Goal: Communication & Community: Answer question/provide support

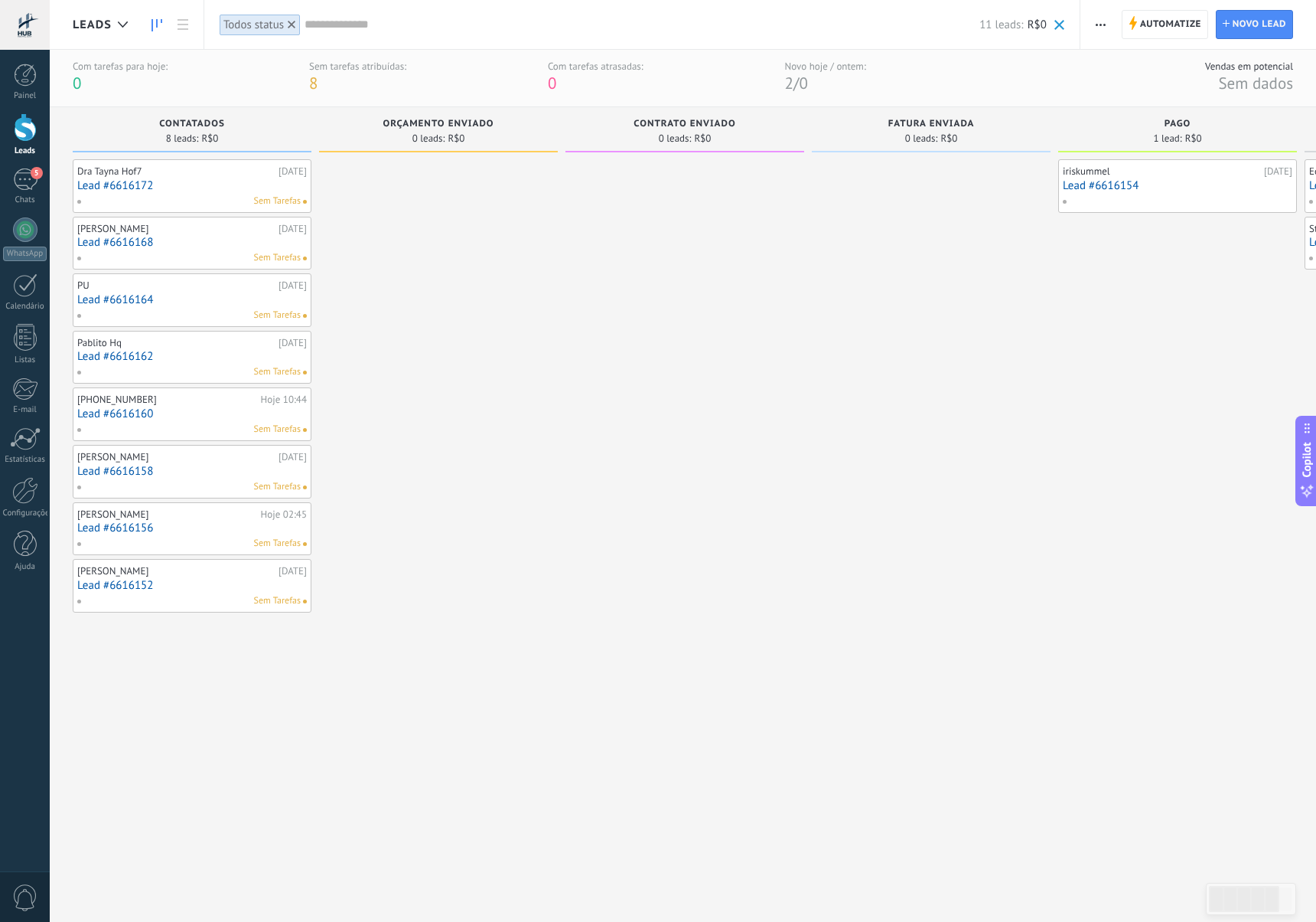
click at [189, 196] on div "Sem Tarefas" at bounding box center [188, 201] width 224 height 14
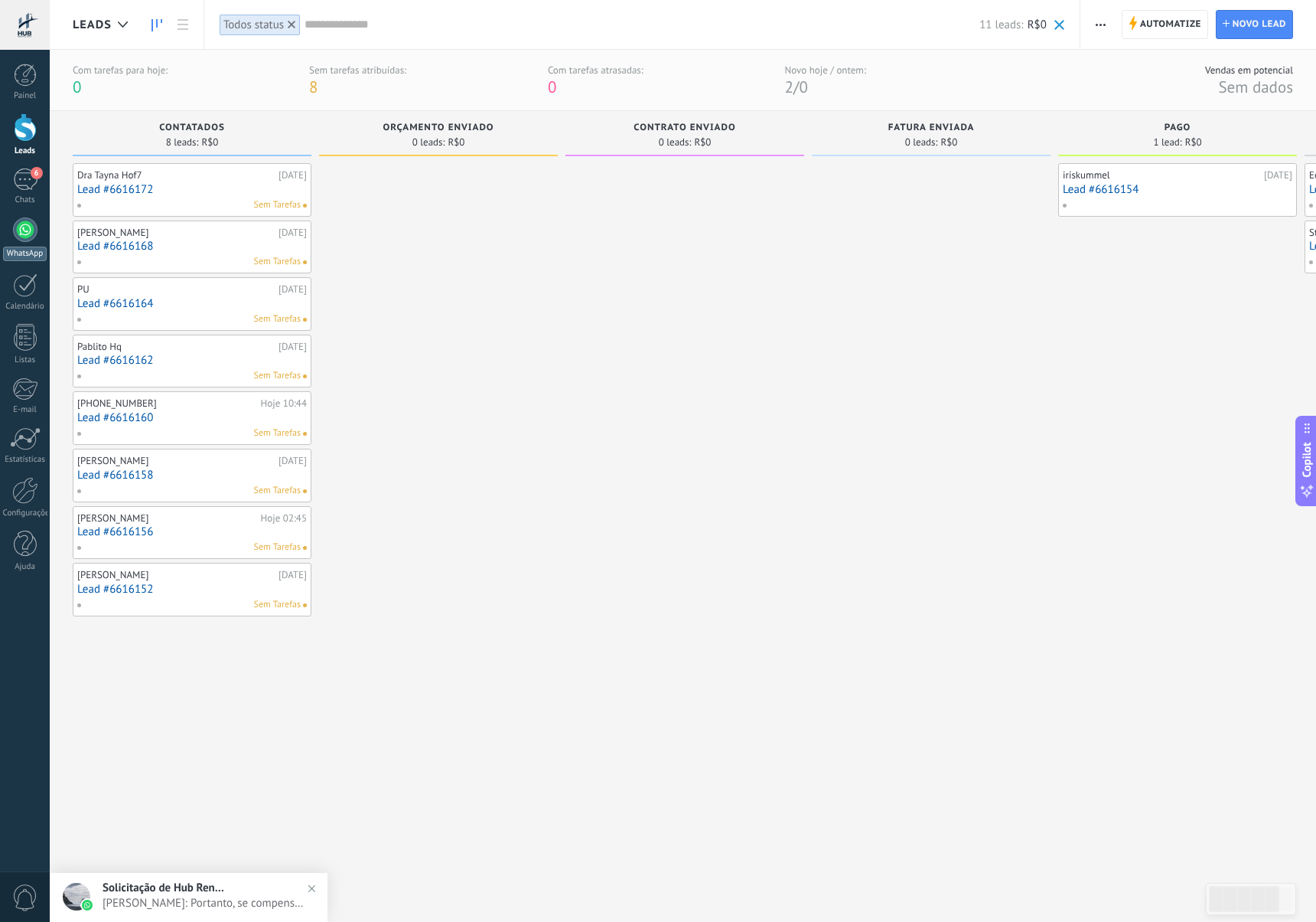
click at [14, 229] on div at bounding box center [25, 230] width 24 height 24
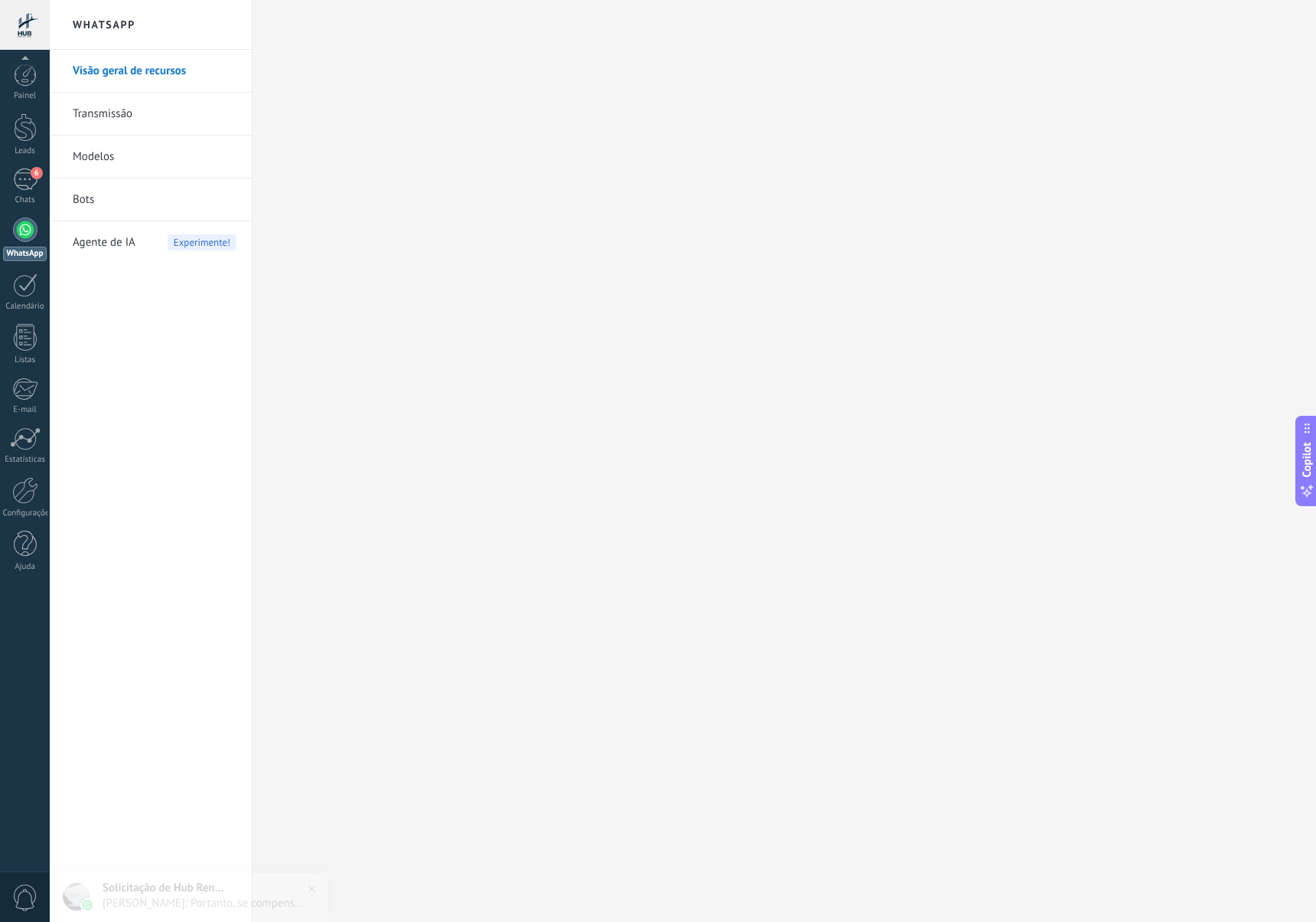
click at [153, 69] on link "Visão geral de recursos" at bounding box center [154, 72] width 164 height 43
click at [133, 116] on link "Transmissão" at bounding box center [154, 114] width 164 height 43
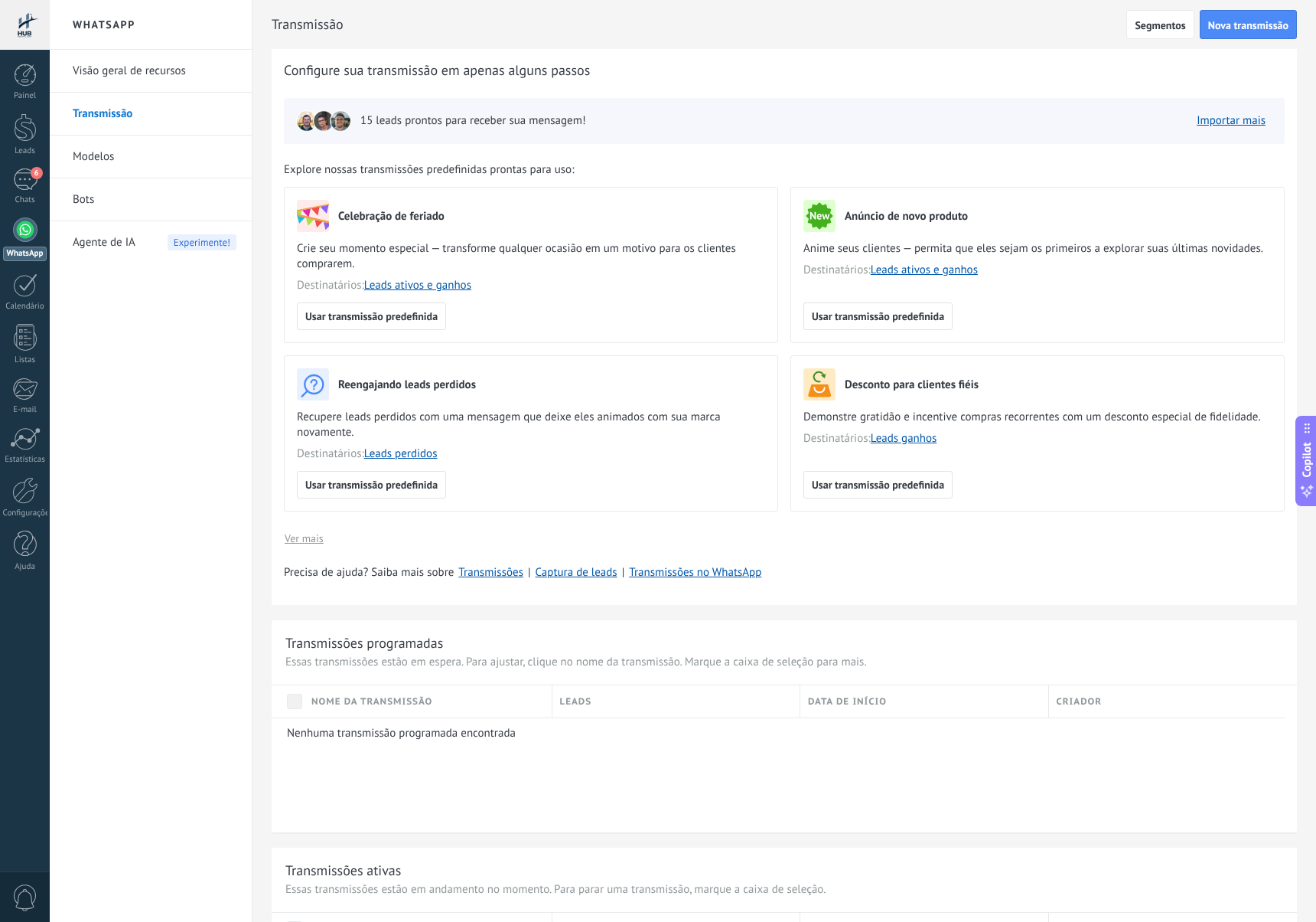
click at [104, 26] on h2 "WhatsApp" at bounding box center [151, 24] width 164 height 50
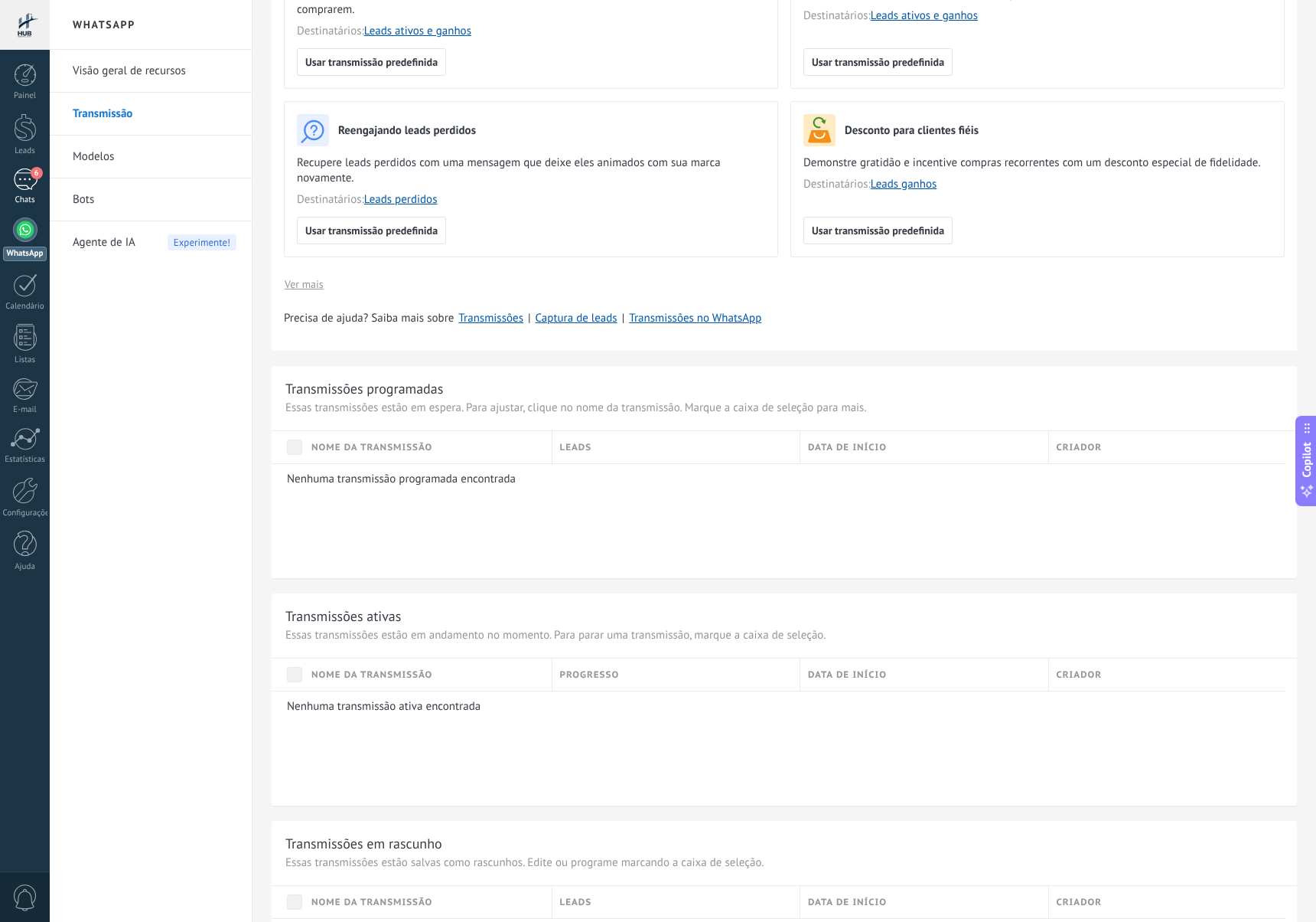
scroll to position [155, 0]
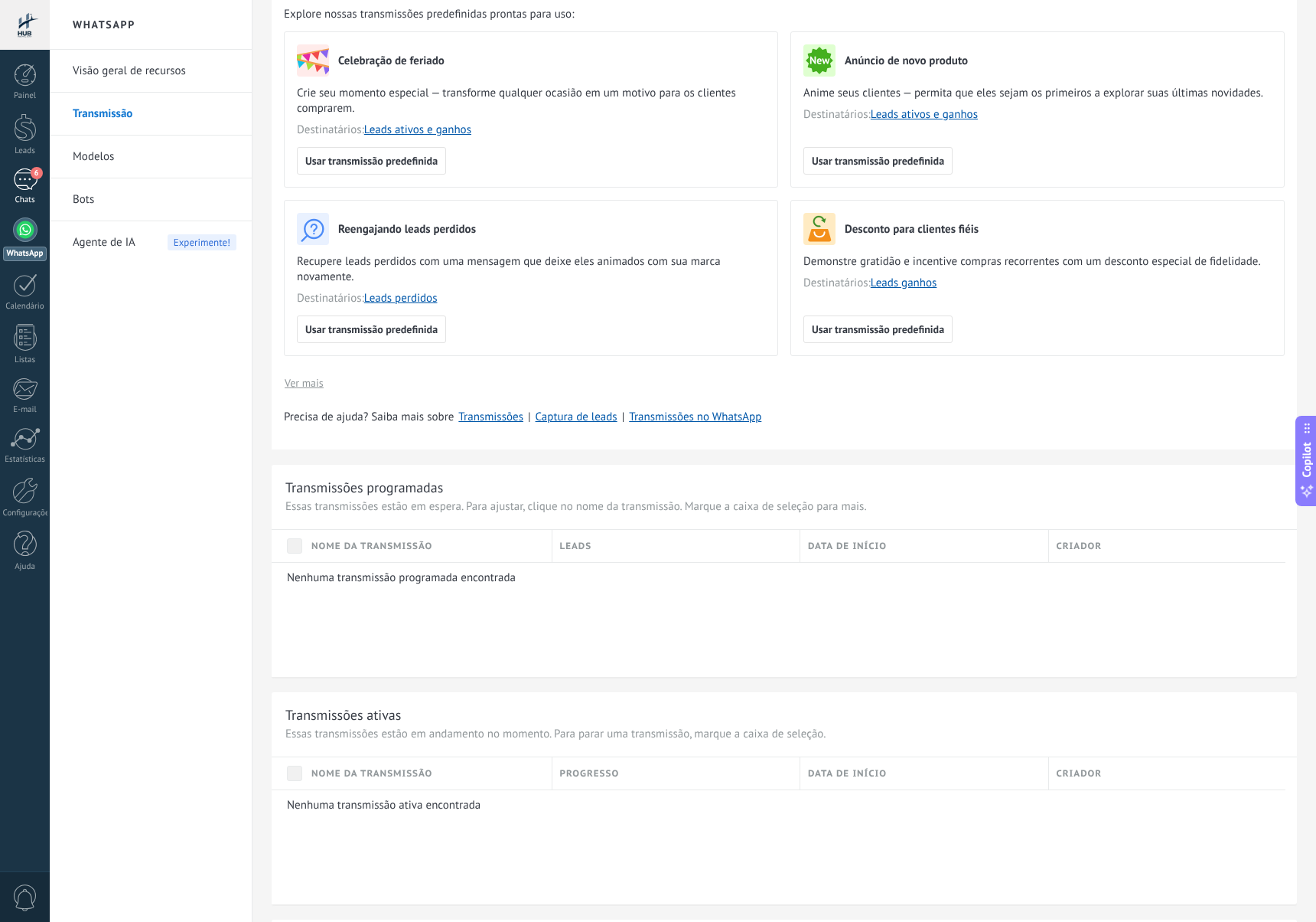
click at [34, 168] on span "6" at bounding box center [37, 172] width 12 height 12
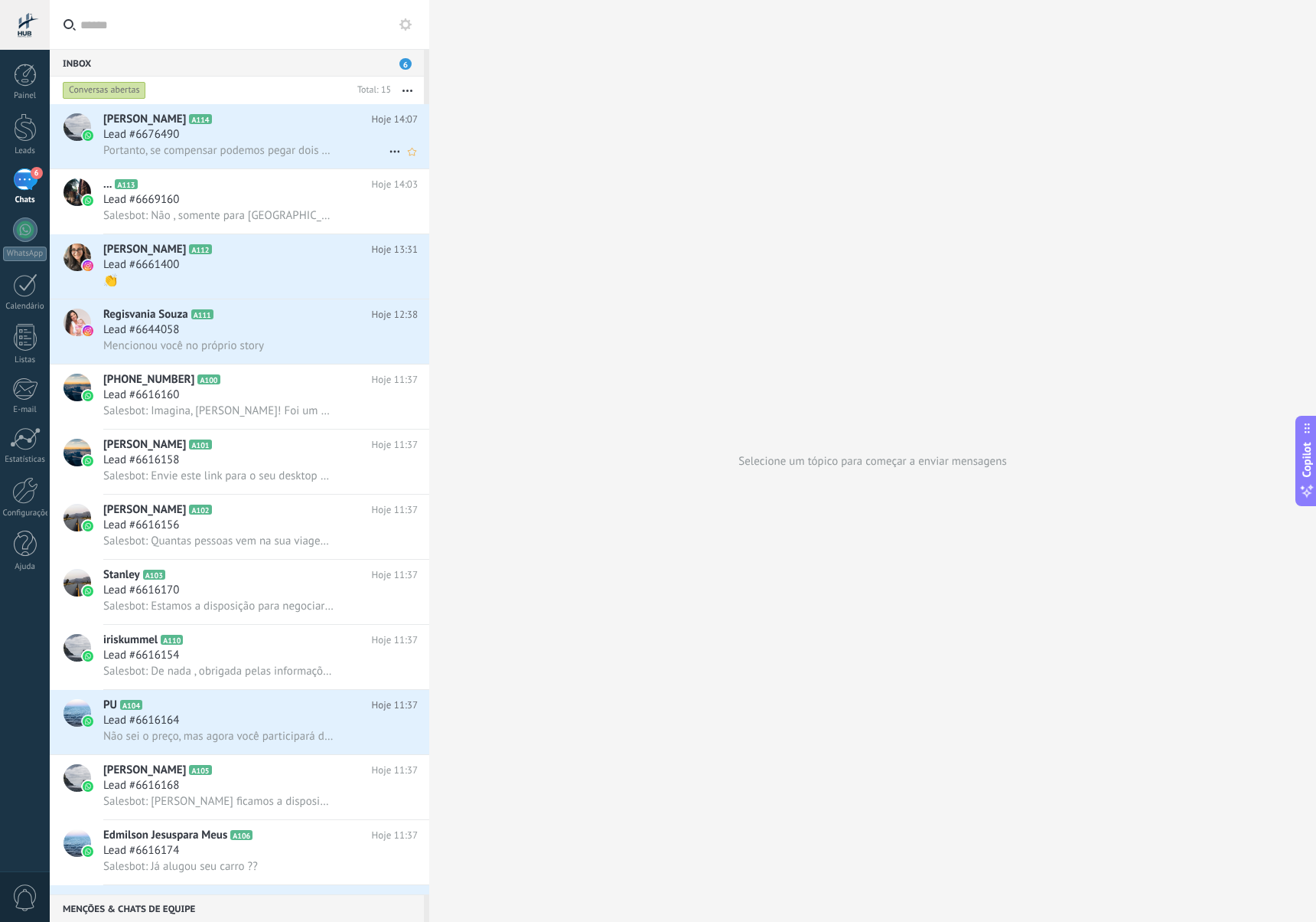
click at [223, 124] on h2 "Flavio Bertin A114" at bounding box center [237, 120] width 268 height 15
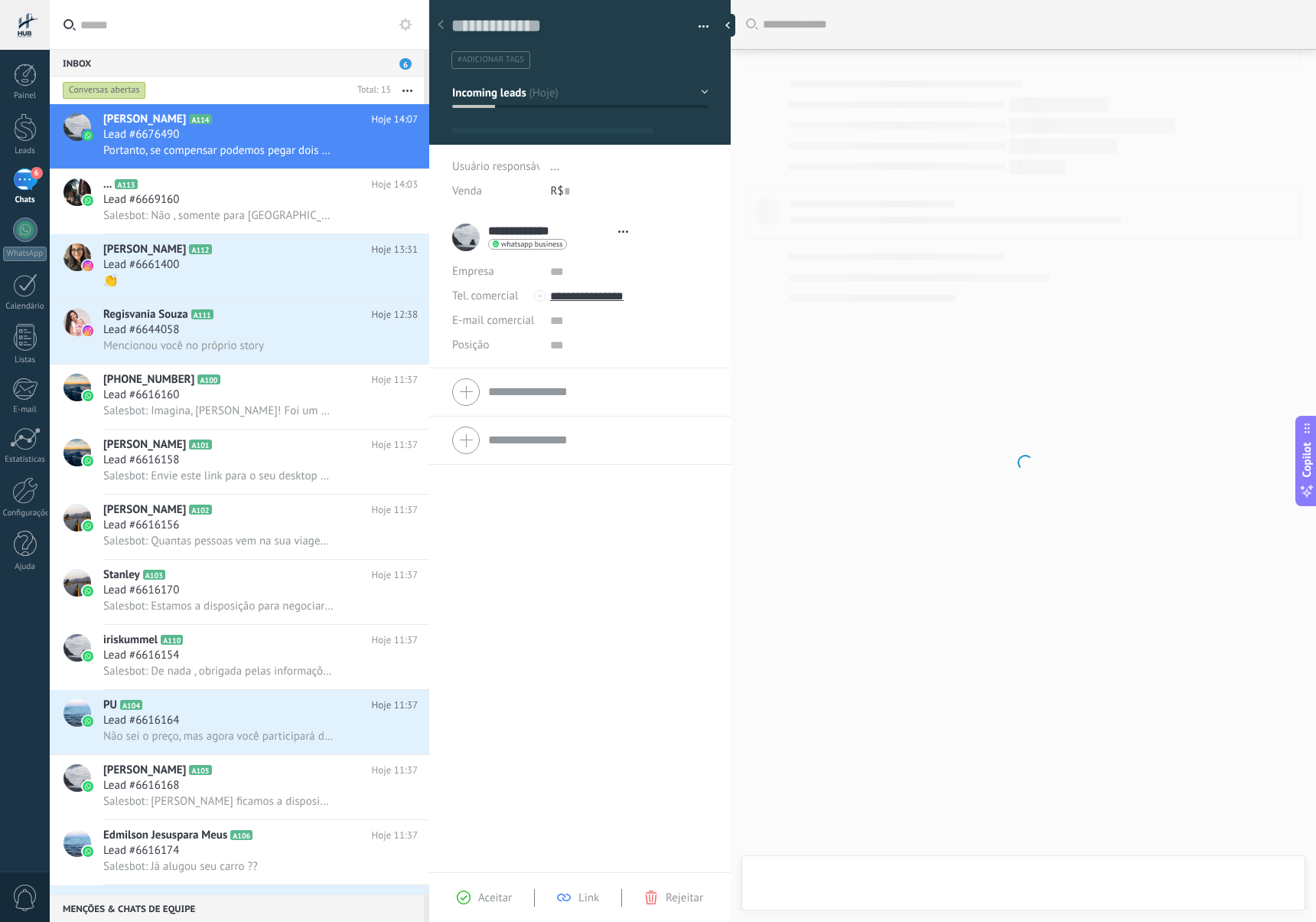
type textarea "**********"
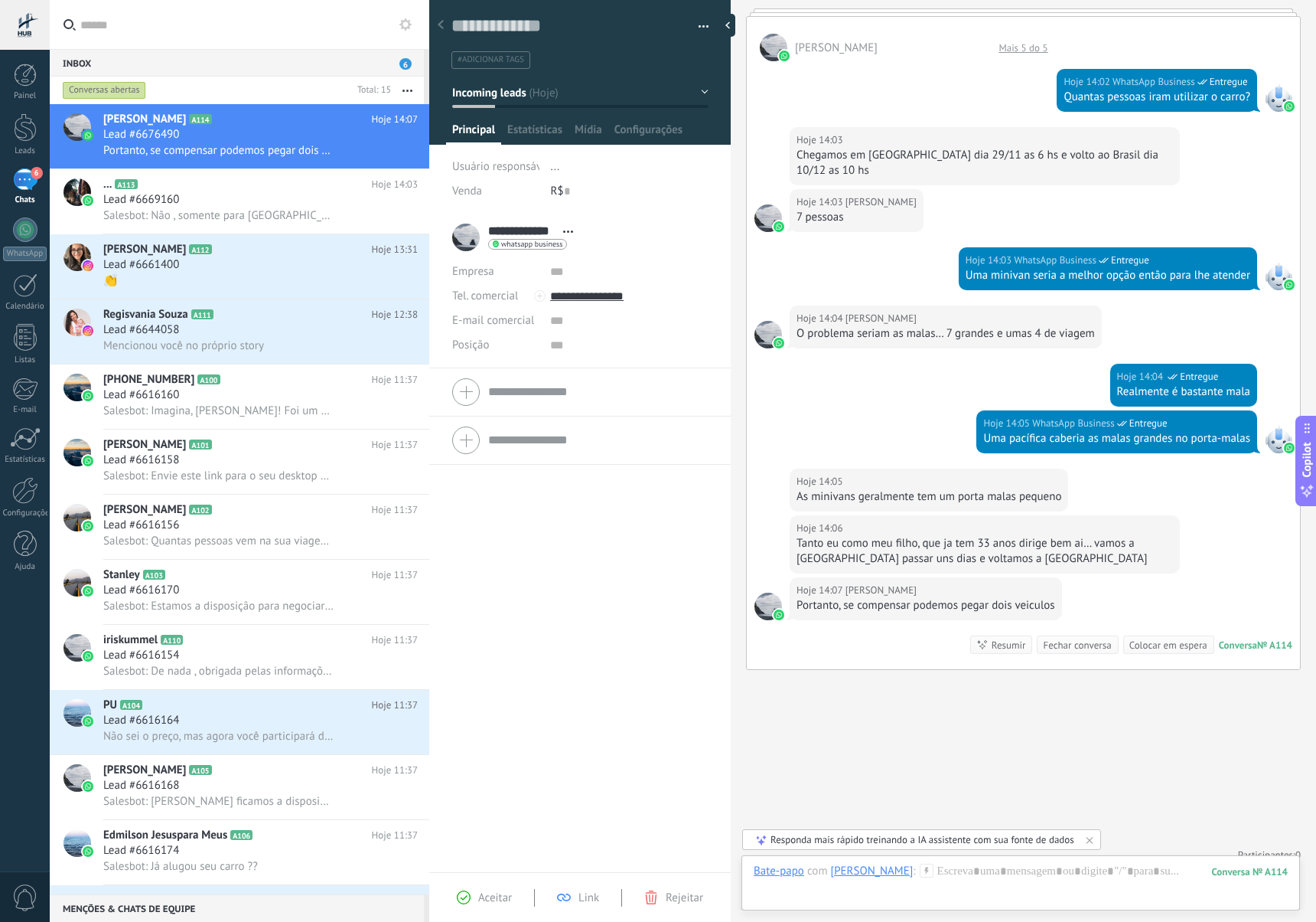
scroll to position [256, 0]
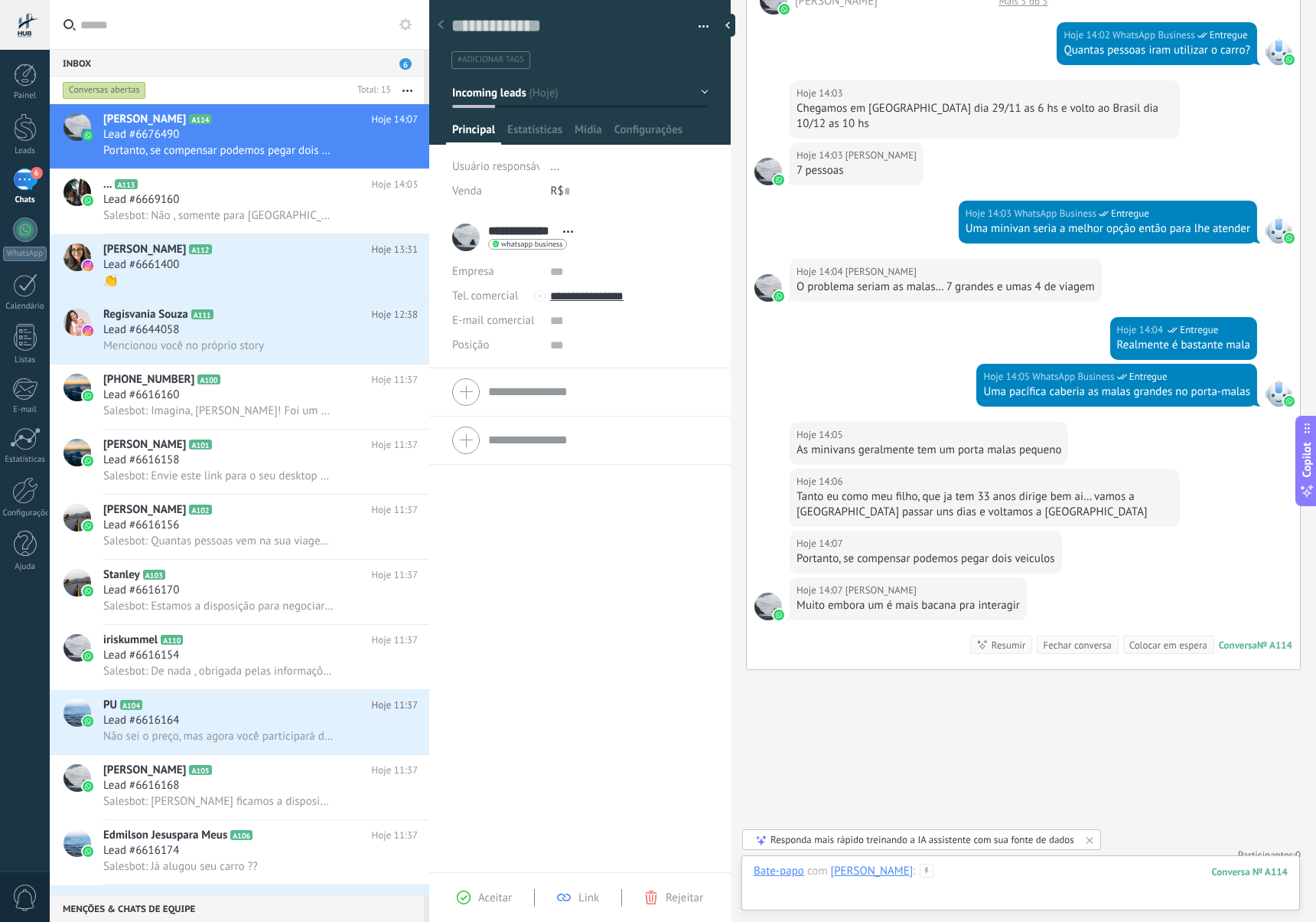
click at [916, 888] on div at bounding box center [1020, 886] width 534 height 46
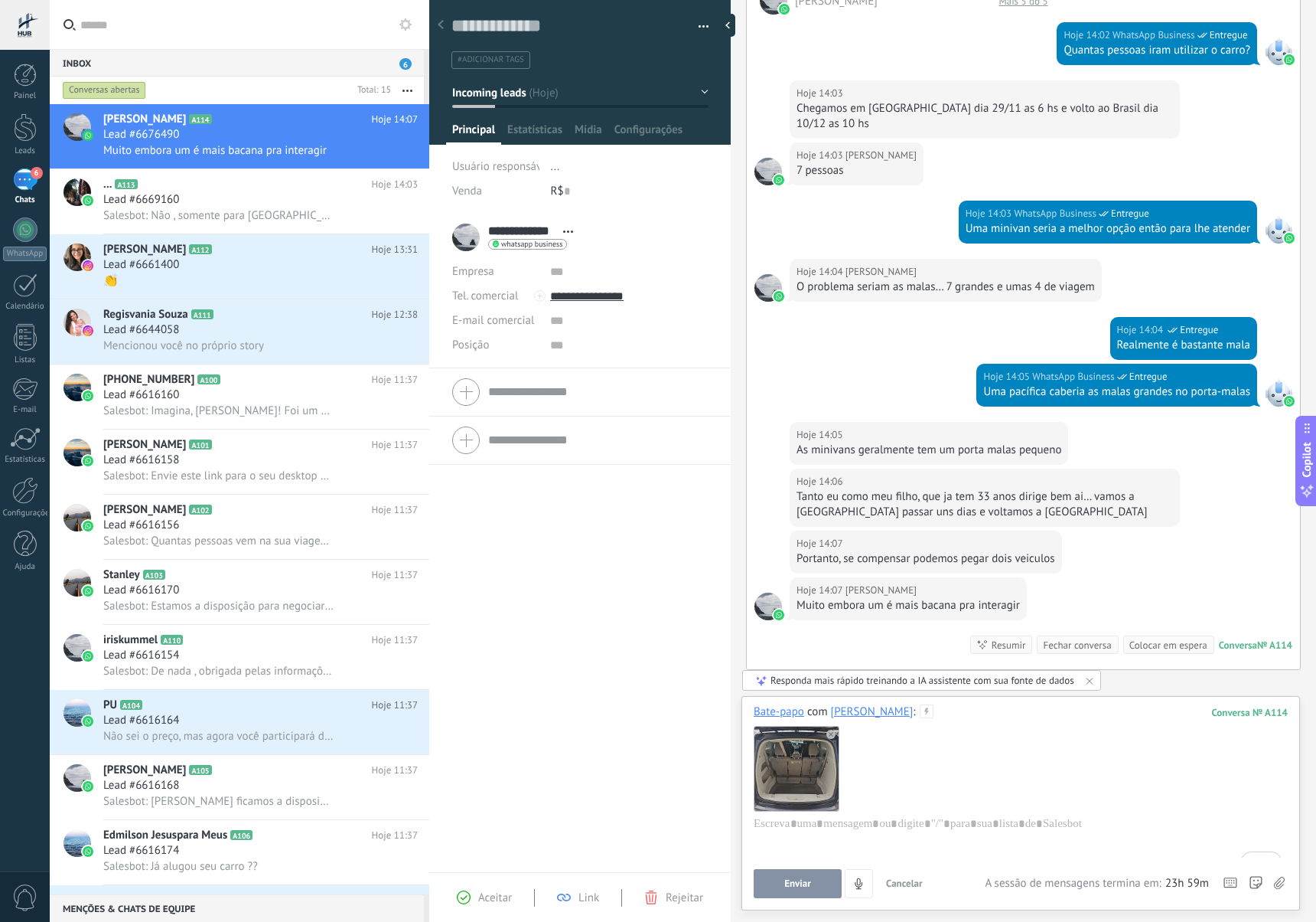
click at [812, 889] on button "Enviar" at bounding box center [797, 883] width 88 height 29
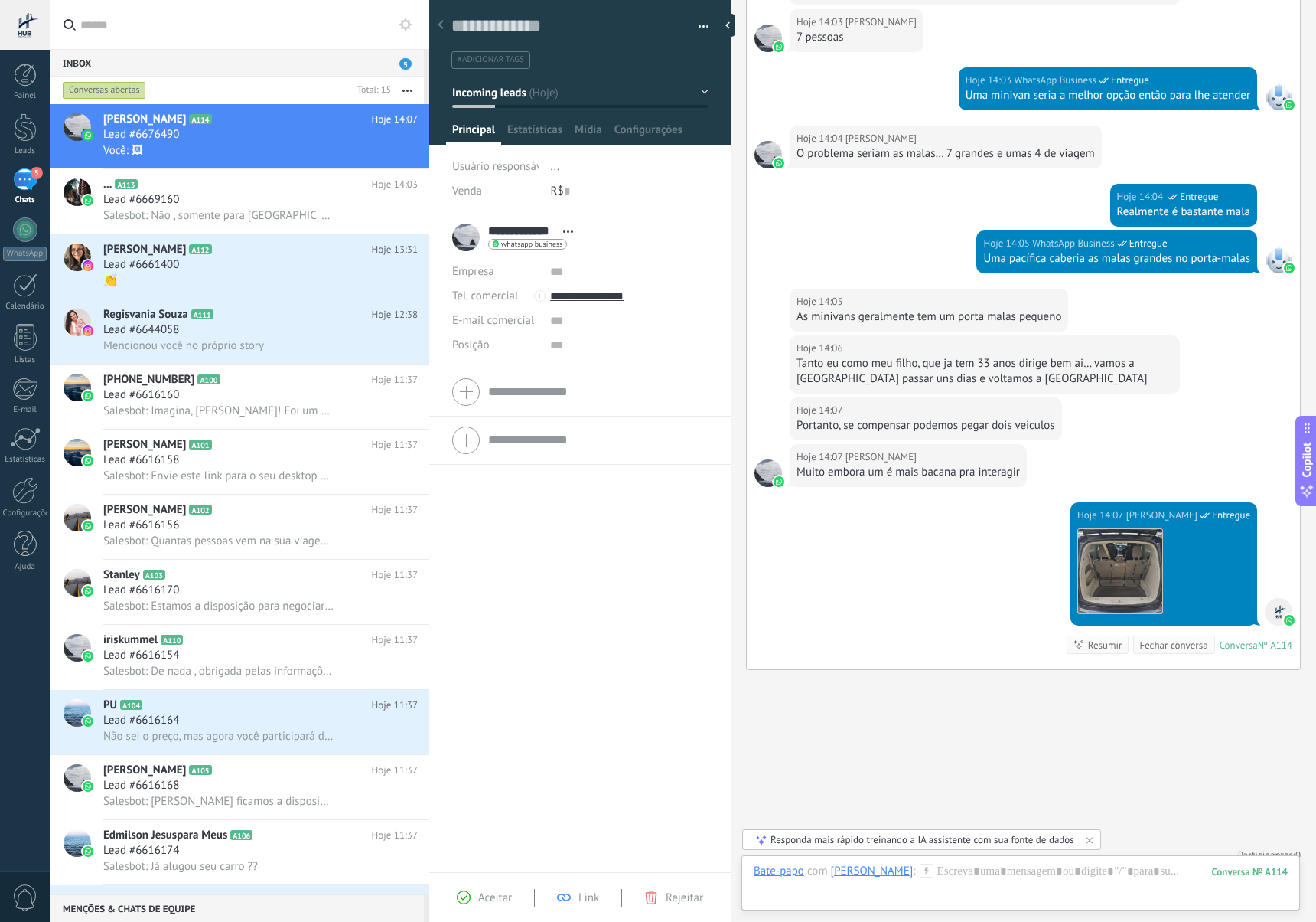
scroll to position [389, 0]
click at [916, 893] on div at bounding box center [1020, 886] width 534 height 46
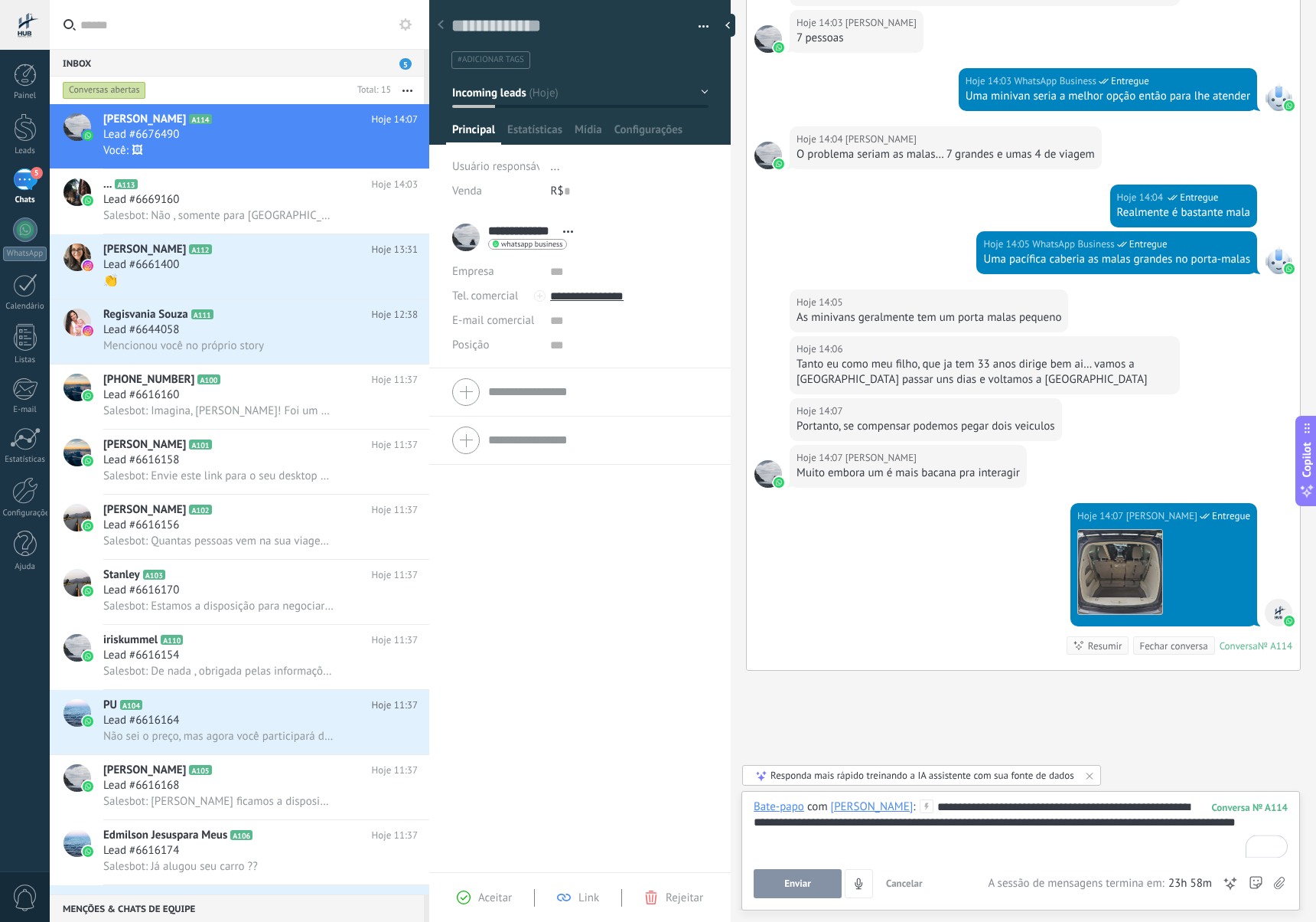
click at [811, 890] on button "Enviar" at bounding box center [797, 883] width 88 height 29
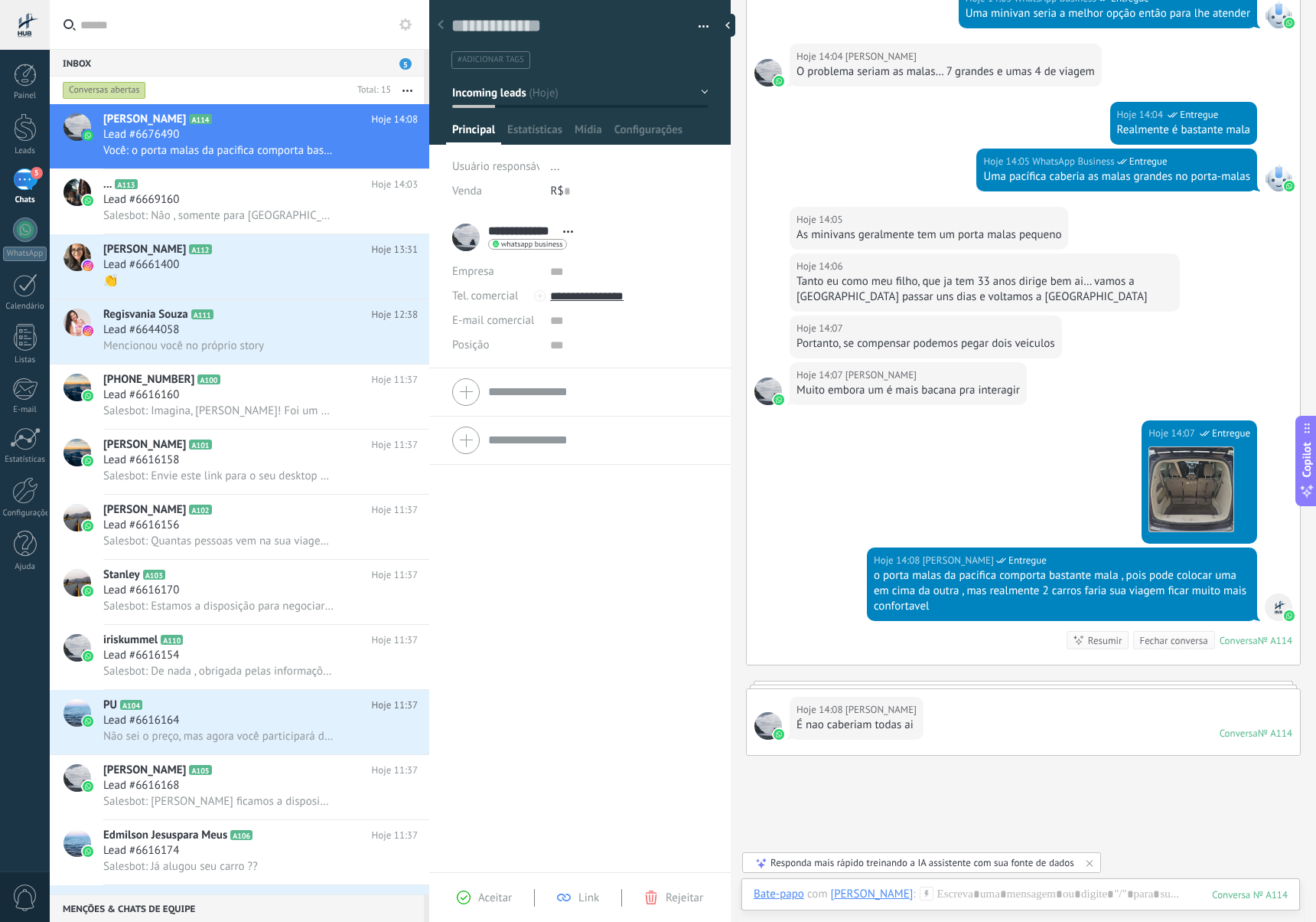
scroll to position [469, 0]
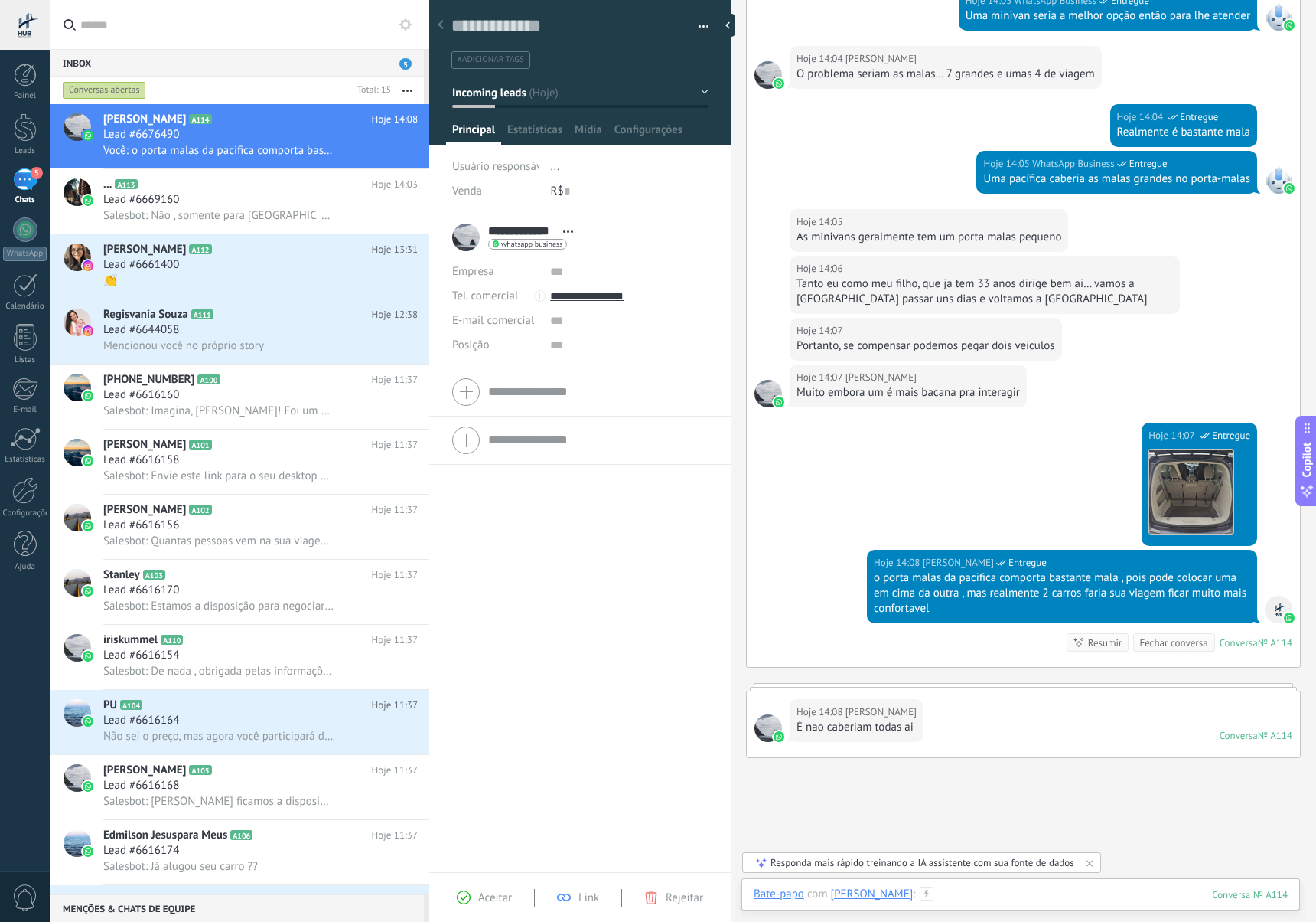
click at [983, 890] on div "To enrich screen reader interactions, please activate Accessibility in Grammarl…" at bounding box center [1020, 909] width 534 height 46
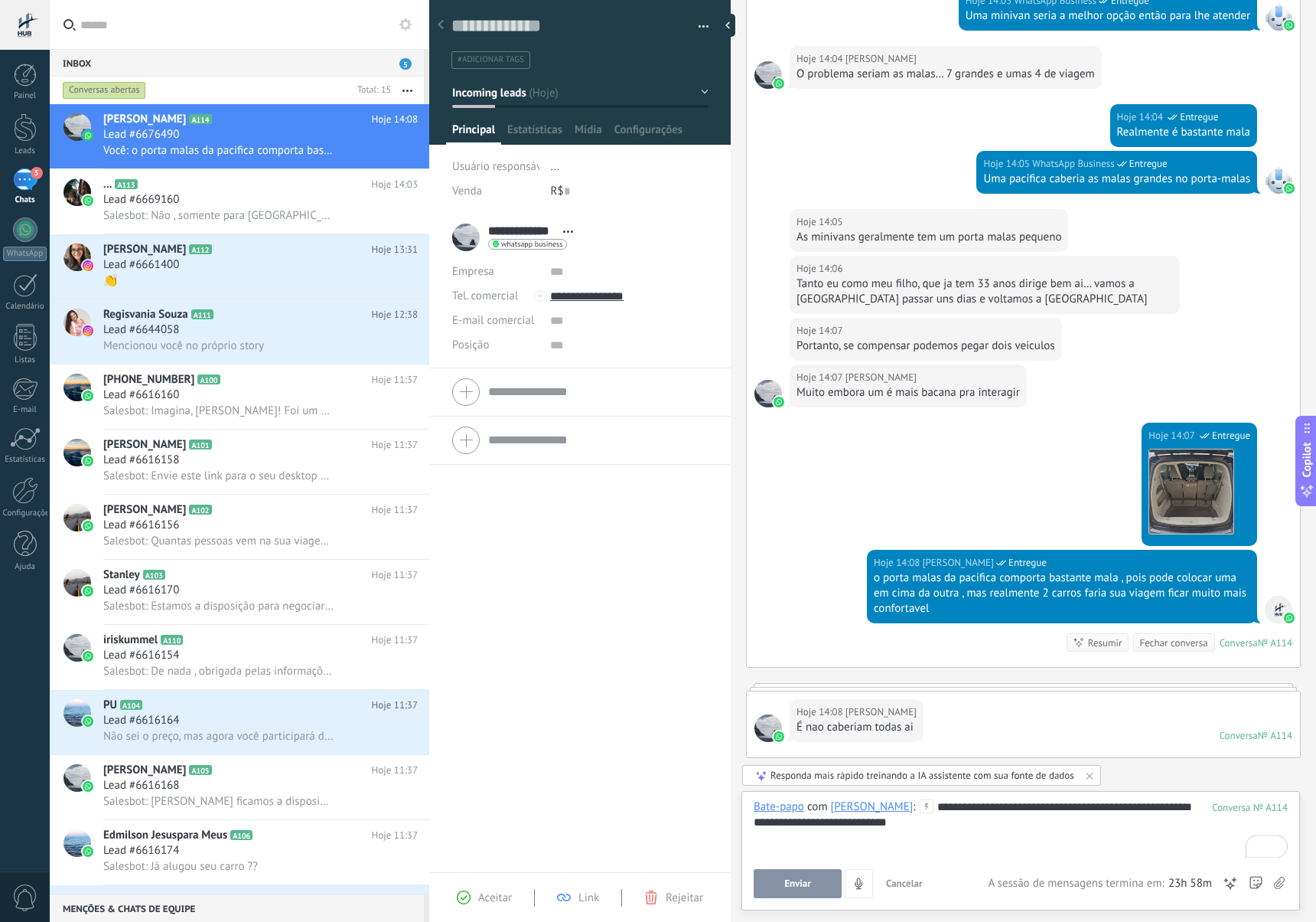
click at [826, 887] on button "Enviar" at bounding box center [797, 883] width 88 height 29
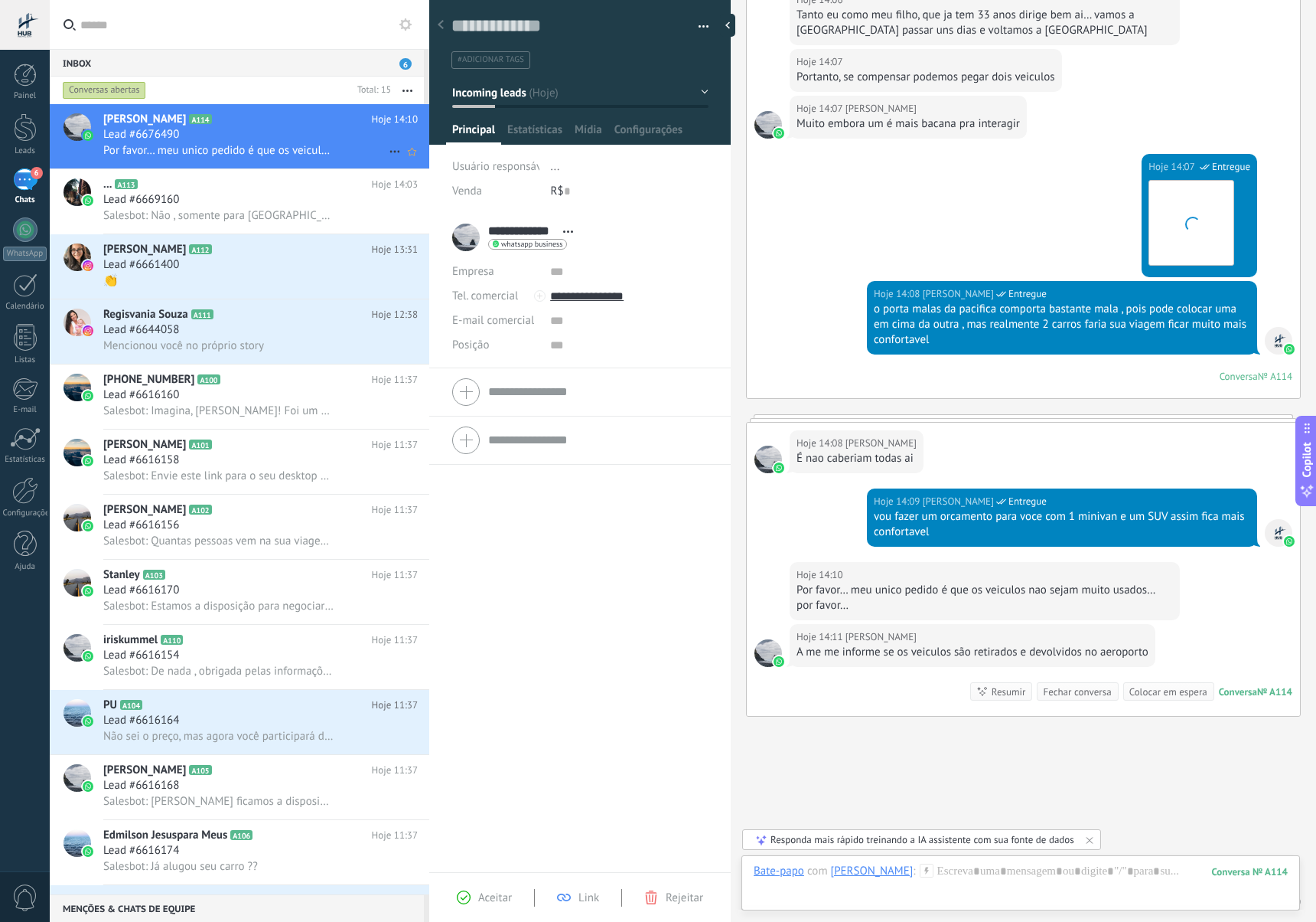
scroll to position [785, 0]
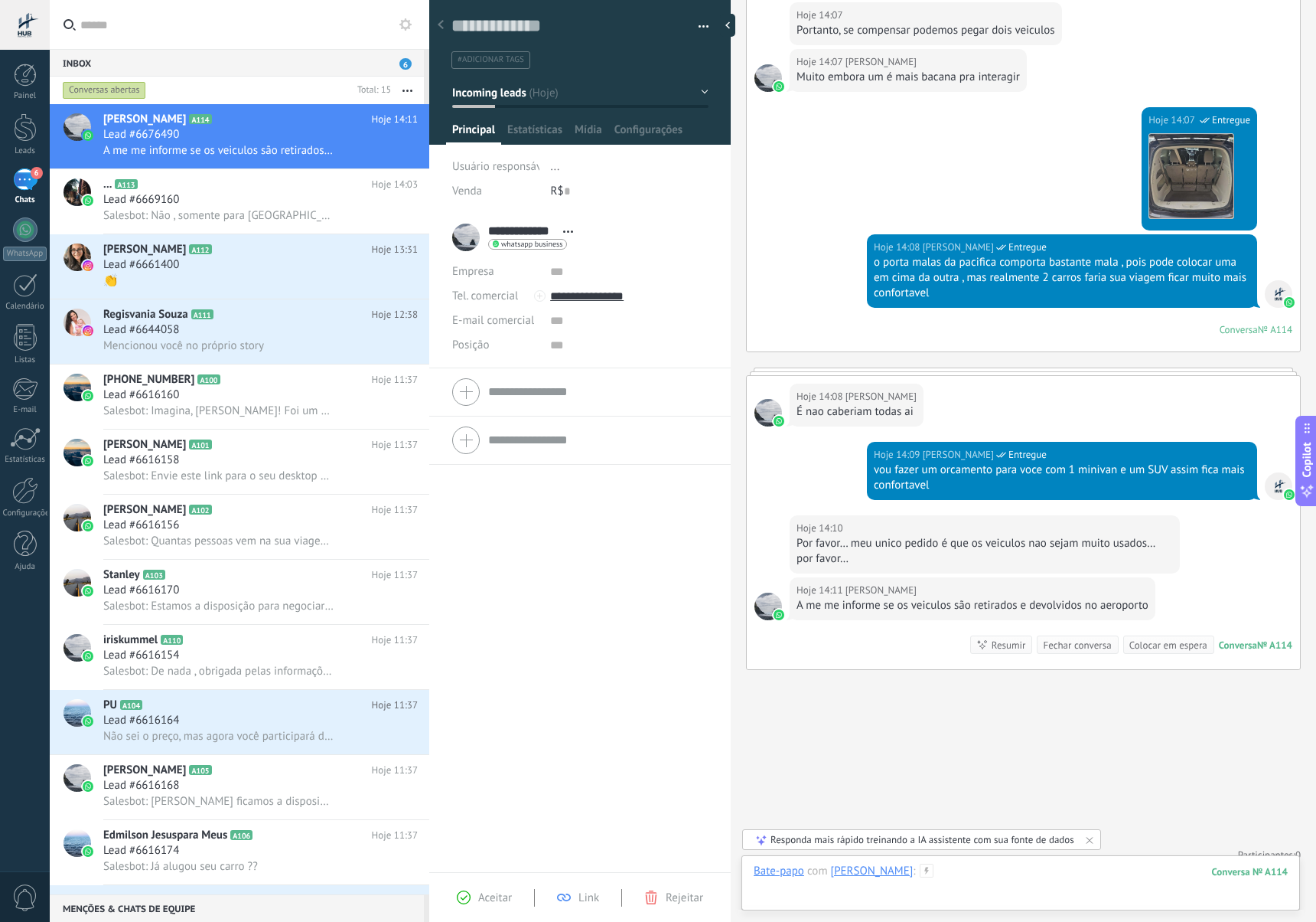
click at [1009, 879] on div at bounding box center [1020, 886] width 534 height 46
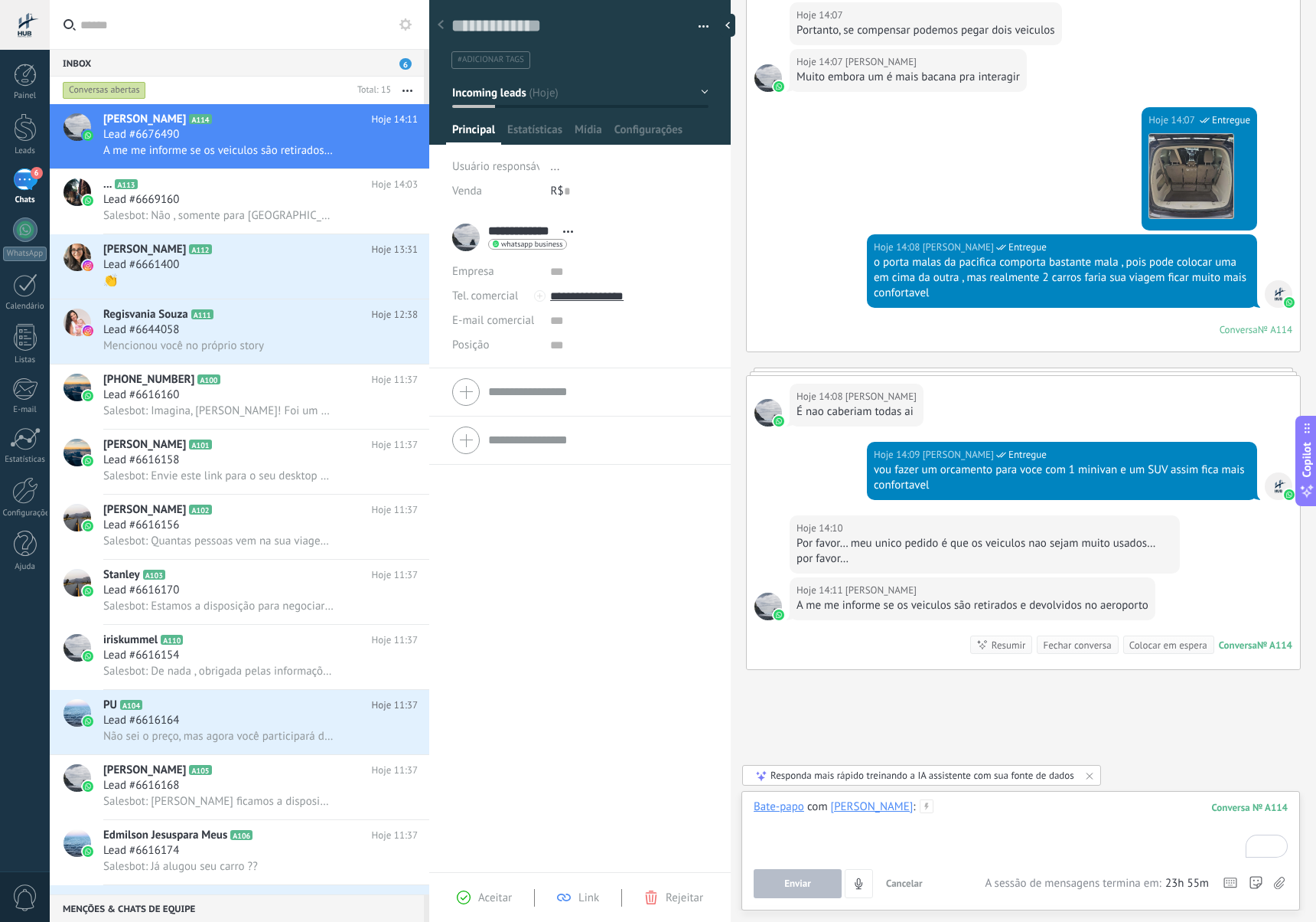
paste div "To enrich screen reader interactions, please activate Accessibility in Grammarl…"
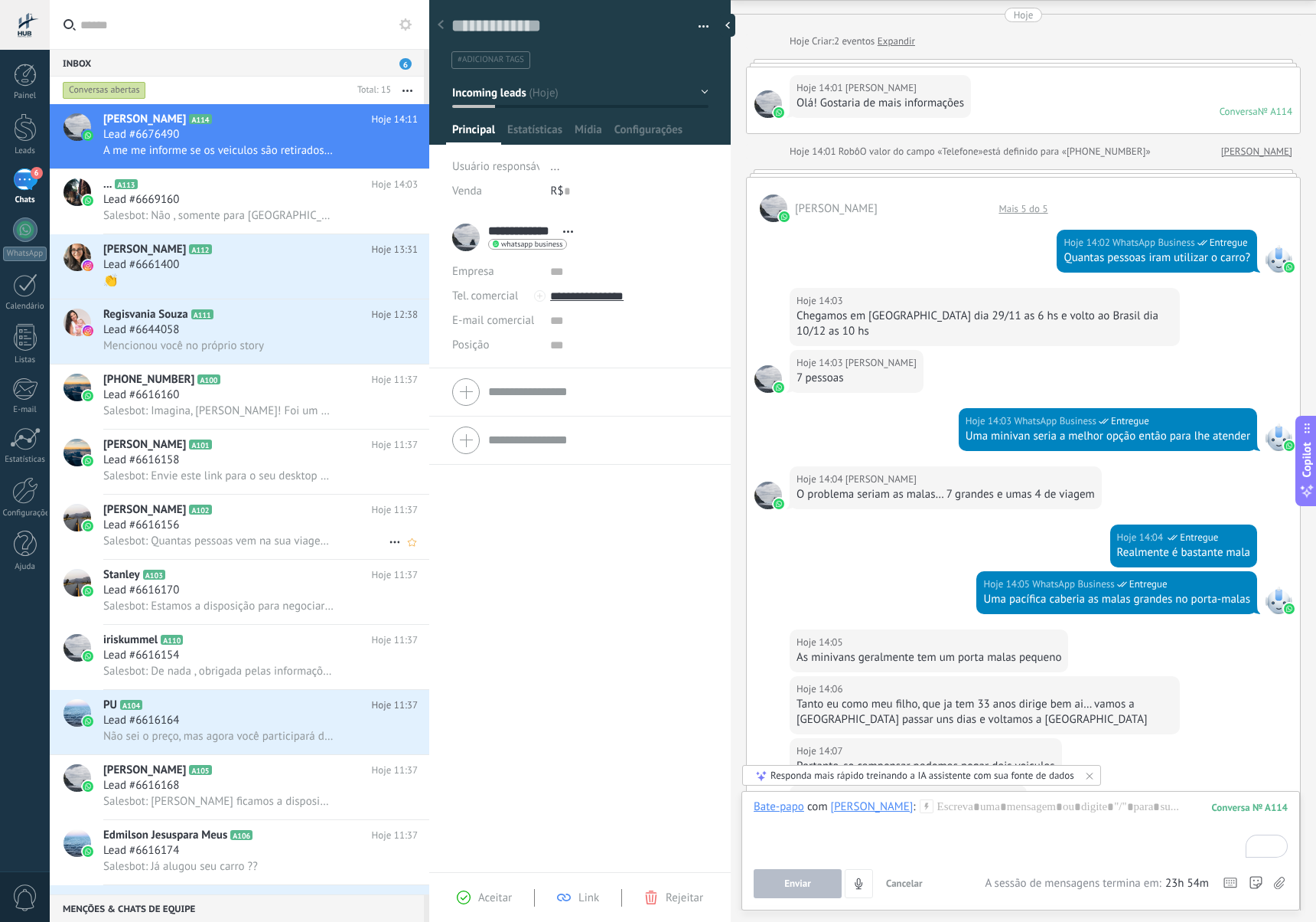
scroll to position [44, 0]
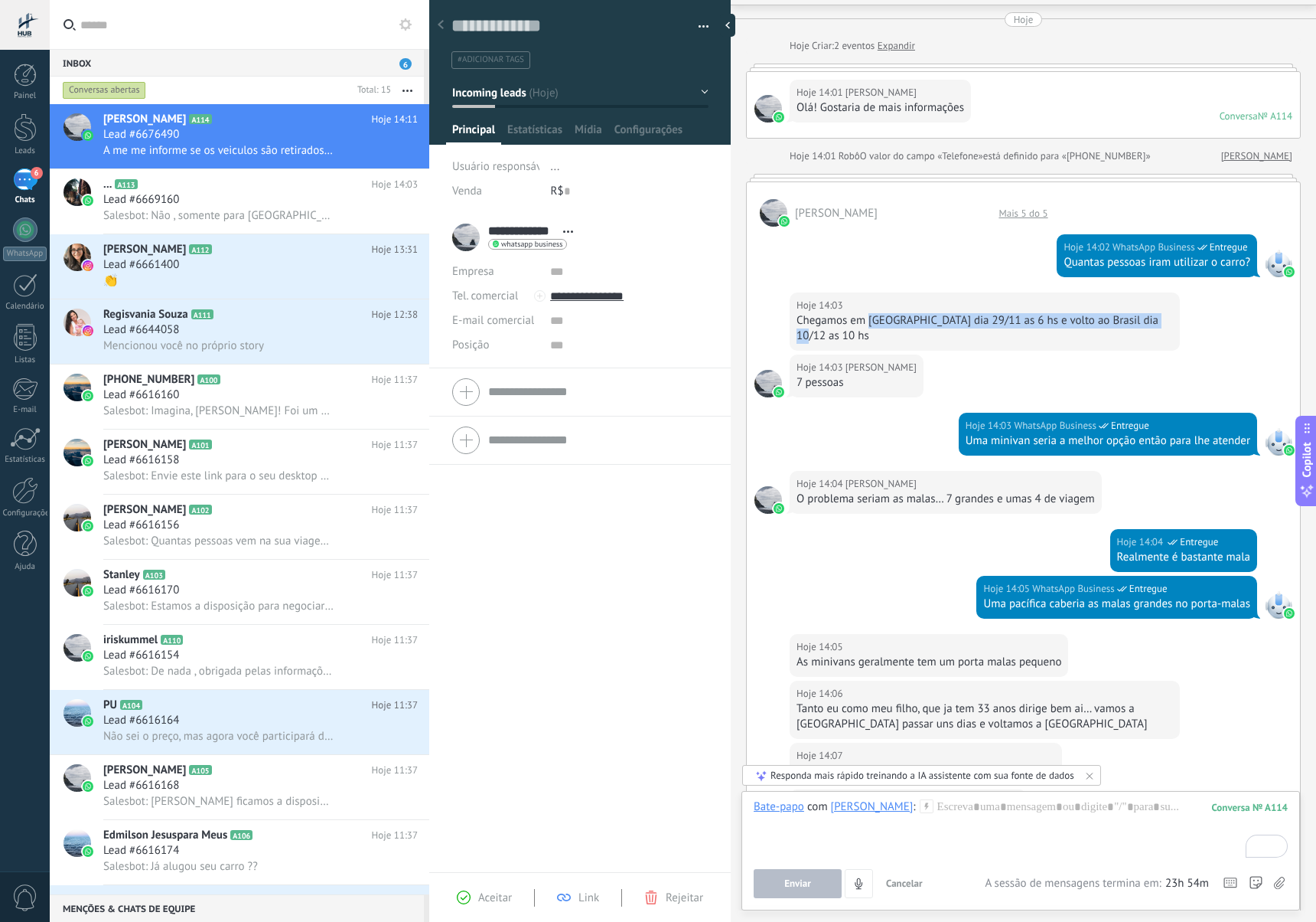
drag, startPoint x: 871, startPoint y: 324, endPoint x: 1163, endPoint y: 321, distance: 292.0
click at [1163, 321] on div "Hoje 14:03 Flavio Bertin Chegamos em miami dia 29/11 as 6 hs e volto ao Brasil …" at bounding box center [985, 322] width 391 height 58
copy div "miami dia 29/11 as 6 hs e volto ao Brasil dia 10/12 as 10 hs"
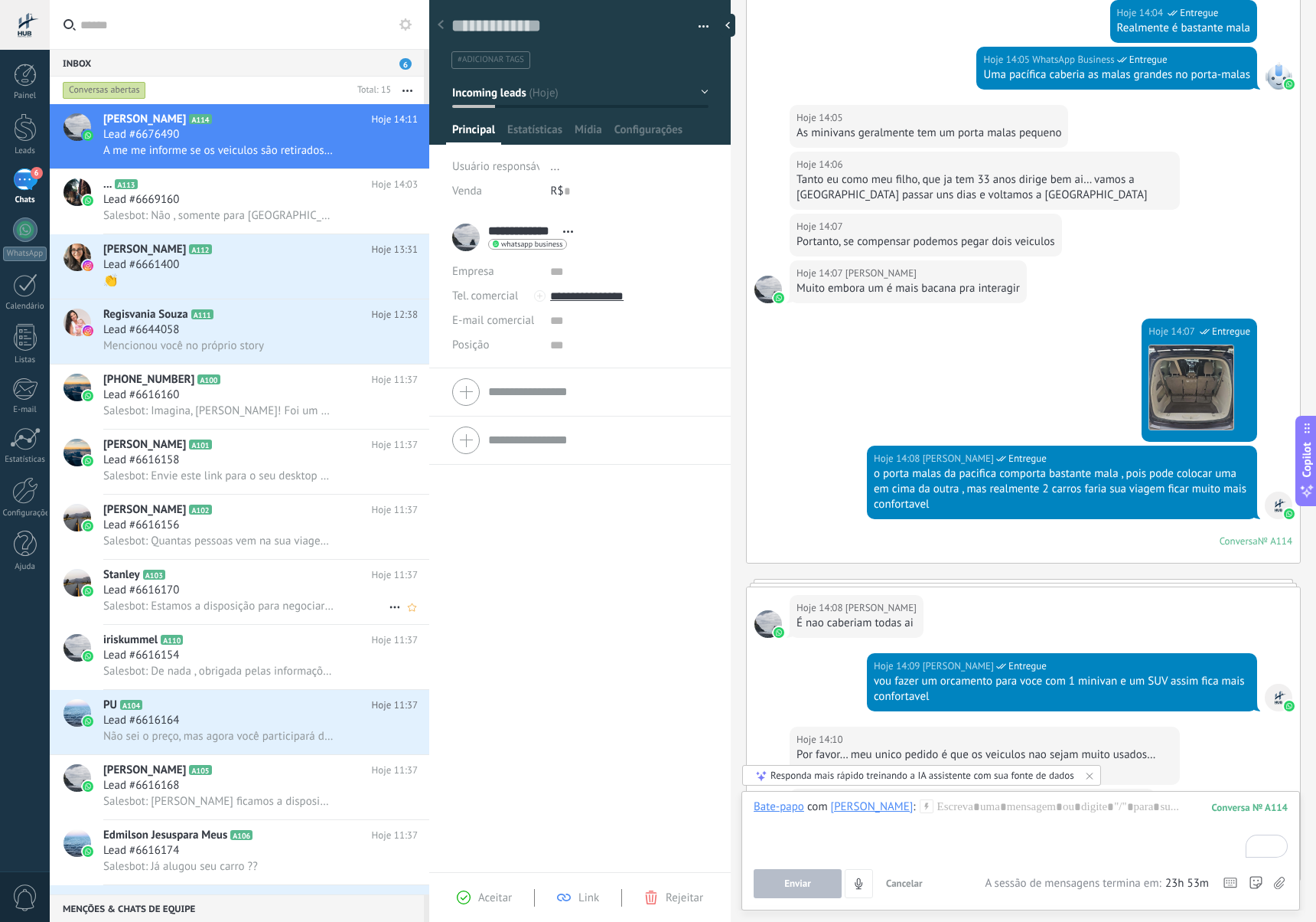
scroll to position [785, 0]
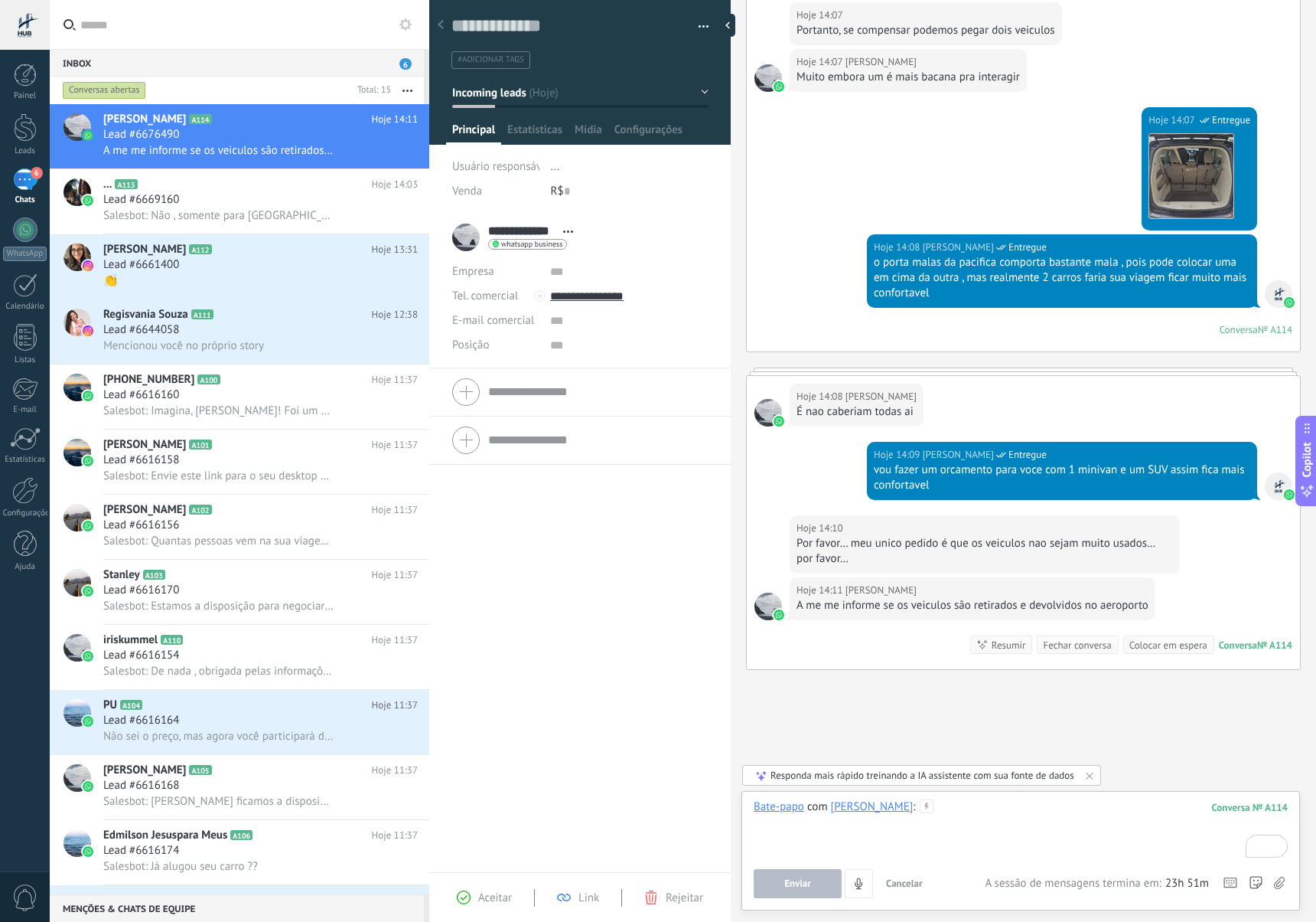
click at [940, 834] on div "To enrich screen reader interactions, please activate Accessibility in Grammarl…" at bounding box center [1020, 829] width 534 height 58
click at [947, 820] on div "To enrich screen reader interactions, please activate Accessibility in Grammarl…" at bounding box center [1020, 829] width 534 height 58
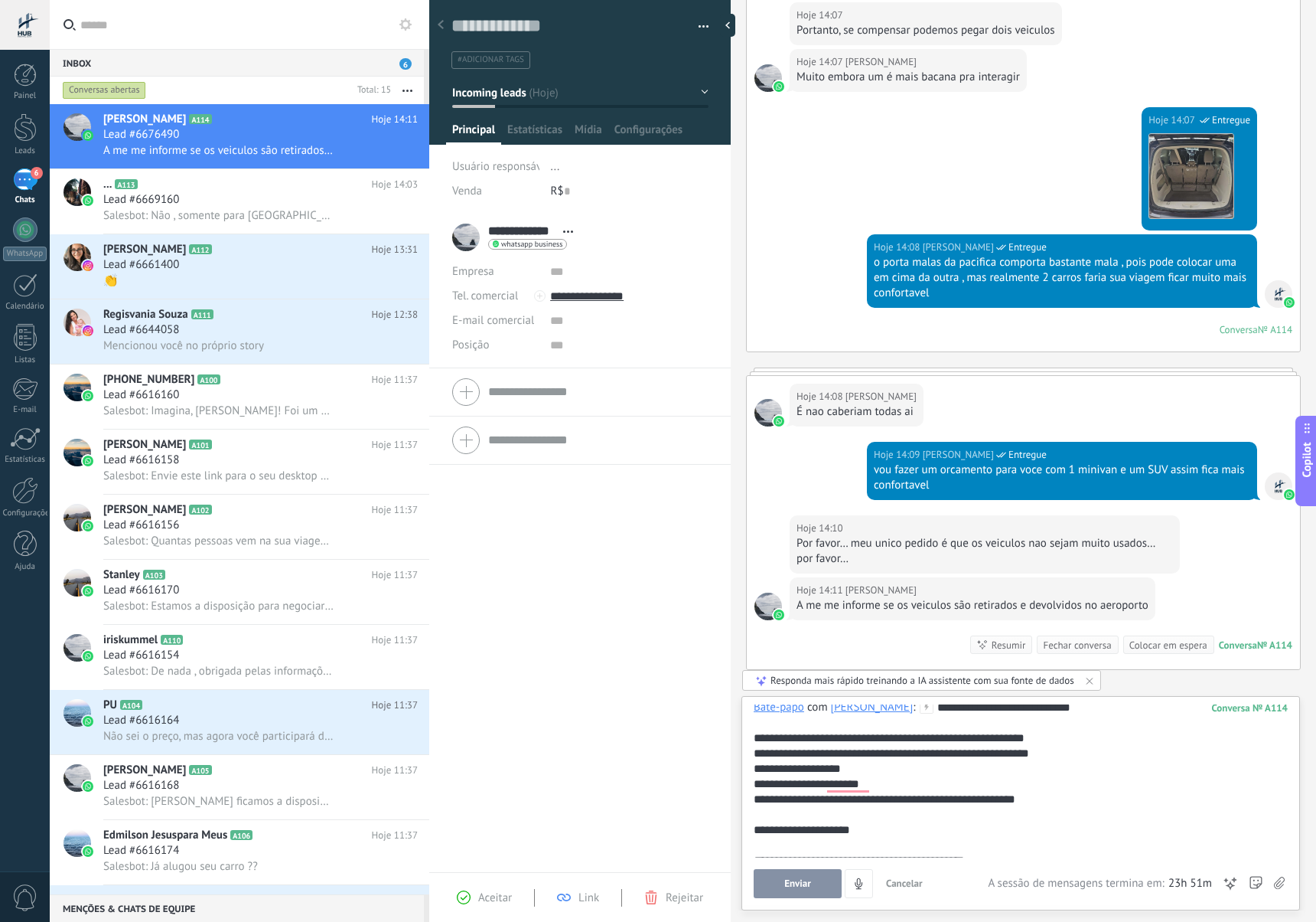
click at [923, 816] on div "To enrich screen reader interactions, please activate Accessibility in Grammarl…" at bounding box center [1019, 815] width 529 height 15
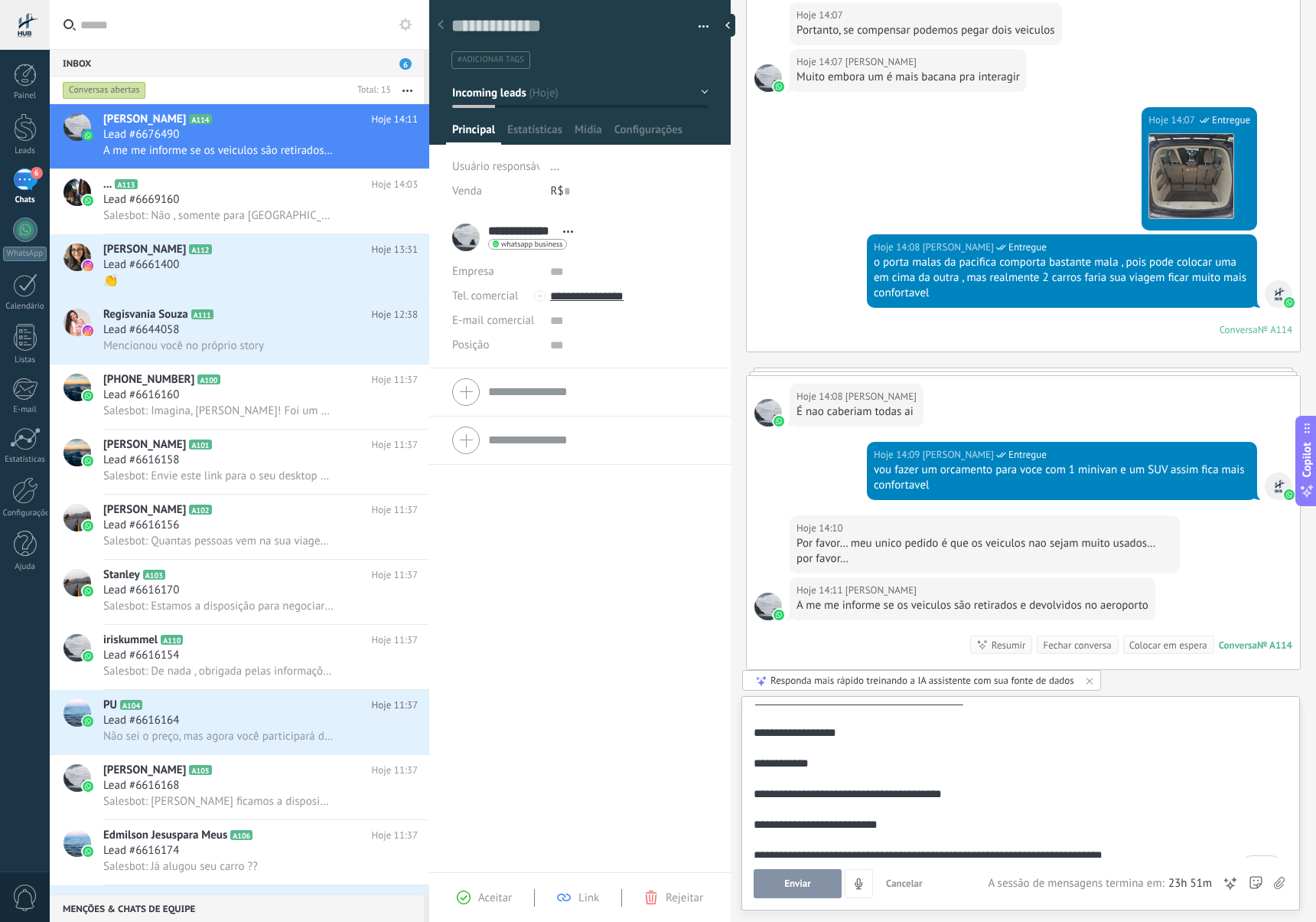
scroll to position [166, 0]
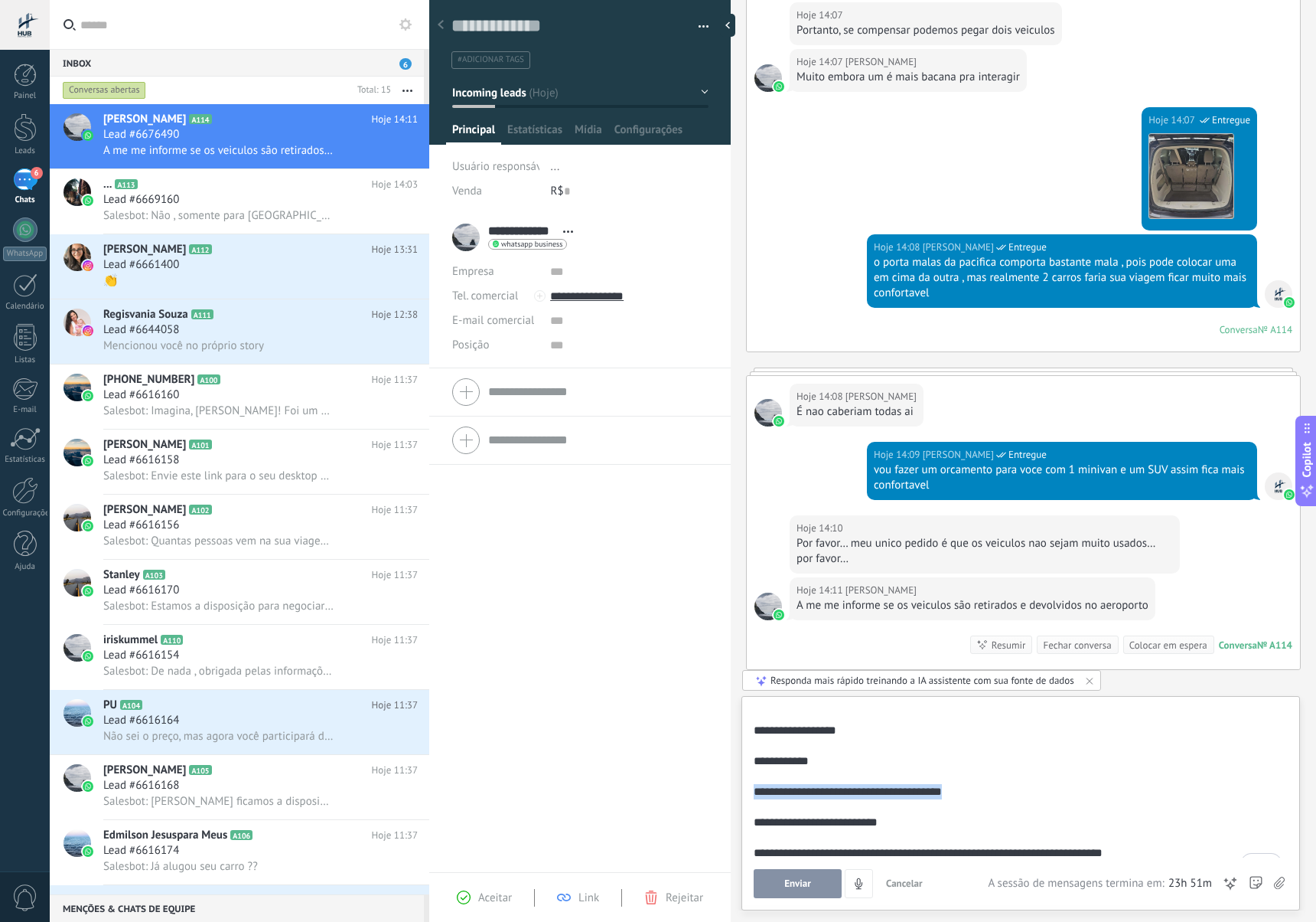
drag, startPoint x: 971, startPoint y: 790, endPoint x: 756, endPoint y: 786, distance: 215.0
click at [756, 786] on div "**********" at bounding box center [1019, 791] width 529 height 15
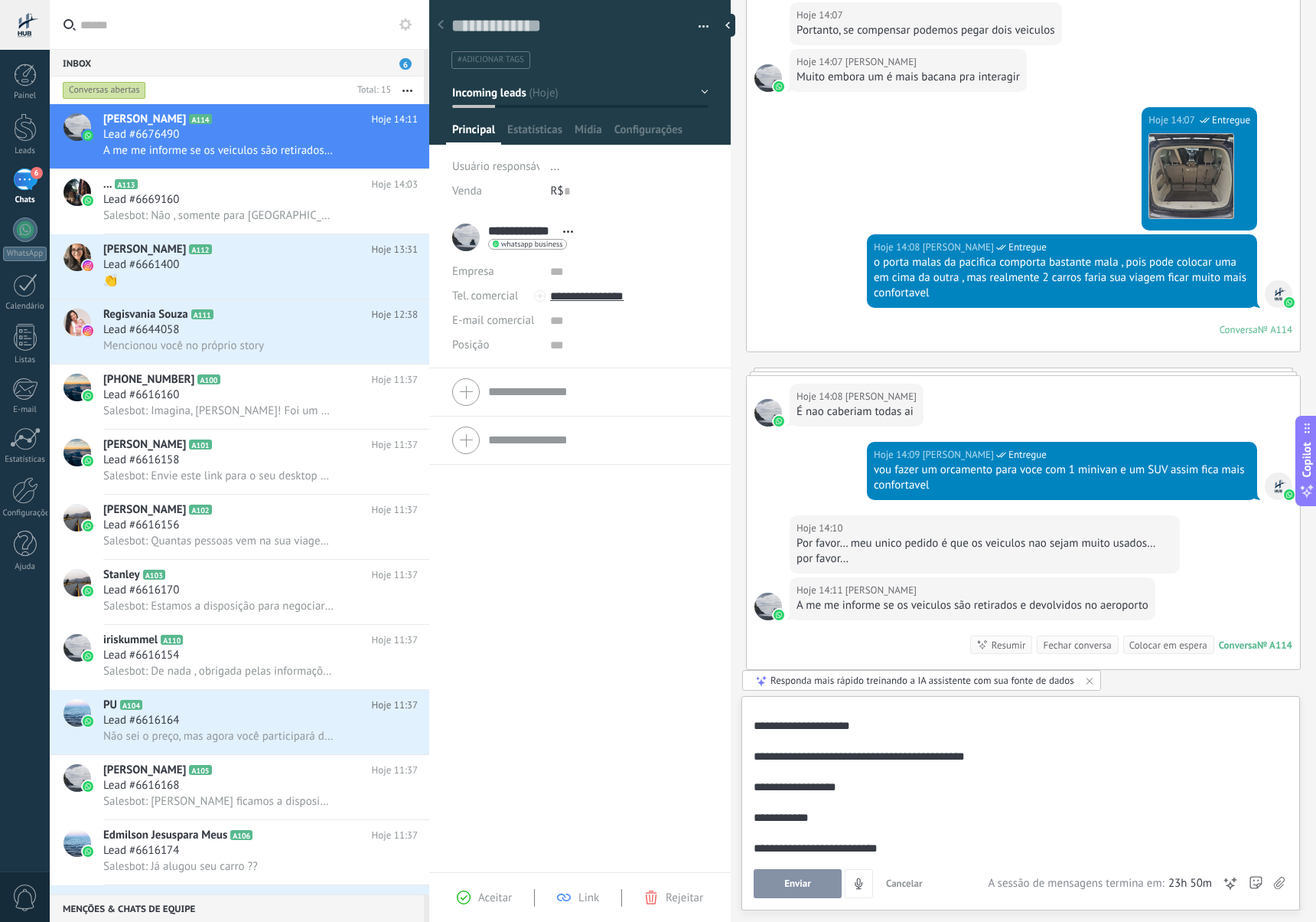
scroll to position [154, 0]
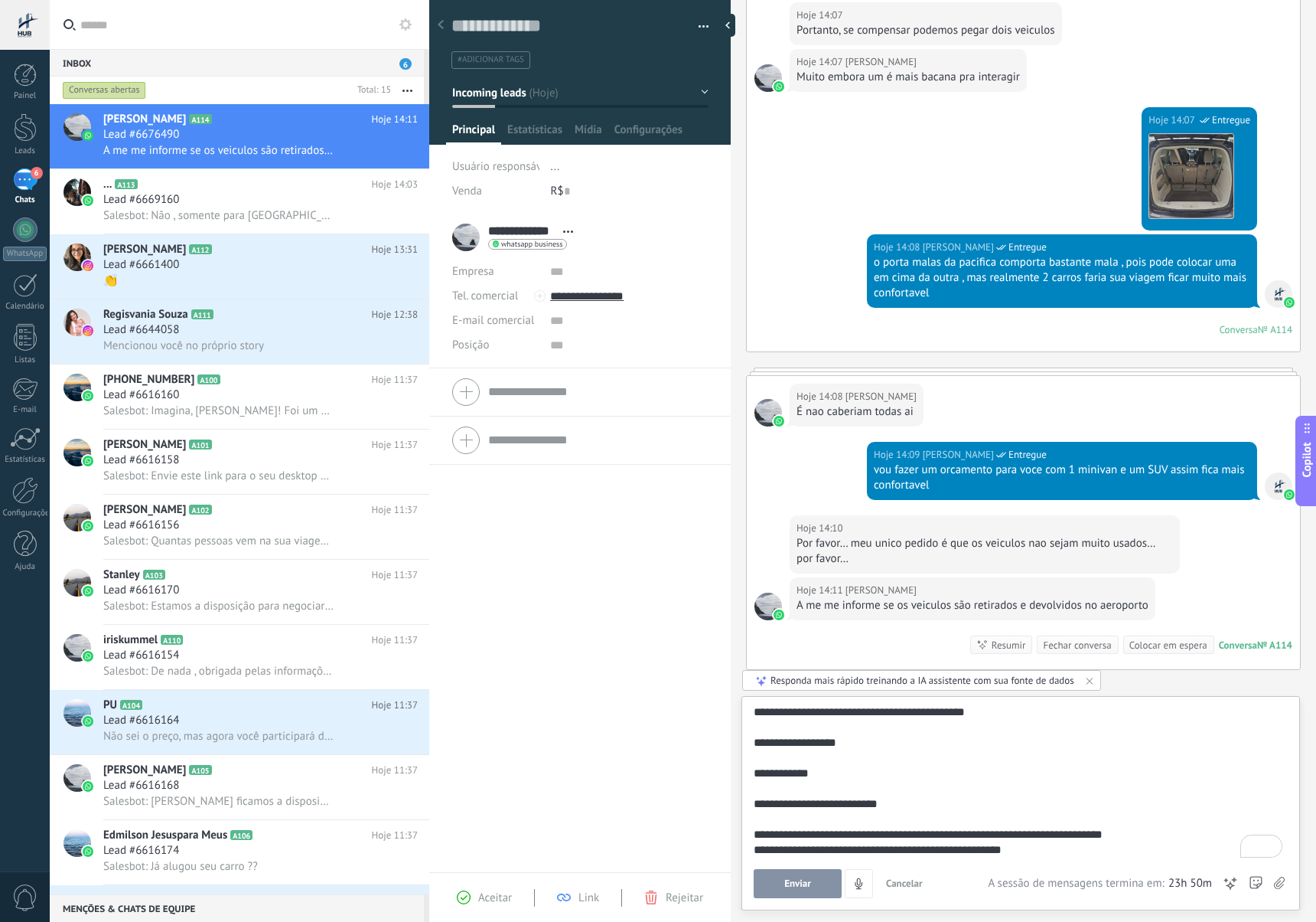
click at [799, 882] on span "Enviar" at bounding box center [797, 882] width 26 height 10
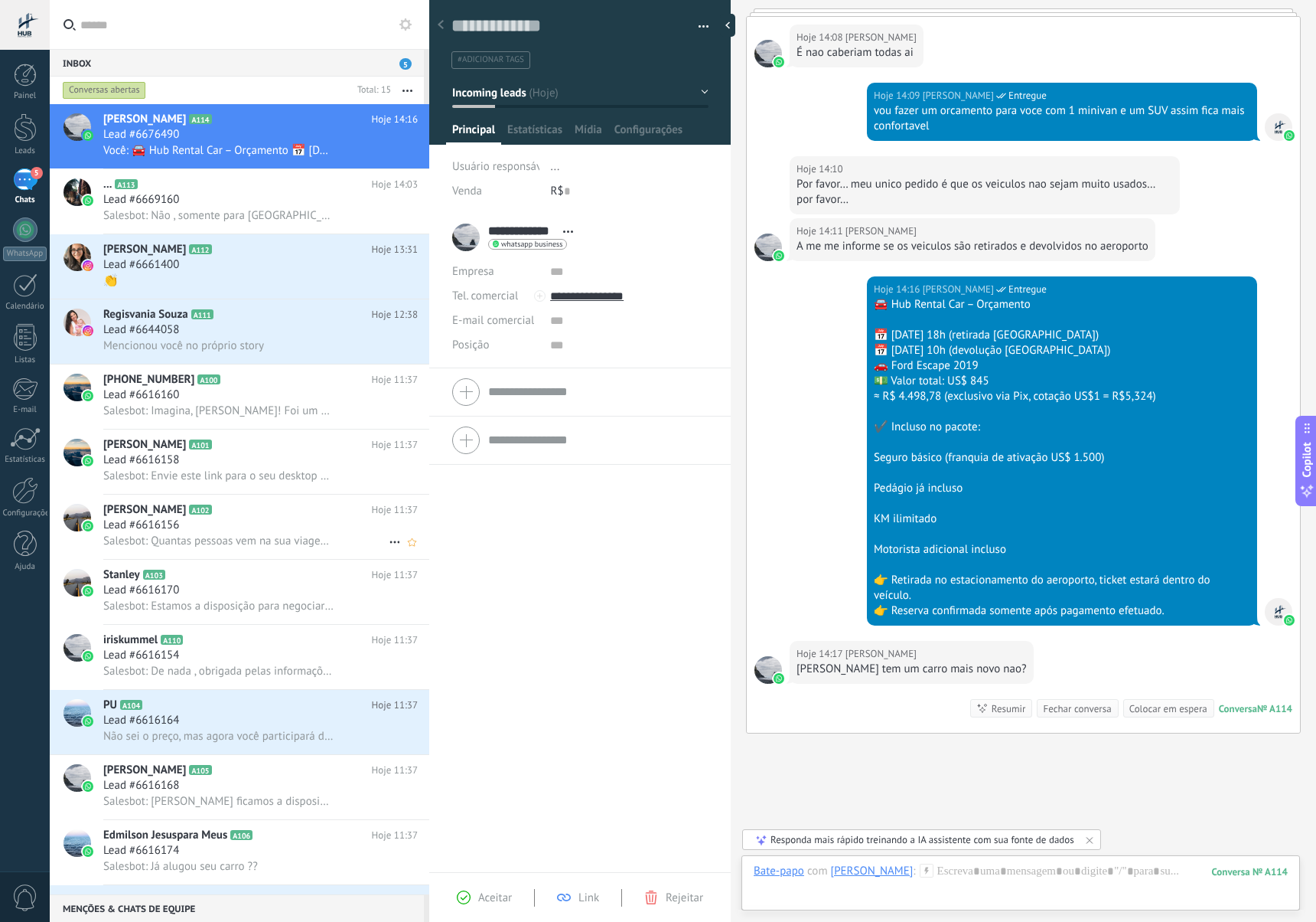
scroll to position [1207, 0]
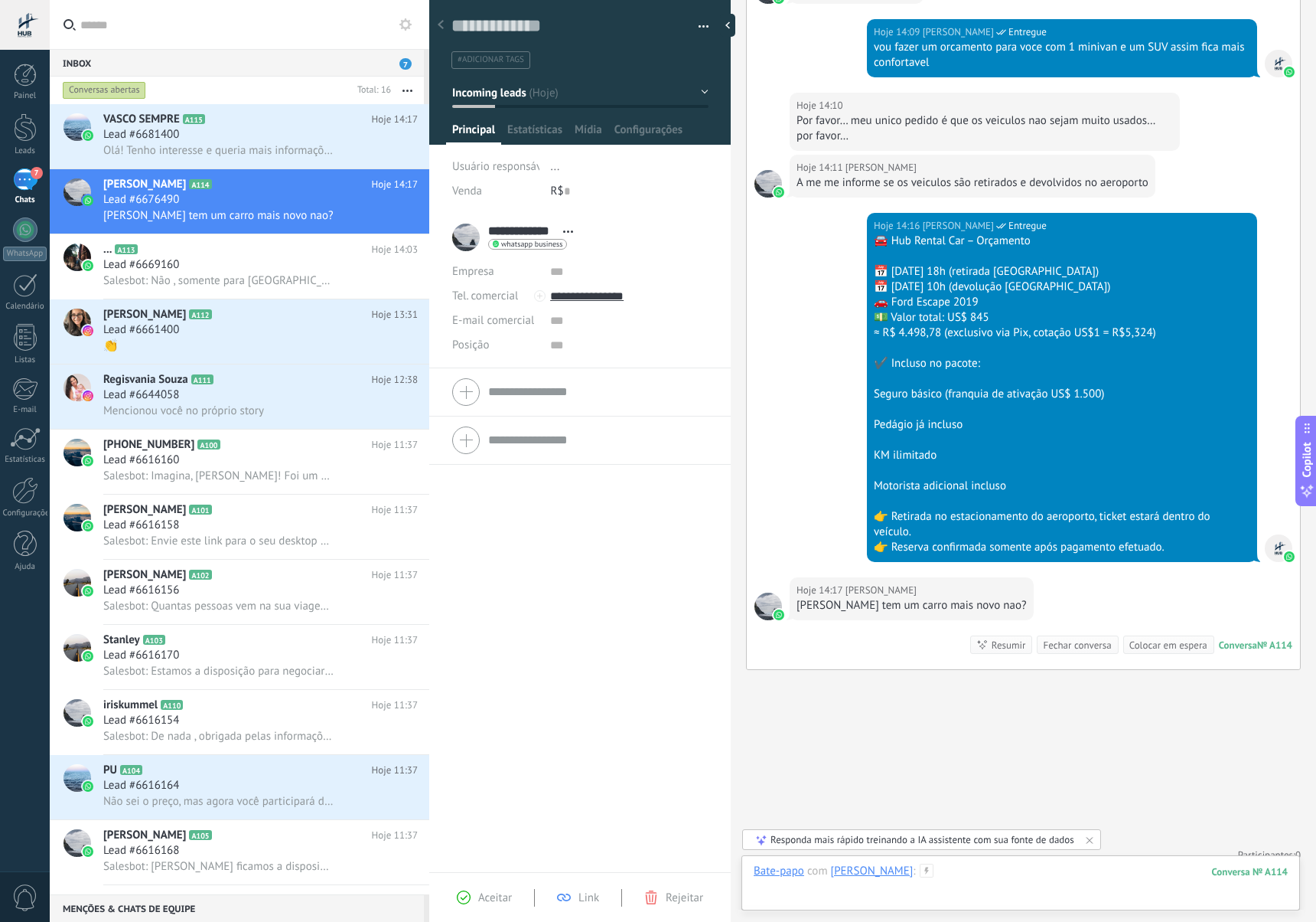
click at [983, 875] on div at bounding box center [1020, 886] width 534 height 46
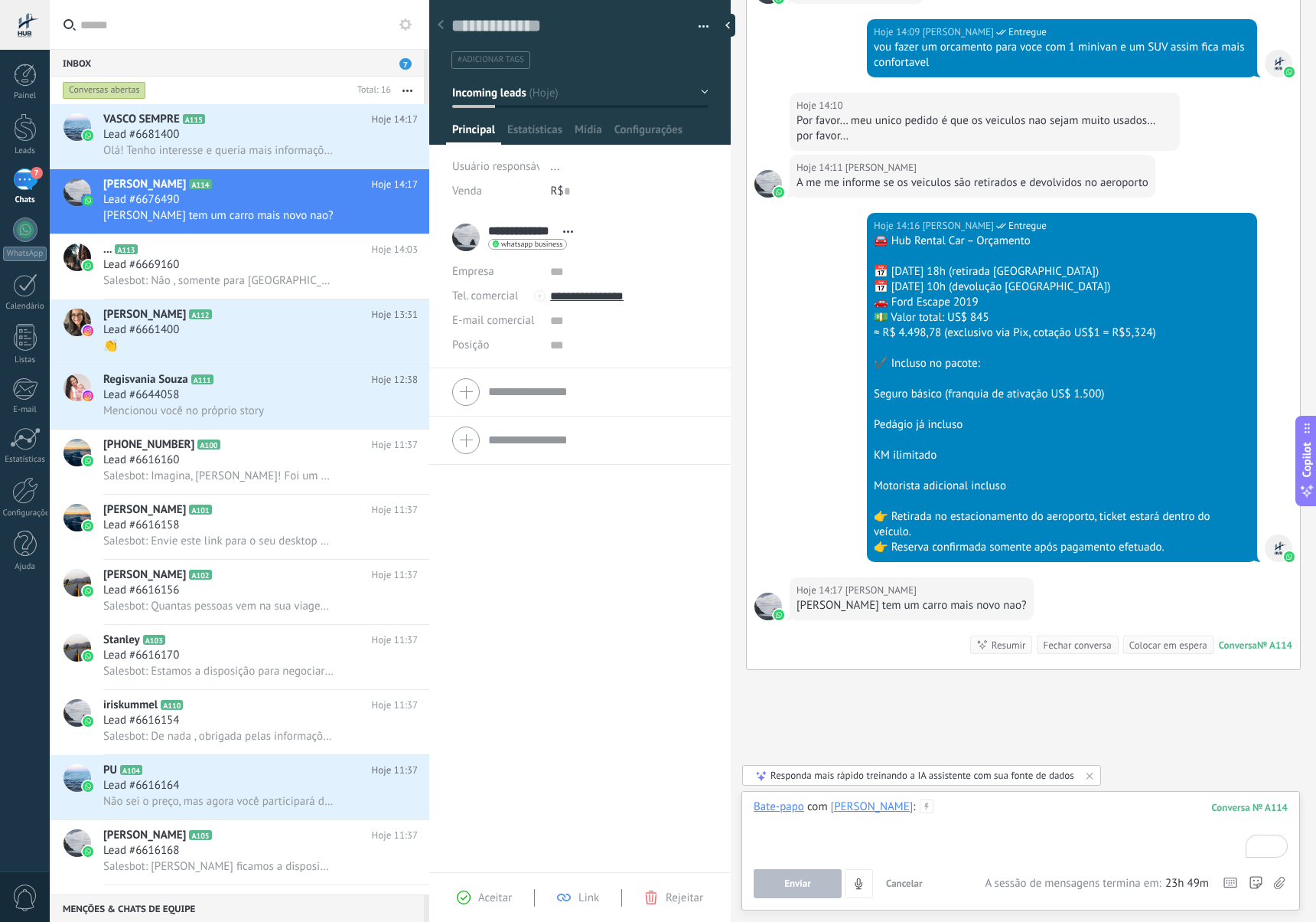
click at [943, 820] on div "To enrich screen reader interactions, please activate Accessibility in Grammarl…" at bounding box center [1020, 829] width 534 height 58
click at [824, 886] on button "Enviar" at bounding box center [797, 883] width 88 height 29
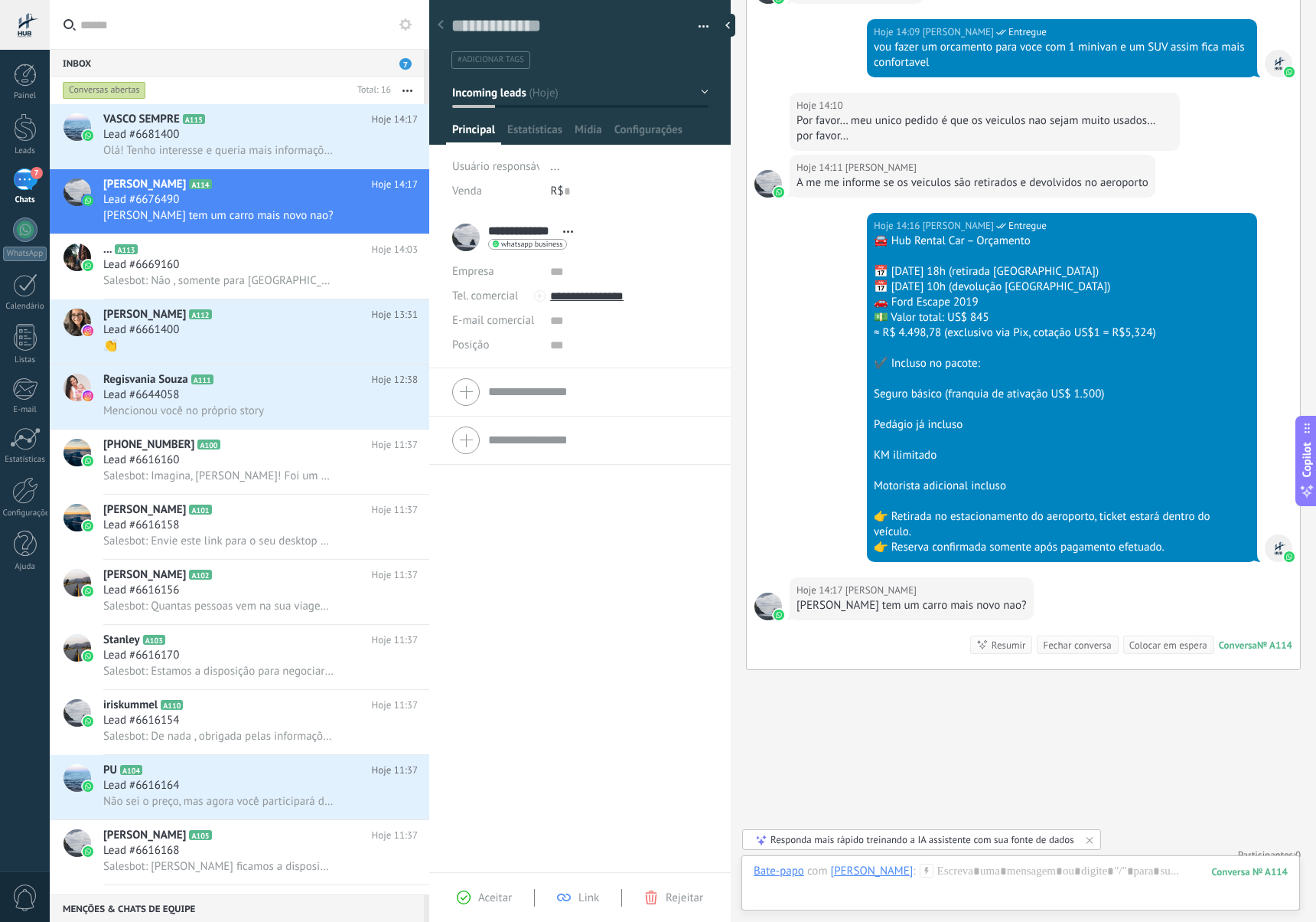
scroll to position [1260, 0]
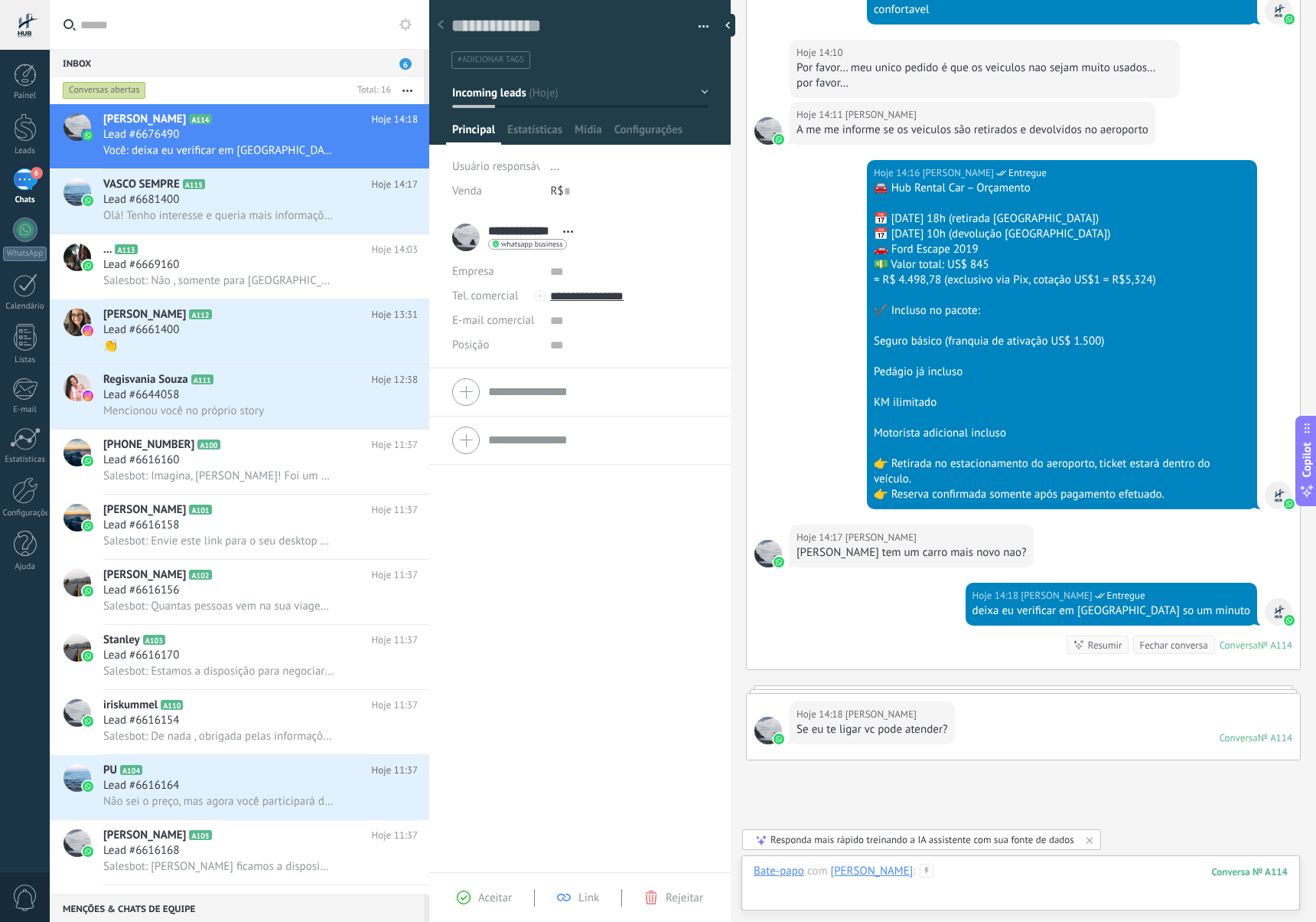
click at [955, 887] on div at bounding box center [1020, 886] width 534 height 46
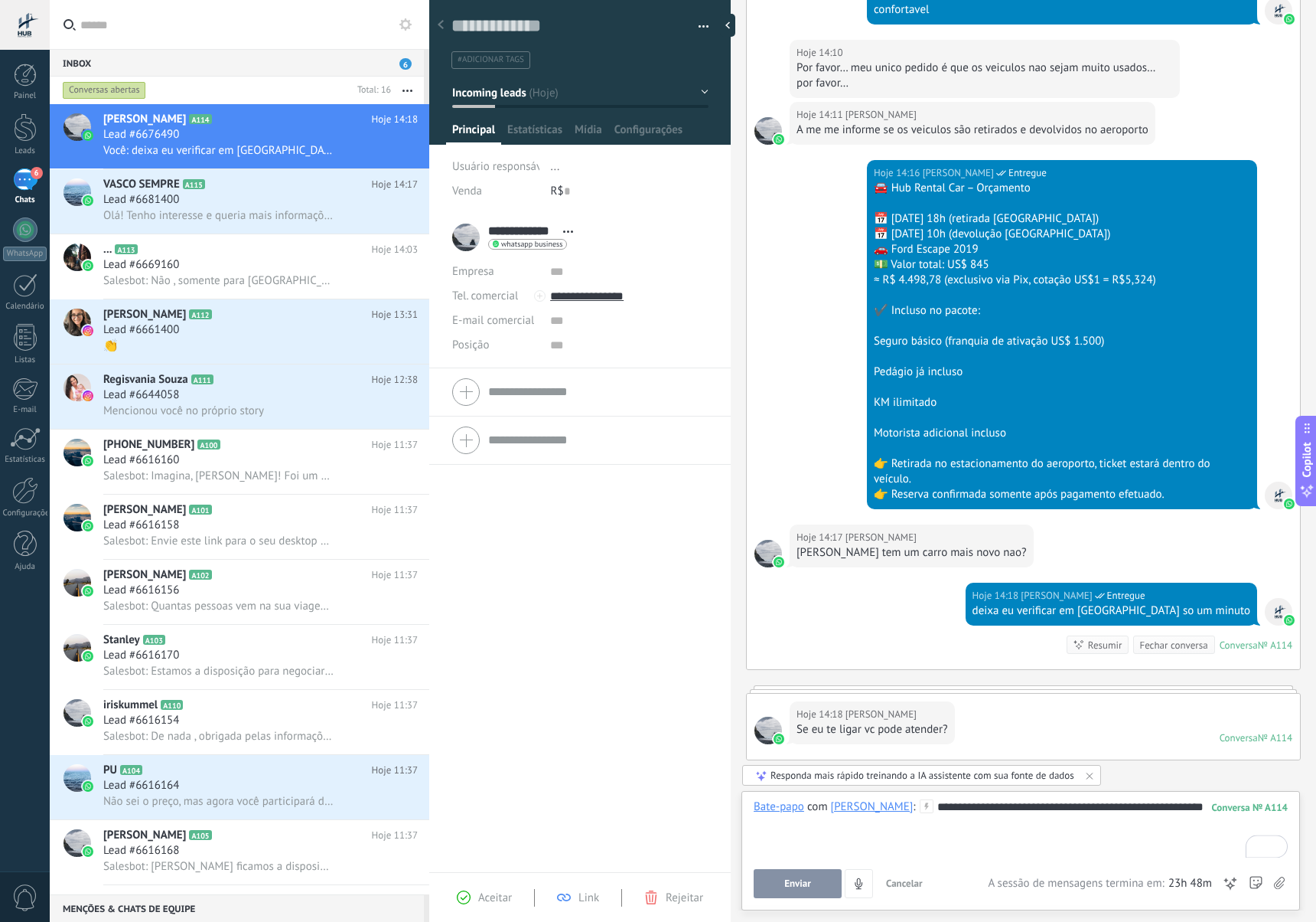
click at [826, 875] on button "Enviar" at bounding box center [797, 883] width 88 height 29
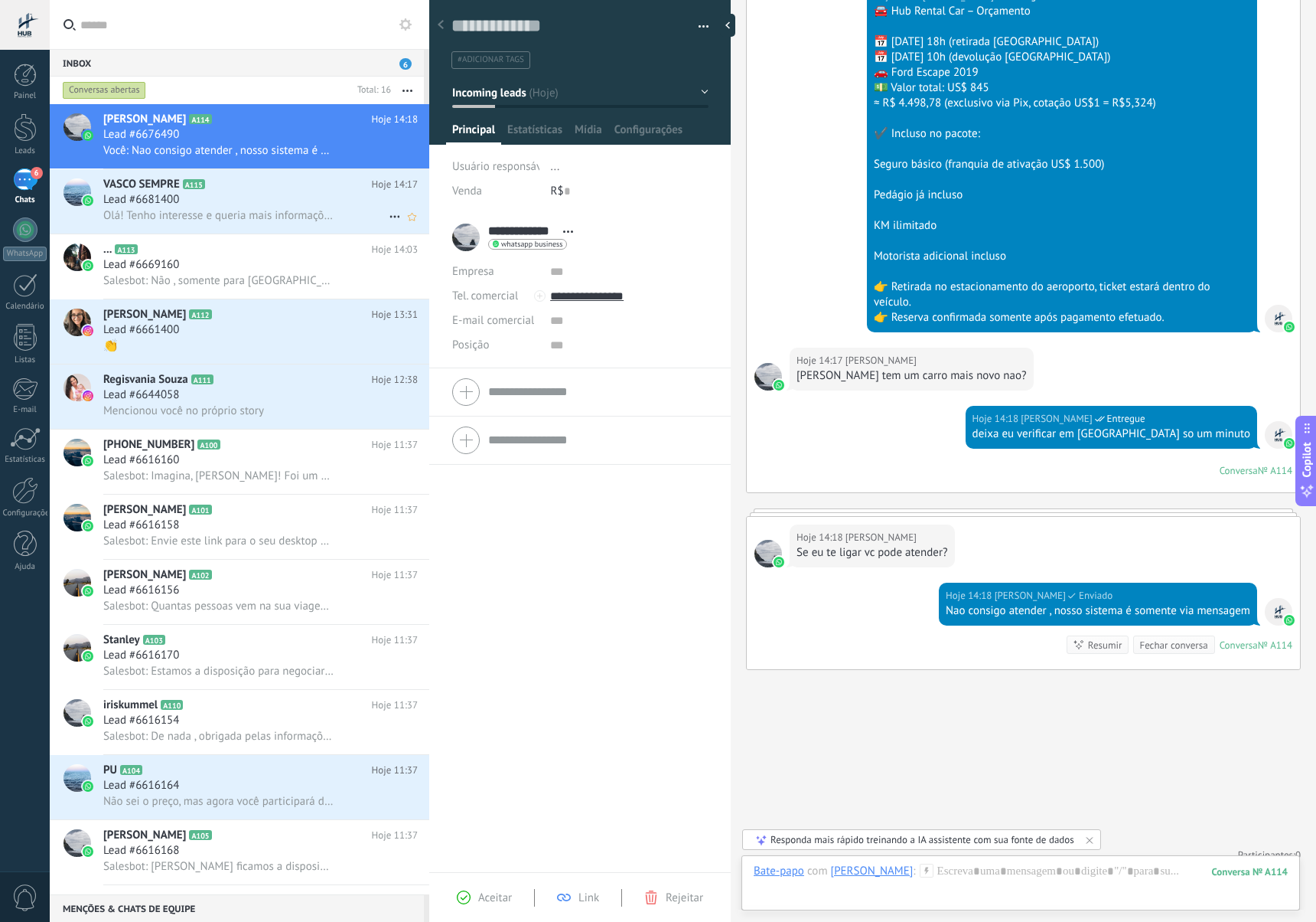
click at [168, 193] on span "Lead #6681400" at bounding box center [141, 200] width 75 height 15
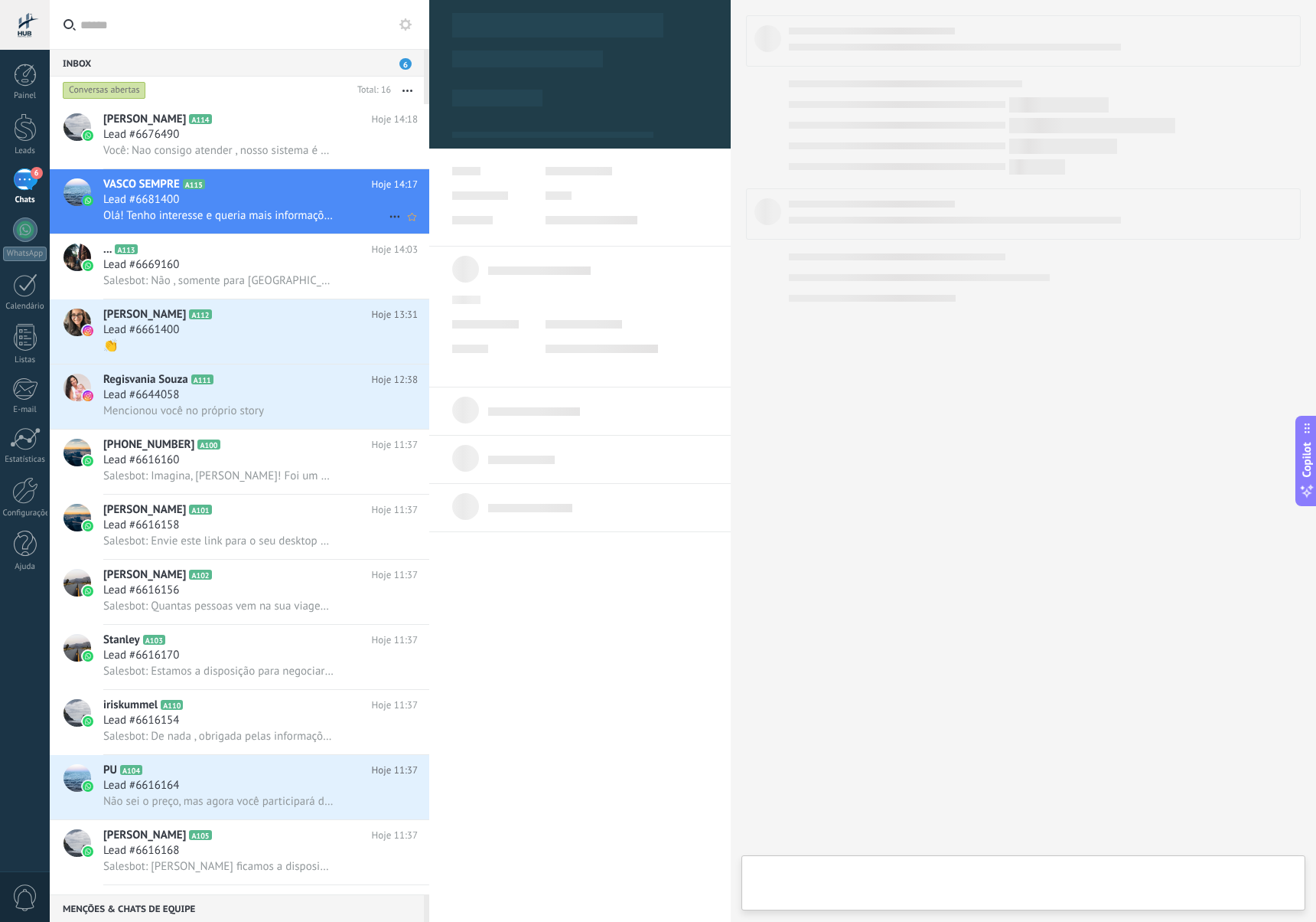
type textarea "**********"
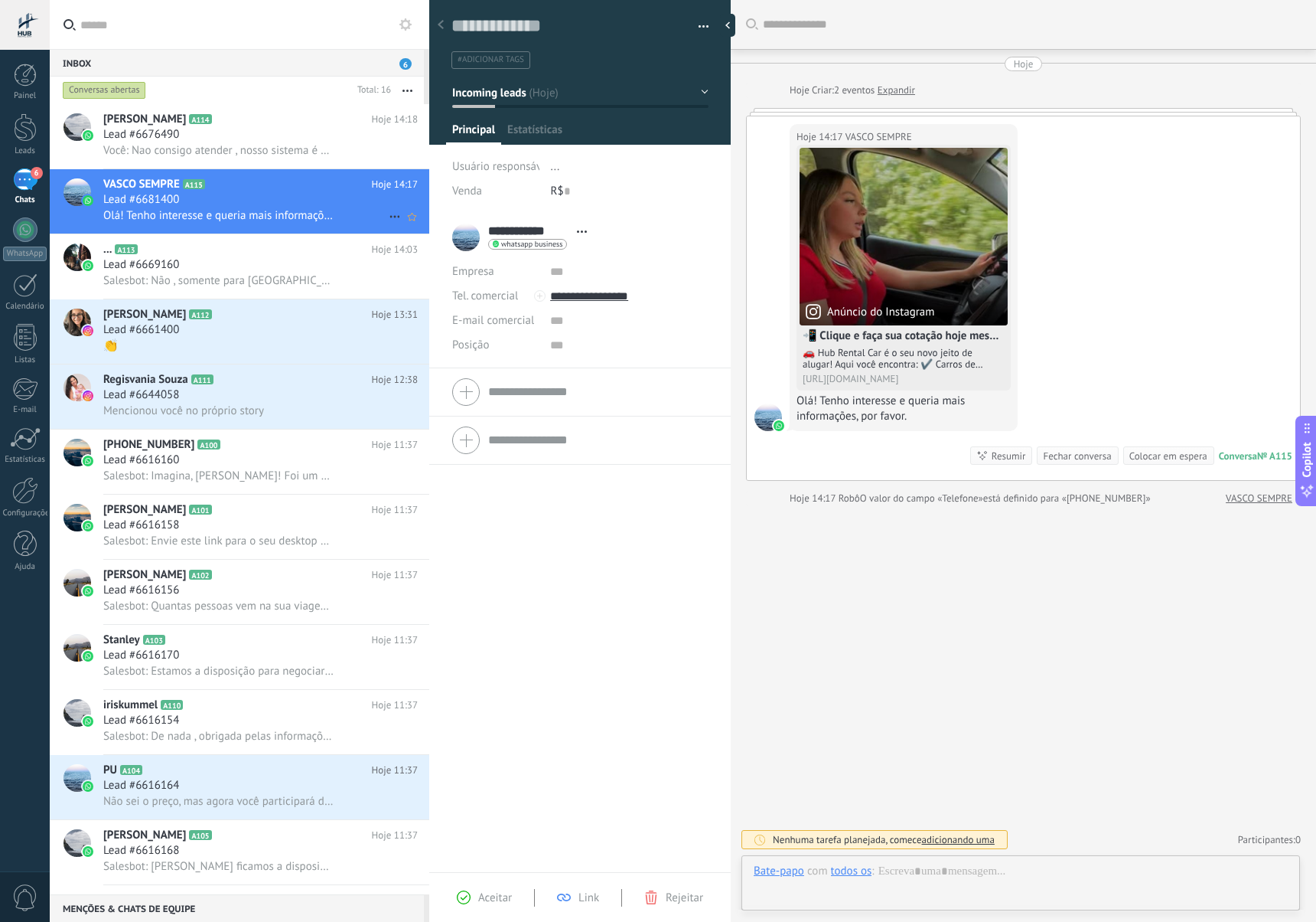
scroll to position [23, 0]
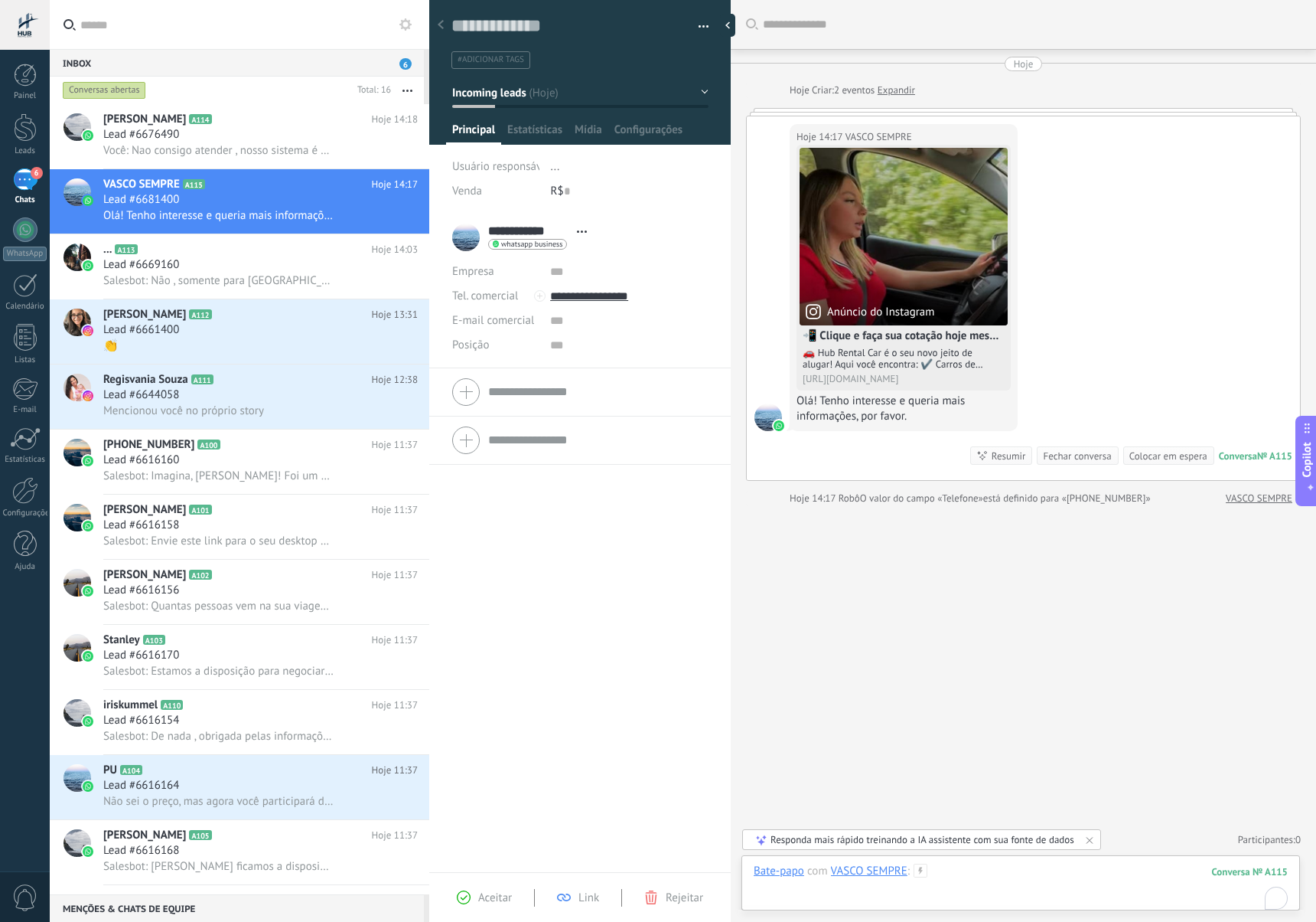
click at [987, 882] on div "To enrich screen reader interactions, please activate Accessibility in Grammarl…" at bounding box center [1020, 886] width 534 height 46
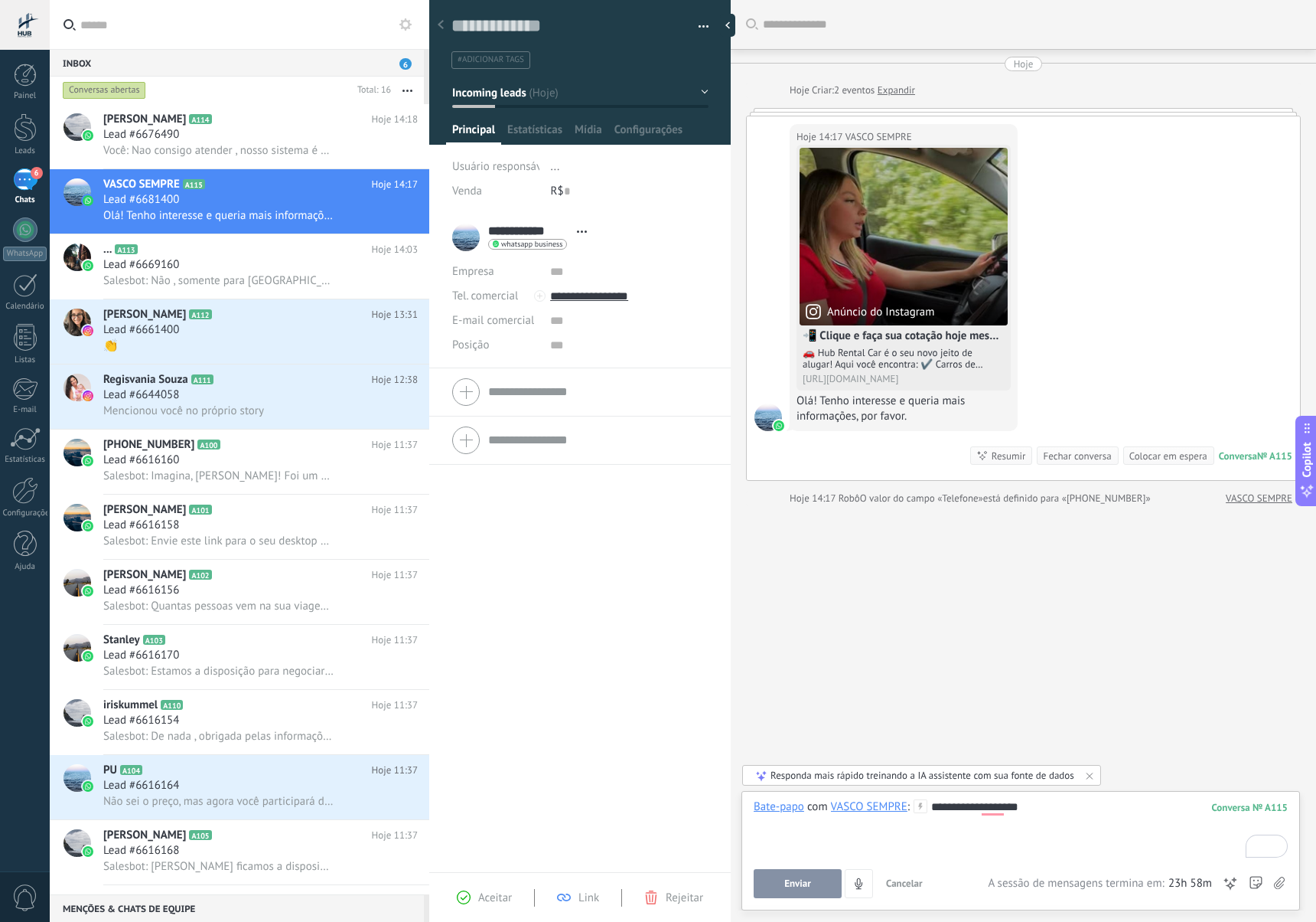
click at [1091, 833] on div "**********" at bounding box center [1020, 829] width 534 height 58
click at [830, 874] on button "Enviar" at bounding box center [797, 883] width 88 height 29
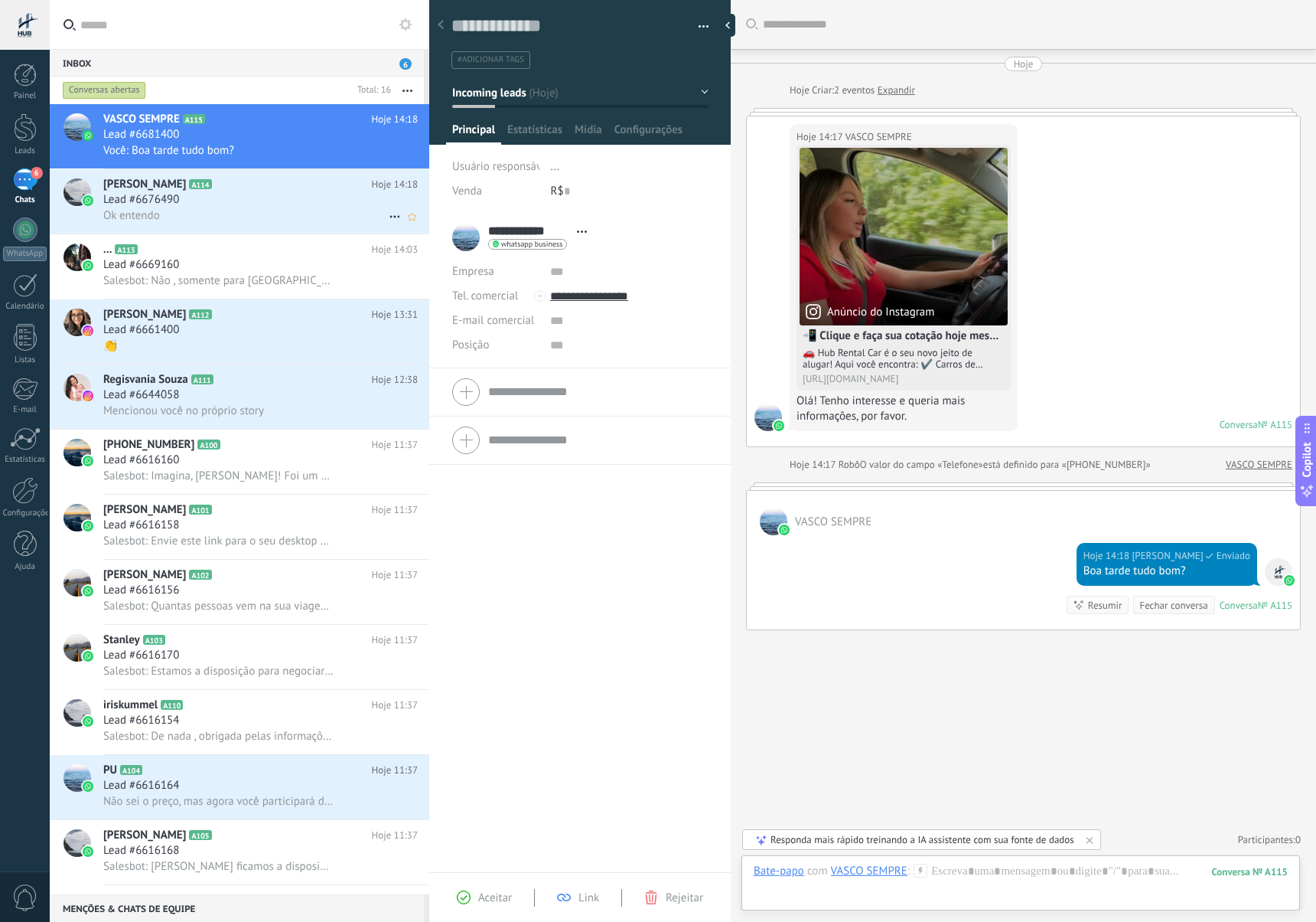
click at [218, 209] on div "Ok entendo" at bounding box center [261, 215] width 314 height 16
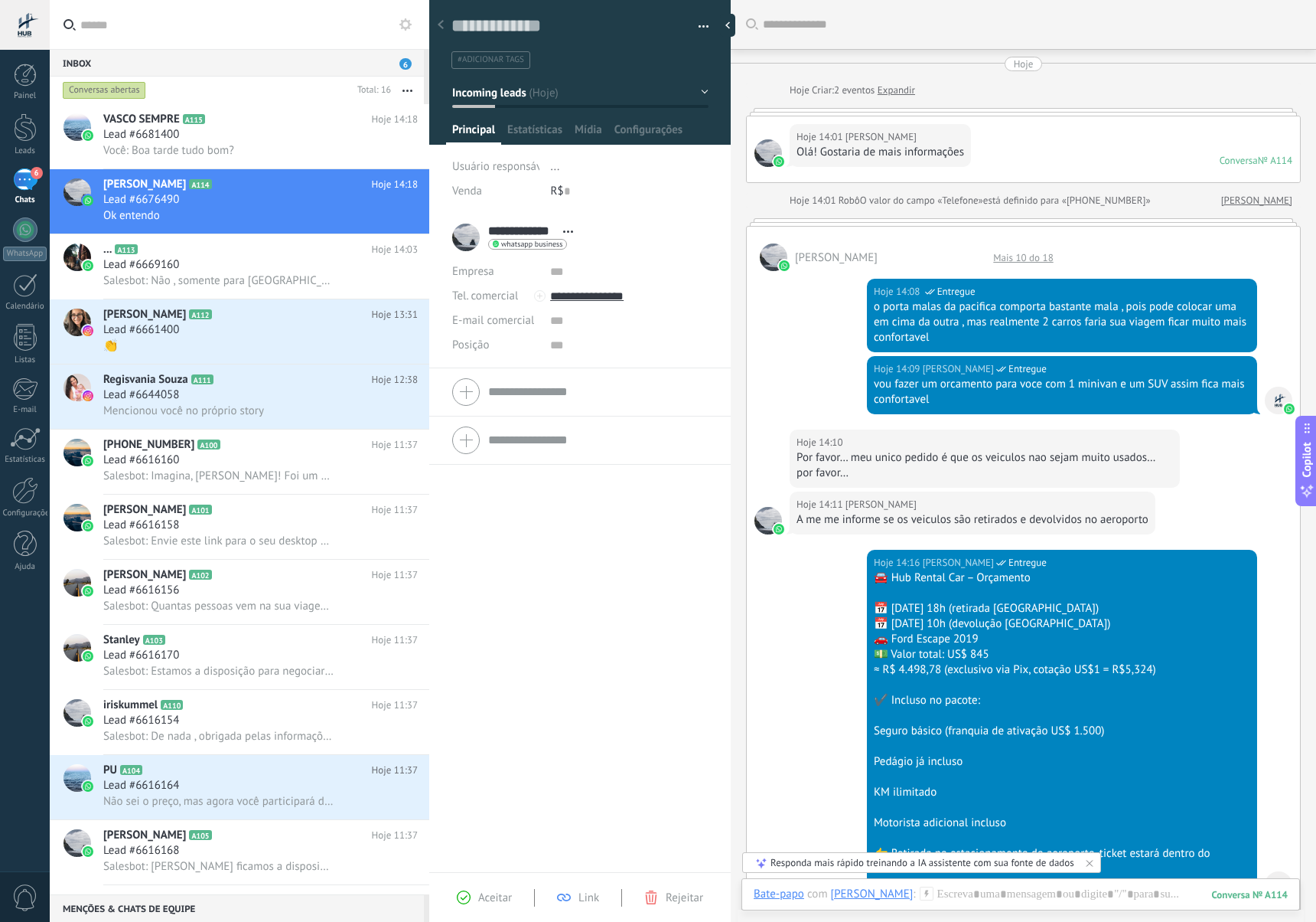
click at [1027, 151] on div "Hoje 14:01 [PERSON_NAME] Olá! Gostaria de mais informações Conversa № A114 Conv…" at bounding box center [1023, 150] width 554 height 66
click at [971, 226] on div "Flavio Bertin Mais 10 do 18 Hoje 14:08 Felipe Mattos Entregue o porta malas da …" at bounding box center [1023, 704] width 554 height 957
click at [1017, 260] on div "Mais 10 do 18" at bounding box center [1023, 258] width 75 height 13
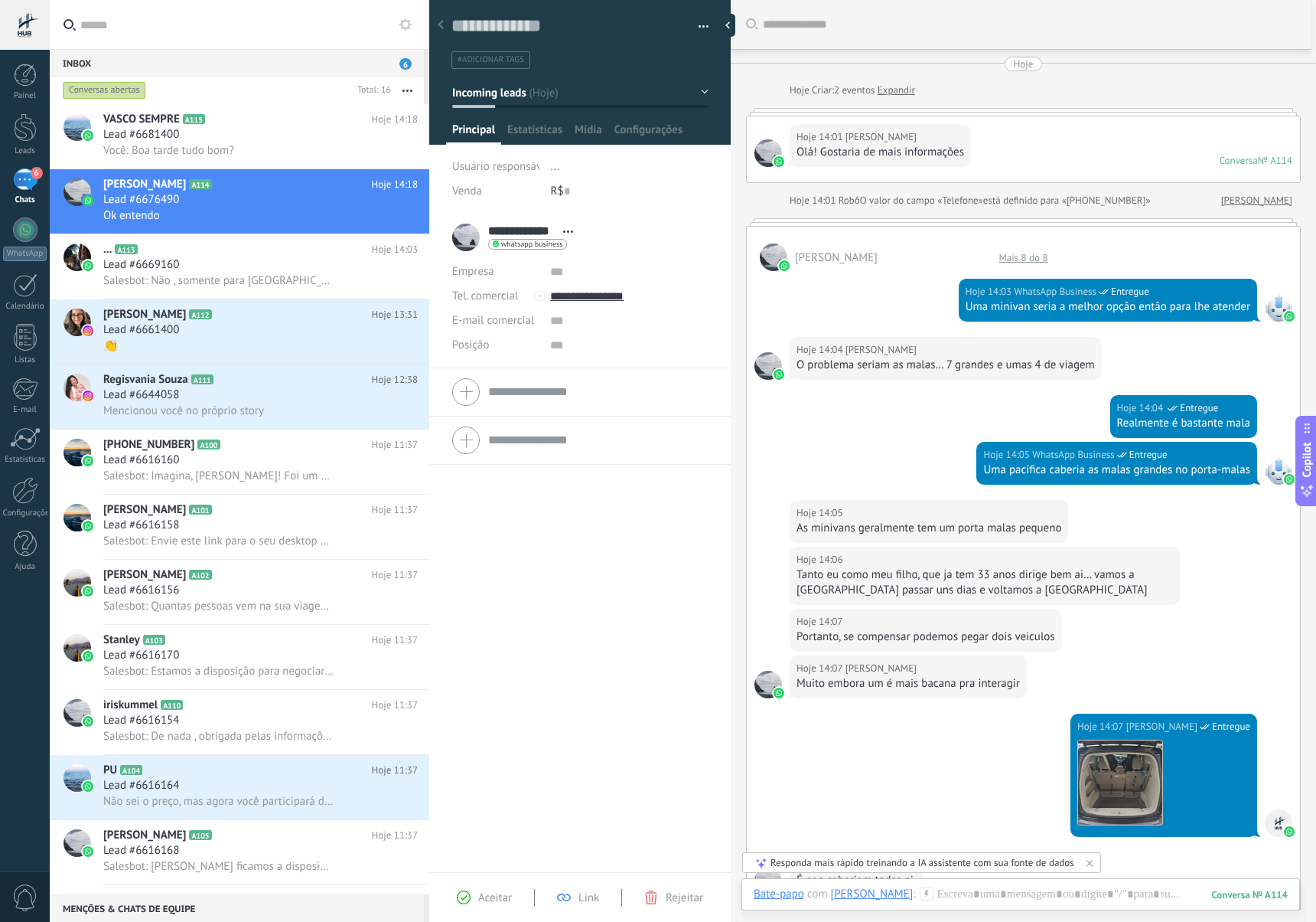
click at [1017, 255] on div "Mais 8 do 8" at bounding box center [1023, 258] width 64 height 13
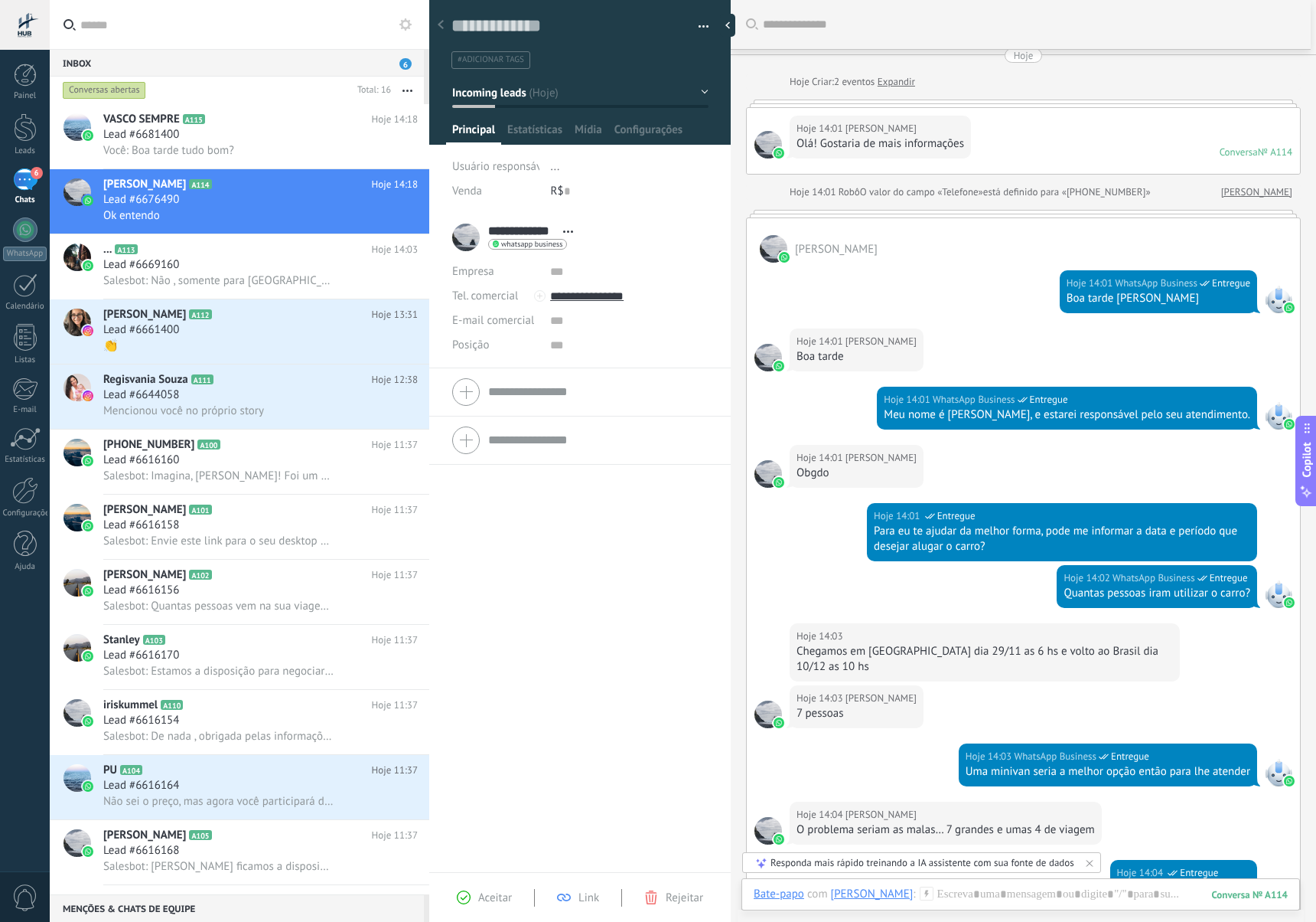
scroll to position [7, 0]
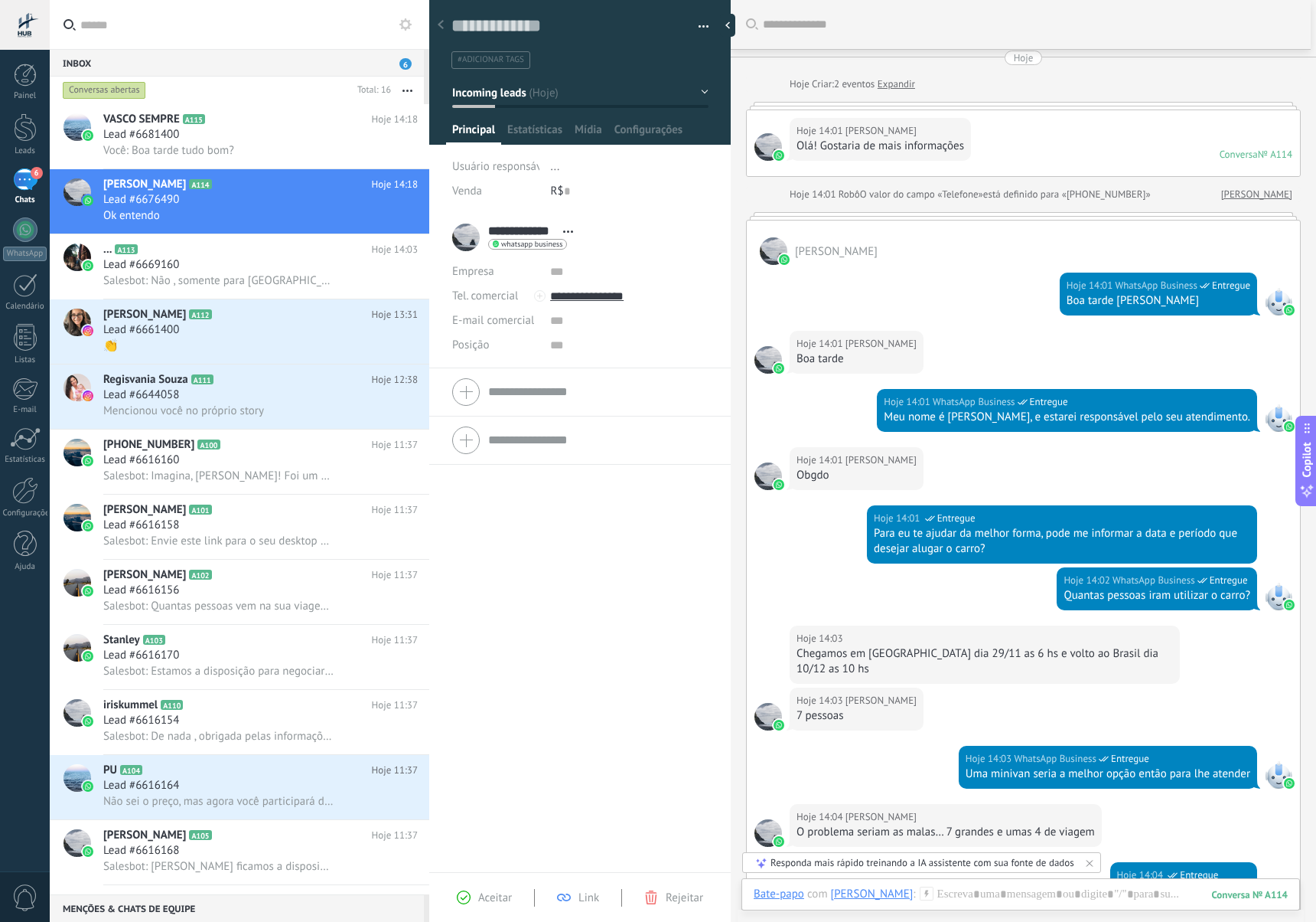
click at [938, 419] on div "Meu nome é [PERSON_NAME], e estarei responsável pelo seu atendimento." at bounding box center [1067, 417] width 366 height 15
drag, startPoint x: 923, startPoint y: 419, endPoint x: 1246, endPoint y: 419, distance: 323.0
click at [1246, 419] on div "Hoje 14:01 WhatsApp Business Entregue Meu nome é Deborah, e estarei responsável…" at bounding box center [1067, 411] width 380 height 43
copy div "Meu nome é [PERSON_NAME], e estarei responsável pelo seu atendimento."
click at [270, 128] on div "Lead #6681400" at bounding box center [261, 135] width 314 height 15
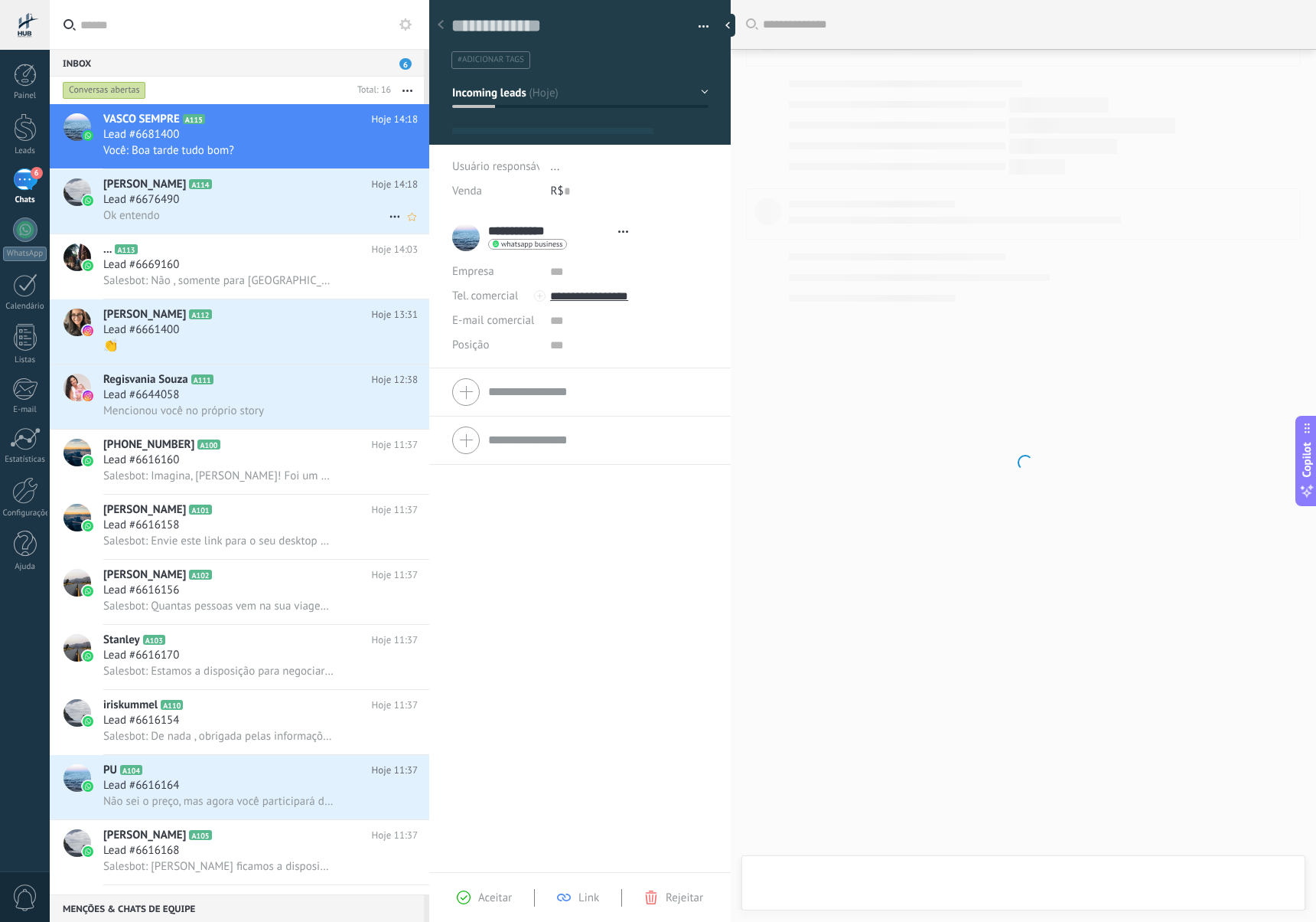
type textarea "**********"
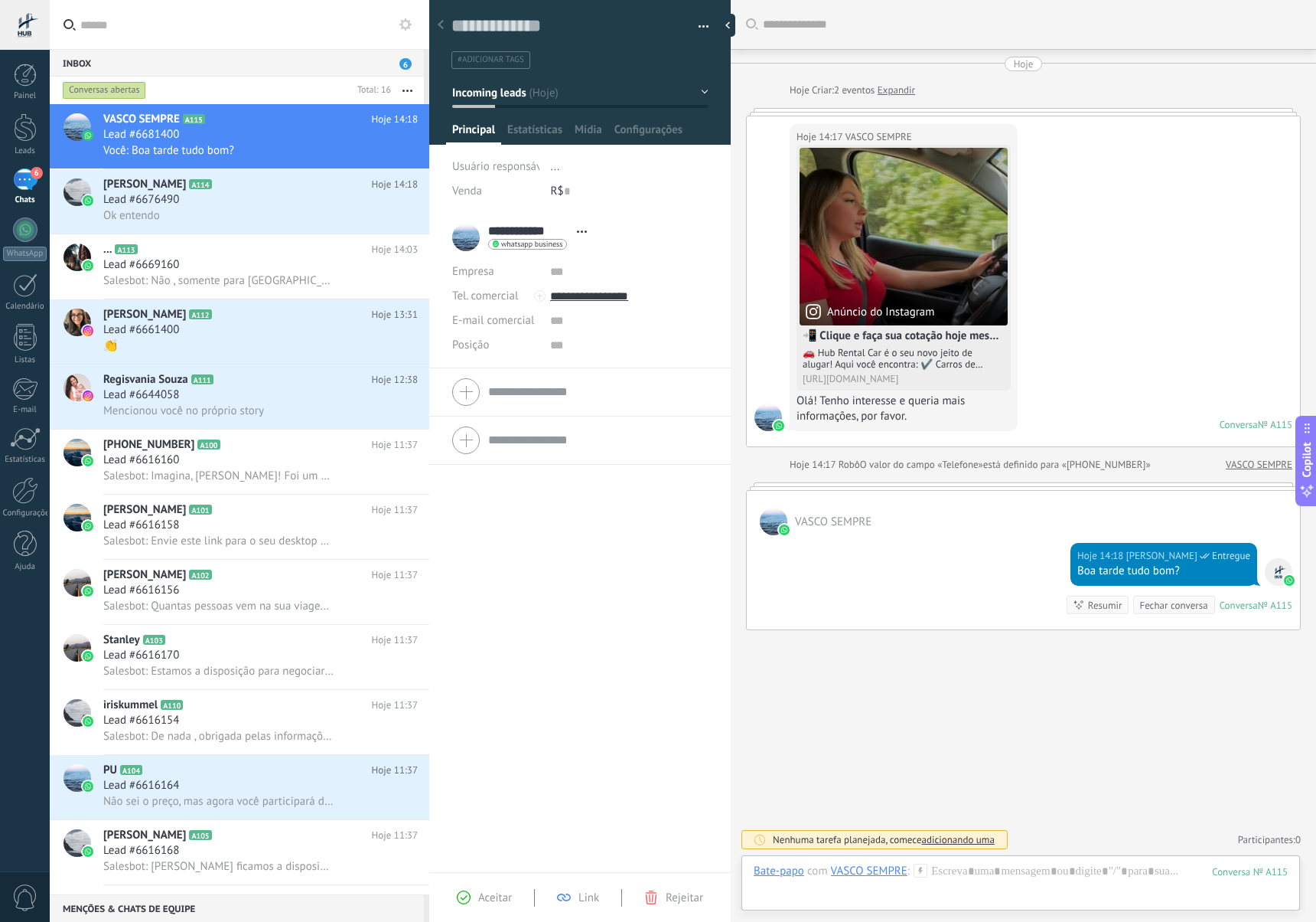
click at [958, 861] on div "Bate-papo E-mail Nota Tarefa Bate-papo com VASCO SEMPRE : 115 Enviar Cancelar R…" at bounding box center [1020, 882] width 558 height 56
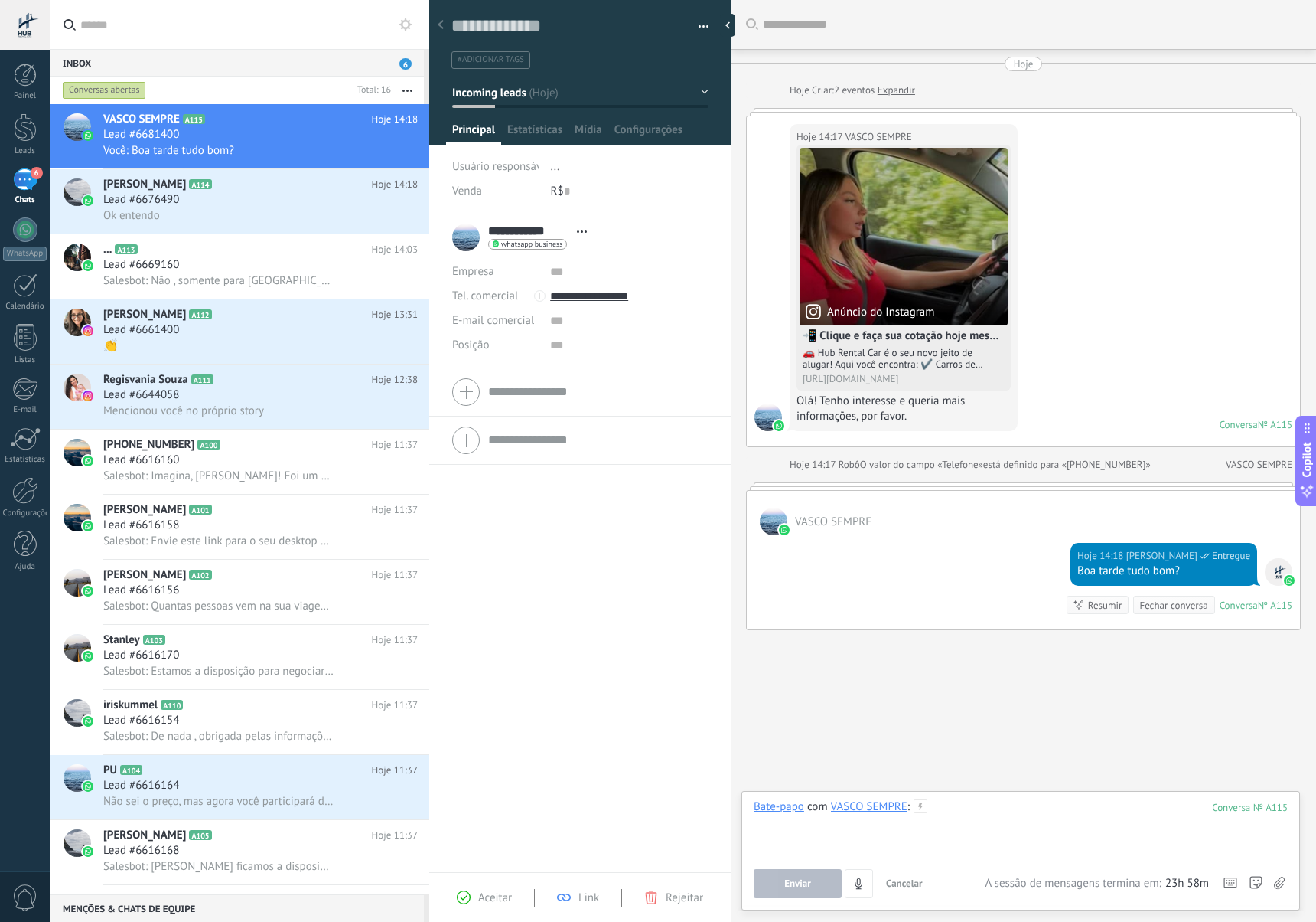
click at [955, 824] on div at bounding box center [1020, 829] width 534 height 58
paste div "To enrich screen reader interactions, please activate Accessibility in Grammarl…"
click at [815, 887] on button "Enviar" at bounding box center [797, 883] width 88 height 29
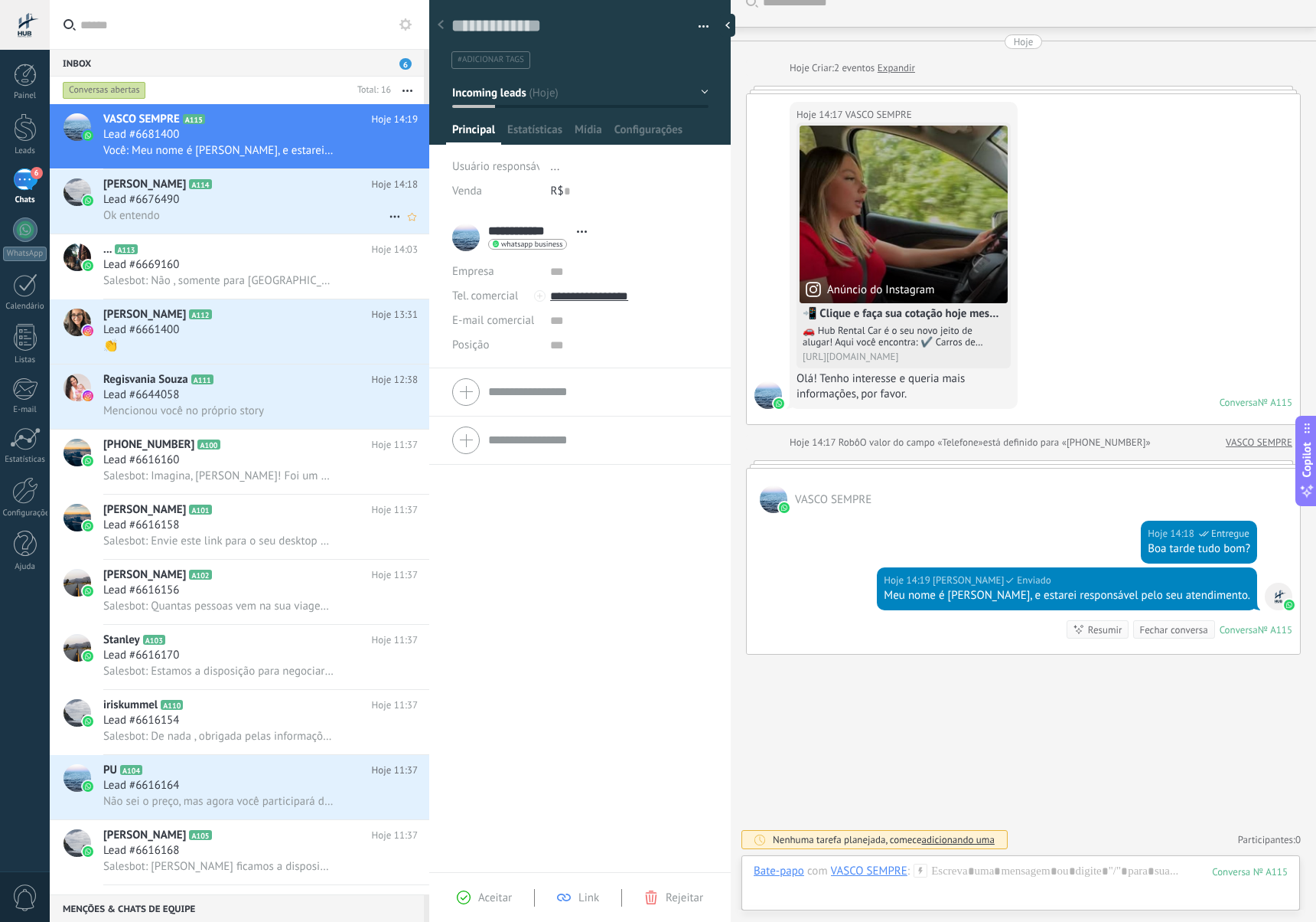
click at [191, 207] on div "Ok entendo" at bounding box center [261, 215] width 314 height 16
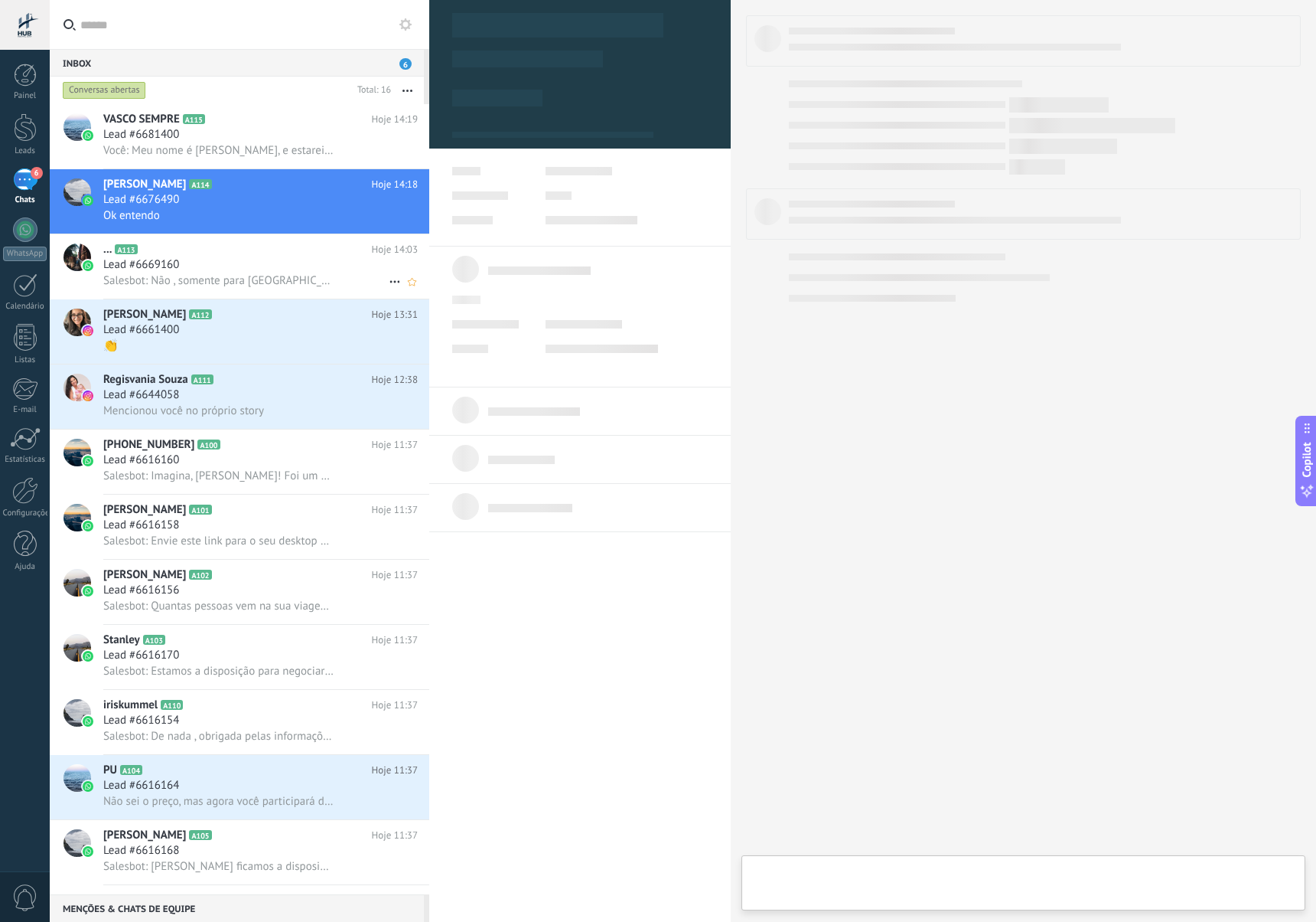
type textarea "**********"
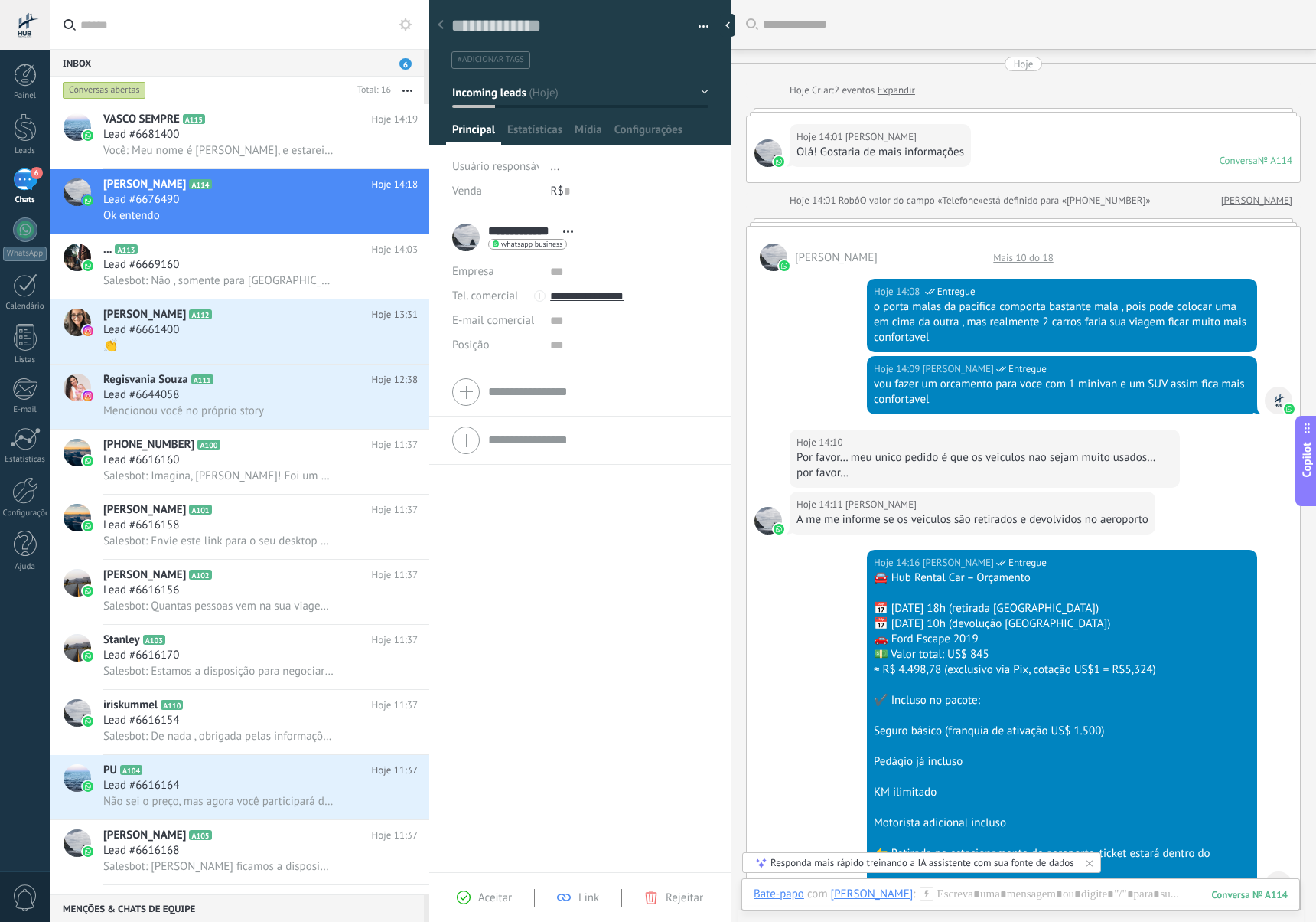
click at [1009, 257] on div "Mais 10 do 18" at bounding box center [1023, 258] width 75 height 13
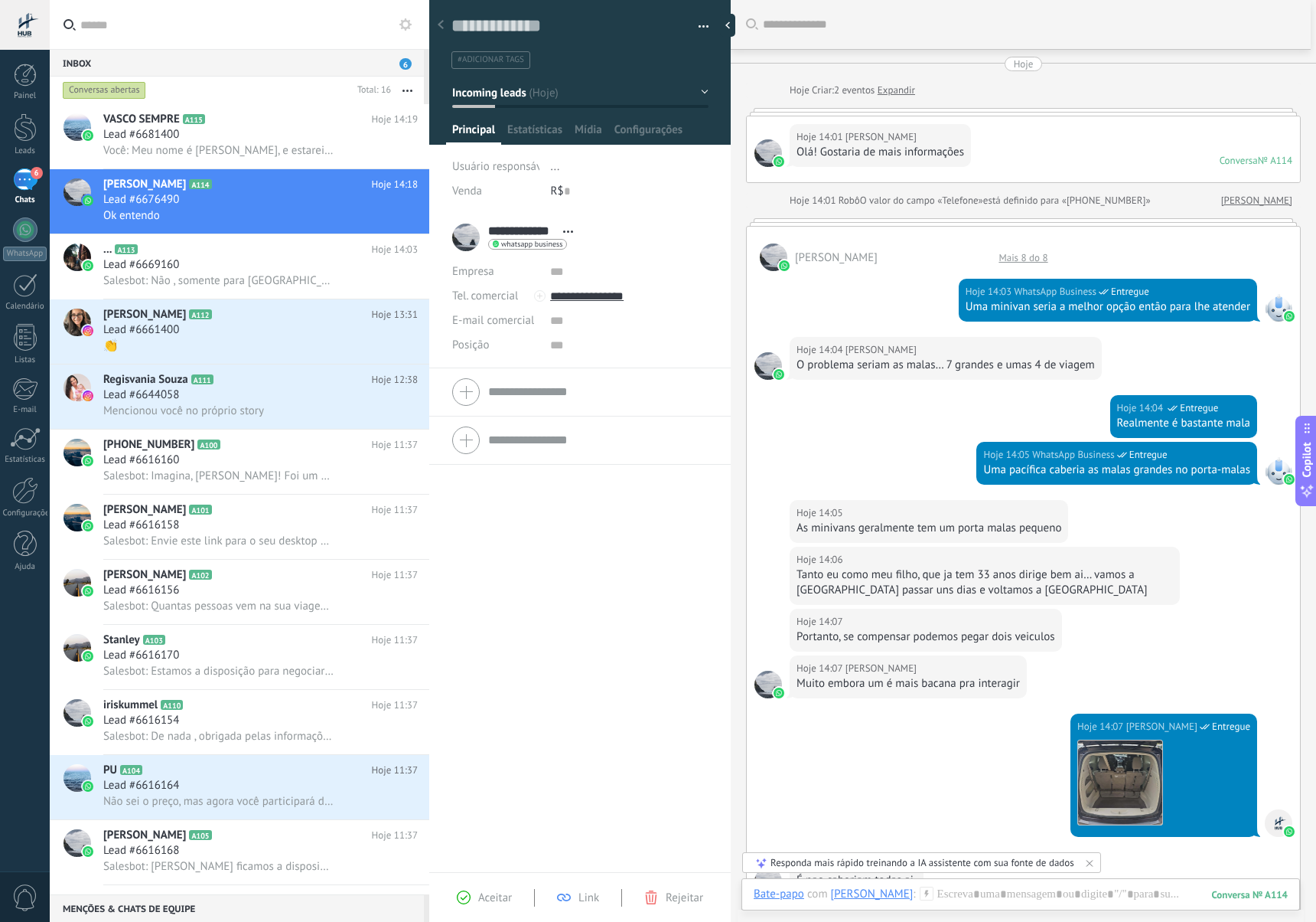
click at [1012, 253] on div "Mais 8 do 8" at bounding box center [1023, 258] width 64 height 13
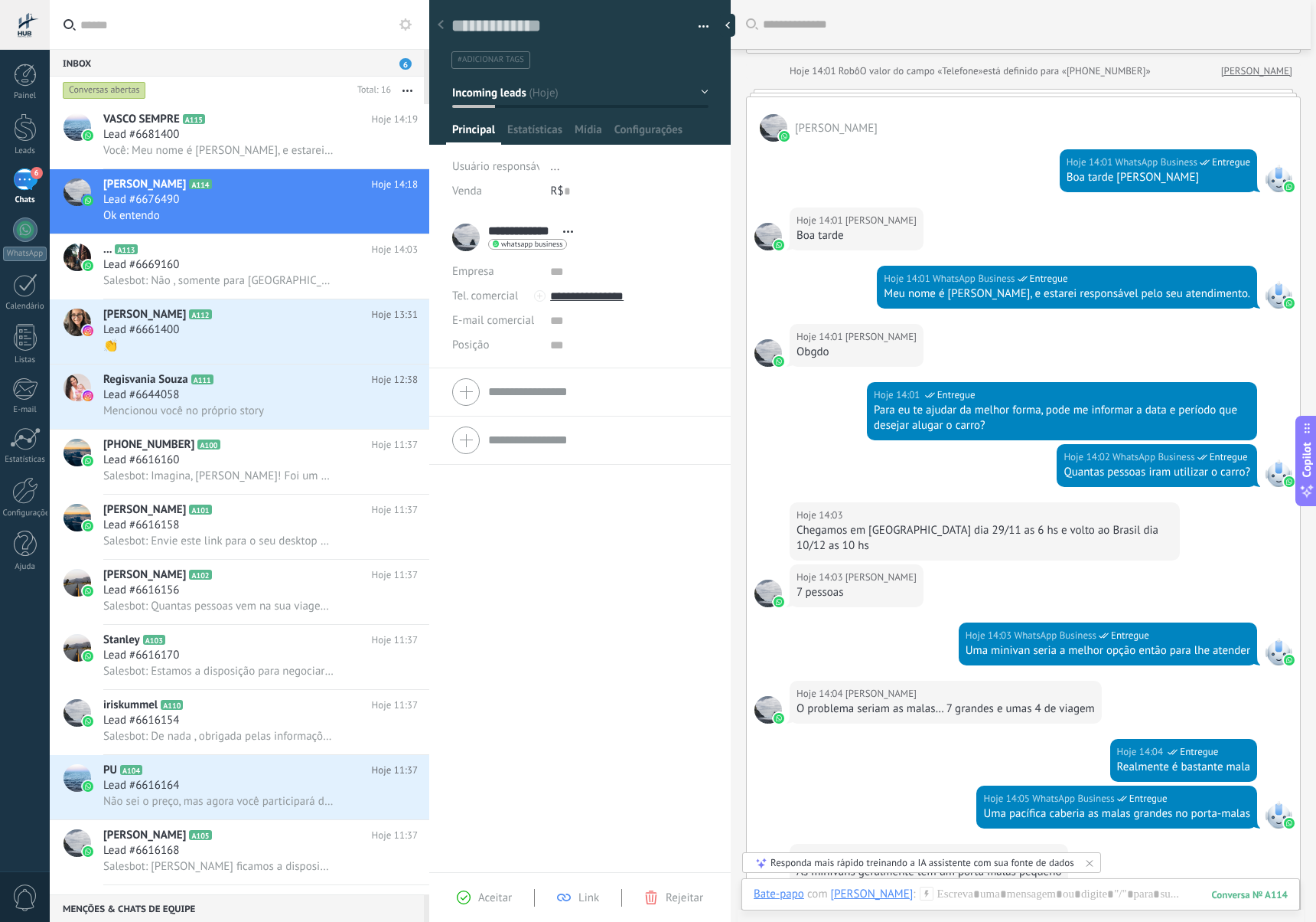
scroll to position [107, 0]
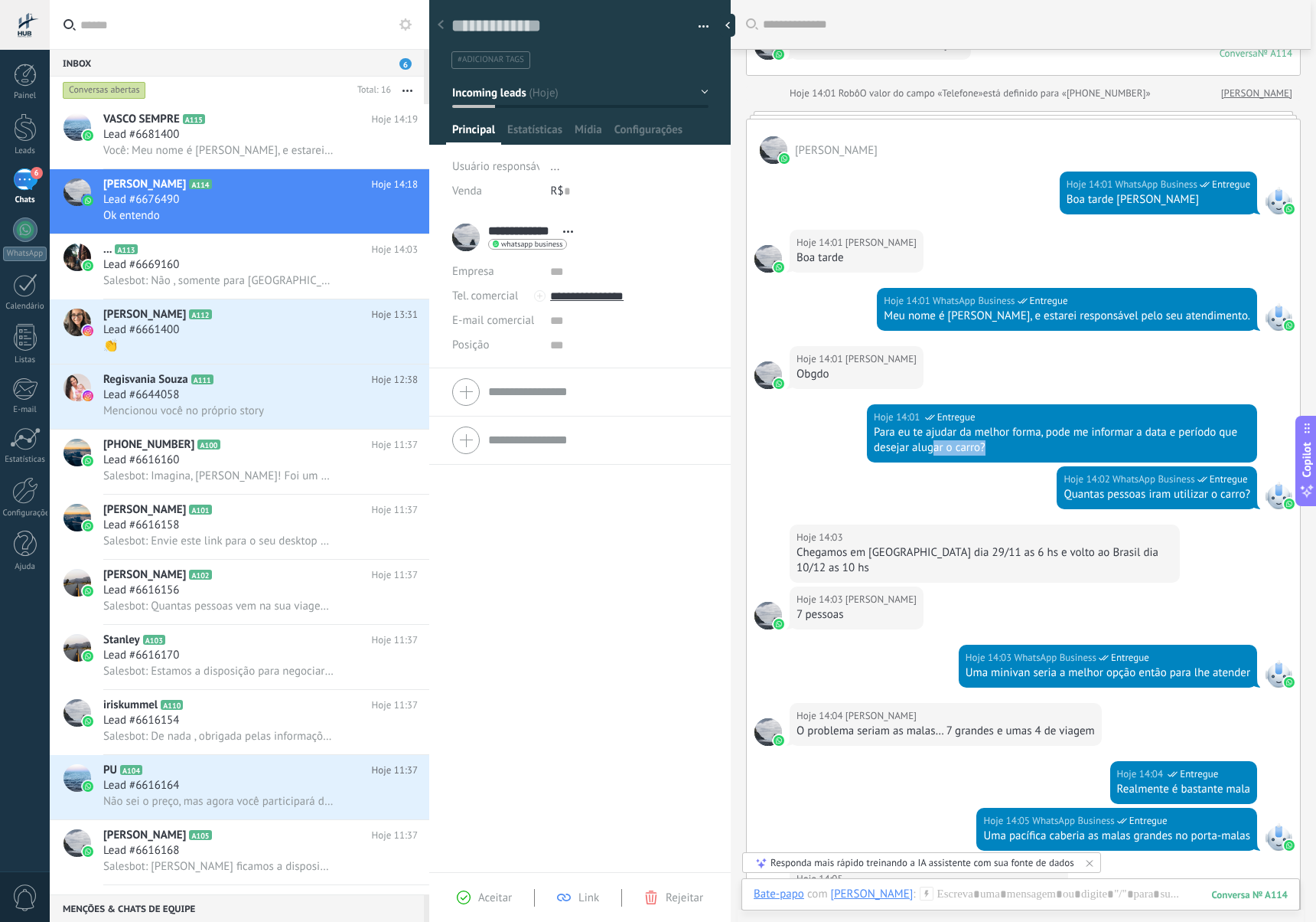
drag, startPoint x: 1003, startPoint y: 451, endPoint x: 931, endPoint y: 440, distance: 72.8
click at [932, 440] on div "Para eu te ajudar da melhor forma, pode me informar a data e período que deseja…" at bounding box center [1062, 440] width 377 height 31
drag, startPoint x: 872, startPoint y: 432, endPoint x: 1003, endPoint y: 460, distance: 134.0
click at [1003, 460] on div "Hoje 14:01 WhatsApp Business Entregue Para eu te ajudar da melhor forma, pode m…" at bounding box center [1062, 433] width 391 height 58
copy div "Para eu te ajudar da melhor forma, pode me informar a data e período que deseja…"
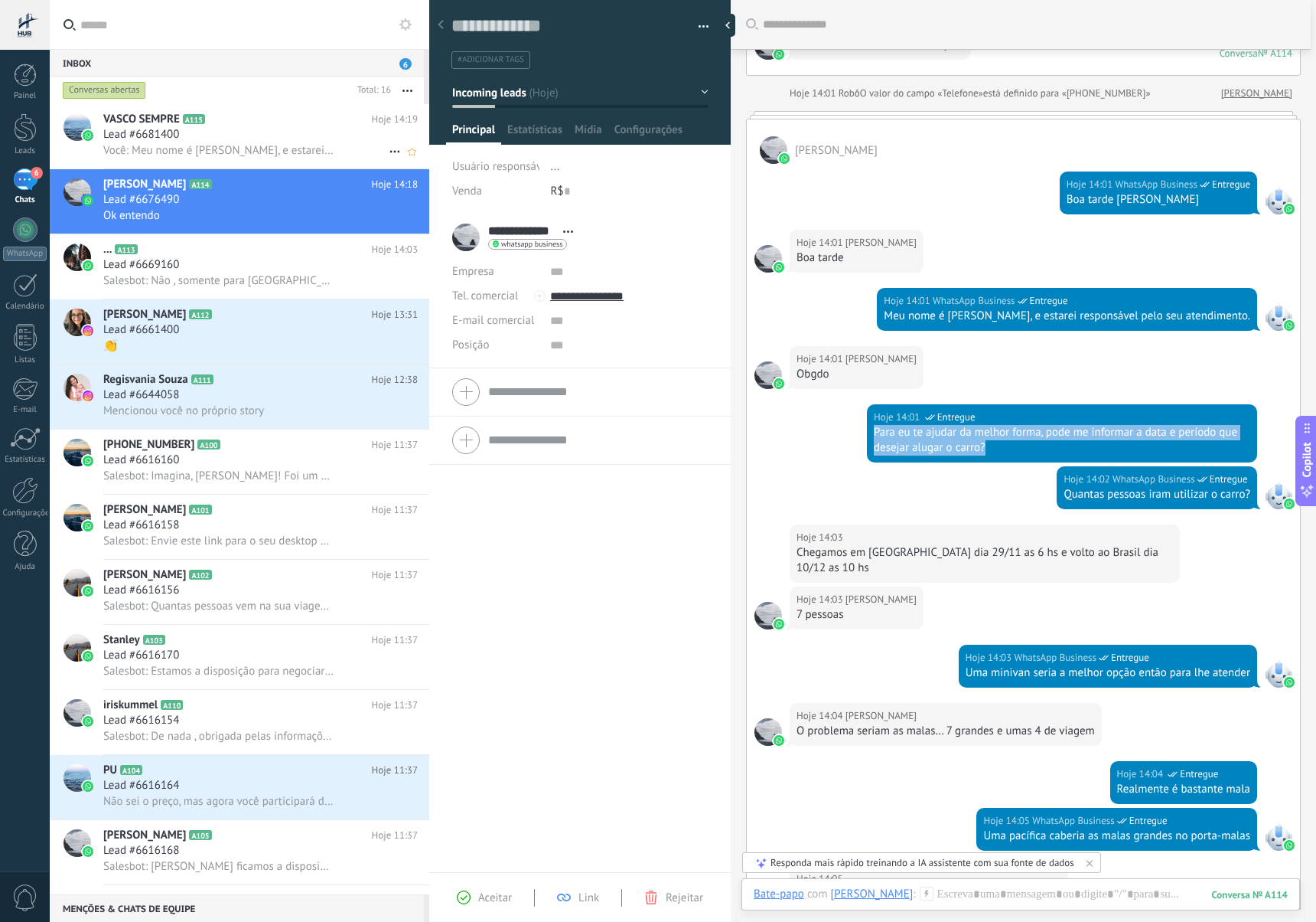
click at [241, 144] on span "Você: Meu nome é [PERSON_NAME], e estarei responsável pelo seu atendimento." at bounding box center [218, 150] width 231 height 14
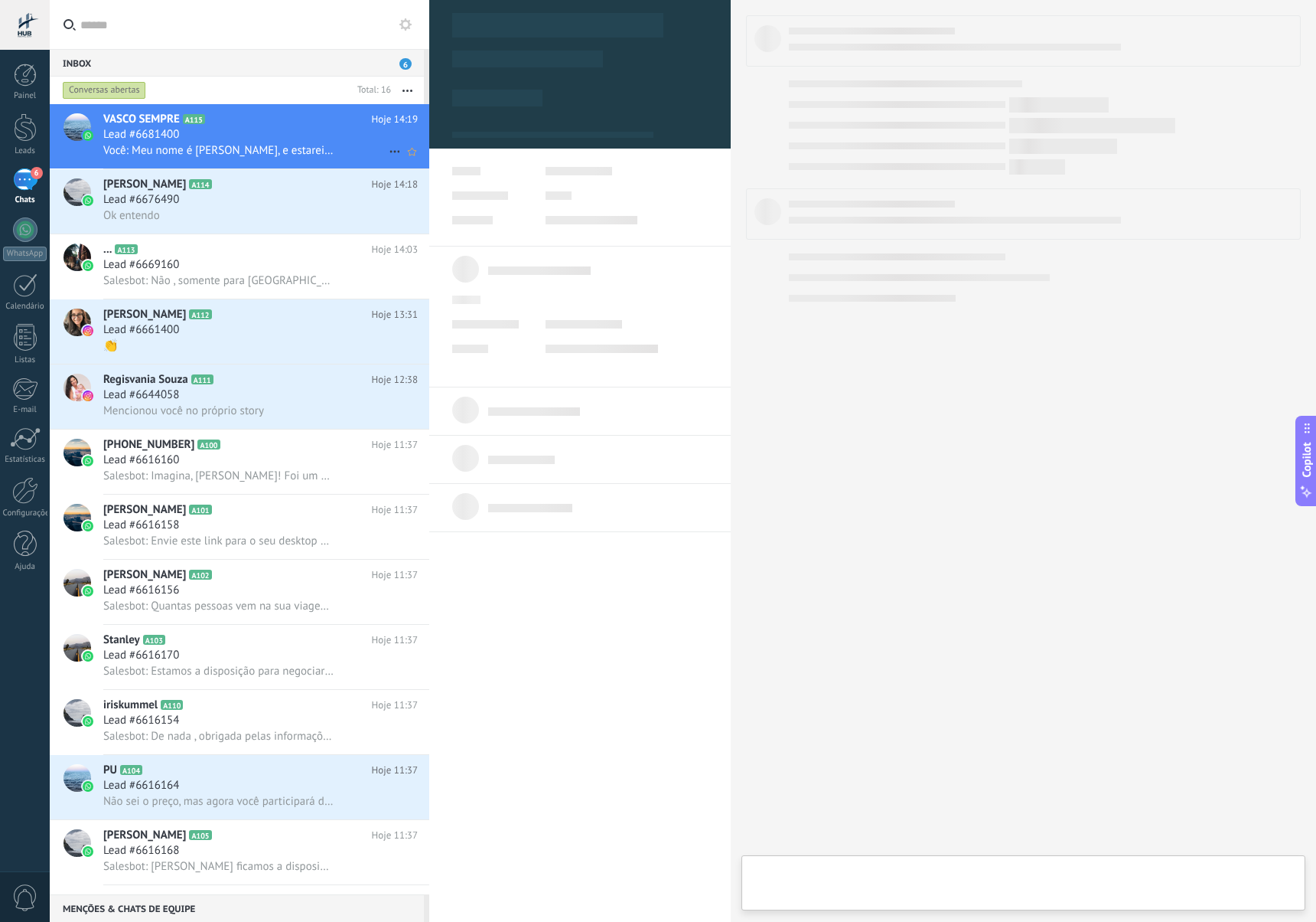
click at [243, 143] on span "Você: Meu nome é [PERSON_NAME], e estarei responsável pelo seu atendimento." at bounding box center [218, 150] width 231 height 14
type textarea "**********"
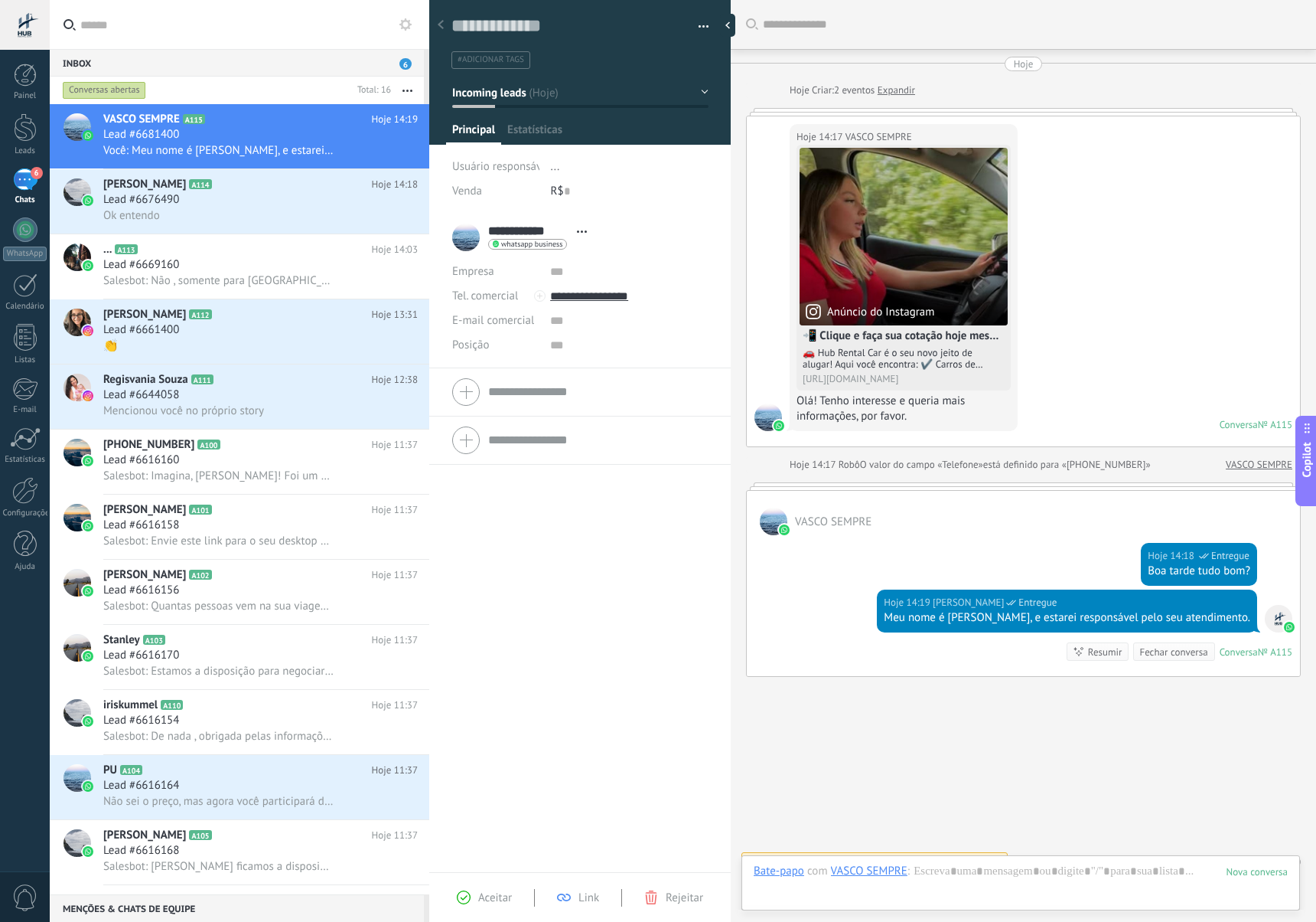
scroll to position [23, 0]
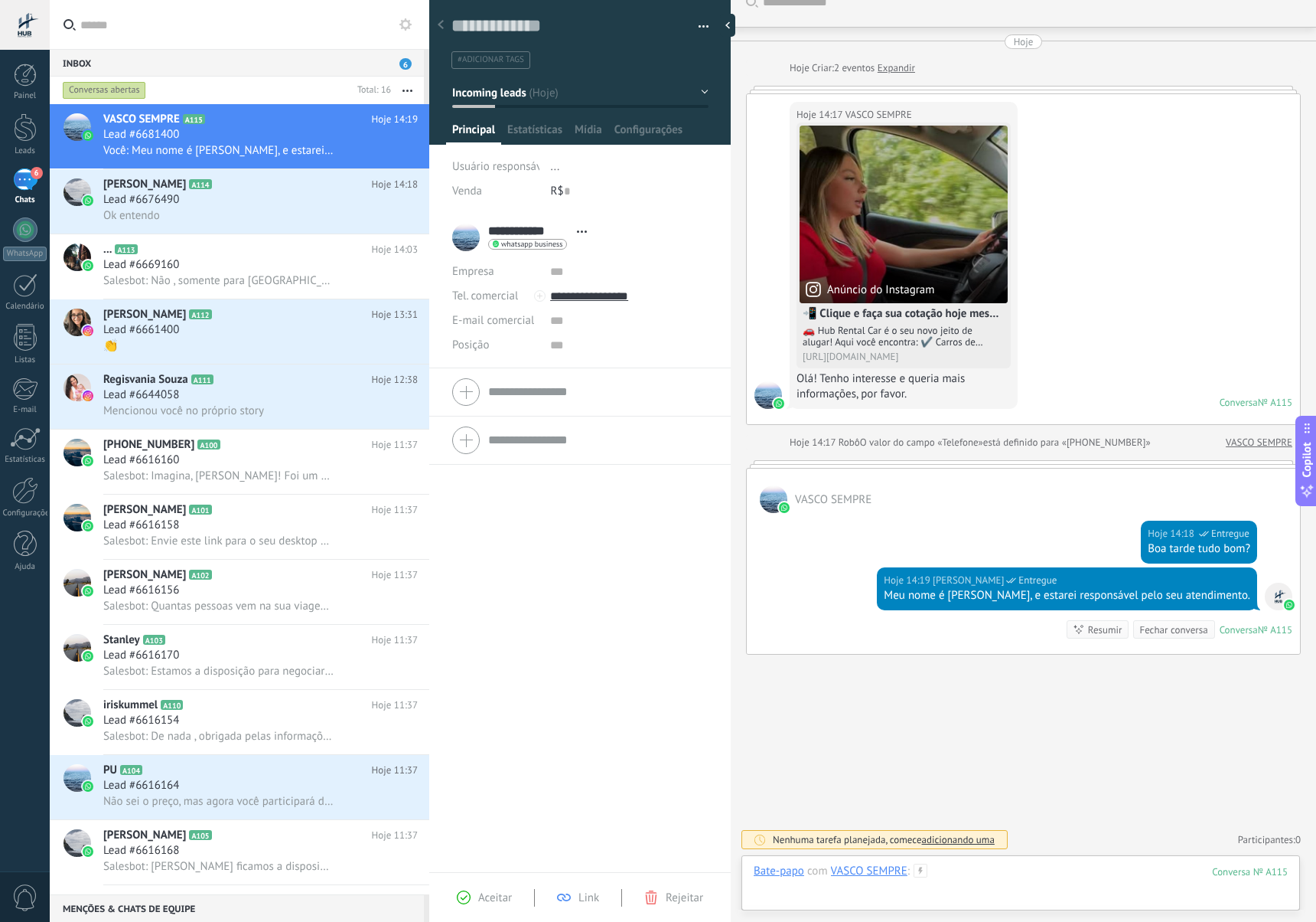
click at [948, 878] on div at bounding box center [1020, 886] width 534 height 46
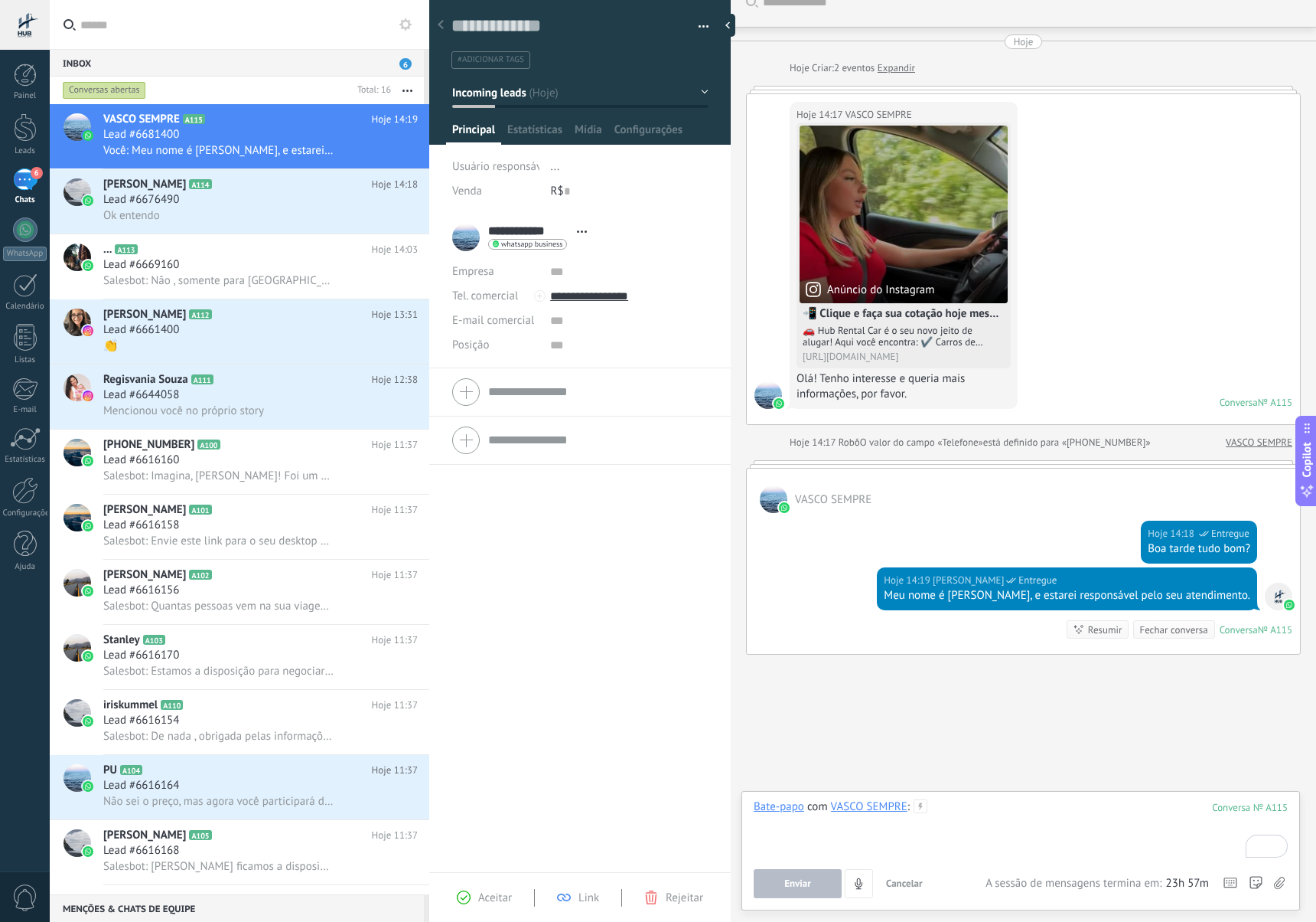
paste div "To enrich screen reader interactions, please activate Accessibility in Grammarl…"
click at [817, 894] on button "Enviar" at bounding box center [797, 883] width 88 height 29
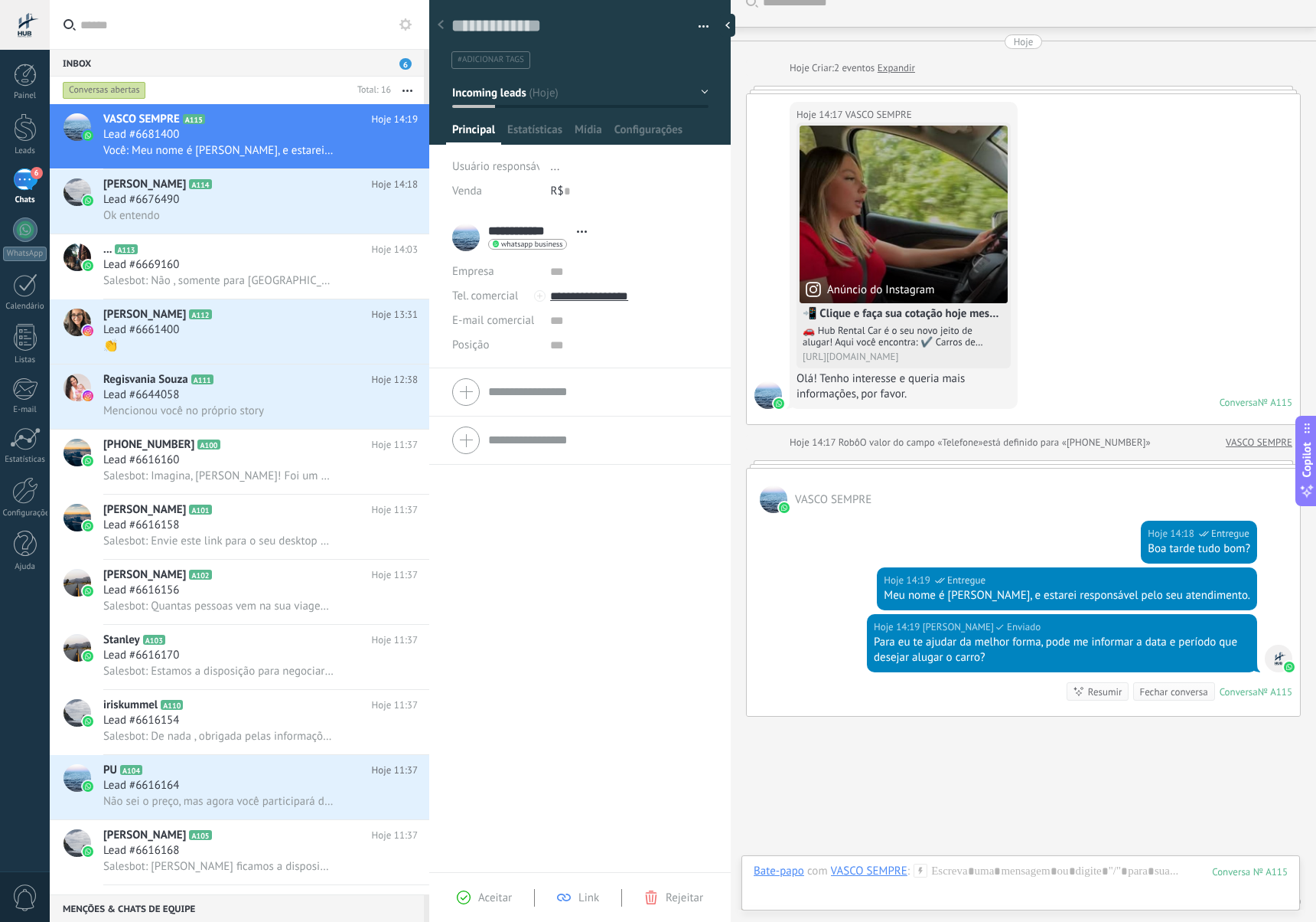
scroll to position [84, 0]
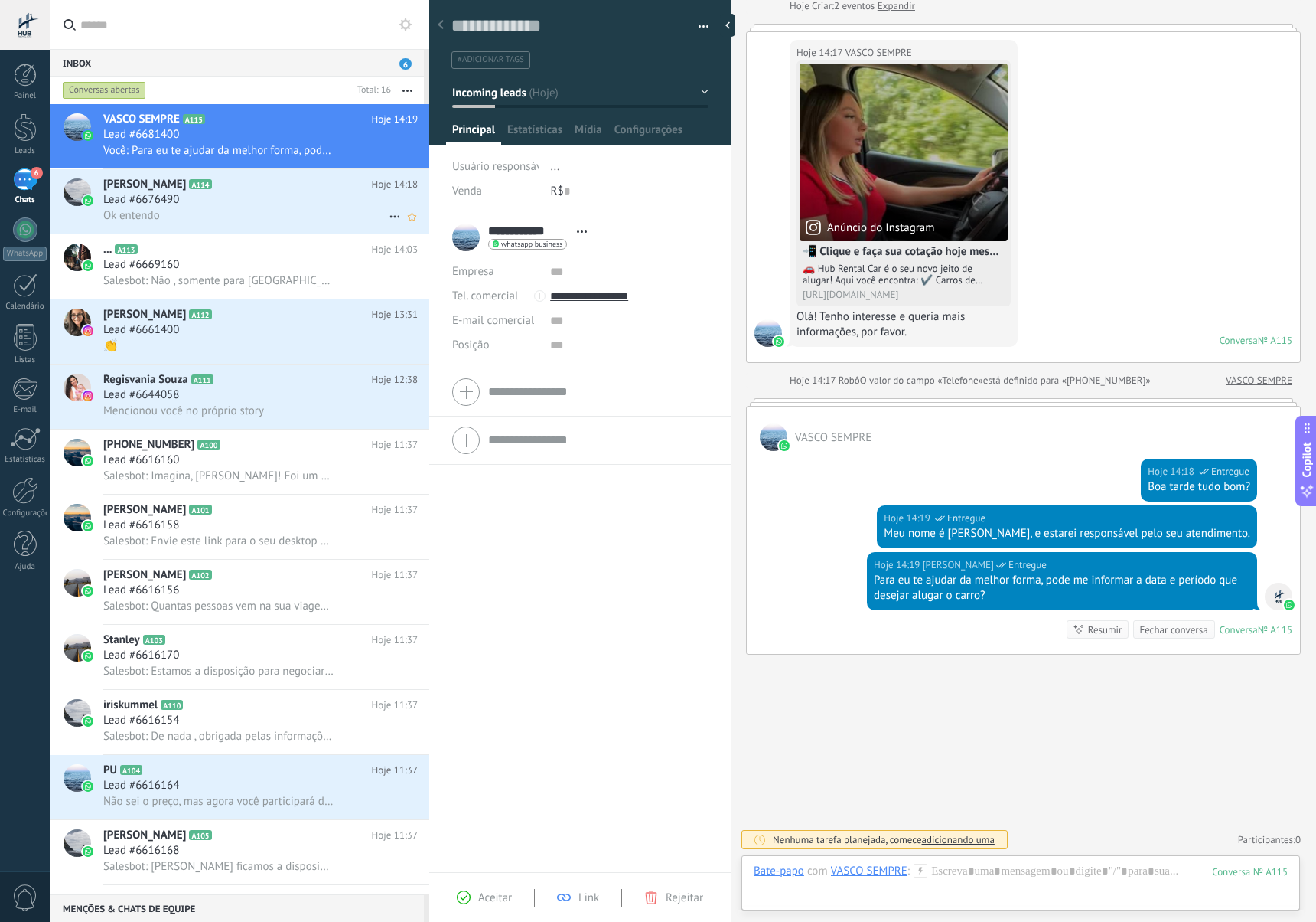
click at [191, 200] on div "Lead #6676490" at bounding box center [261, 200] width 314 height 15
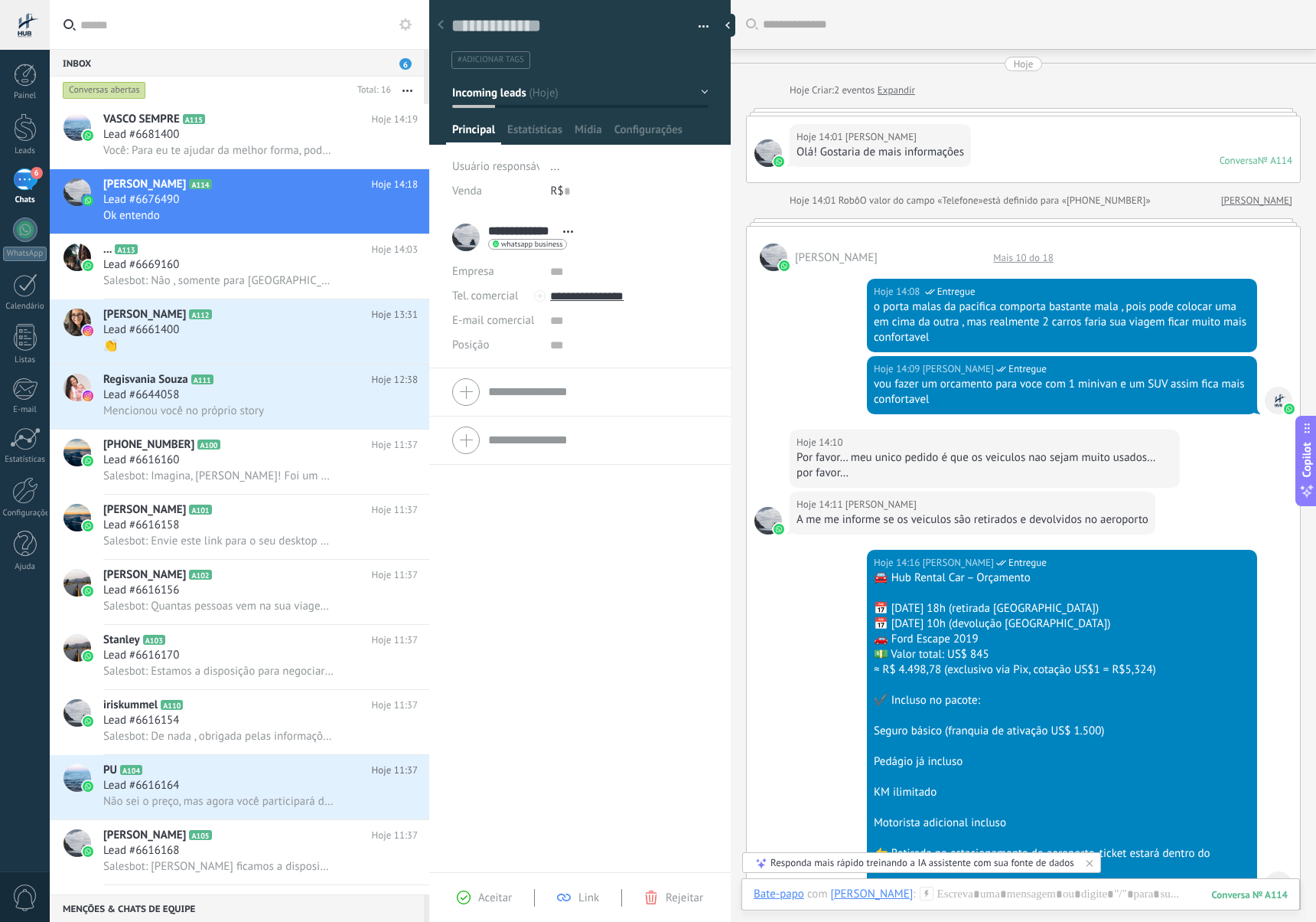
click at [1033, 259] on div "Mais 10 do 18" at bounding box center [1023, 258] width 75 height 13
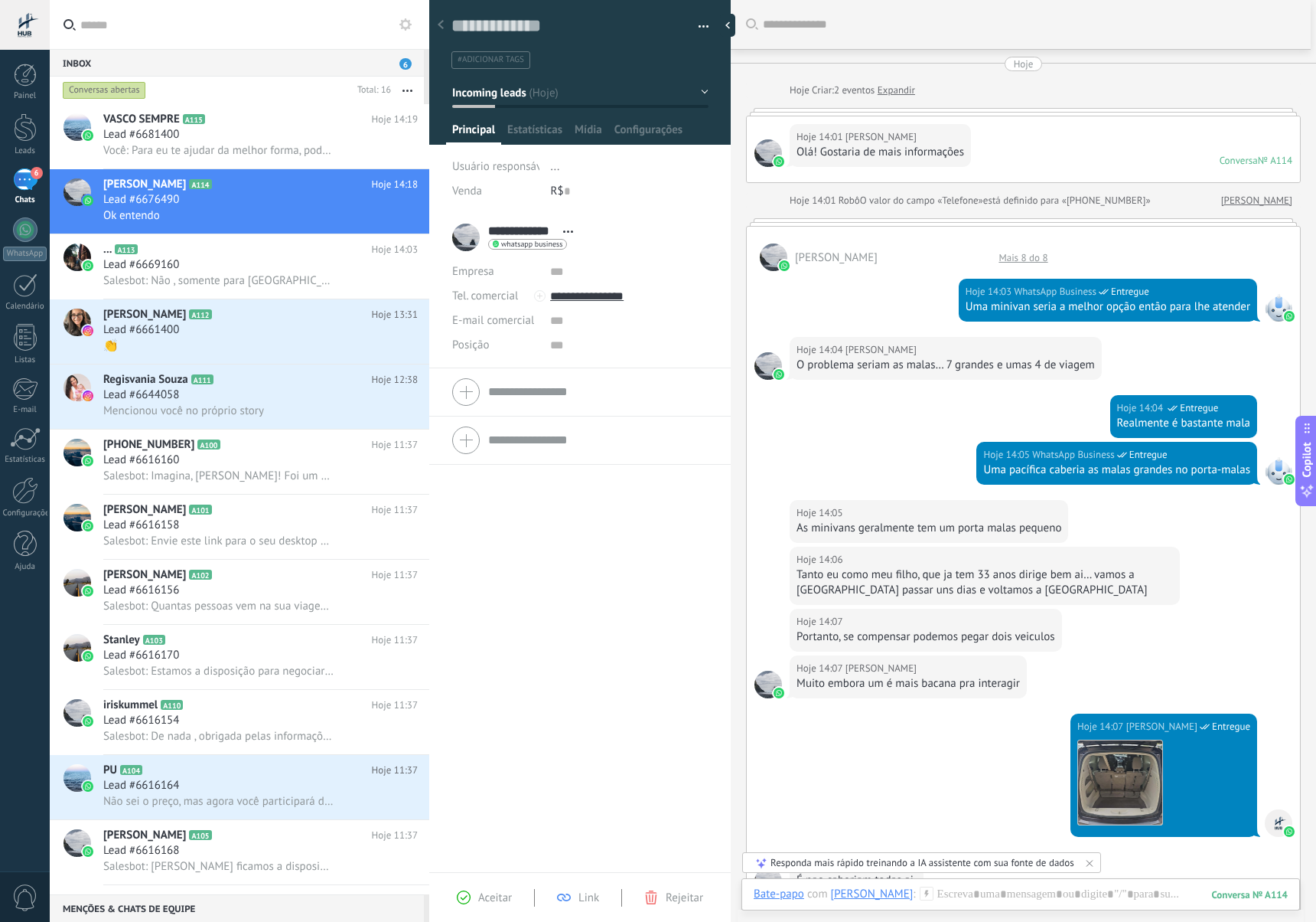
click at [1029, 260] on div "Mais 8 do 8" at bounding box center [1023, 258] width 64 height 13
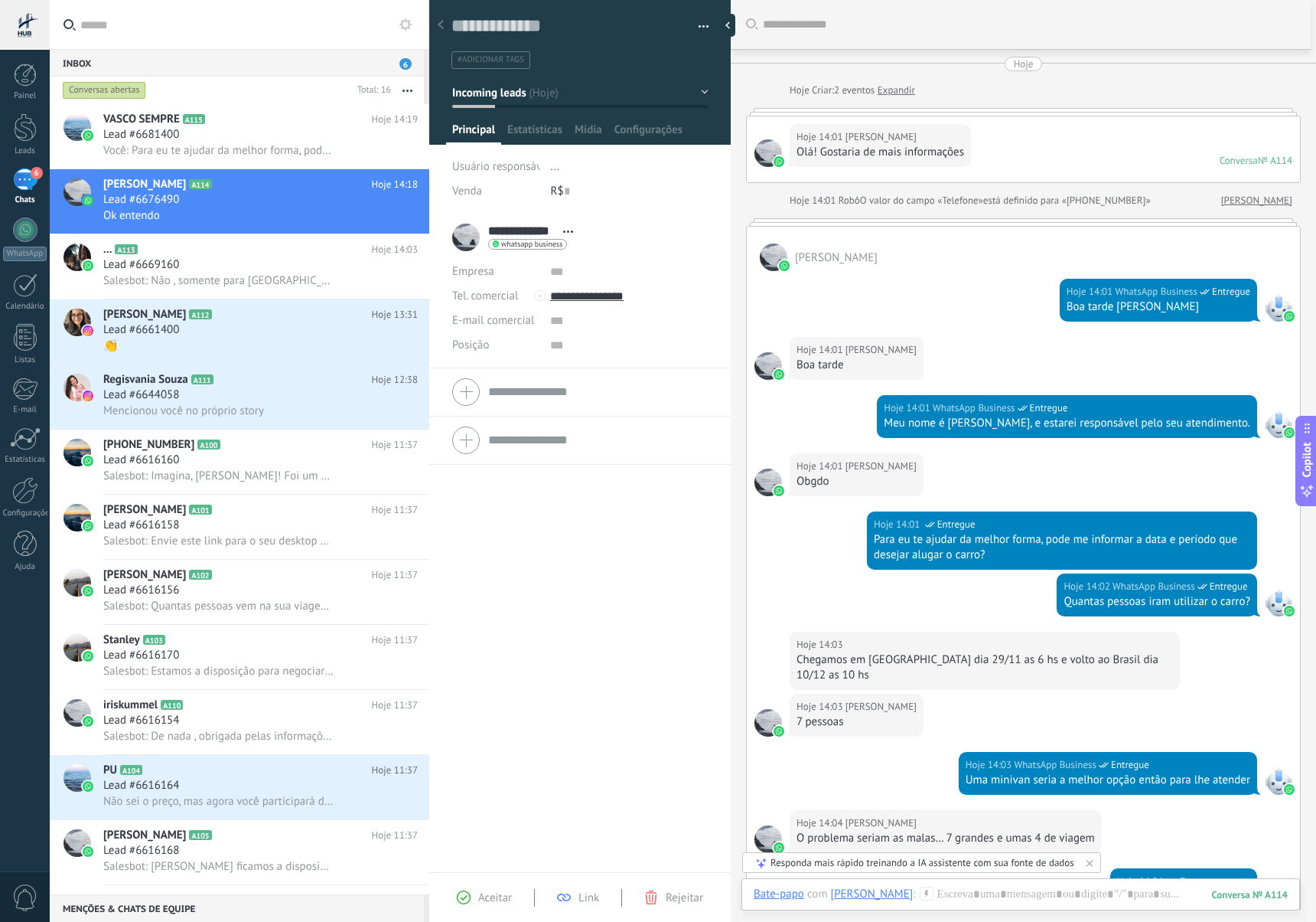
click at [1032, 157] on div "Hoje 14:01 [PERSON_NAME] Olá! Gostaria de mais informações Conversa № A114 Conv…" at bounding box center [1023, 150] width 554 height 66
click at [1011, 202] on span "está definido para «[PHONE_NUMBER]»" at bounding box center [1067, 201] width 168 height 15
click at [1020, 121] on div "Hoje 14:01 [PERSON_NAME] Olá! Gostaria de mais informações Conversa № A114 Conv…" at bounding box center [1023, 150] width 554 height 66
click at [1017, 114] on div at bounding box center [1023, 112] width 554 height 8
click at [914, 94] on link "Expandir" at bounding box center [896, 90] width 38 height 15
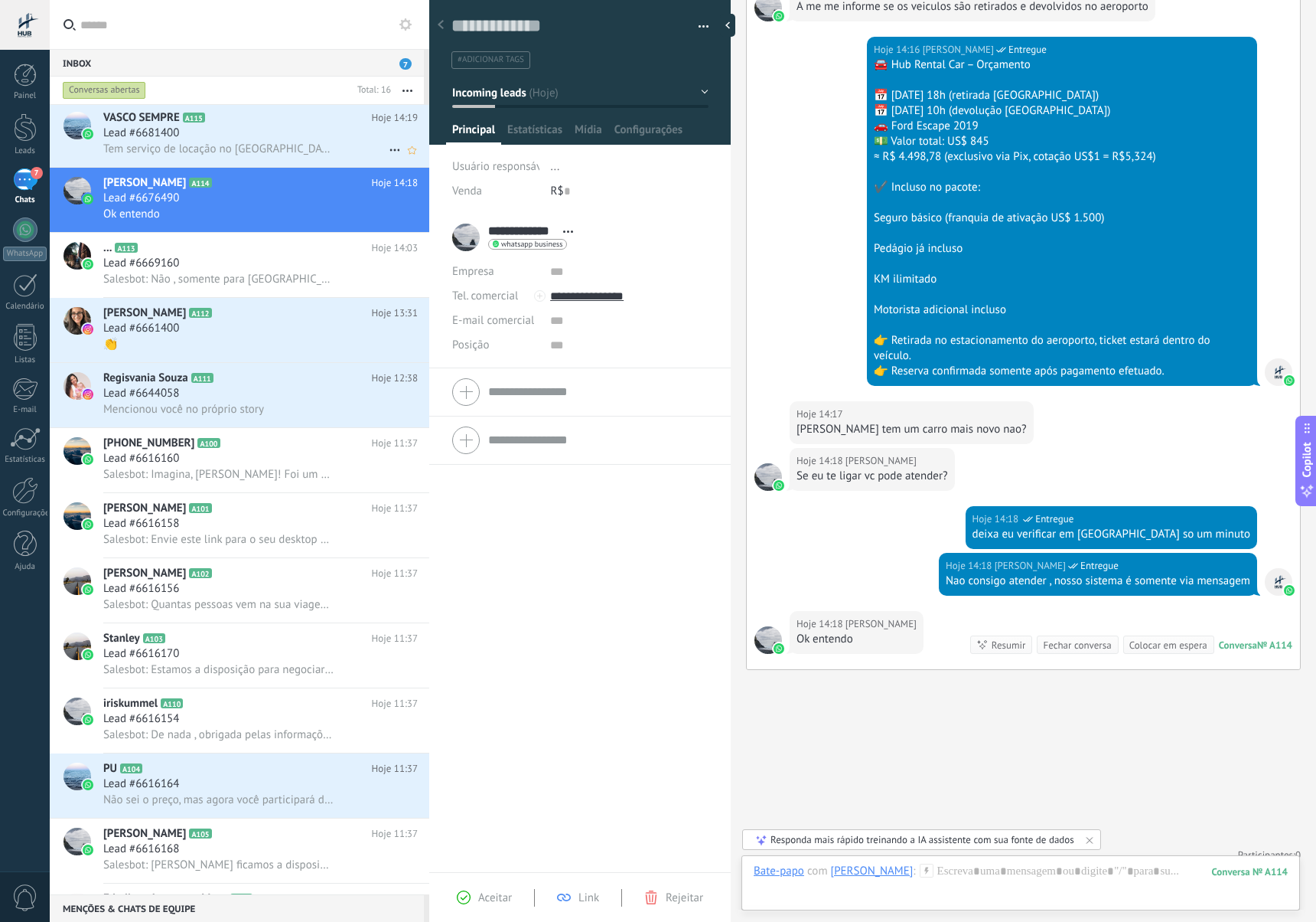
scroll to position [1, 0]
click at [273, 146] on span "Tem serviço de locação no [GEOGRAPHIC_DATA] ?" at bounding box center [218, 150] width 231 height 14
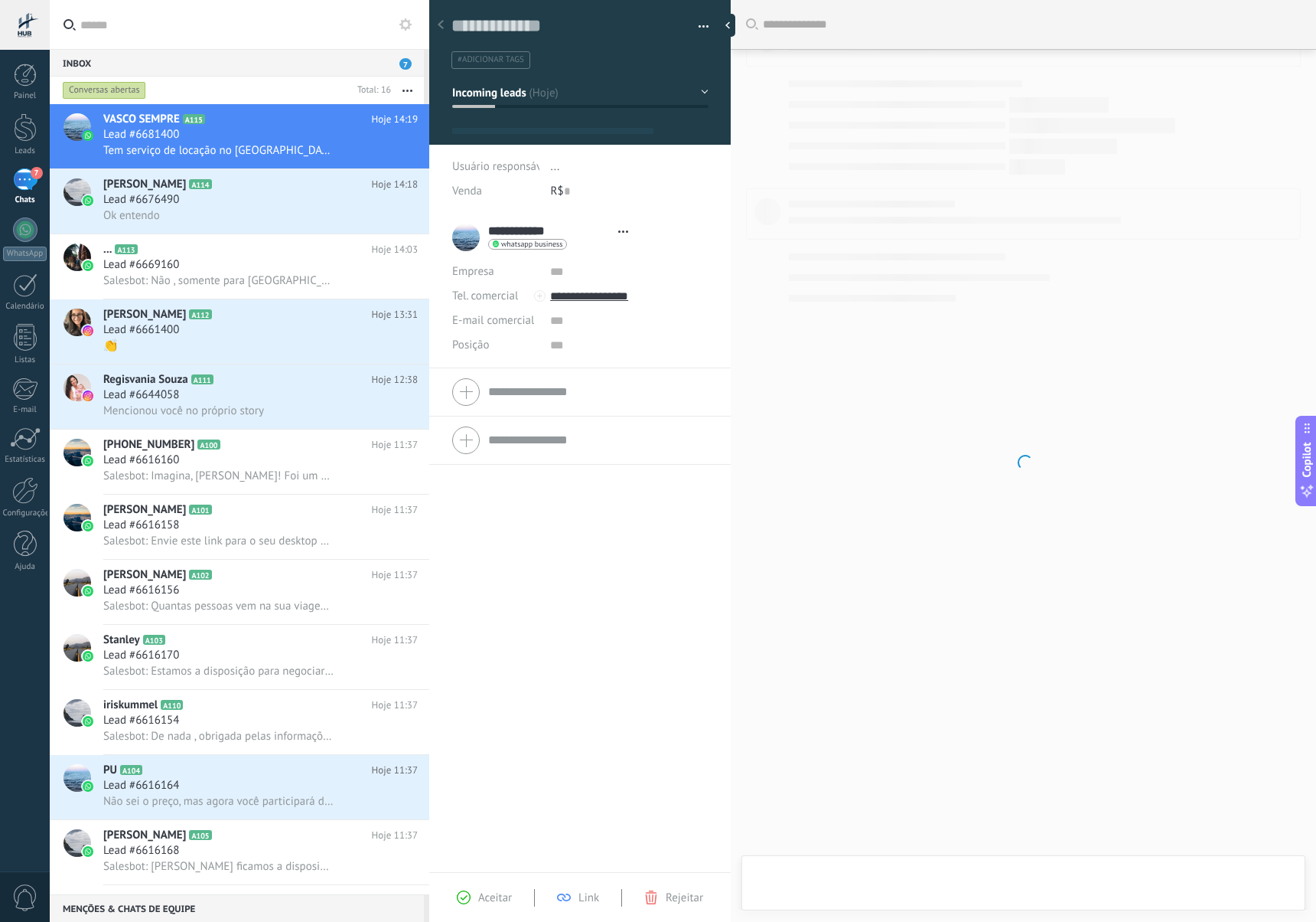
type textarea "**********"
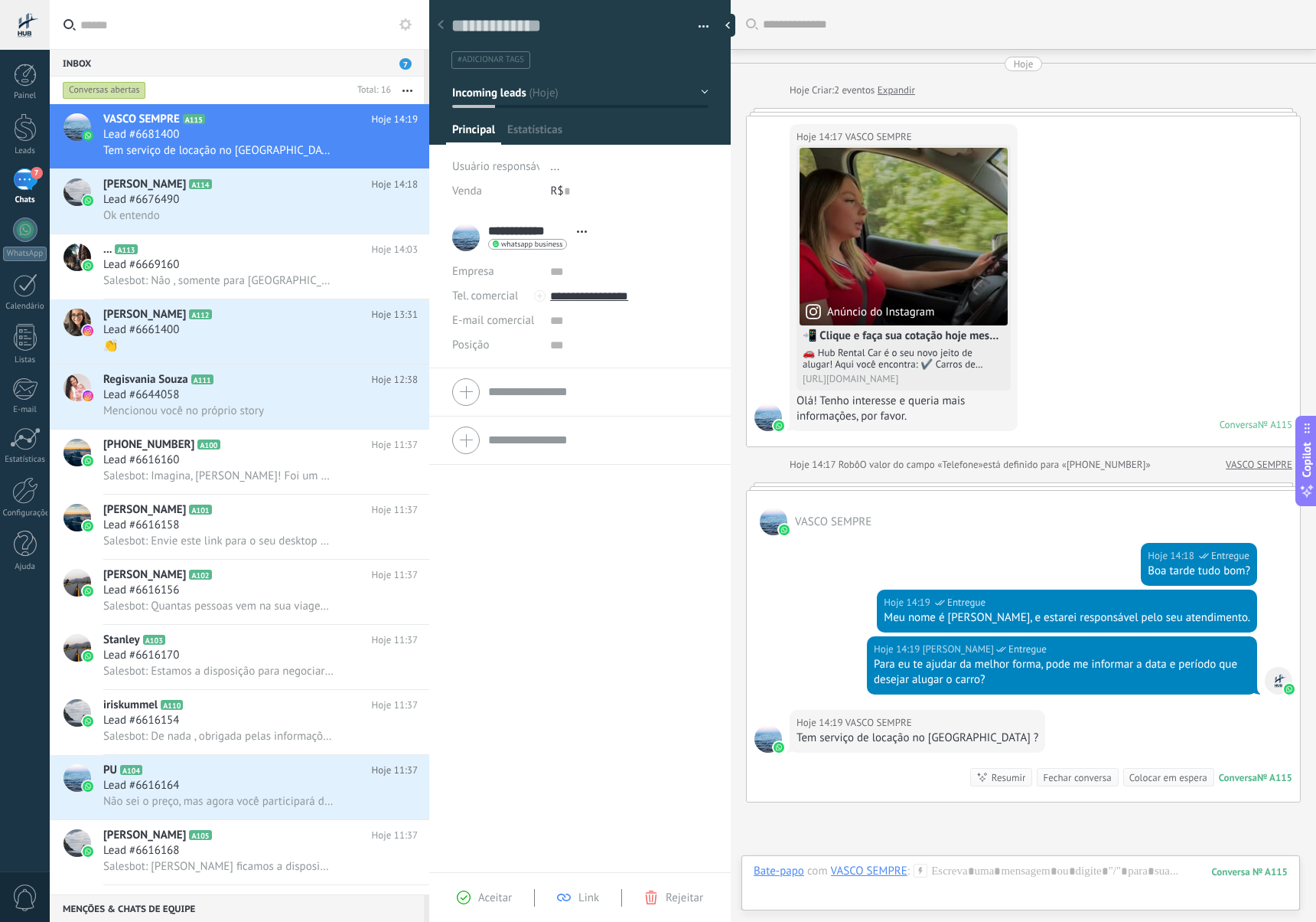
scroll to position [23, 0]
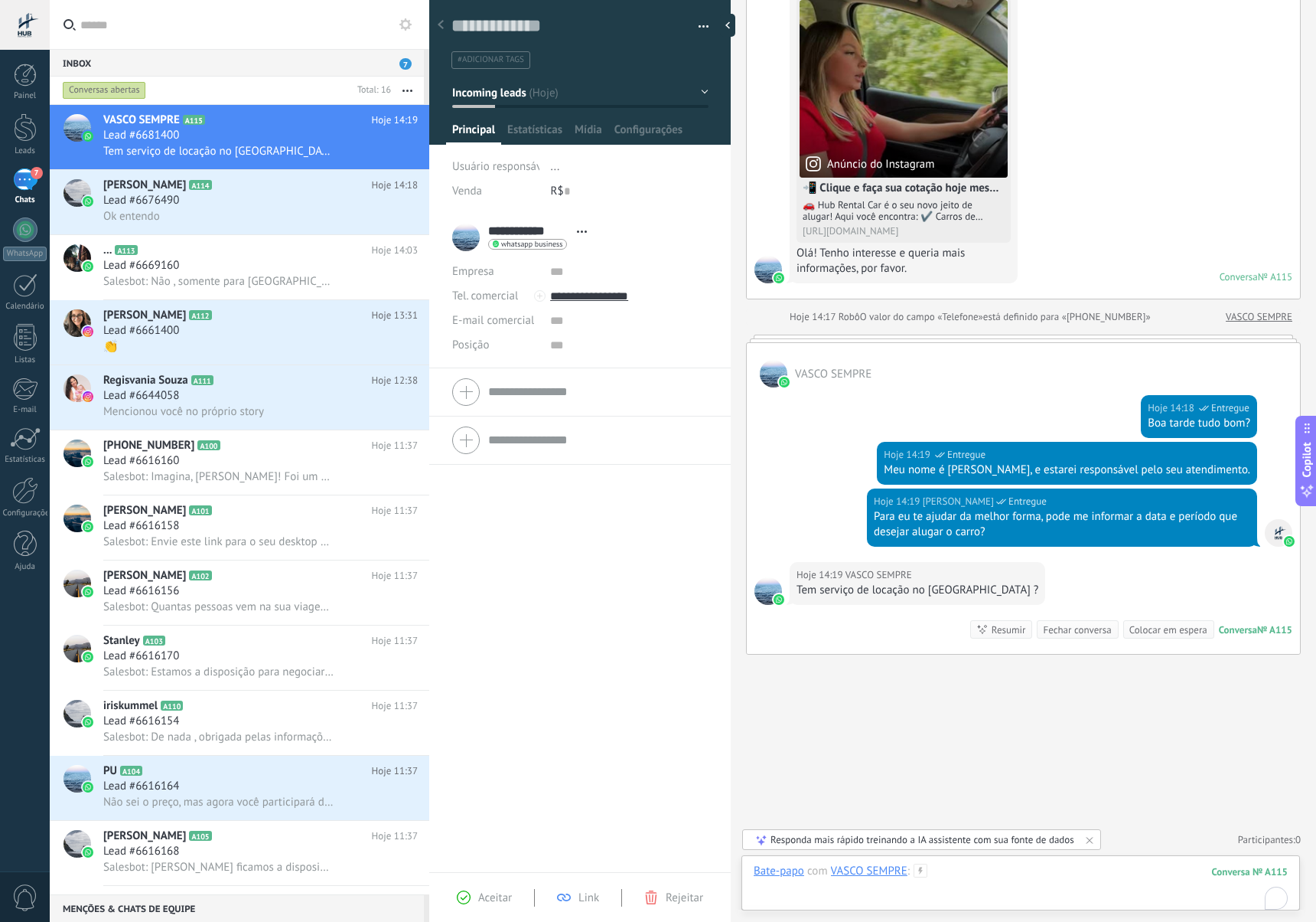
click at [971, 883] on div "To enrich screen reader interactions, please activate Accessibility in Grammarl…" at bounding box center [1020, 886] width 534 height 46
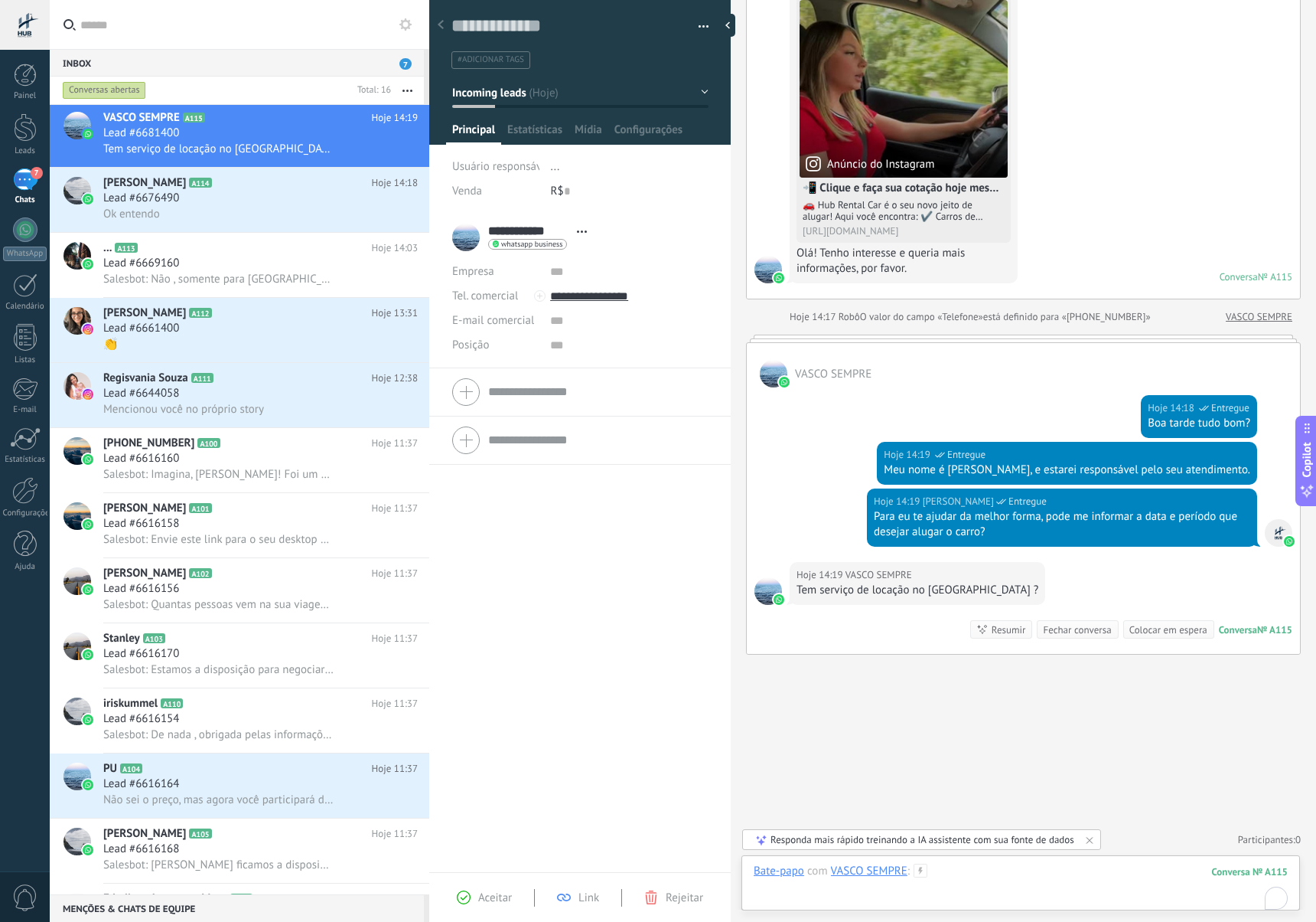
scroll to position [1, 0]
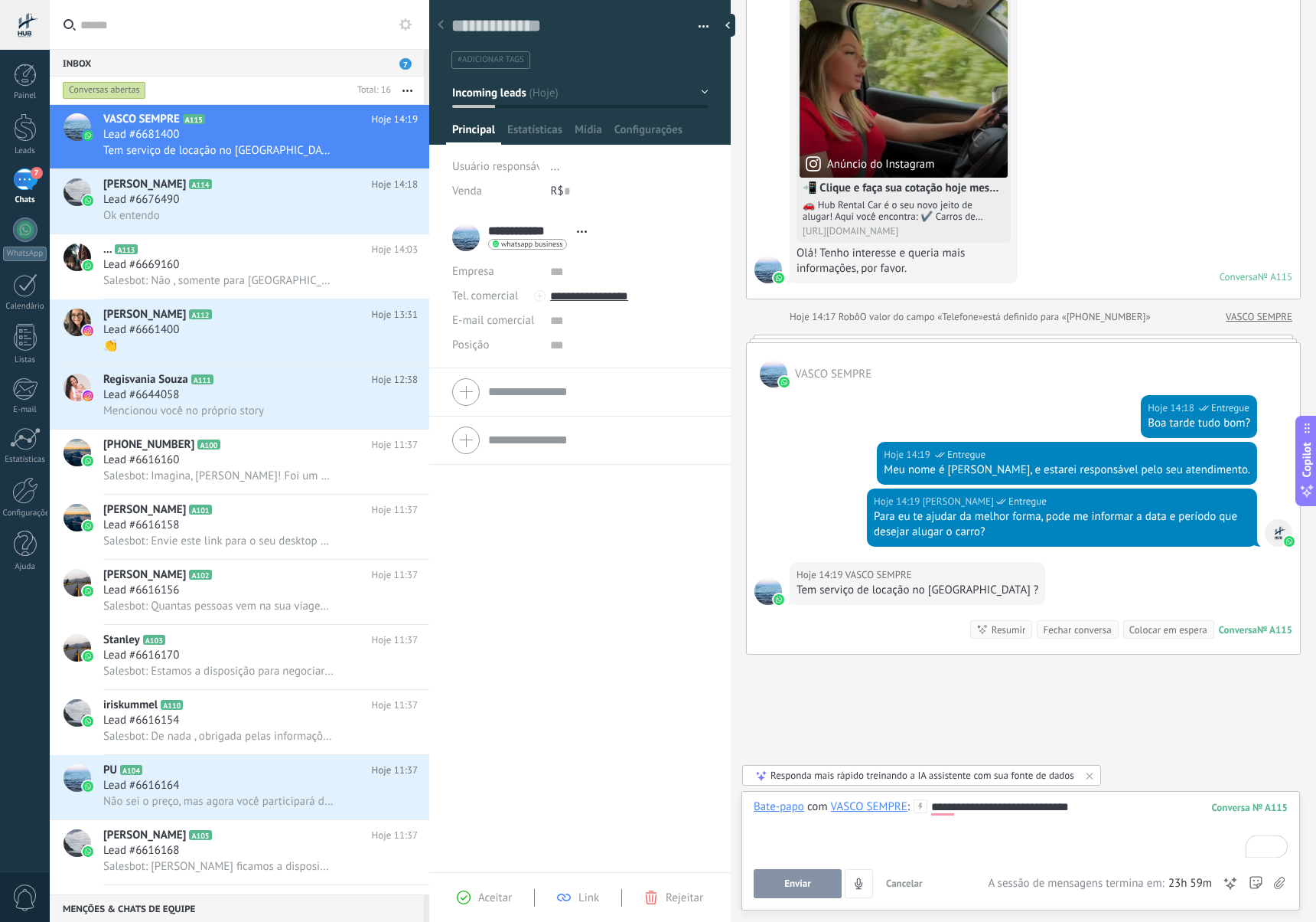
click at [822, 888] on button "Enviar" at bounding box center [797, 883] width 88 height 29
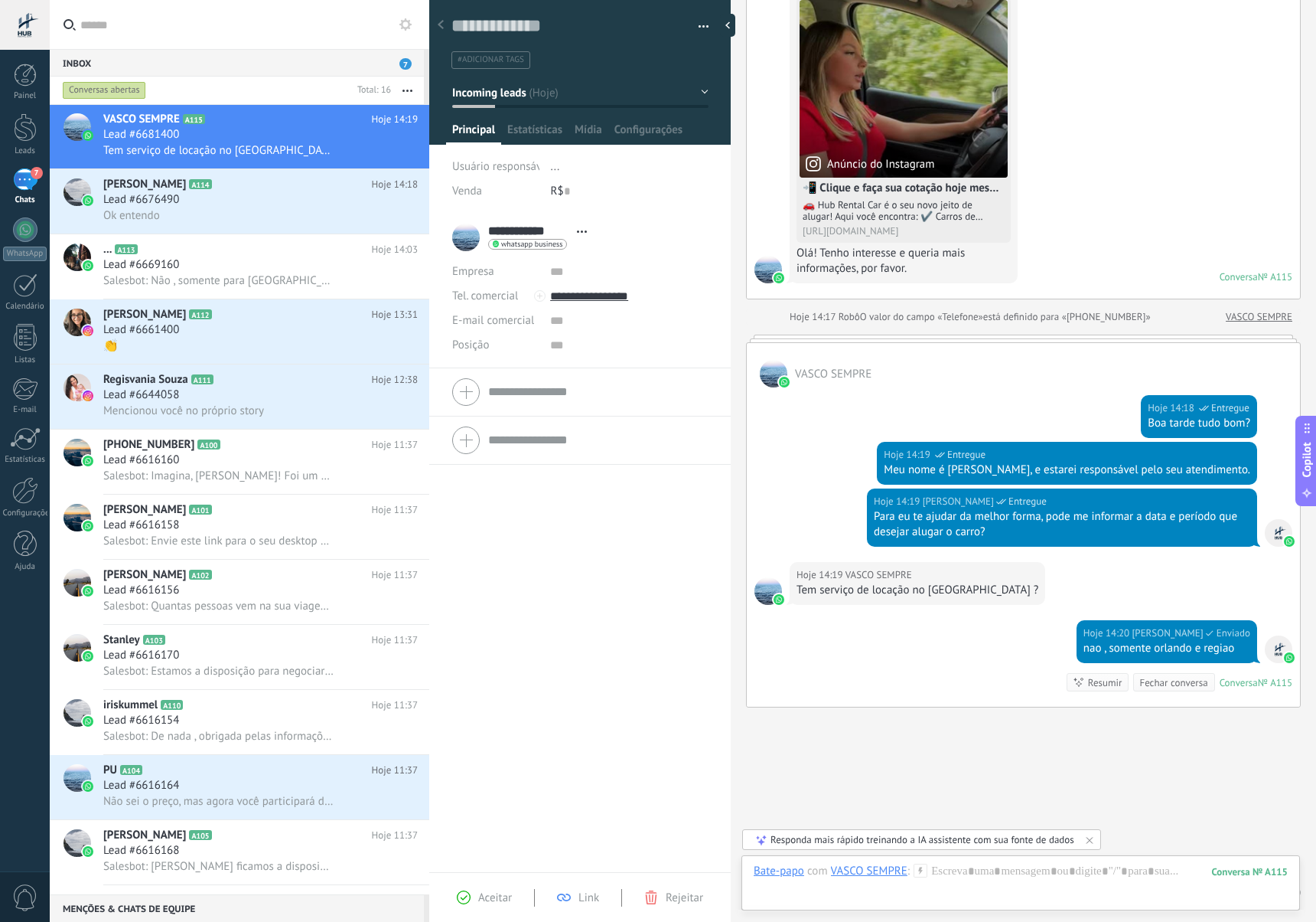
scroll to position [201, 0]
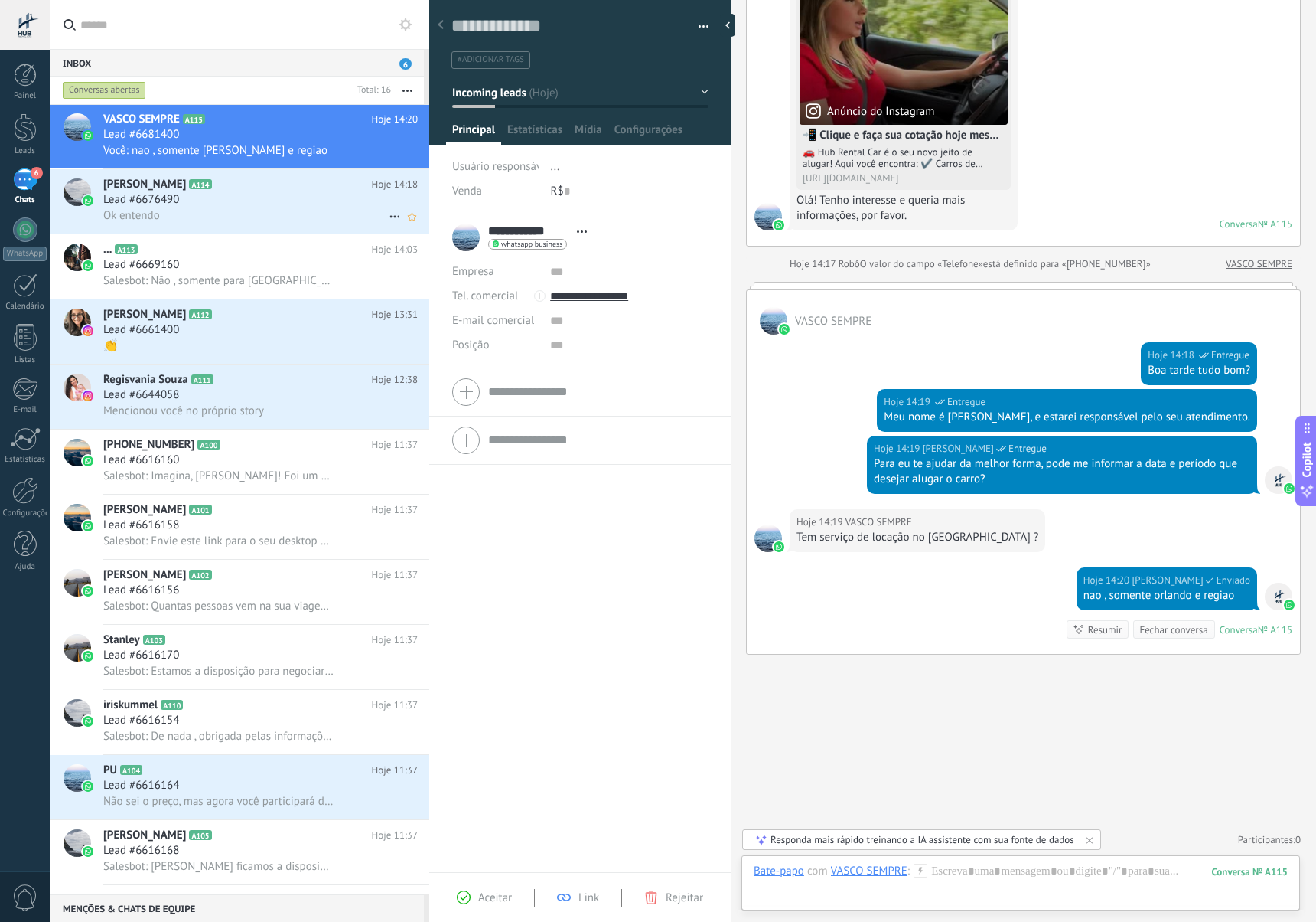
click at [177, 223] on div "[PERSON_NAME] A114 Hoje 14:18 Lead #6676490 Ok entendo" at bounding box center [266, 202] width 326 height 64
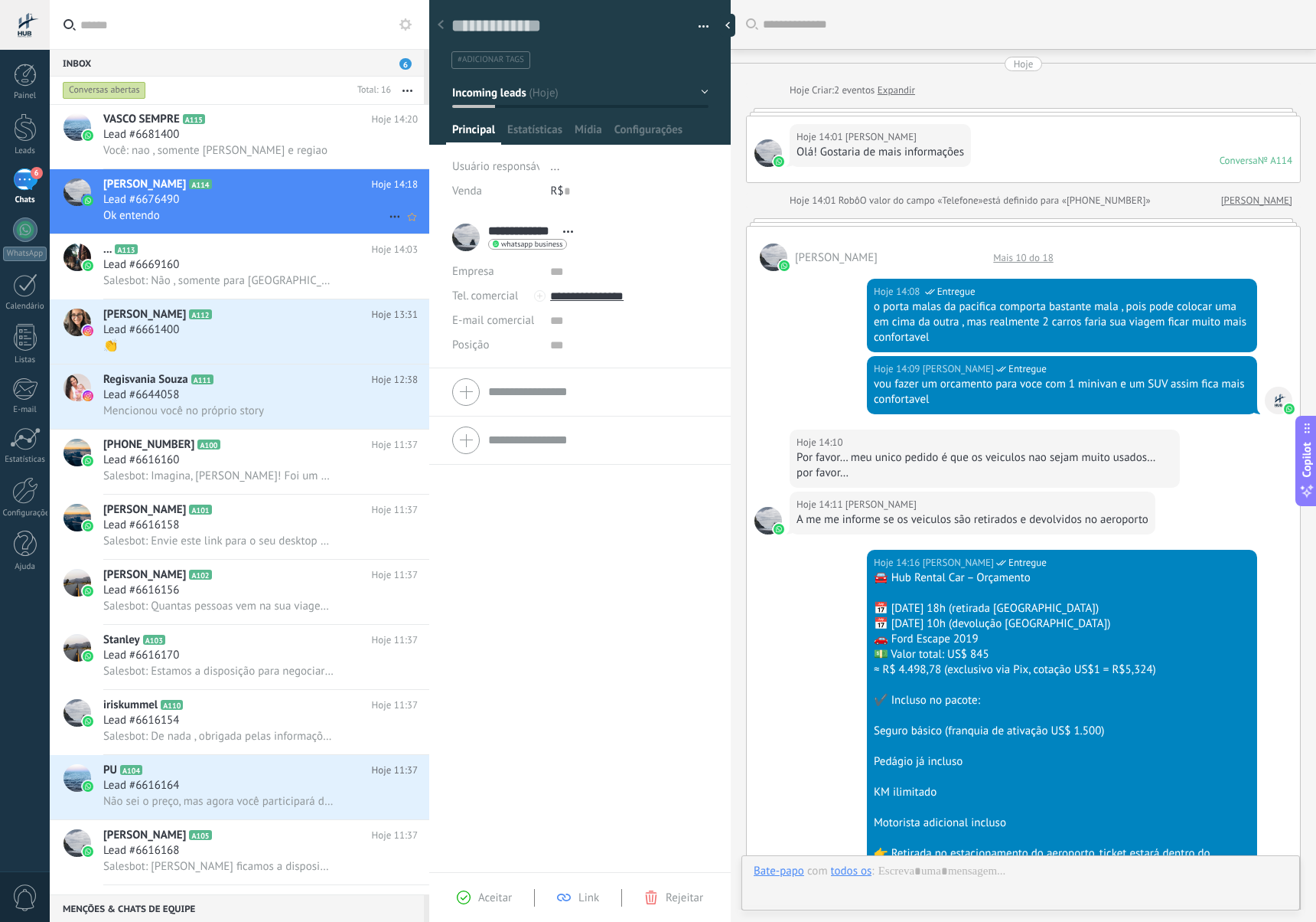
scroll to position [528, 0]
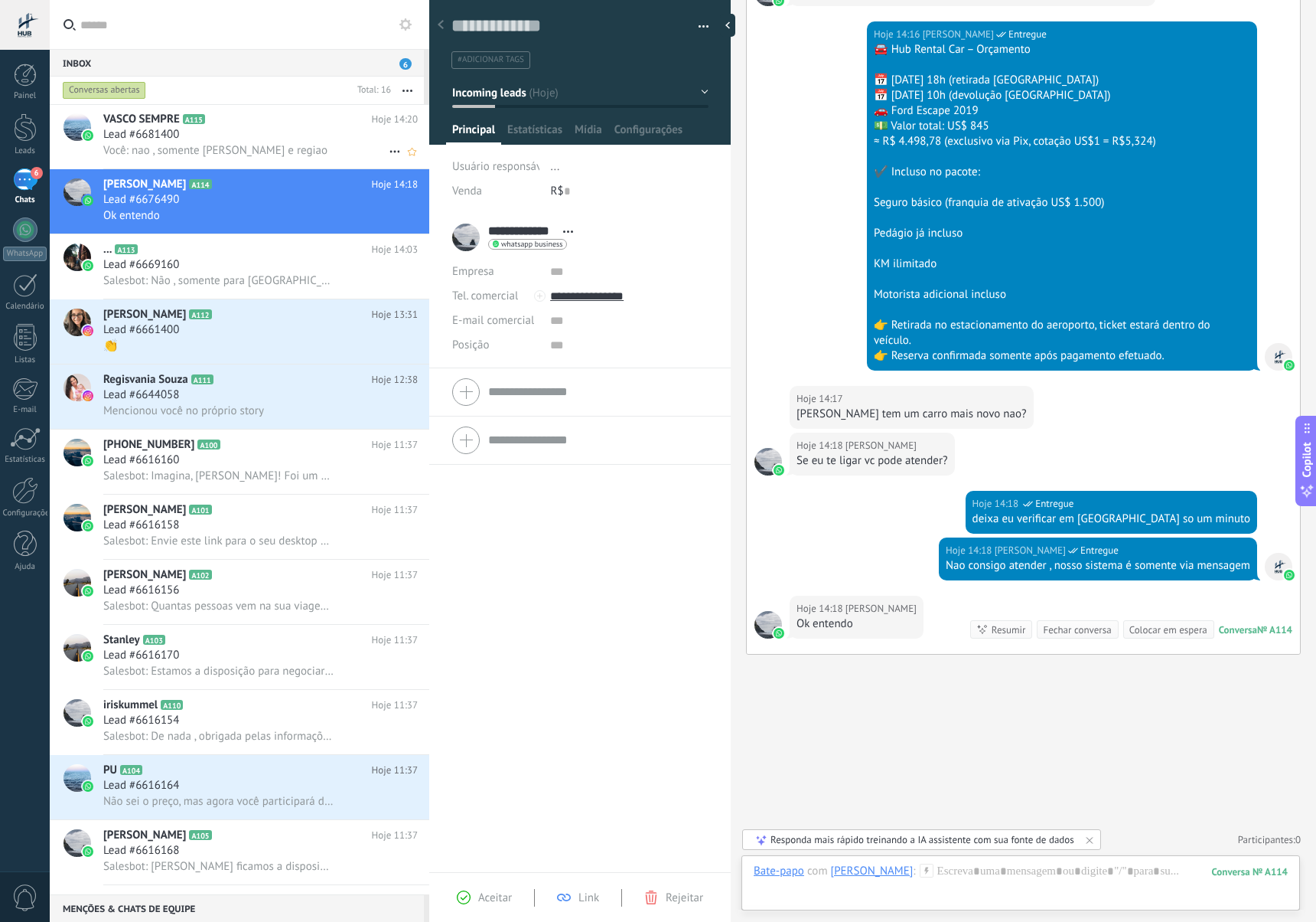
click at [329, 144] on div "Você: nao , somente [PERSON_NAME] e regiao" at bounding box center [261, 150] width 314 height 16
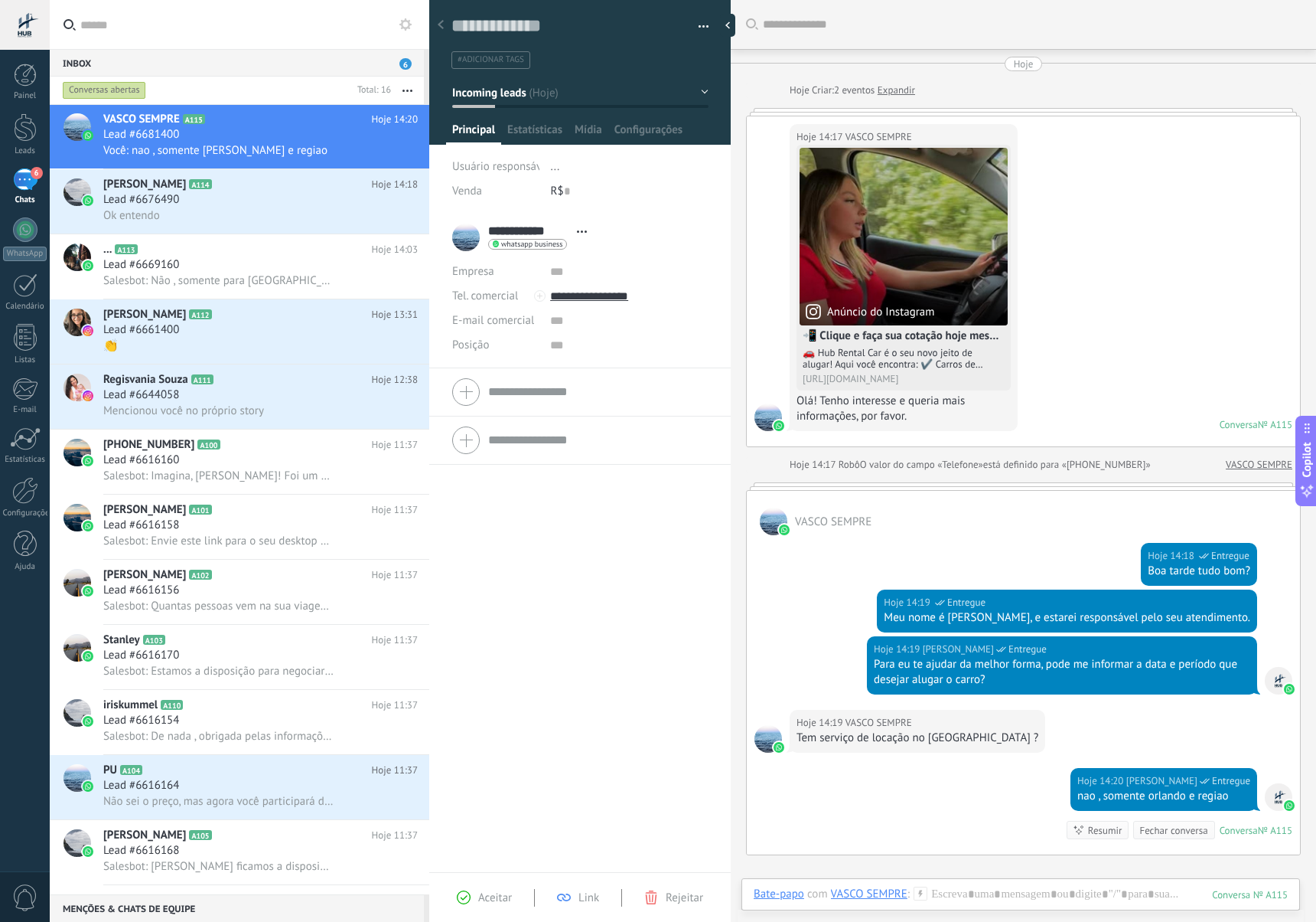
click at [700, 91] on button "Incoming leads" at bounding box center [580, 92] width 256 height 27
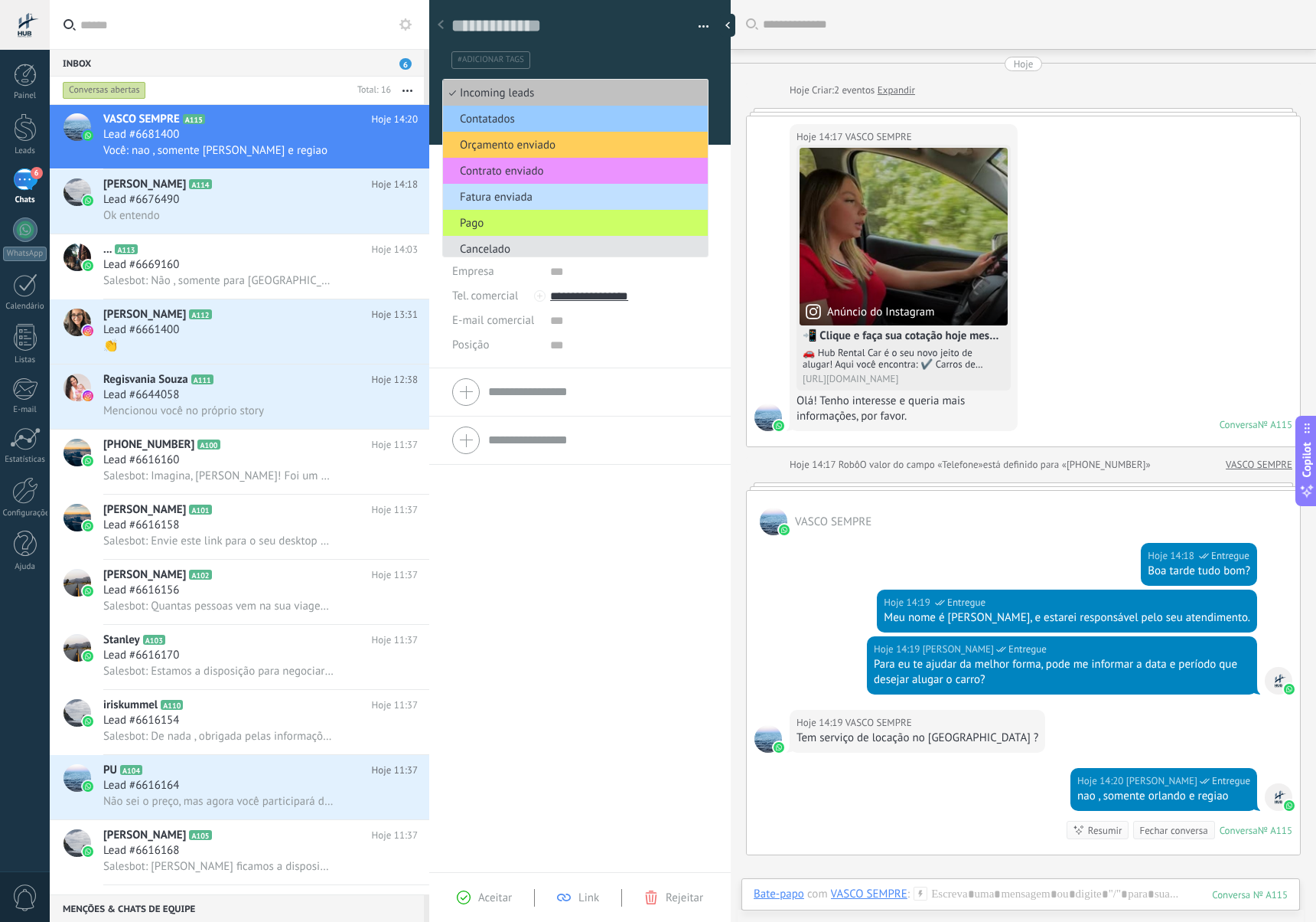
click at [531, 244] on span "Cancelado" at bounding box center [573, 249] width 260 height 14
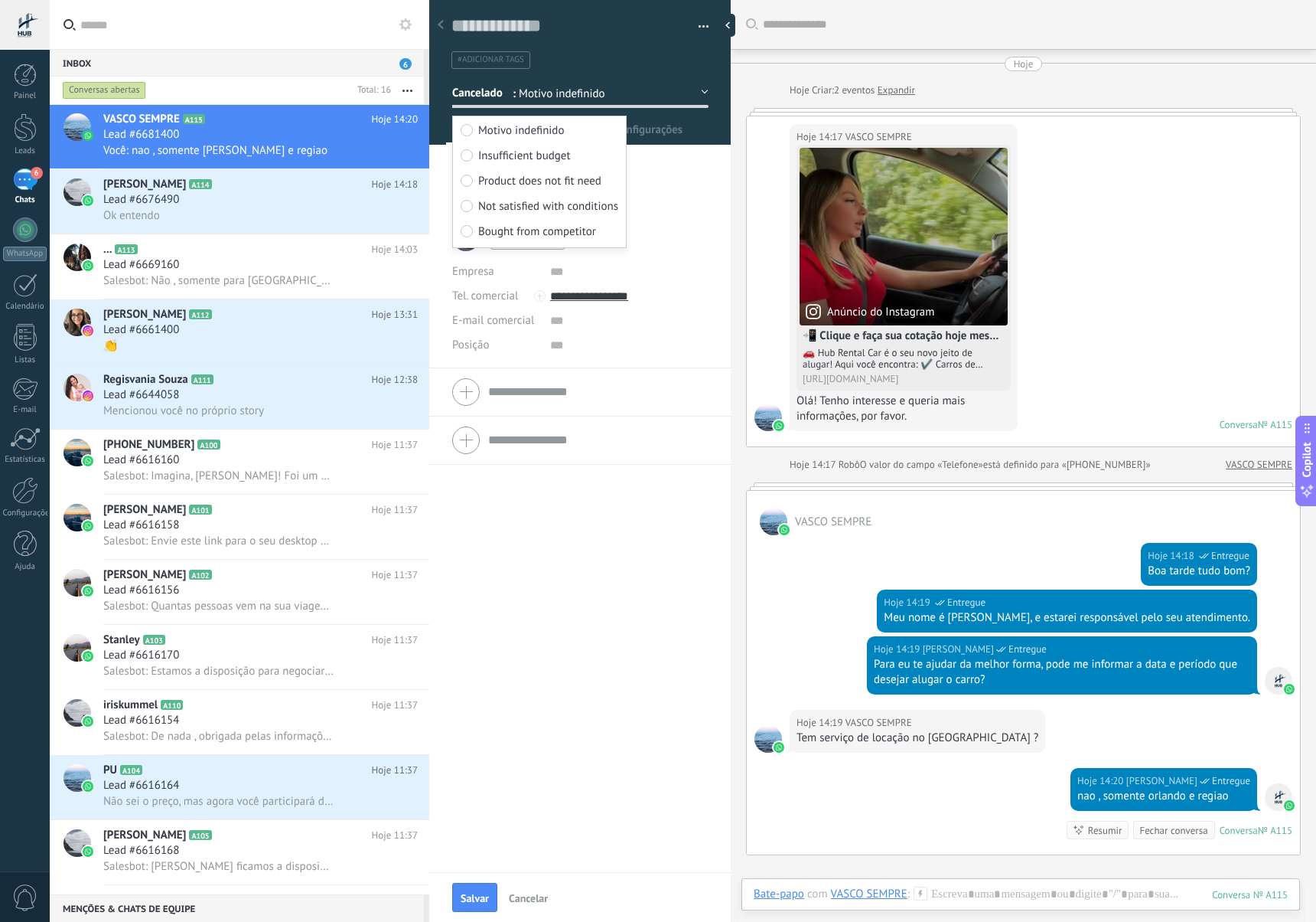
click at [545, 132] on span "Motivo indefinido" at bounding box center [521, 130] width 86 height 14
click at [682, 195] on div "R$ 0" at bounding box center [629, 191] width 157 height 24
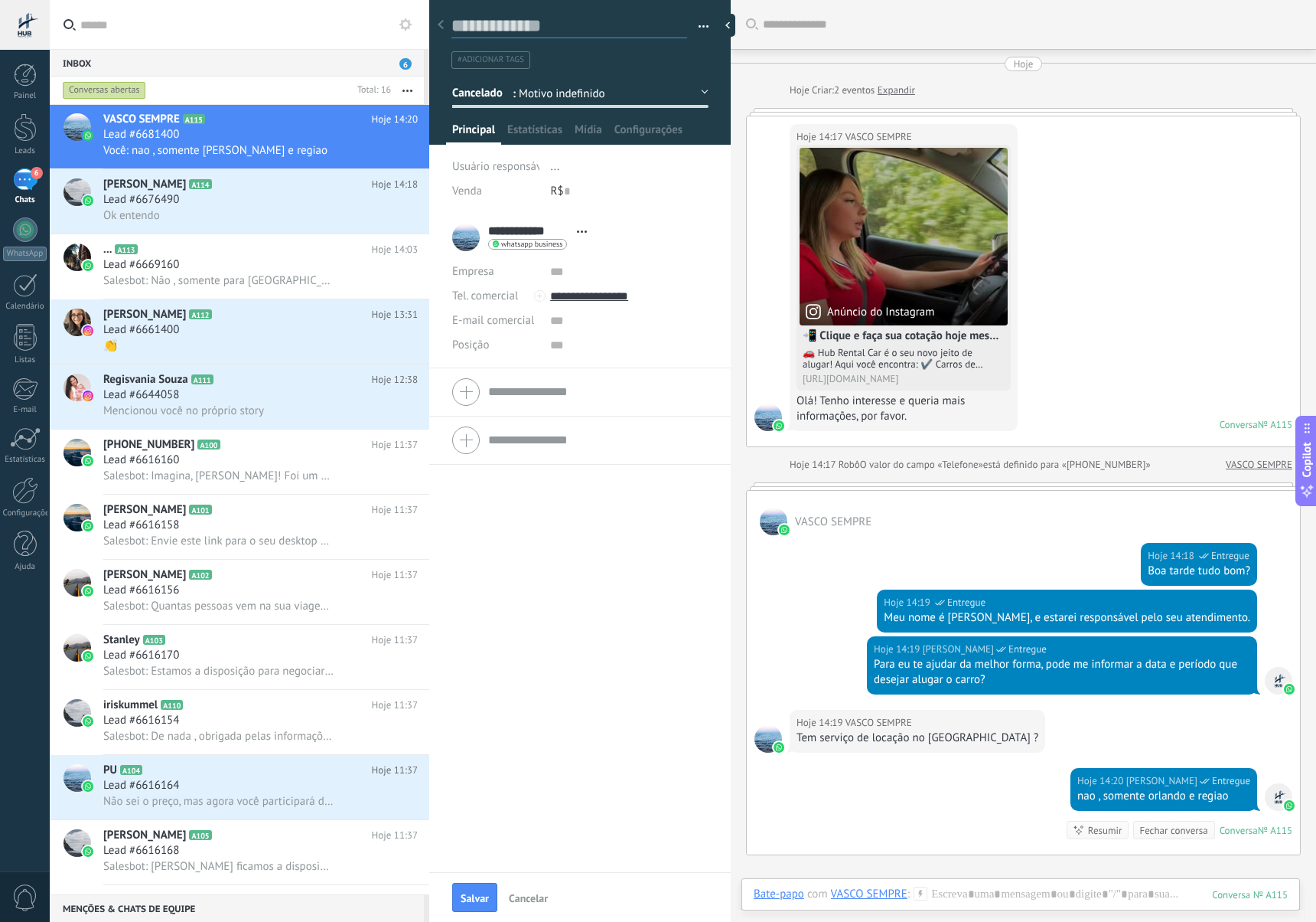
click at [452, 30] on textarea at bounding box center [570, 25] width 235 height 24
click at [447, 27] on div at bounding box center [441, 25] width 22 height 30
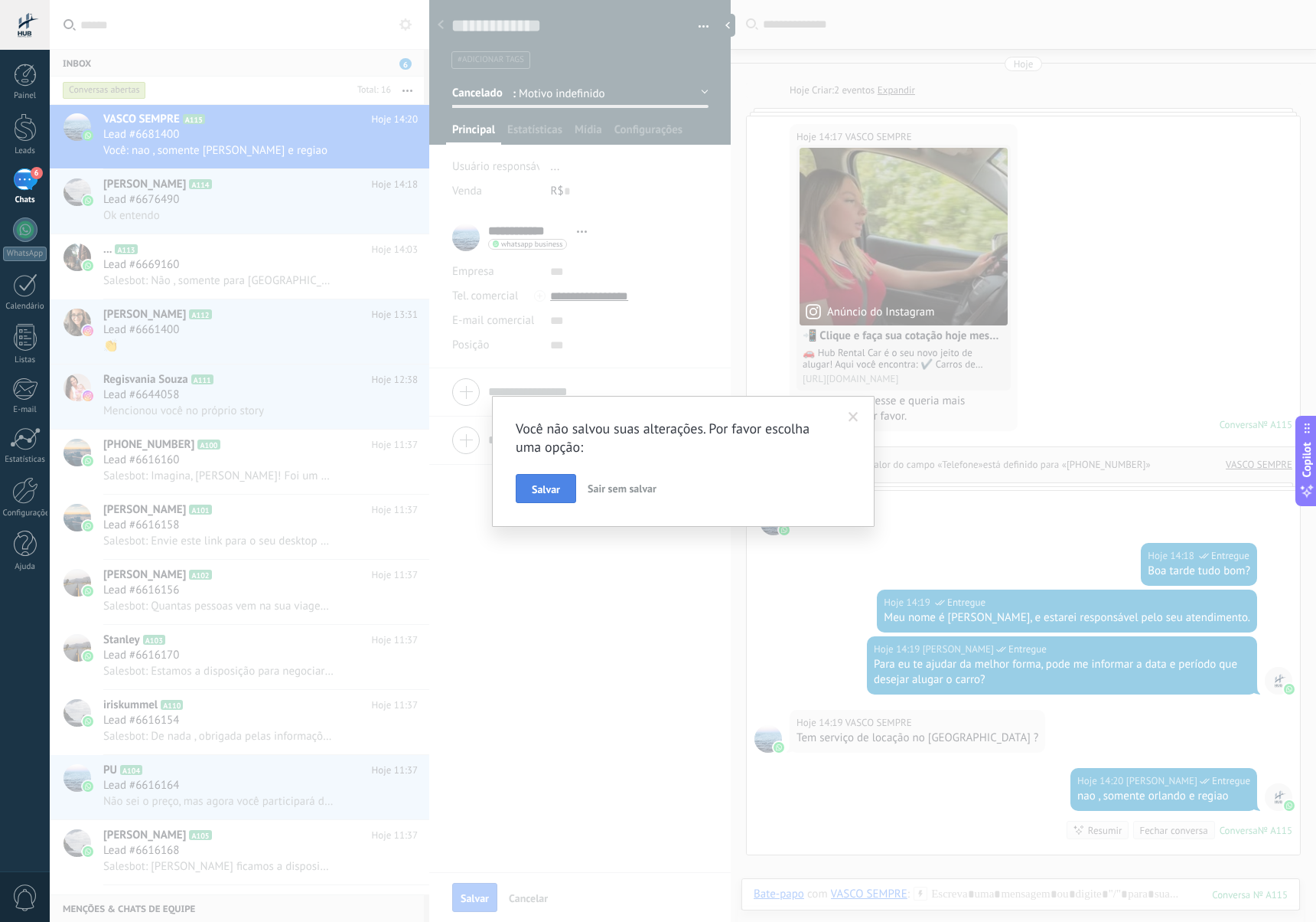
click at [564, 489] on button "Salvar" at bounding box center [546, 488] width 60 height 29
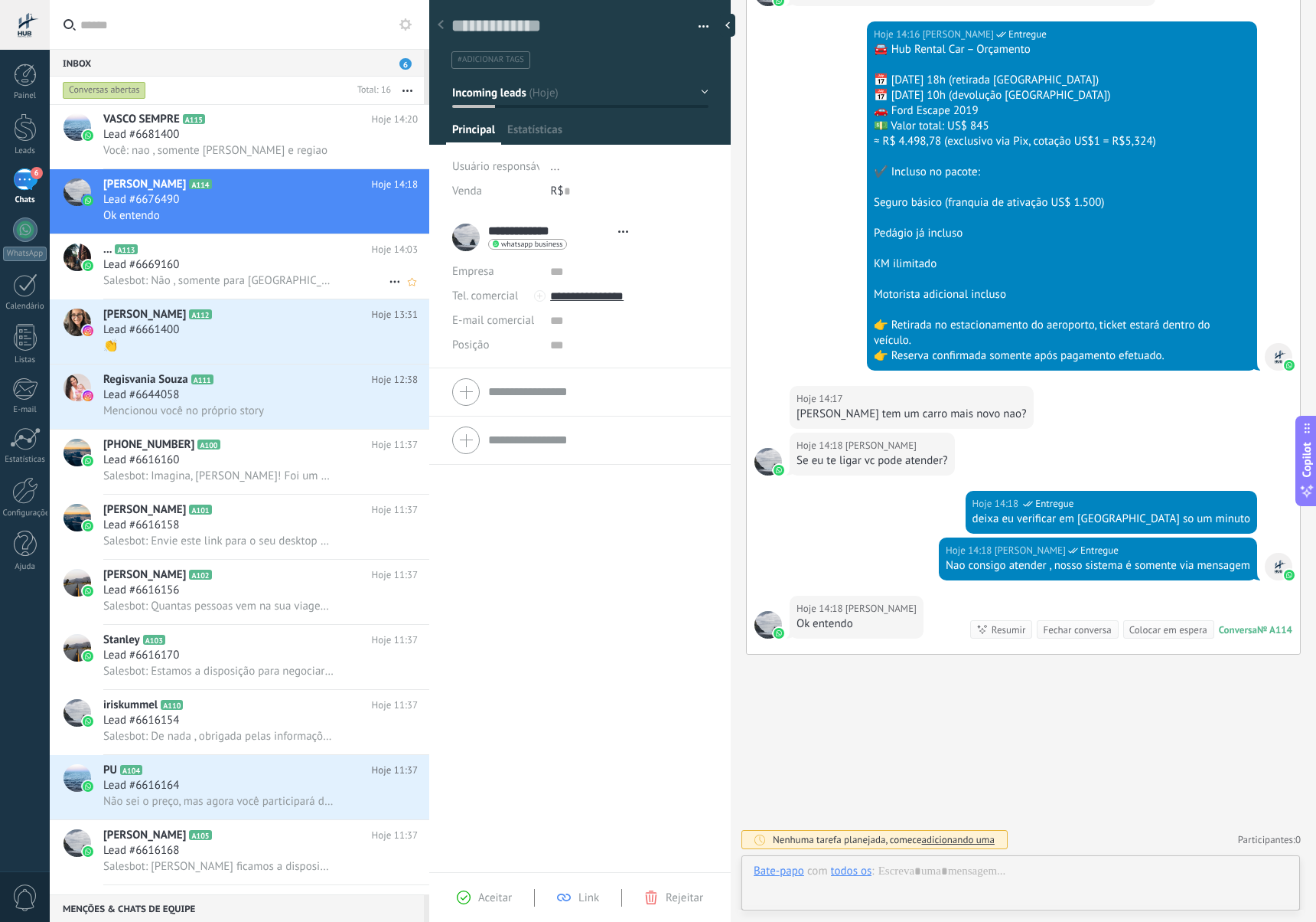
scroll to position [23, 0]
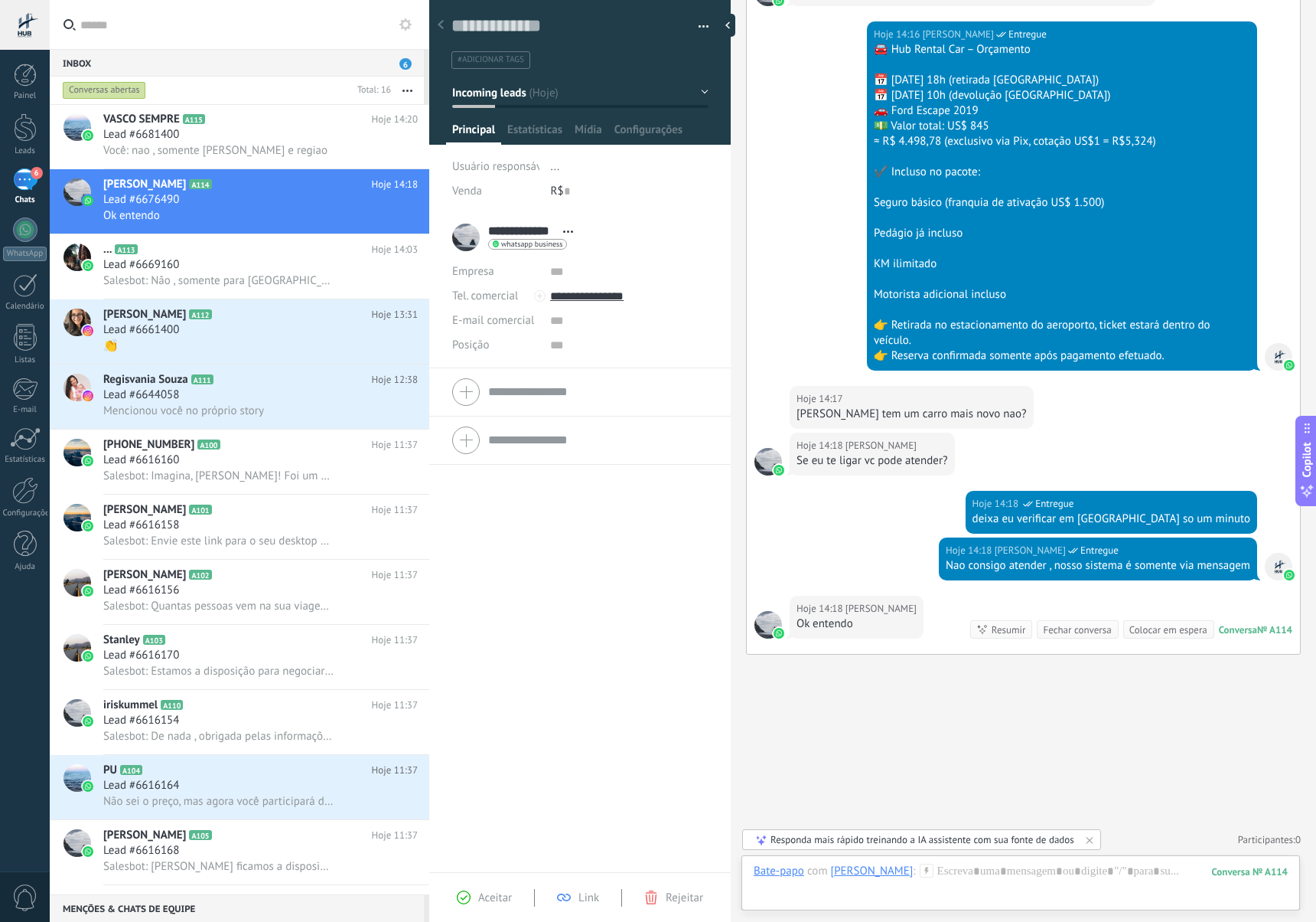
click at [697, 95] on button "Incoming leads" at bounding box center [580, 92] width 256 height 27
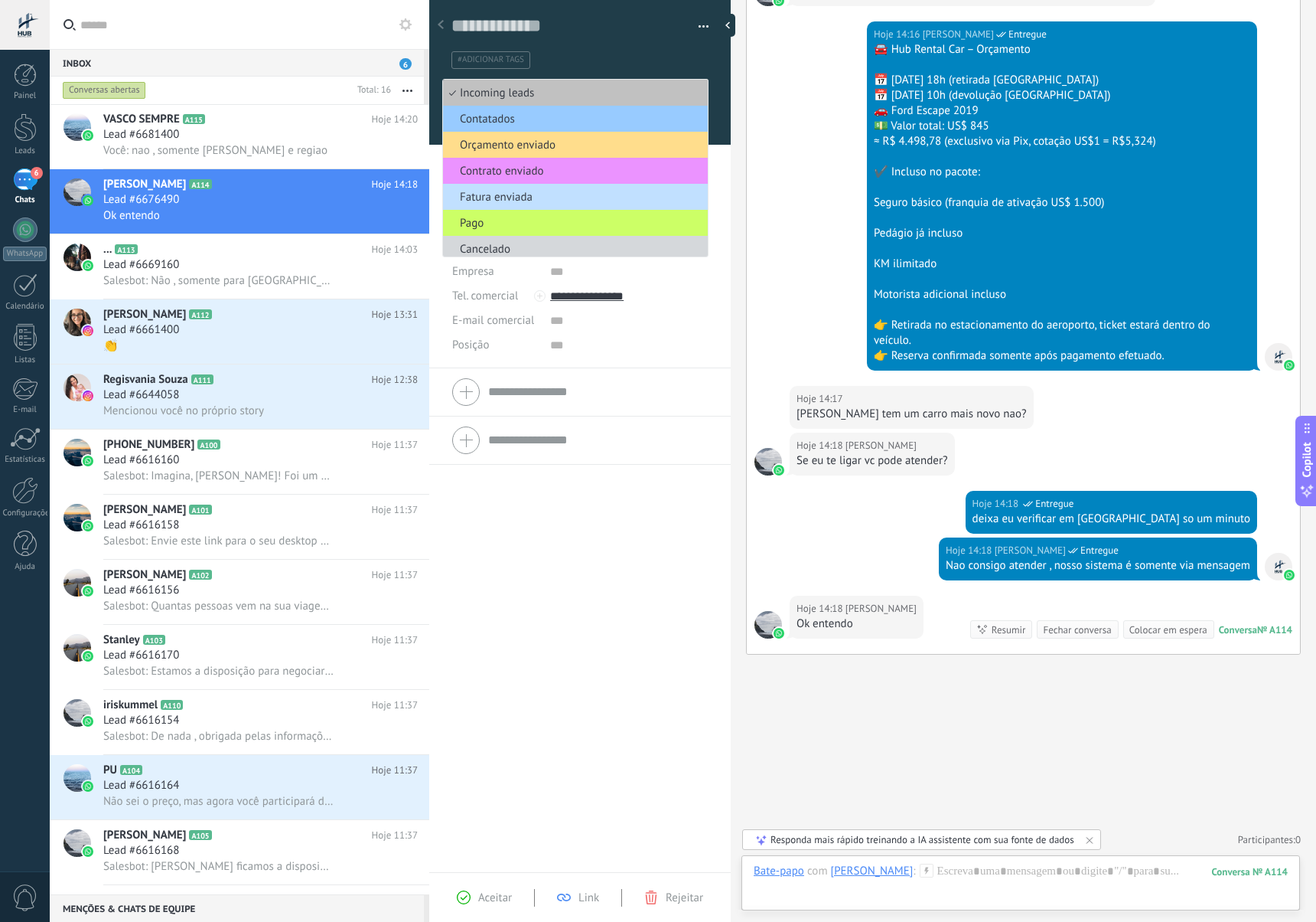
click at [530, 151] on span "Orçamento enviado" at bounding box center [573, 144] width 260 height 14
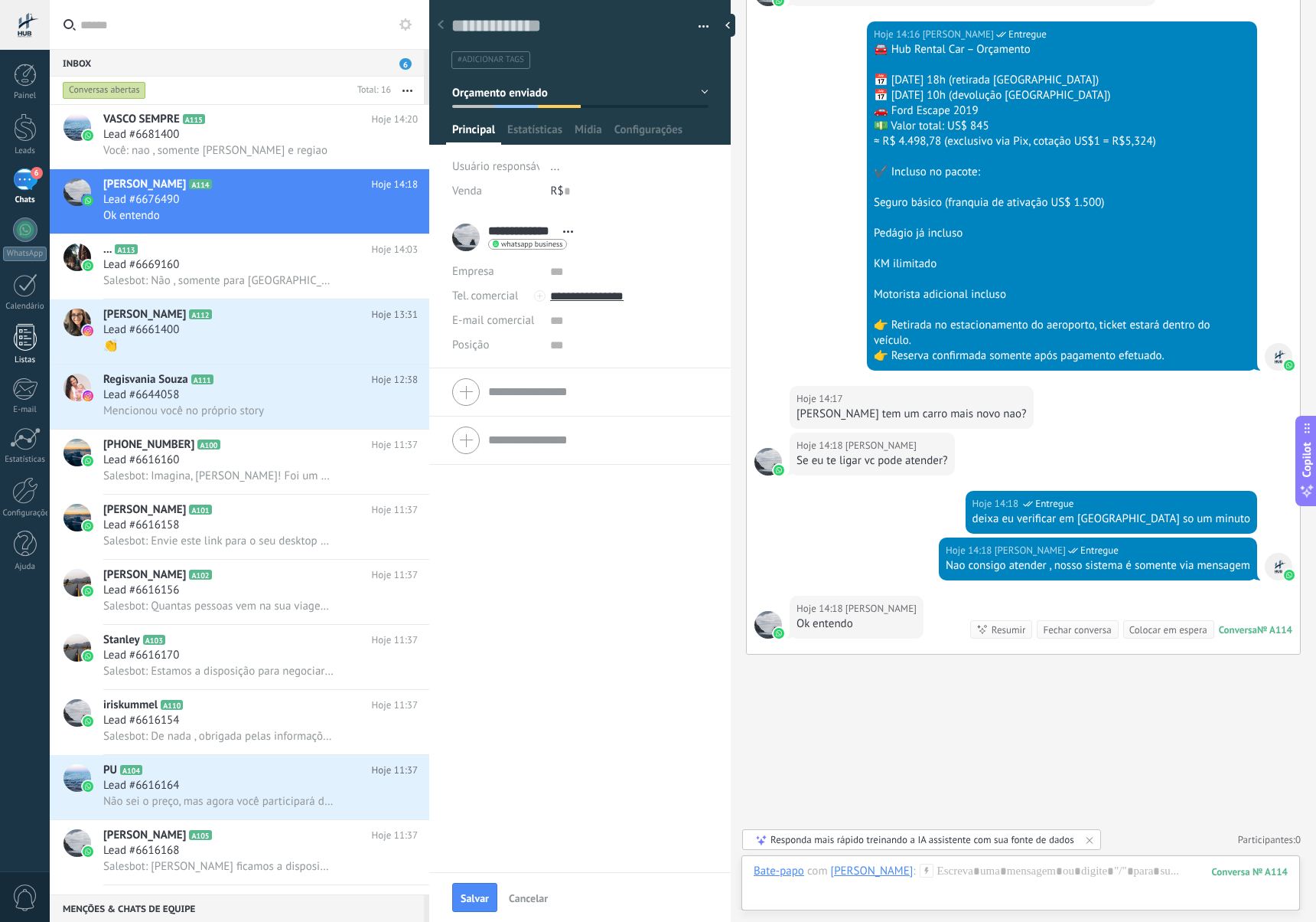
scroll to position [0, 0]
click at [130, 284] on span "Salesbot: Não , somente para [GEOGRAPHIC_DATA] e para turistas" at bounding box center [218, 280] width 231 height 14
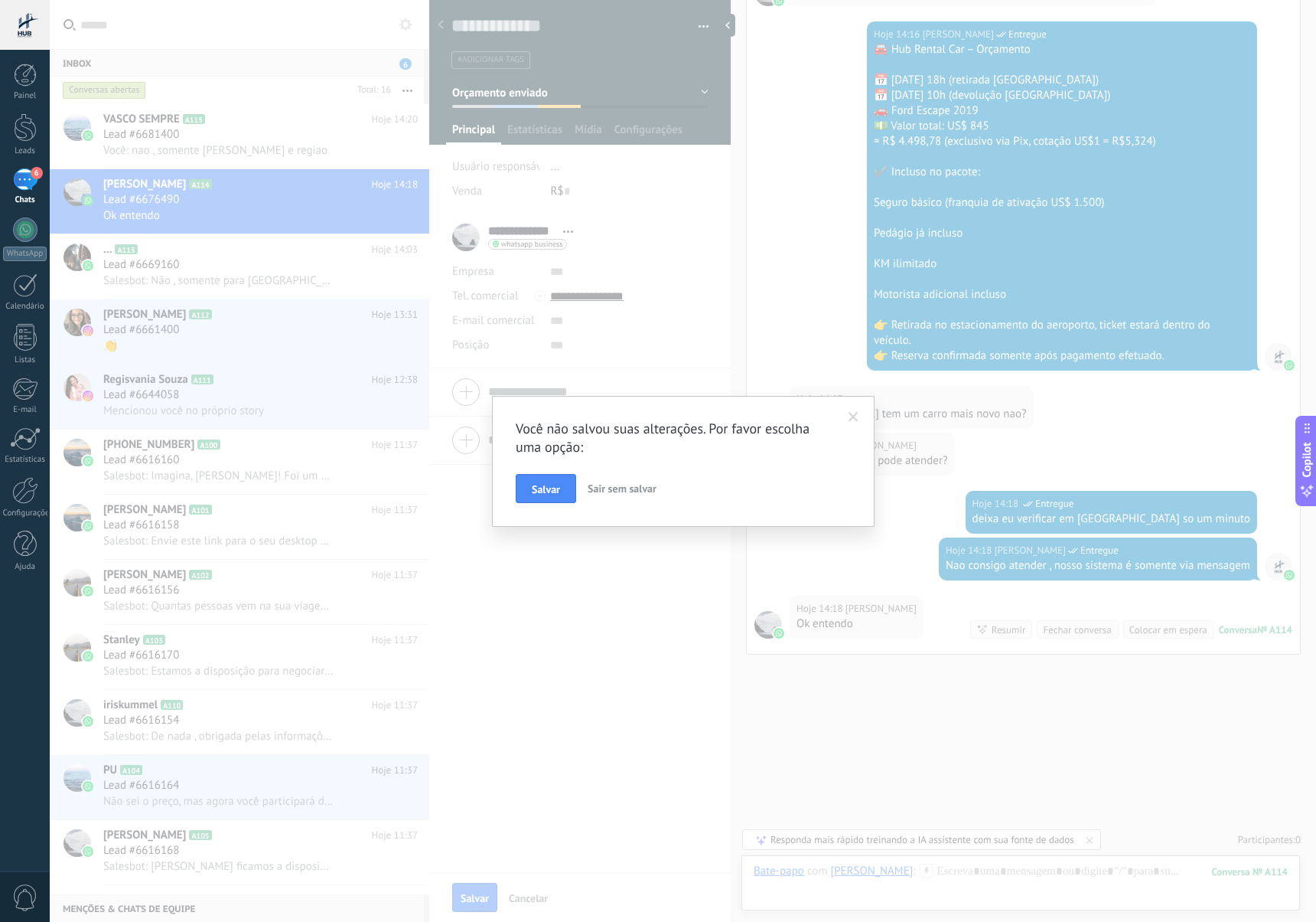
click at [165, 281] on div "Você não salvou suas alterações. Por favor escolha uma opção: [PERSON_NAME] sem…" at bounding box center [682, 461] width 1266 height 922
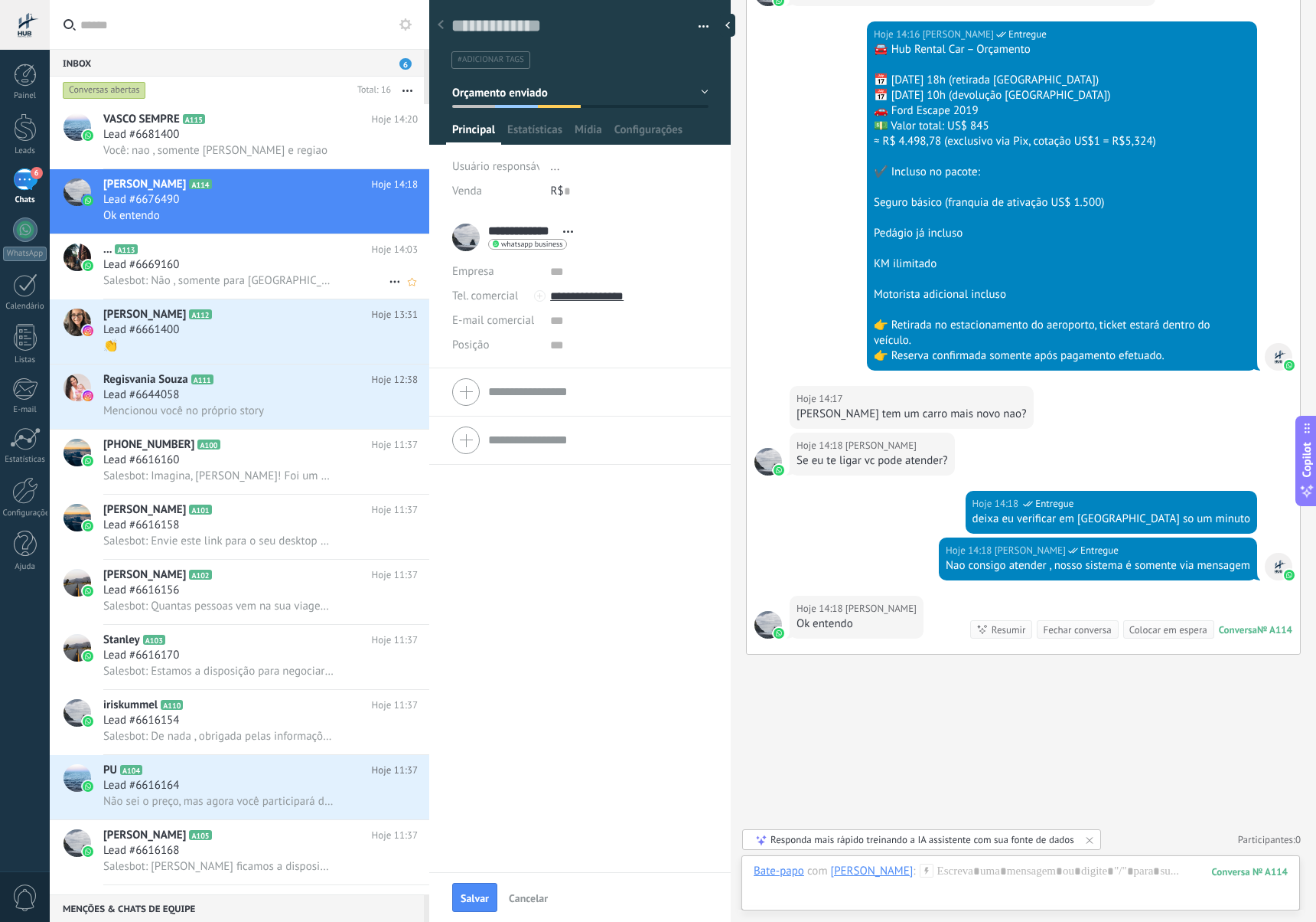
click at [253, 274] on span "Salesbot: Não , somente para [GEOGRAPHIC_DATA] e para turistas" at bounding box center [218, 280] width 231 height 14
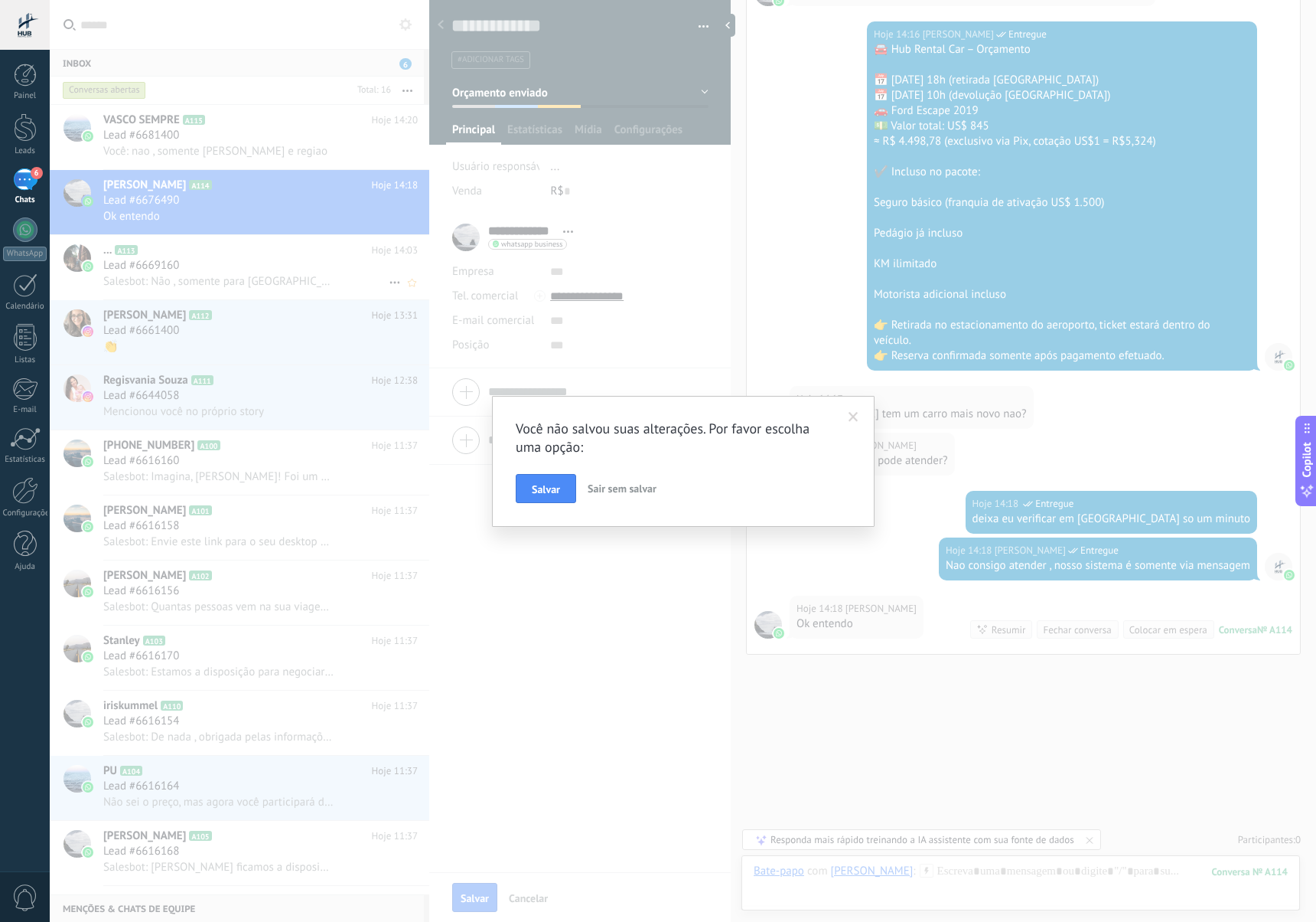
scroll to position [1, 0]
click at [556, 496] on button "Salvar" at bounding box center [546, 488] width 60 height 29
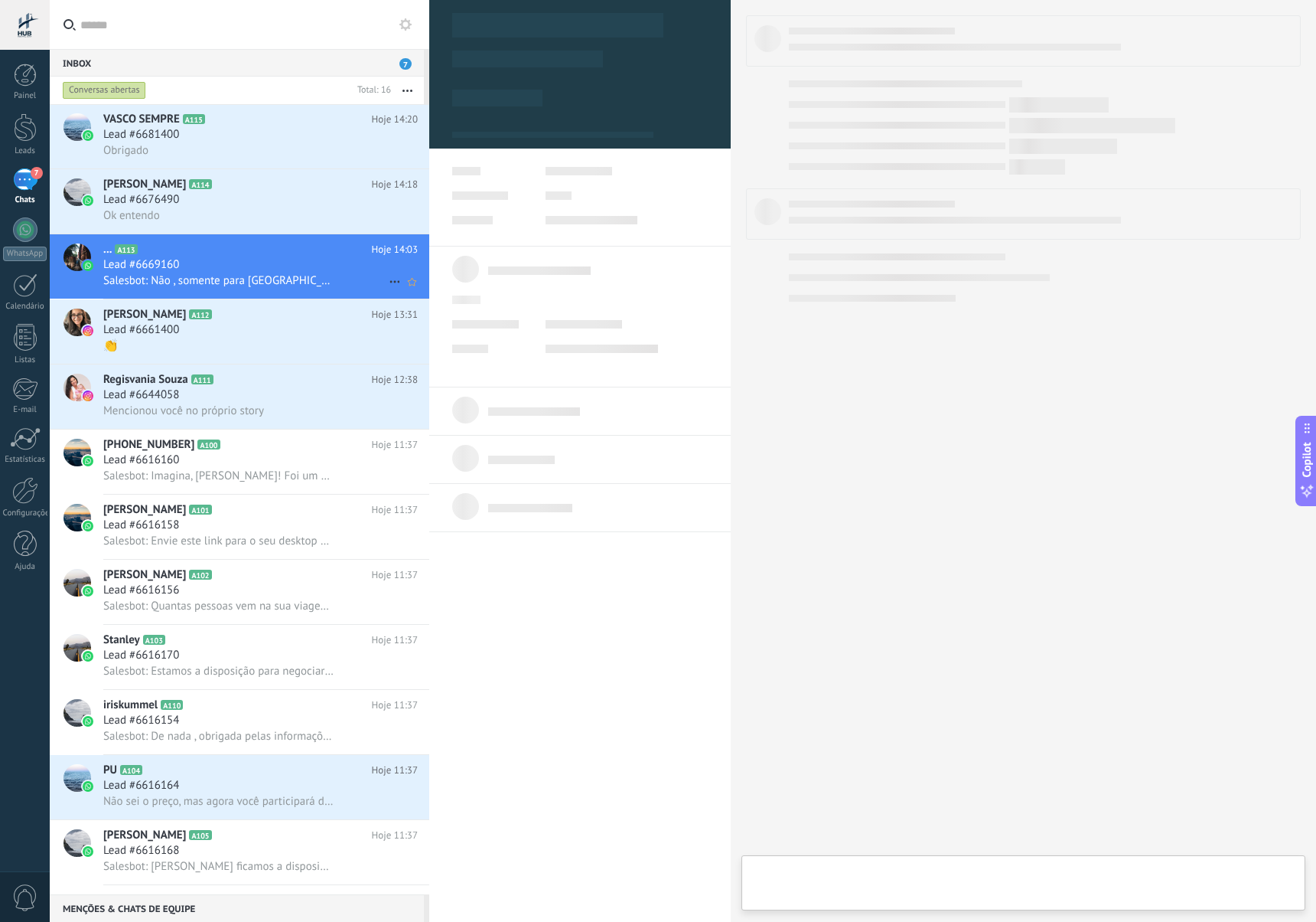
click at [346, 259] on div "Lead #6669160" at bounding box center [261, 265] width 314 height 15
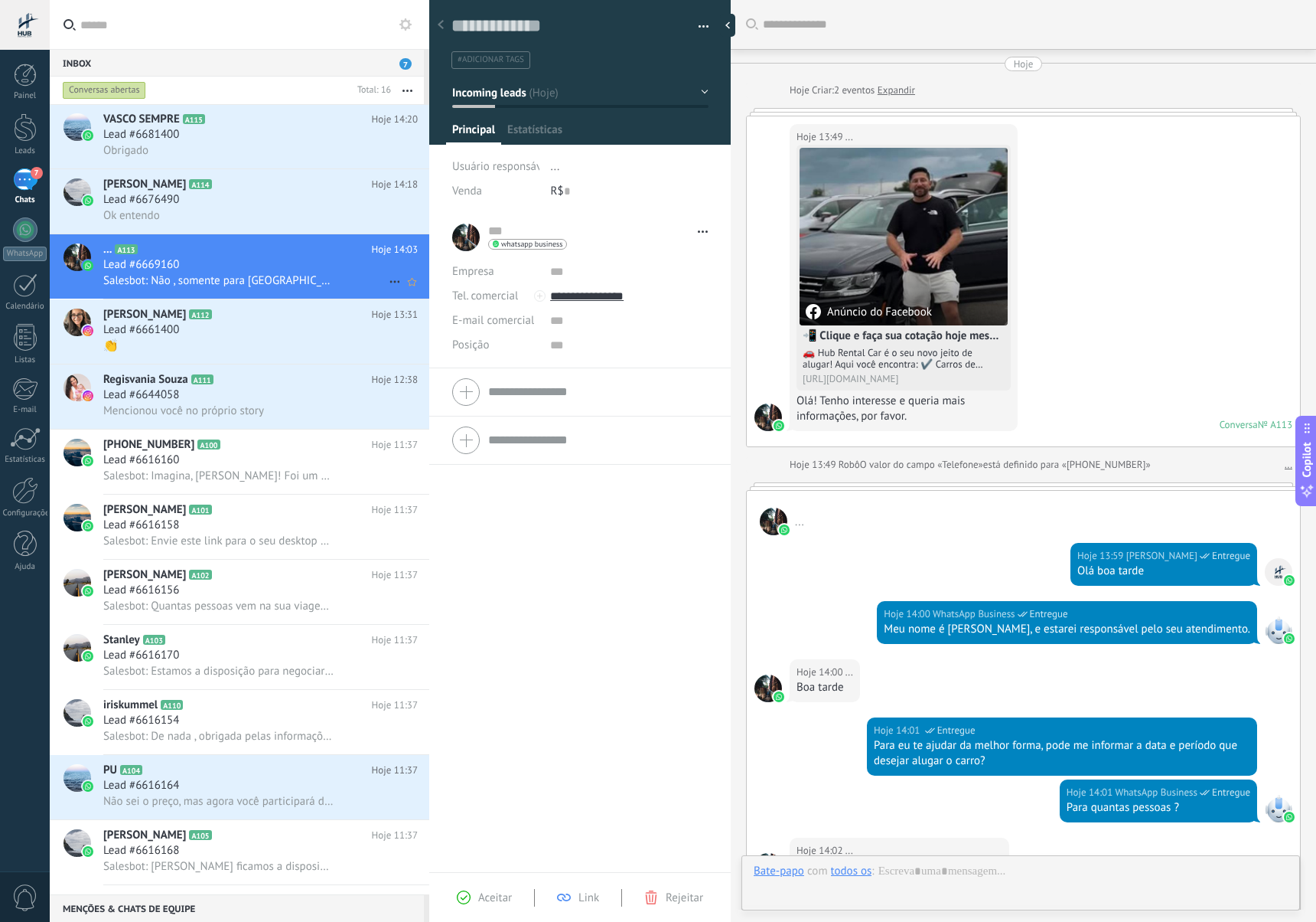
scroll to position [329, 0]
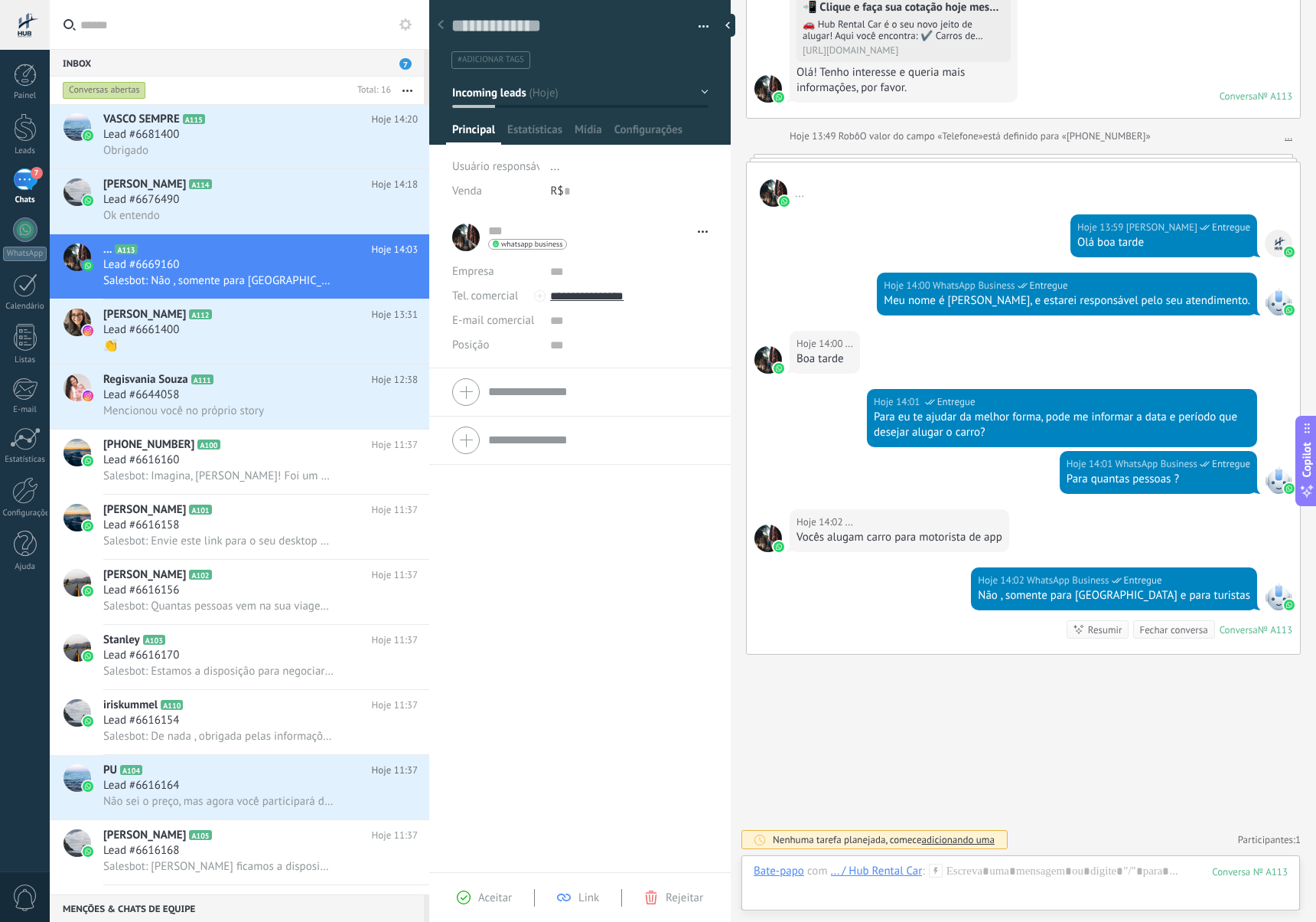
click at [701, 90] on button "Incoming leads" at bounding box center [580, 92] width 256 height 27
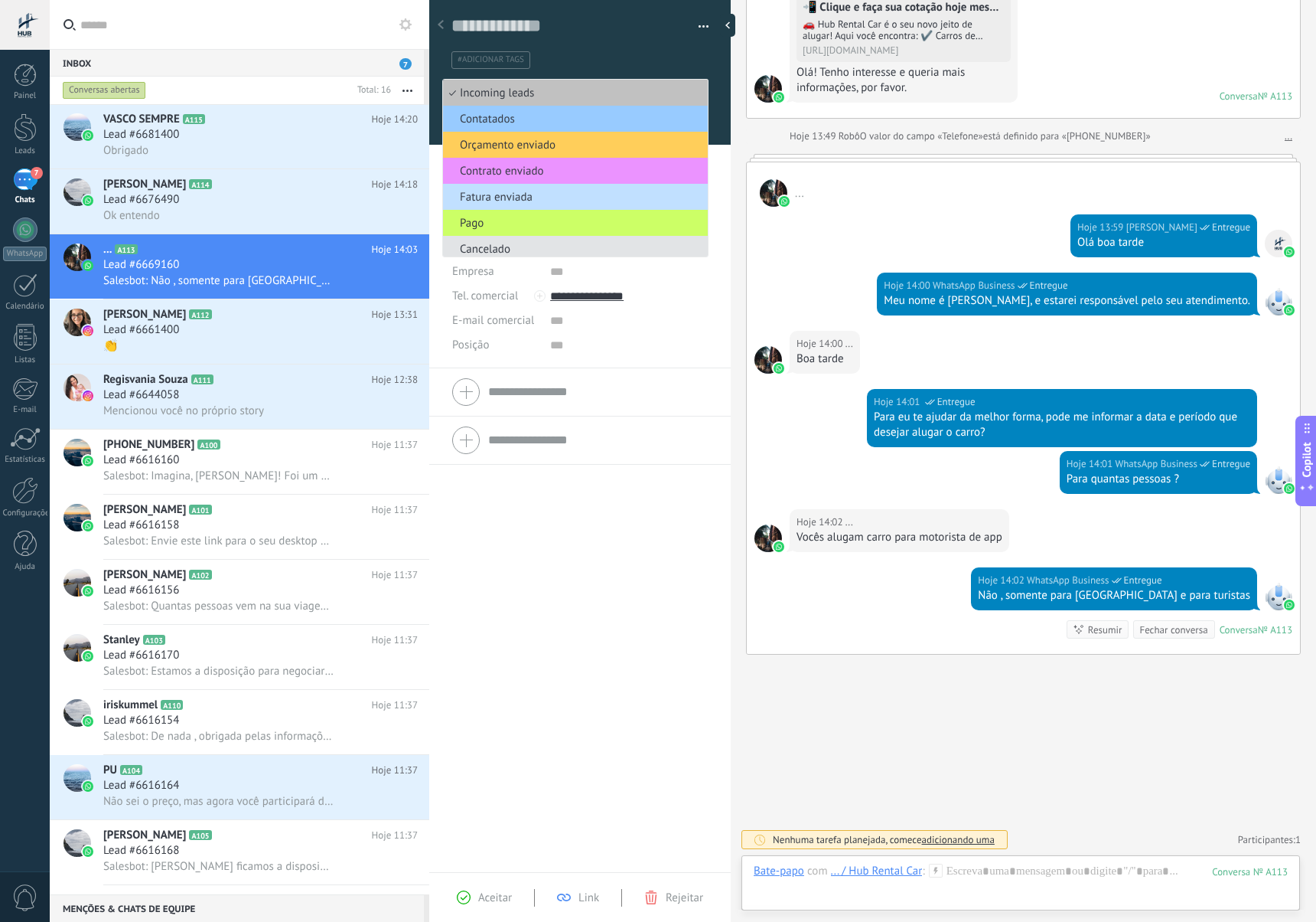
click at [542, 243] on span "Cancelado" at bounding box center [573, 249] width 260 height 14
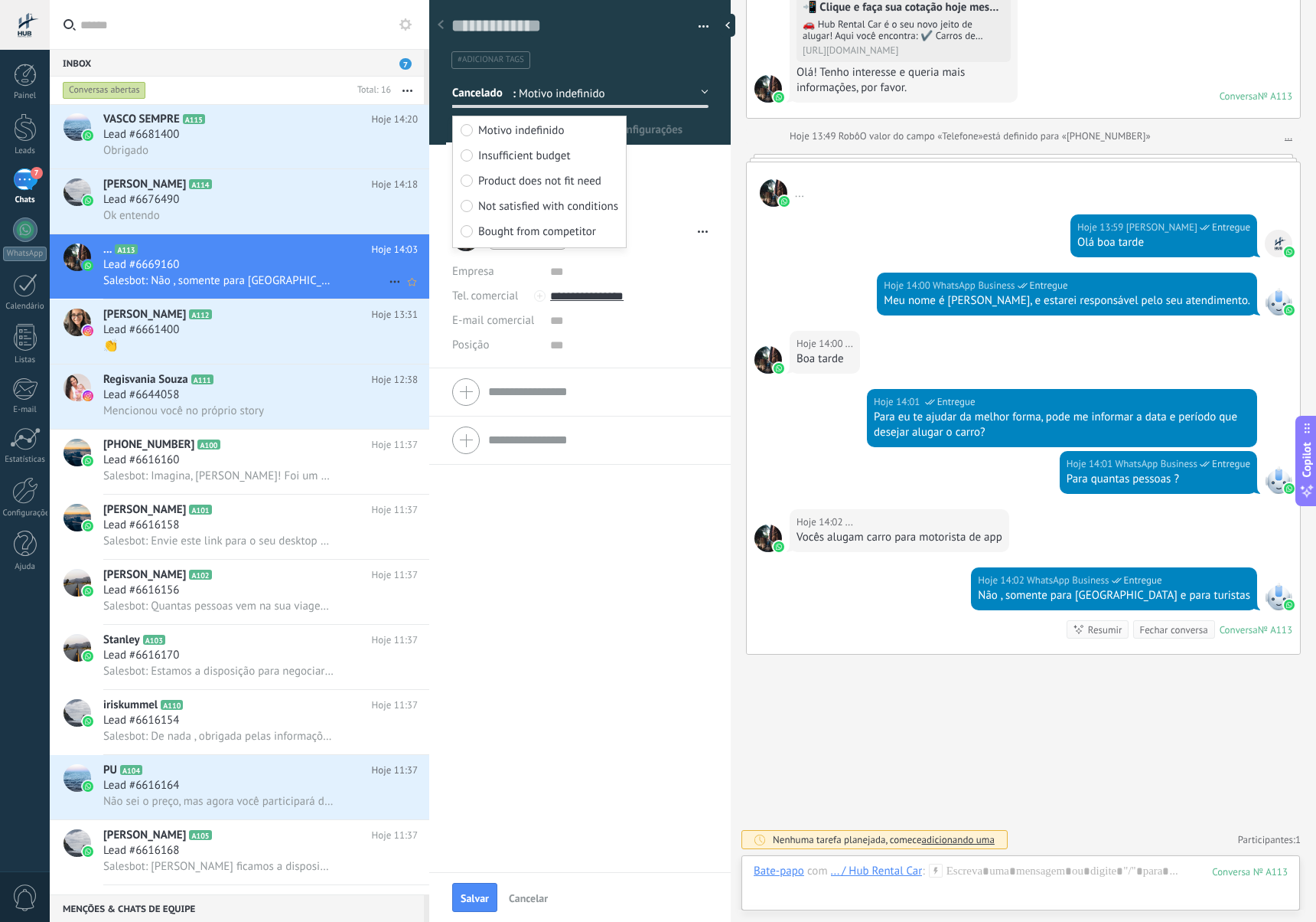
click at [326, 267] on div "Lead #6669160" at bounding box center [261, 265] width 314 height 15
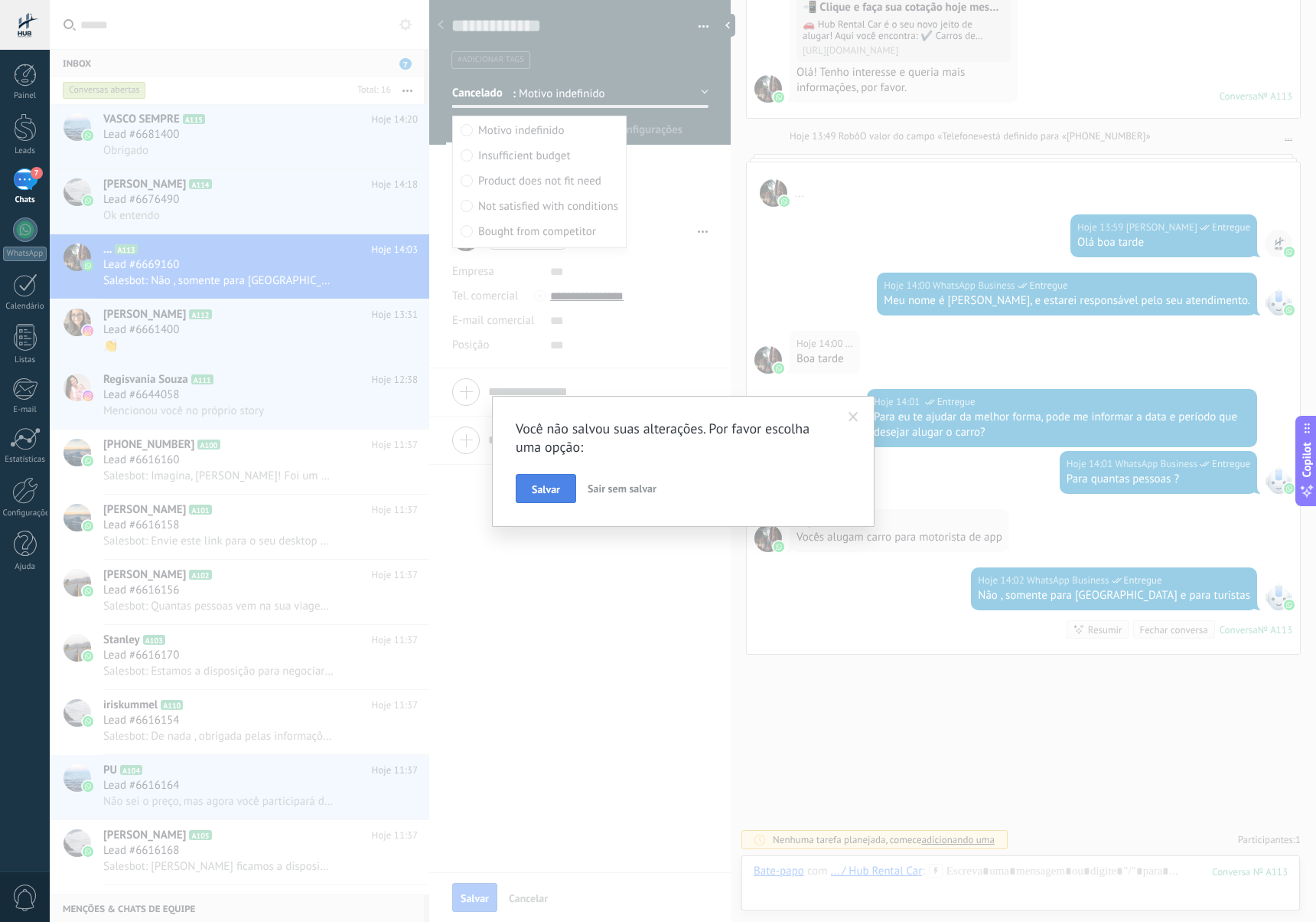
click at [533, 488] on span "Salvar" at bounding box center [546, 489] width 28 height 10
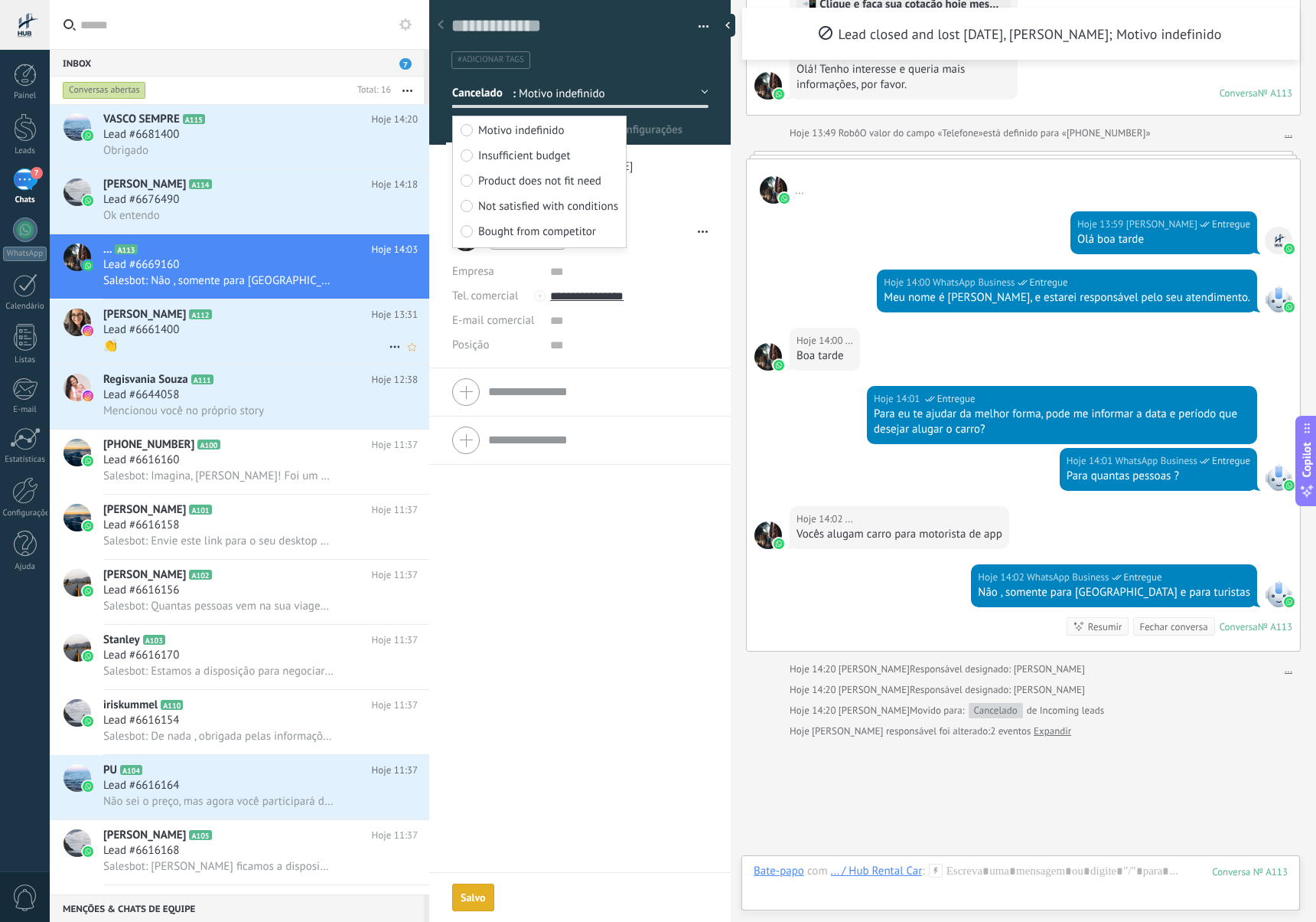
scroll to position [459, 0]
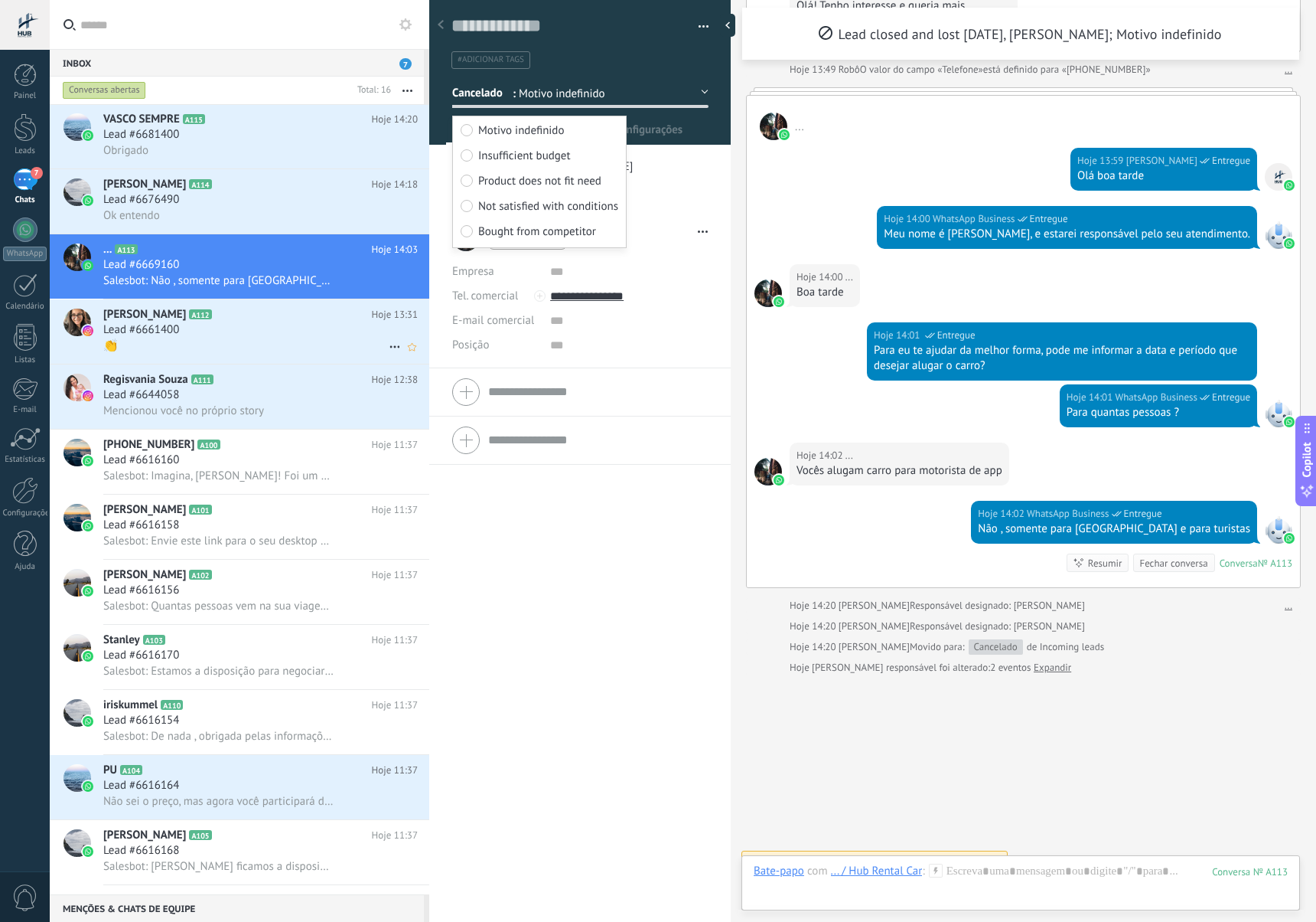
click at [386, 344] on icon at bounding box center [395, 347] width 19 height 19
click at [404, 390] on div "Conversa fechada" at bounding box center [462, 385] width 137 height 31
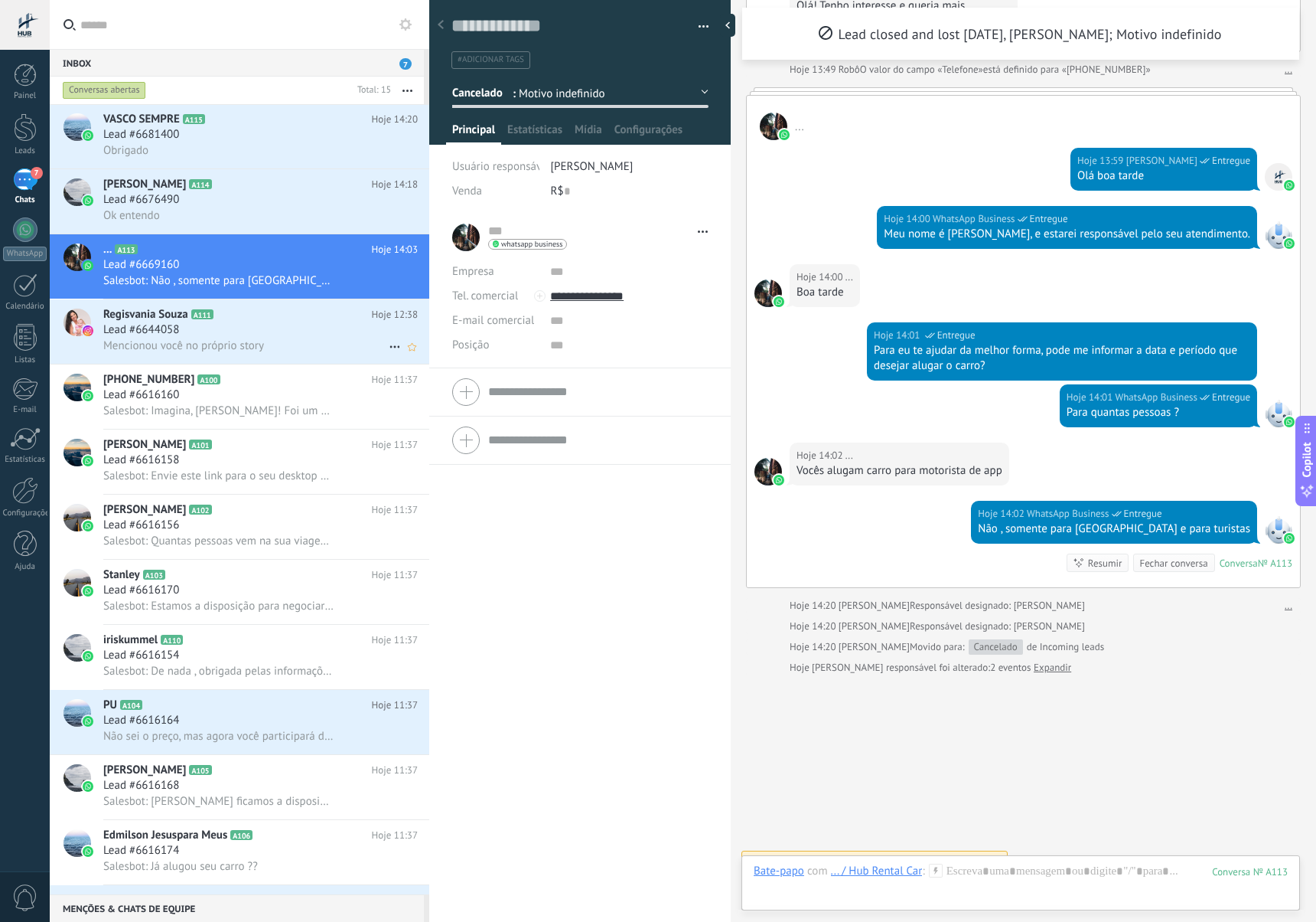
click at [389, 348] on icon at bounding box center [395, 347] width 19 height 19
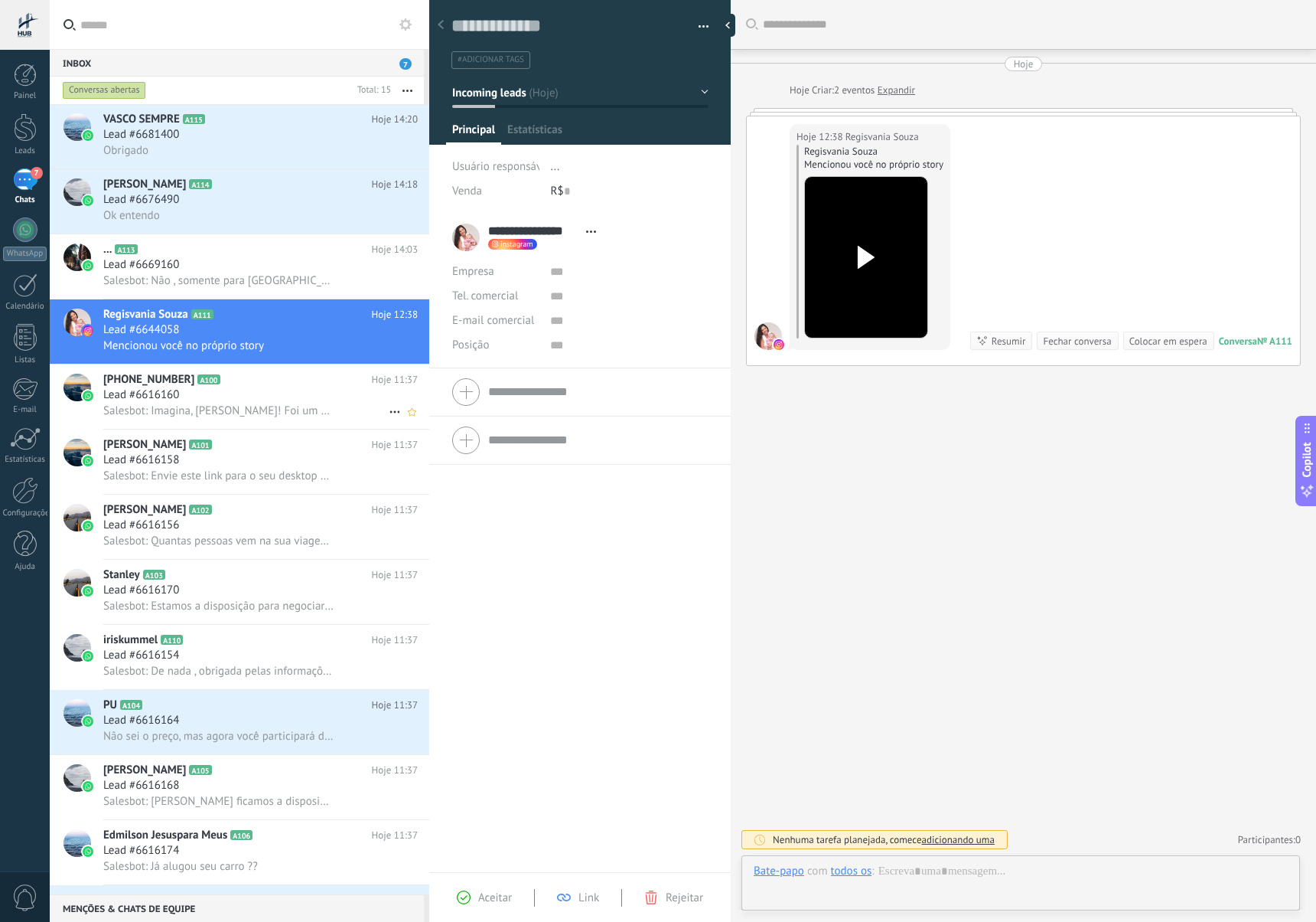
scroll to position [23, 0]
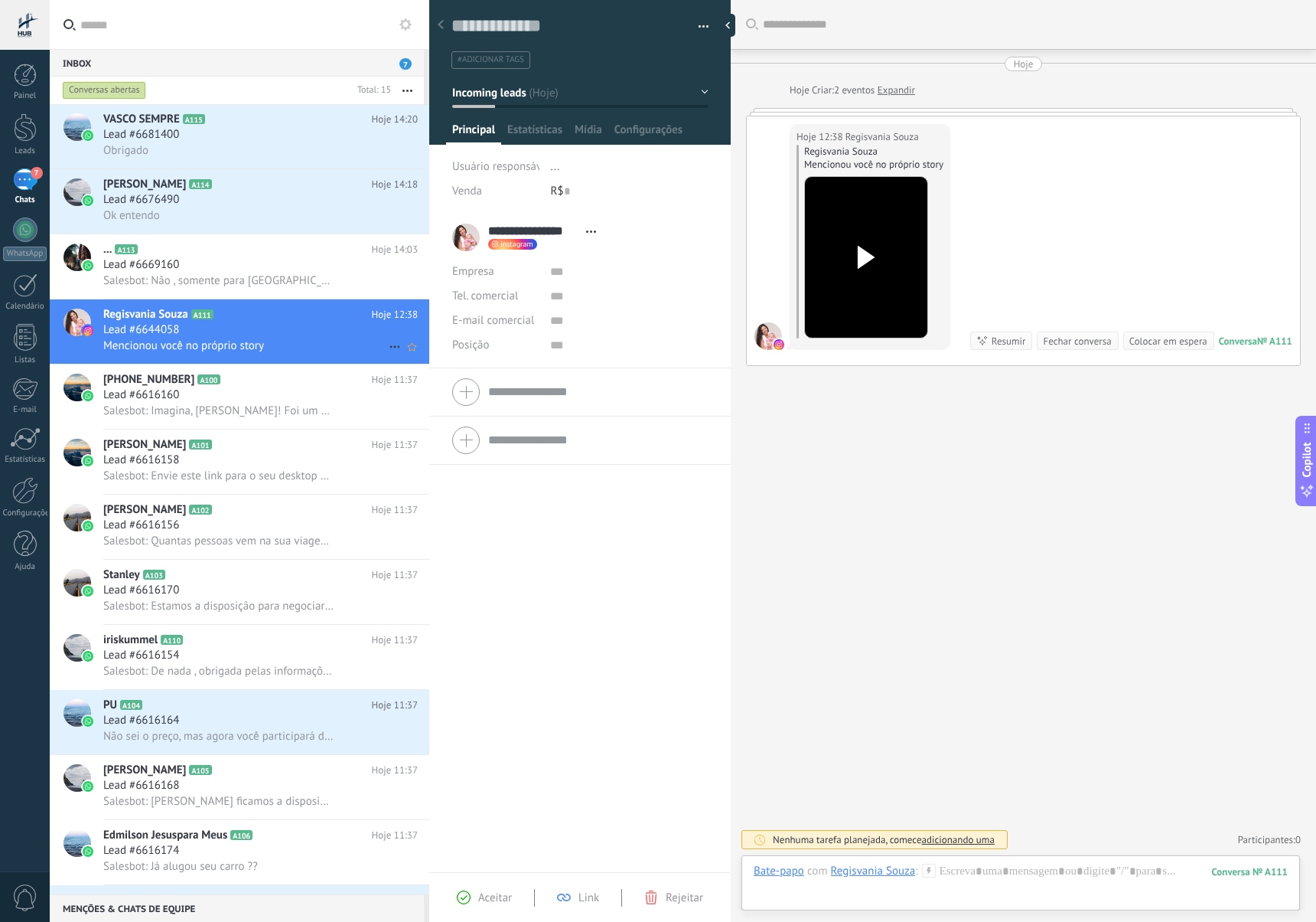
click at [378, 349] on div "Mencionou você no próprio story" at bounding box center [261, 345] width 314 height 16
click at [386, 349] on icon at bounding box center [395, 347] width 19 height 19
click at [409, 391] on div "Conversa fechada" at bounding box center [462, 385] width 137 height 31
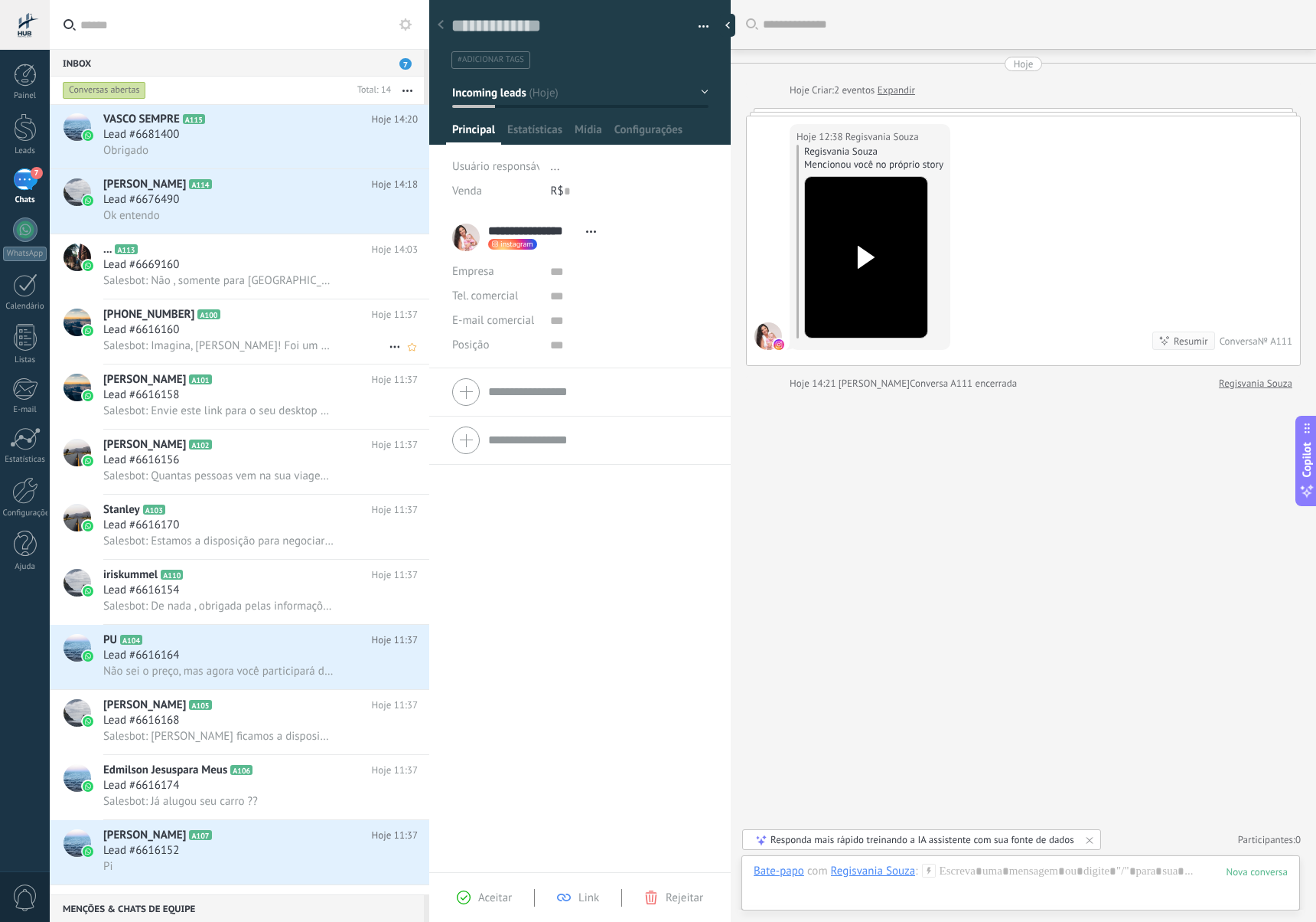
click at [378, 345] on div "Salesbot: Imagina, [PERSON_NAME]! Foi um prazer falar com você. Se um dia preci…" at bounding box center [261, 345] width 314 height 16
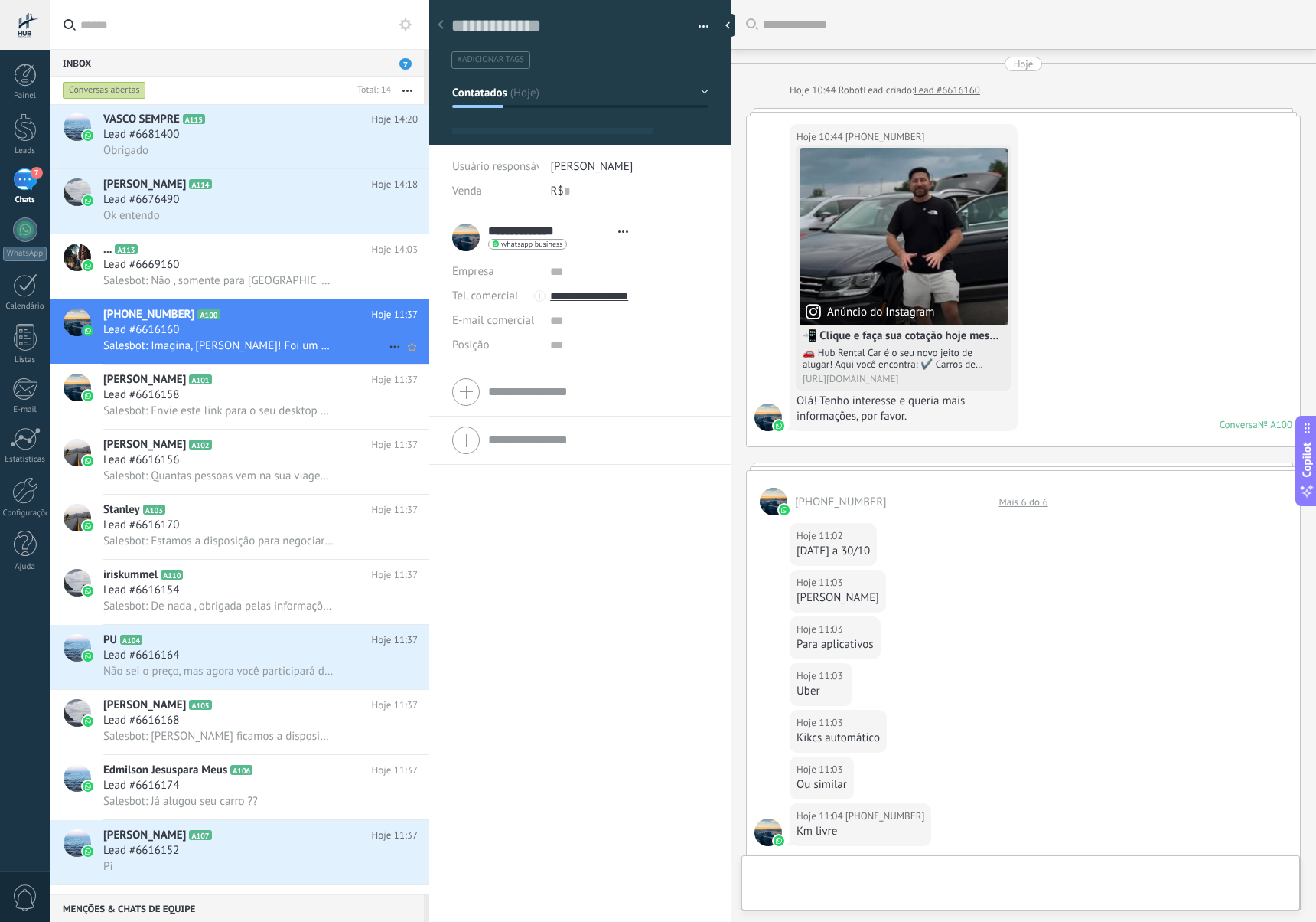
click at [386, 348] on icon at bounding box center [395, 347] width 19 height 19
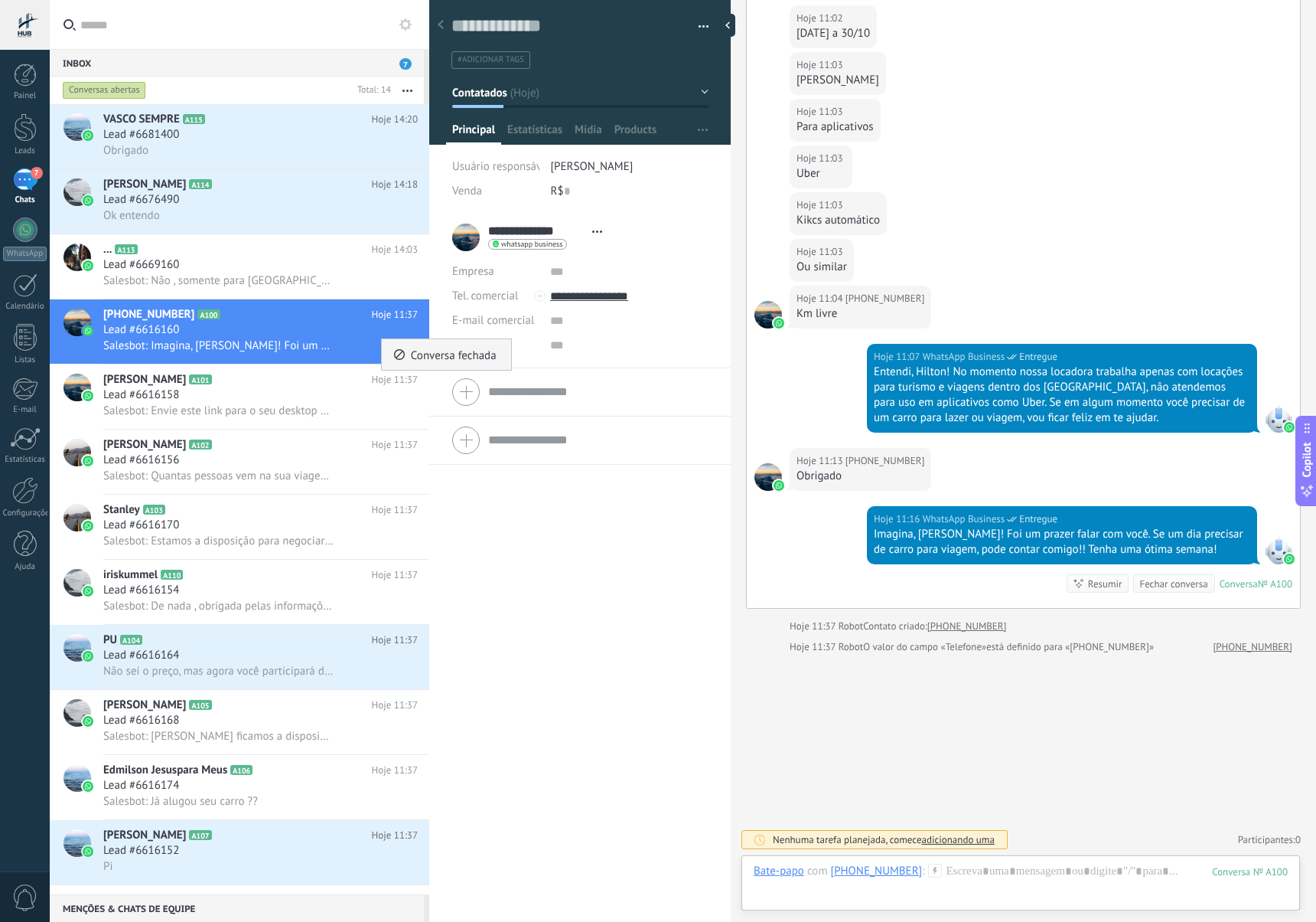
click at [415, 362] on span "Conversa fechada" at bounding box center [454, 354] width 86 height 31
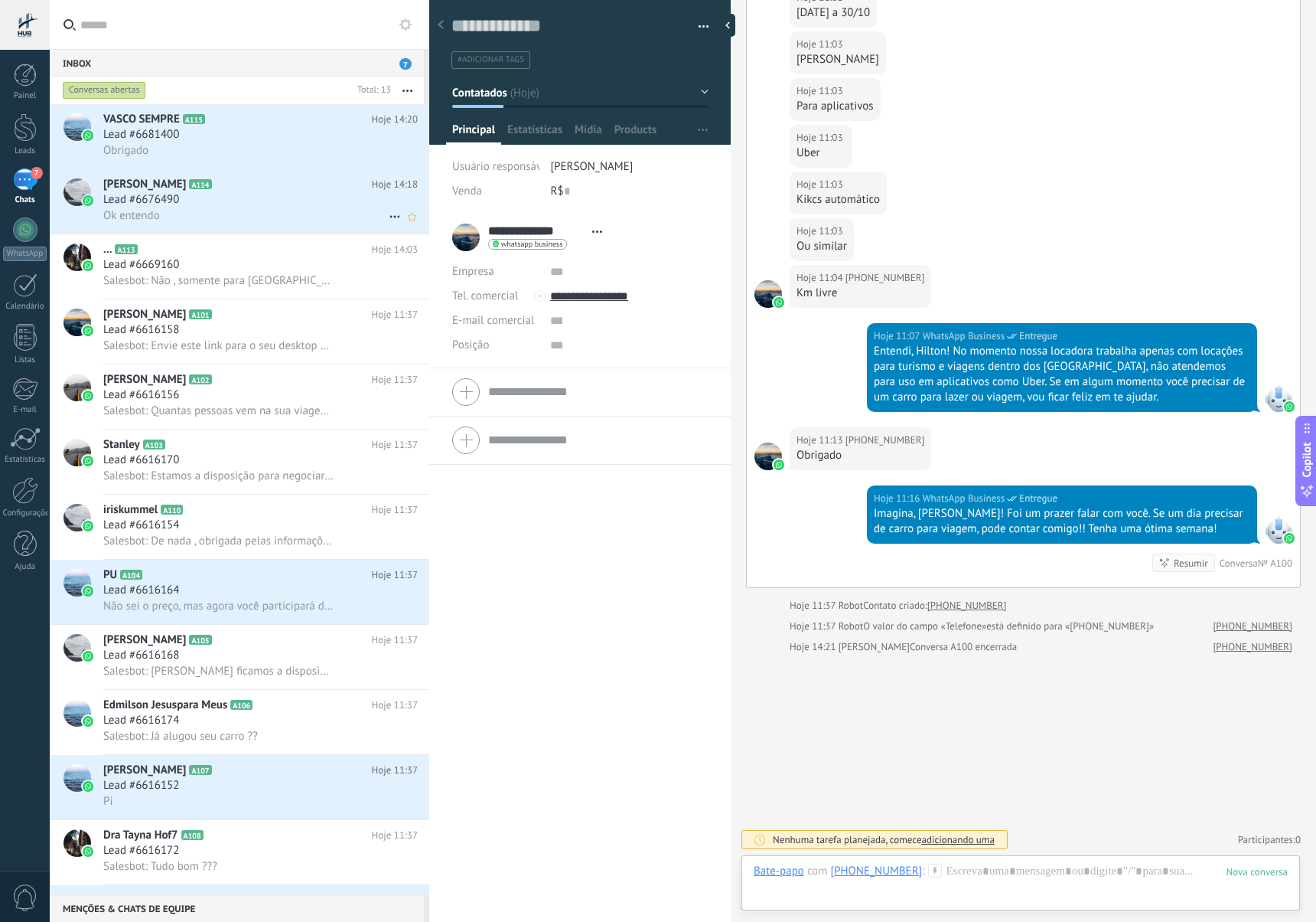
click at [197, 195] on div "Lead #6676490" at bounding box center [261, 200] width 314 height 15
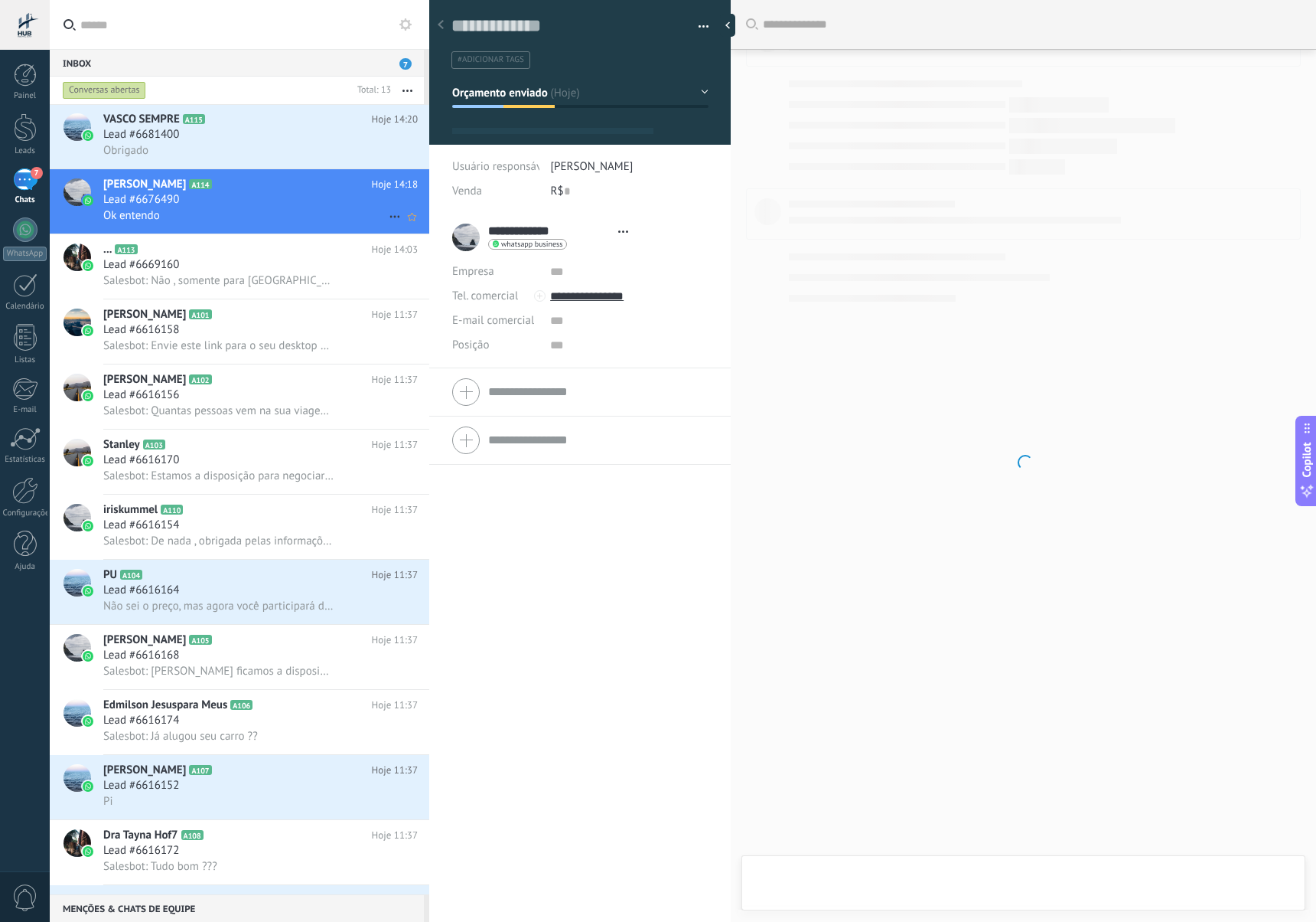
type textarea "**********"
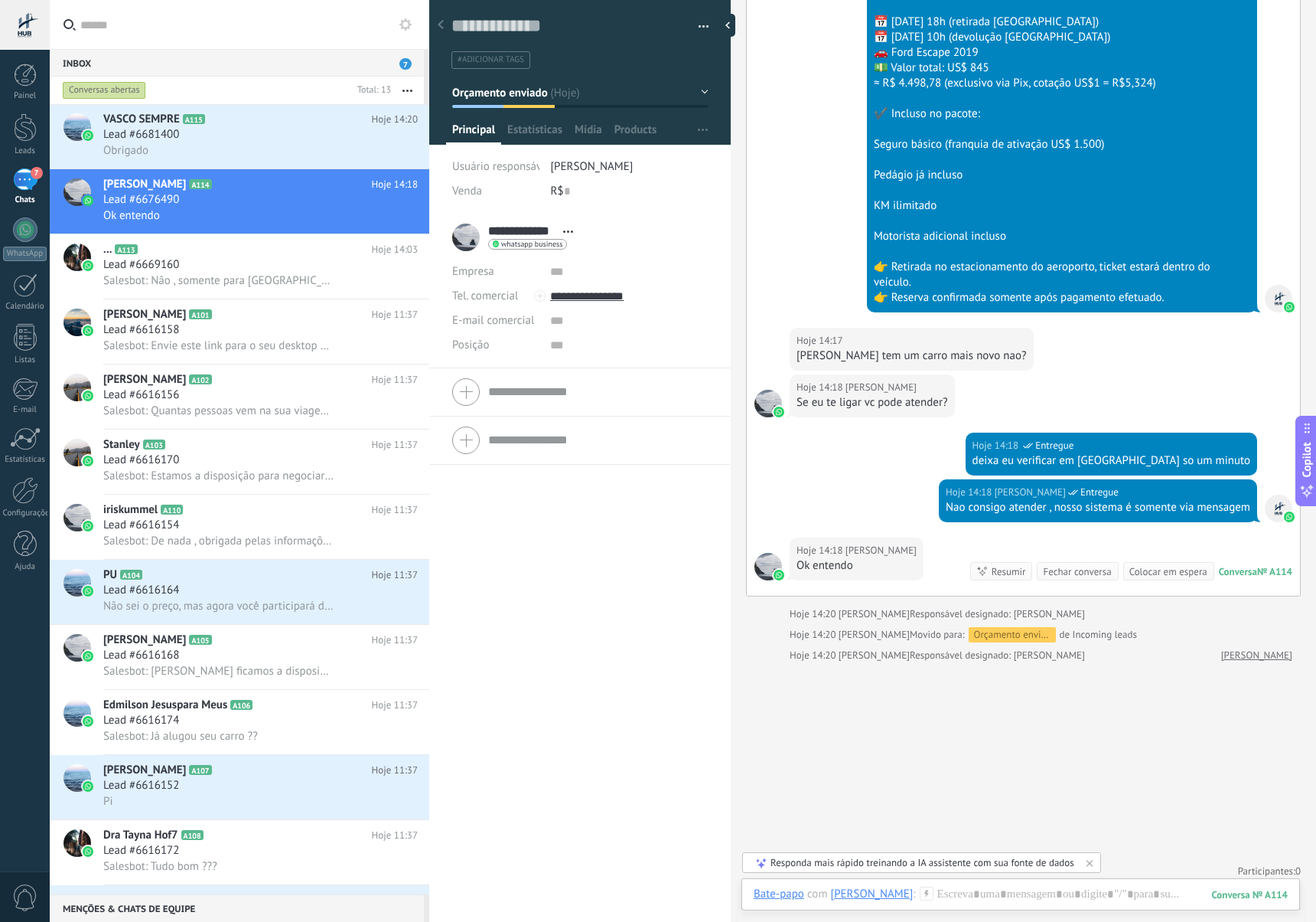
scroll to position [583, 0]
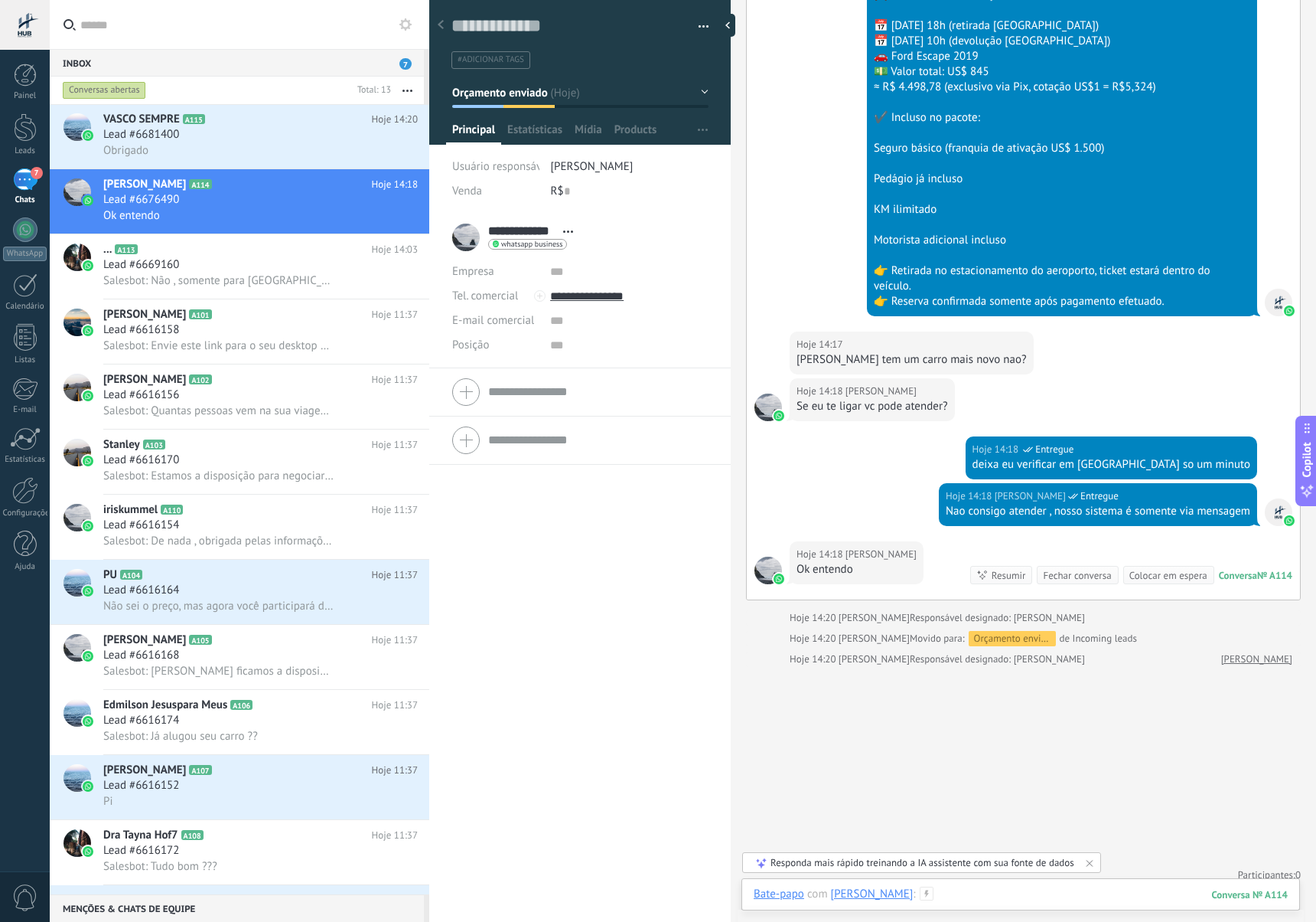
click at [981, 890] on div at bounding box center [1020, 909] width 534 height 46
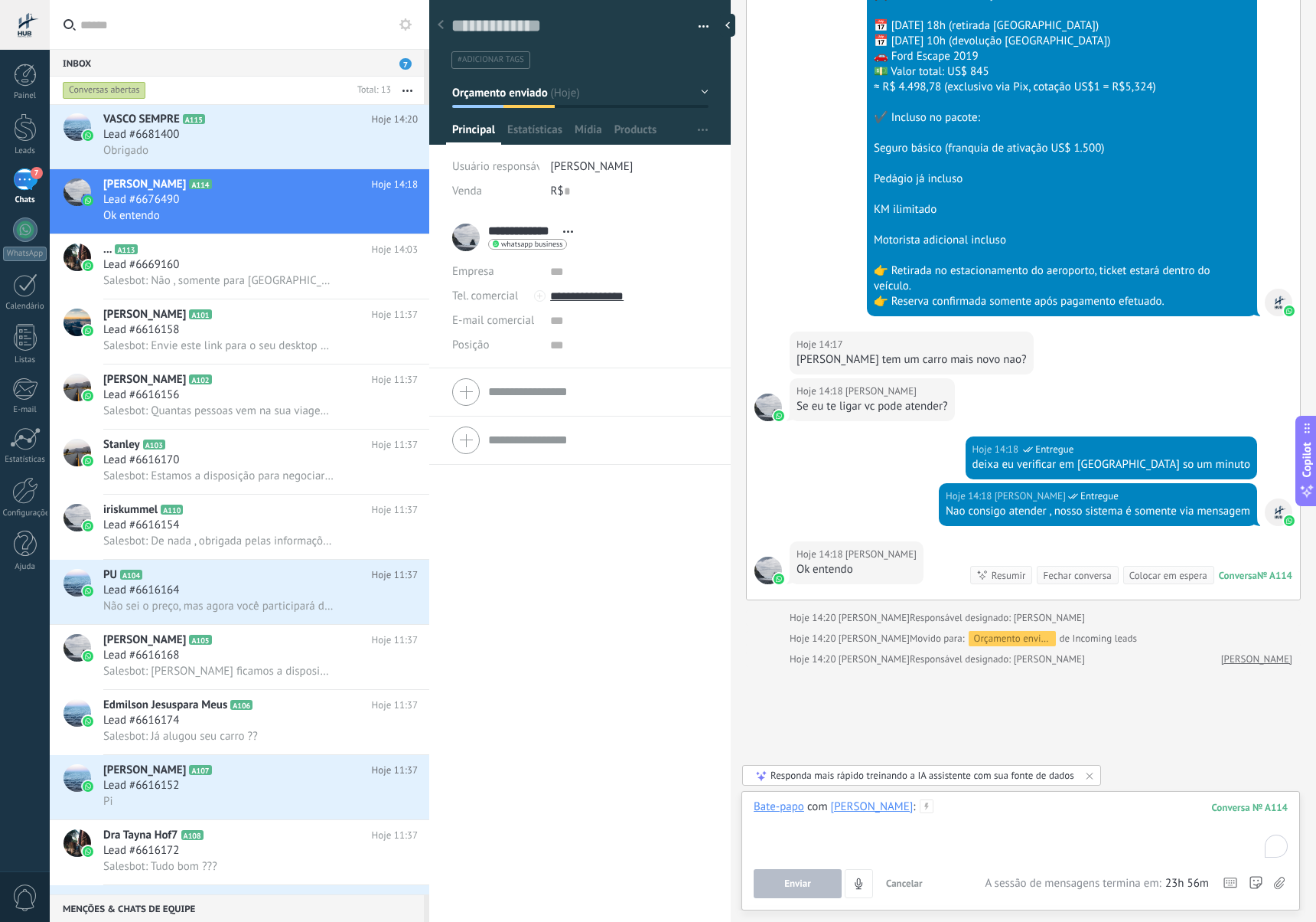
paste div "To enrich screen reader interactions, please activate Accessibility in Grammarl…"
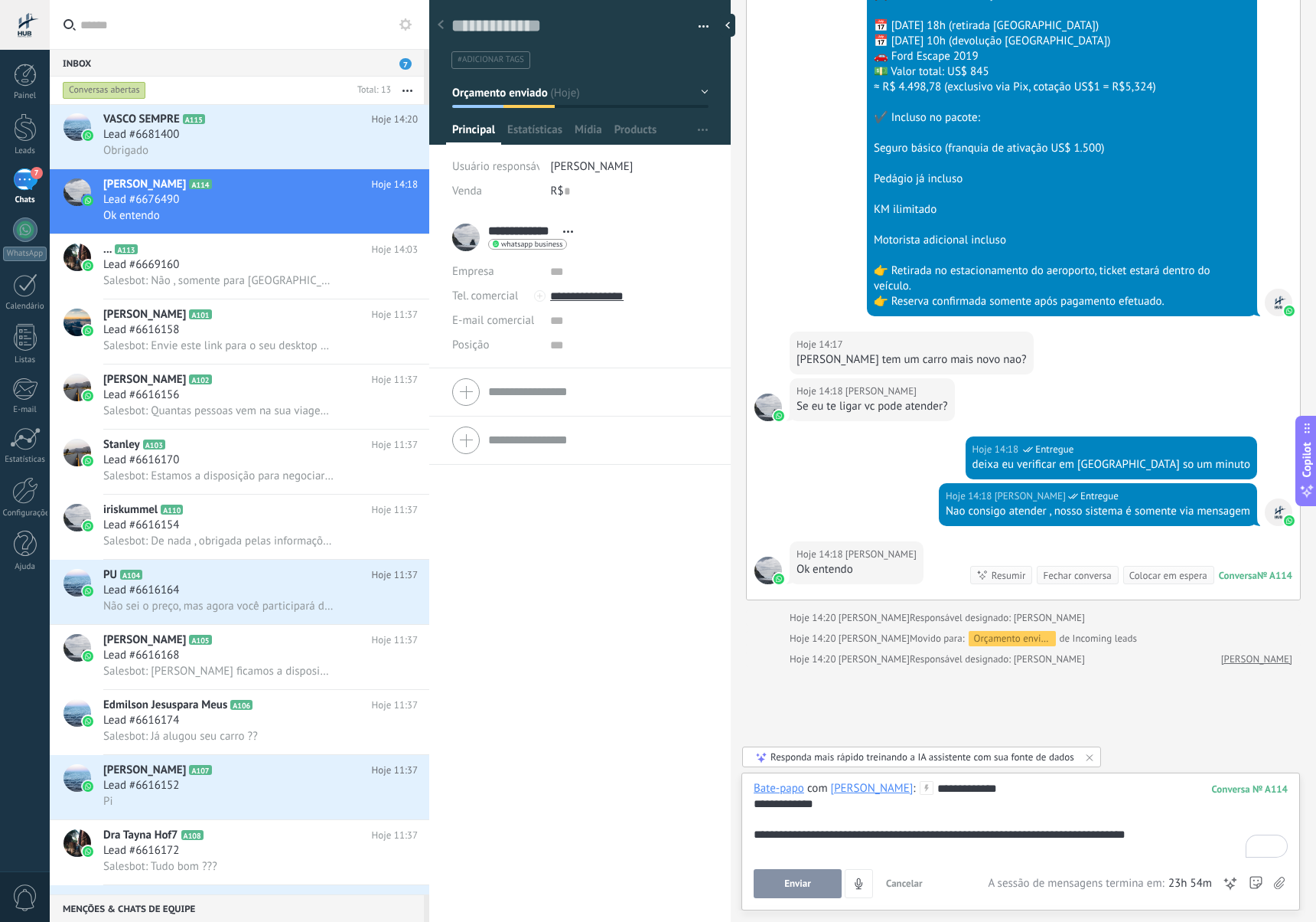
click at [1171, 839] on div "**********" at bounding box center [1020, 818] width 534 height 76
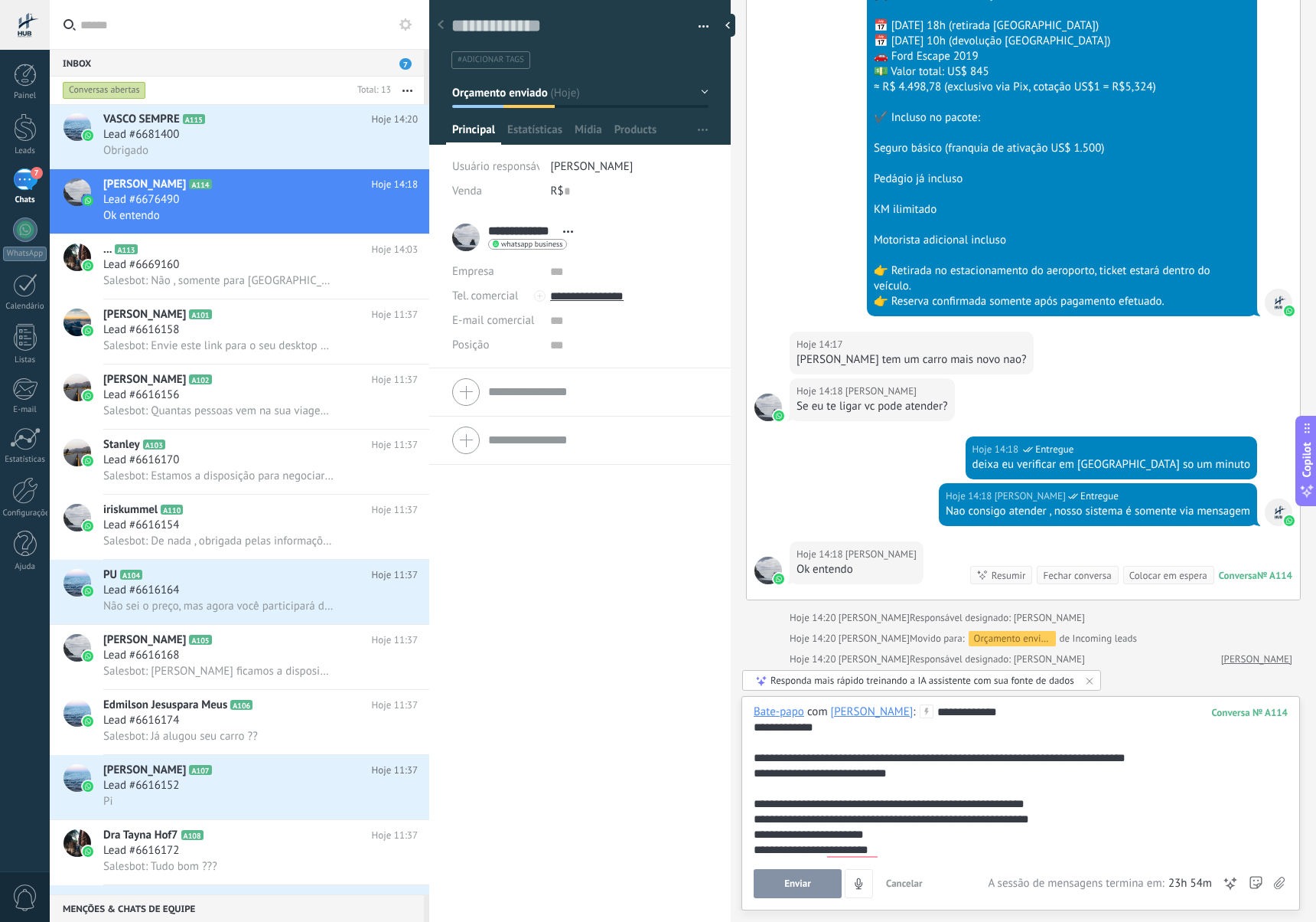
click at [1182, 766] on div "**********" at bounding box center [1019, 911] width 529 height 413
click at [1172, 757] on div "**********" at bounding box center [1019, 911] width 529 height 413
drag, startPoint x: 921, startPoint y: 714, endPoint x: 962, endPoint y: 727, distance: 43.0
click at [962, 727] on div "**********" at bounding box center [1019, 918] width 529 height 429
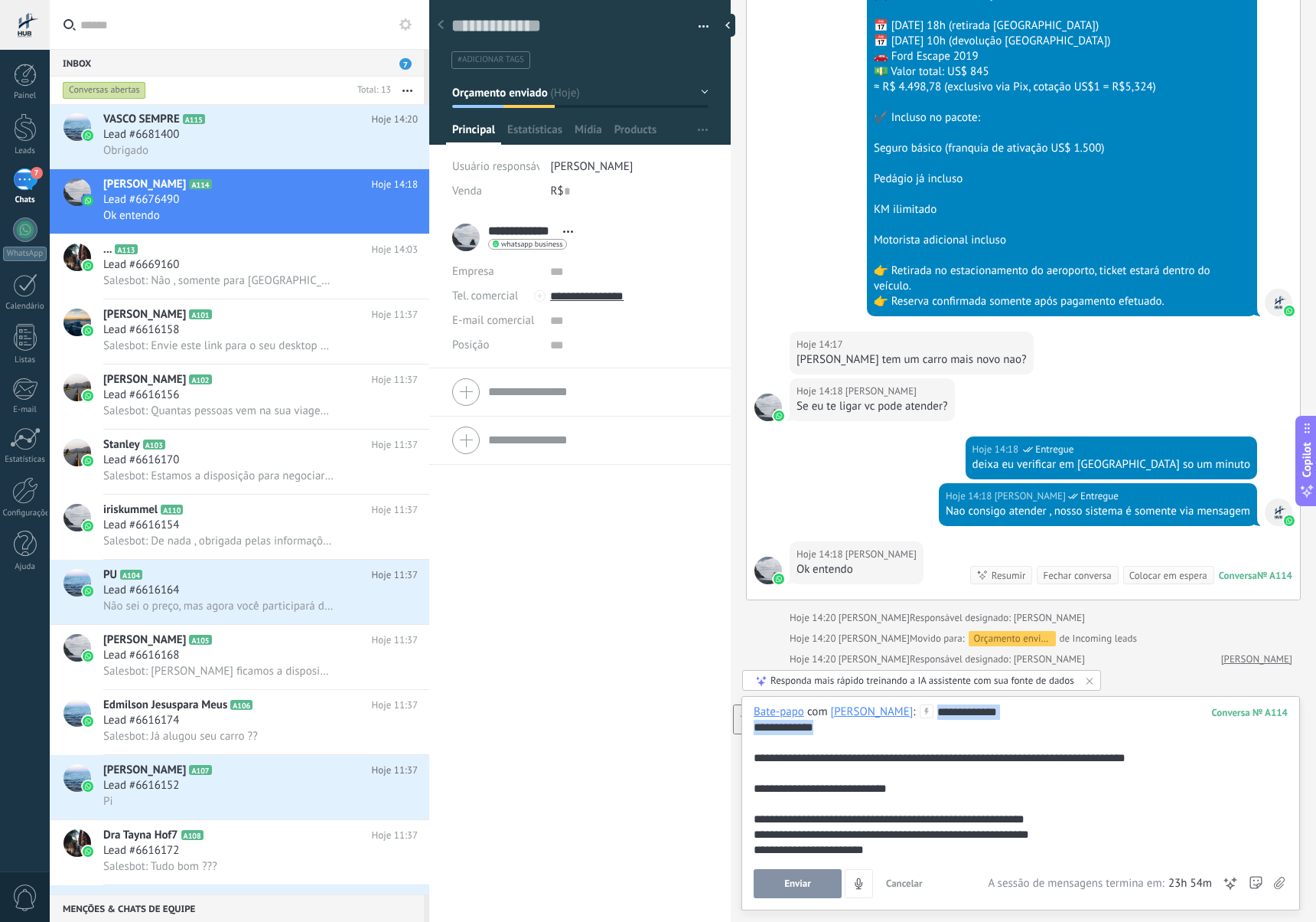
drag, startPoint x: 935, startPoint y: 726, endPoint x: 915, endPoint y: 710, distance: 25.6
click at [915, 710] on div "**********" at bounding box center [1019, 918] width 529 height 429
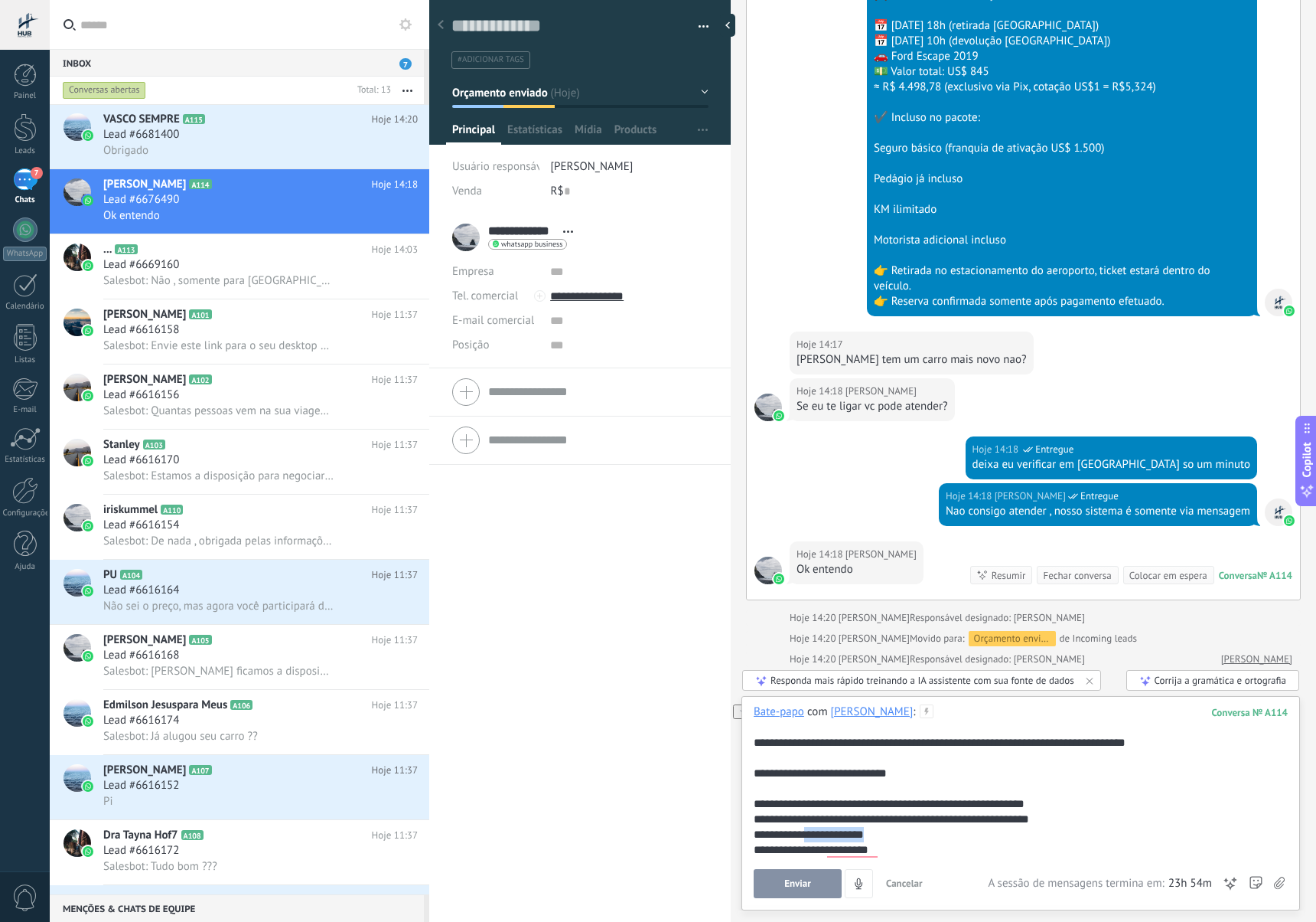
drag, startPoint x: 889, startPoint y: 836, endPoint x: 817, endPoint y: 835, distance: 72.0
click at [817, 835] on div "**********" at bounding box center [1019, 834] width 529 height 15
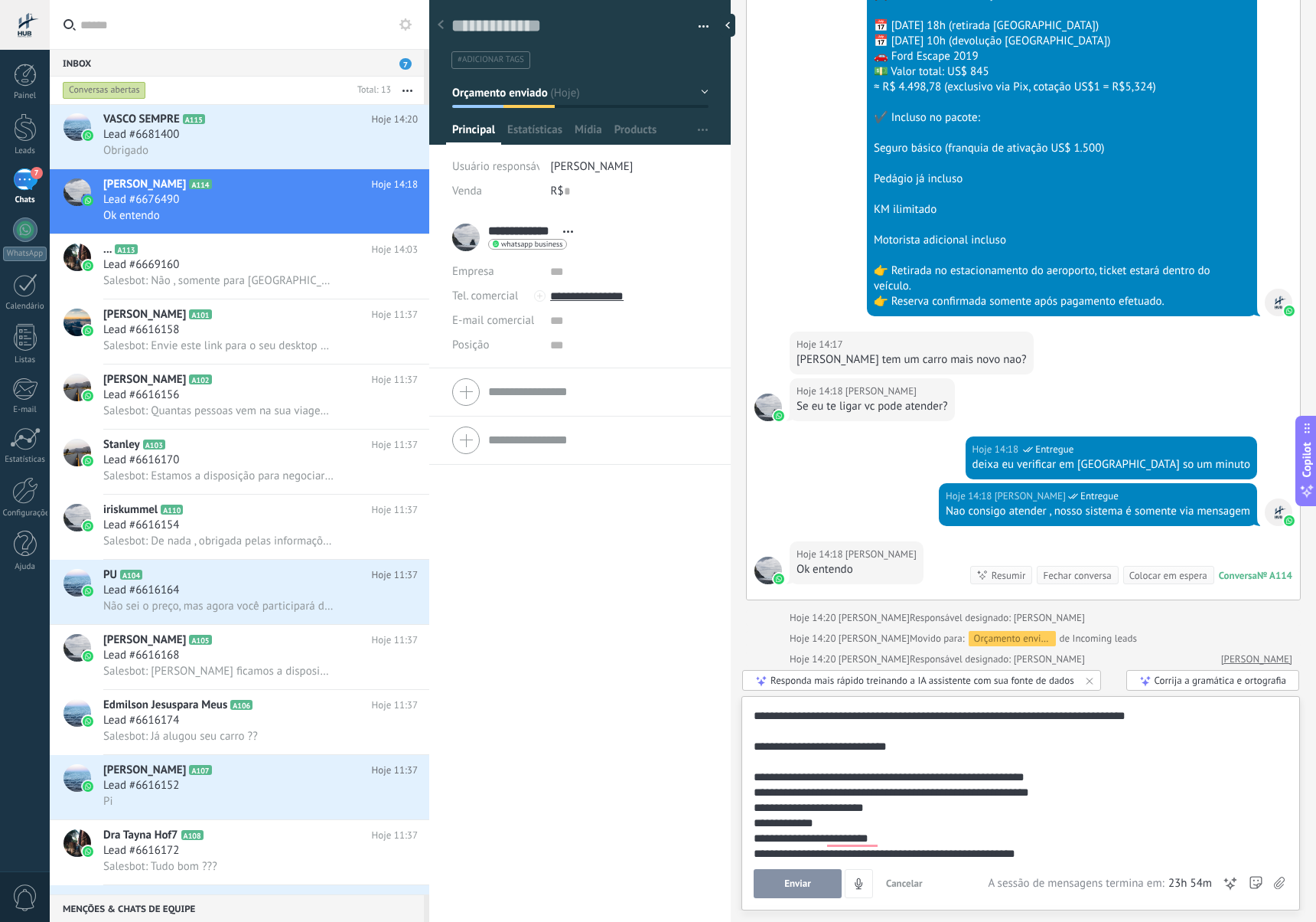
scroll to position [34, 0]
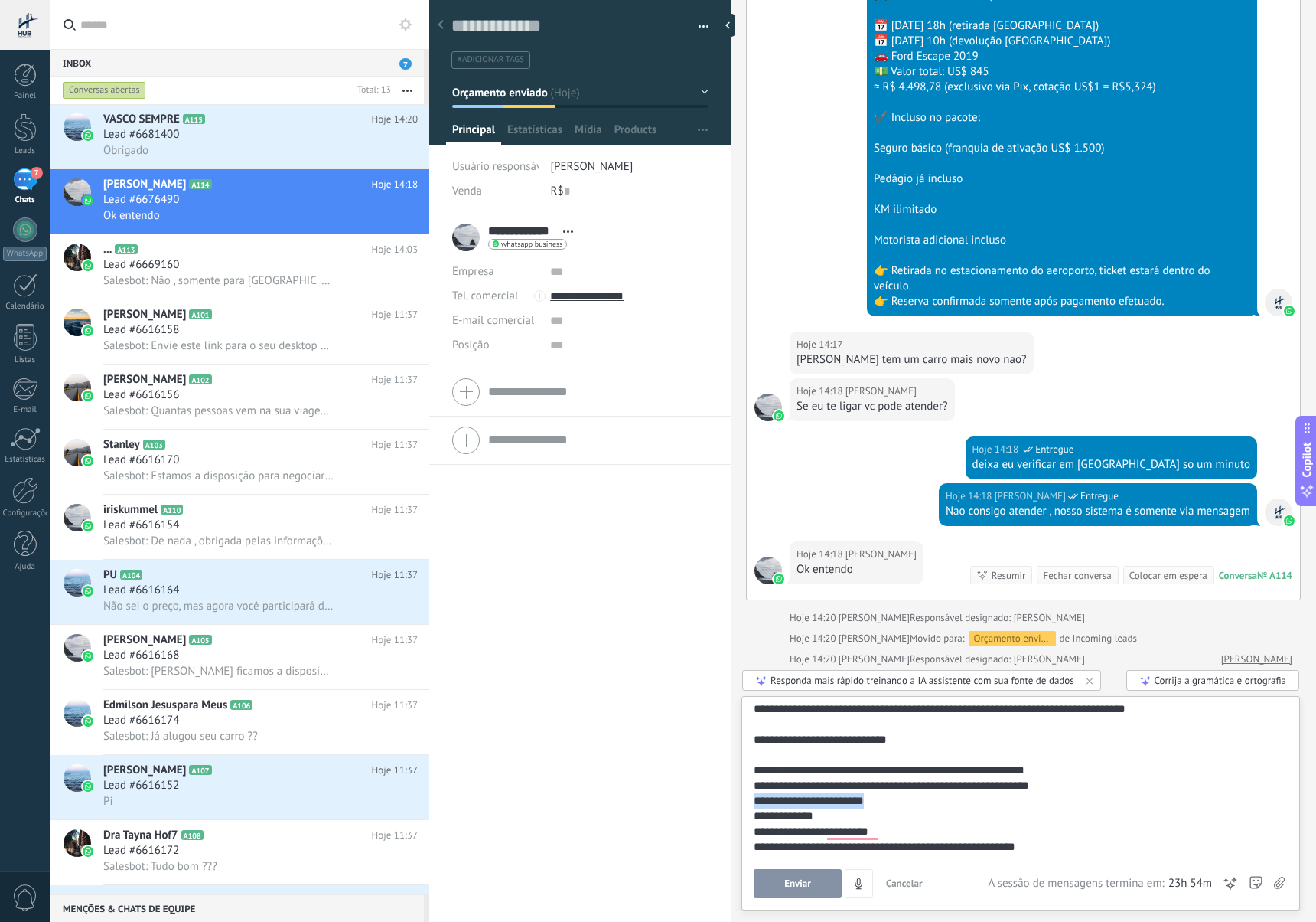
drag, startPoint x: 758, startPoint y: 802, endPoint x: 886, endPoint y: 801, distance: 128.0
click at [886, 801] on div "**********" at bounding box center [1019, 801] width 529 height 15
copy div "**********"
drag, startPoint x: 833, startPoint y: 818, endPoint x: 754, endPoint y: 820, distance: 79.0
click at [754, 820] on div "**********" at bounding box center [1019, 816] width 529 height 15
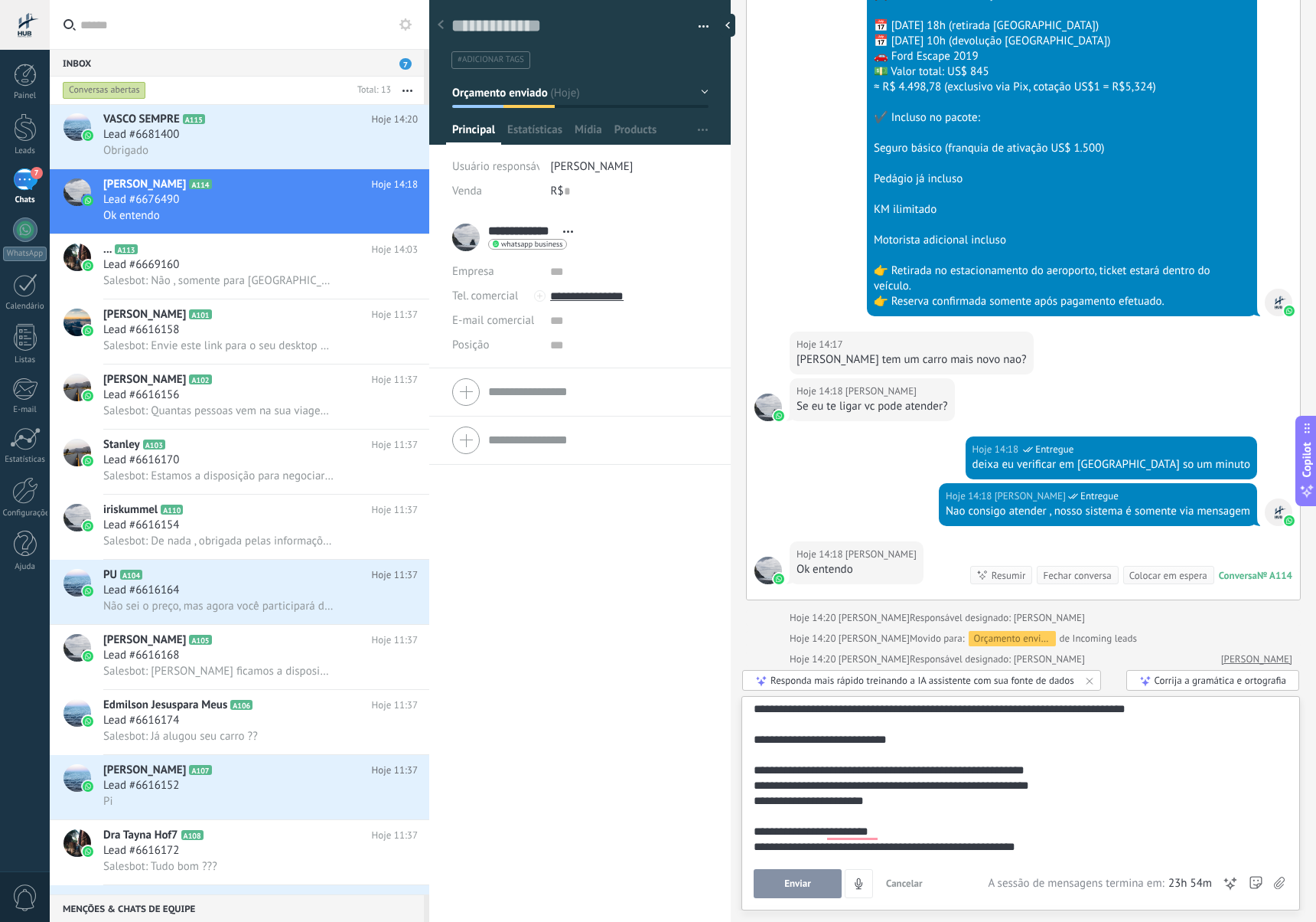
click at [769, 831] on div "**********" at bounding box center [1019, 832] width 529 height 15
click at [778, 819] on div "To enrich screen reader interactions, please activate Accessibility in Grammarl…" at bounding box center [1019, 816] width 529 height 15
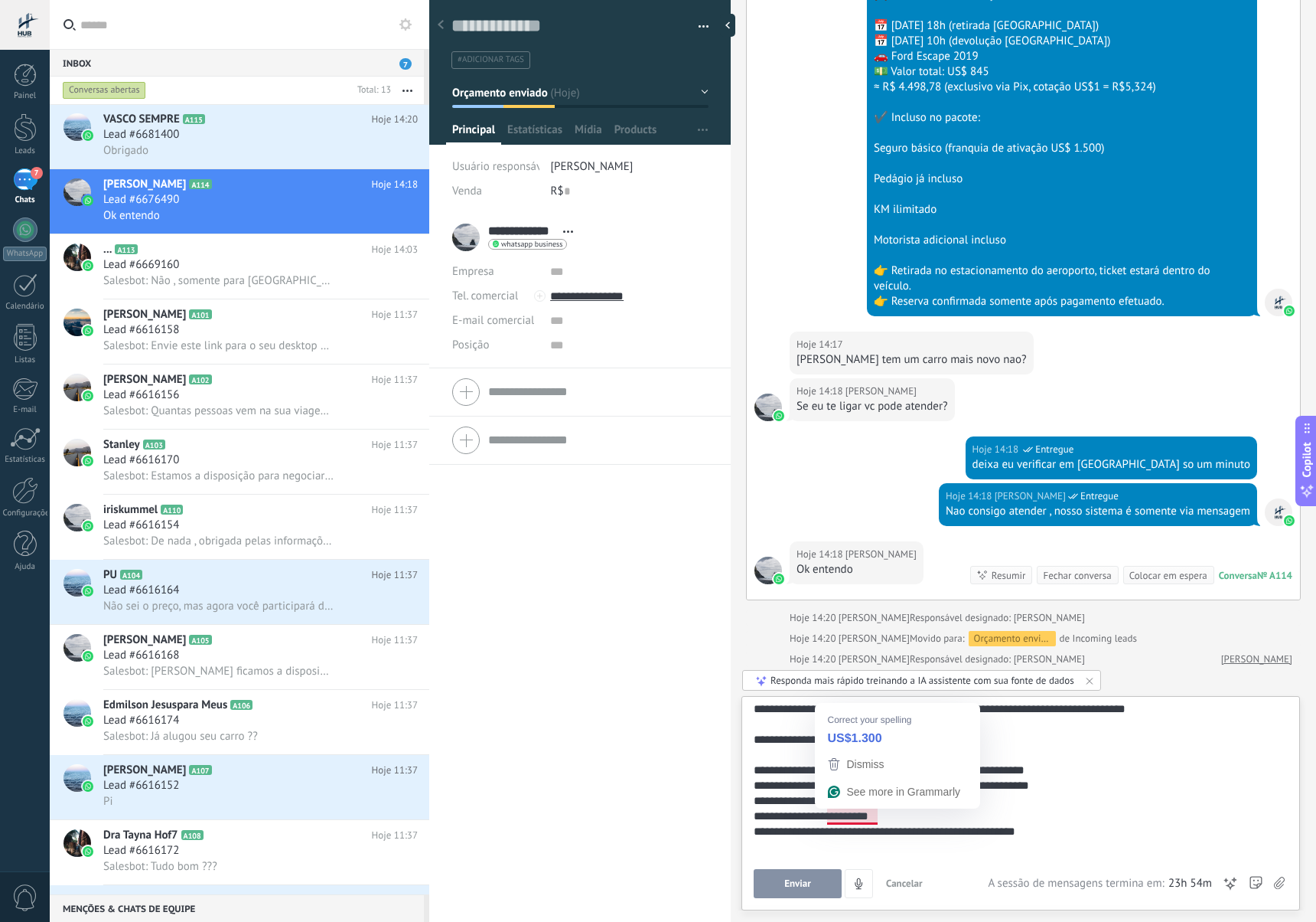
click at [994, 829] on div "**********" at bounding box center [1019, 832] width 529 height 15
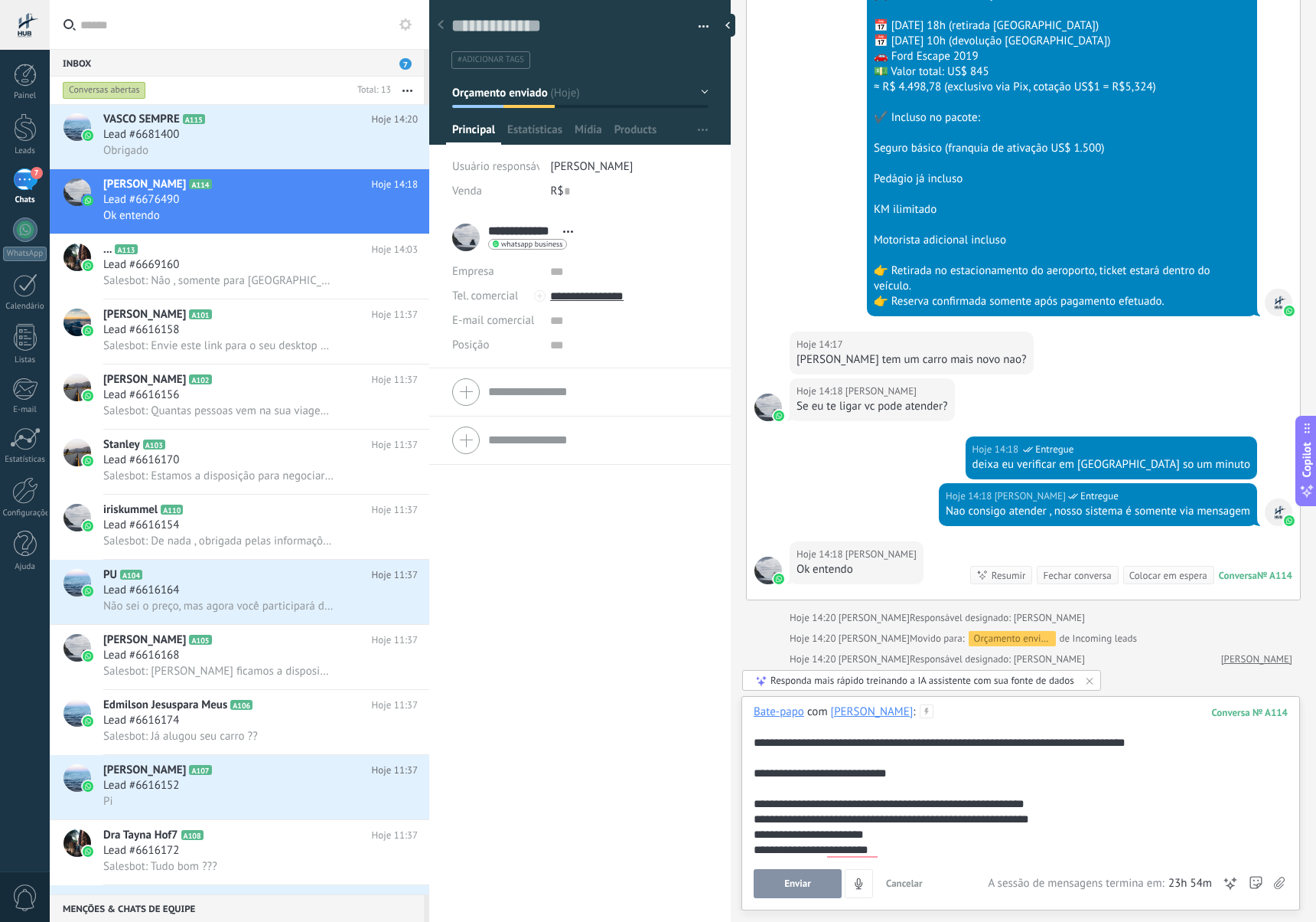
scroll to position [79, 0]
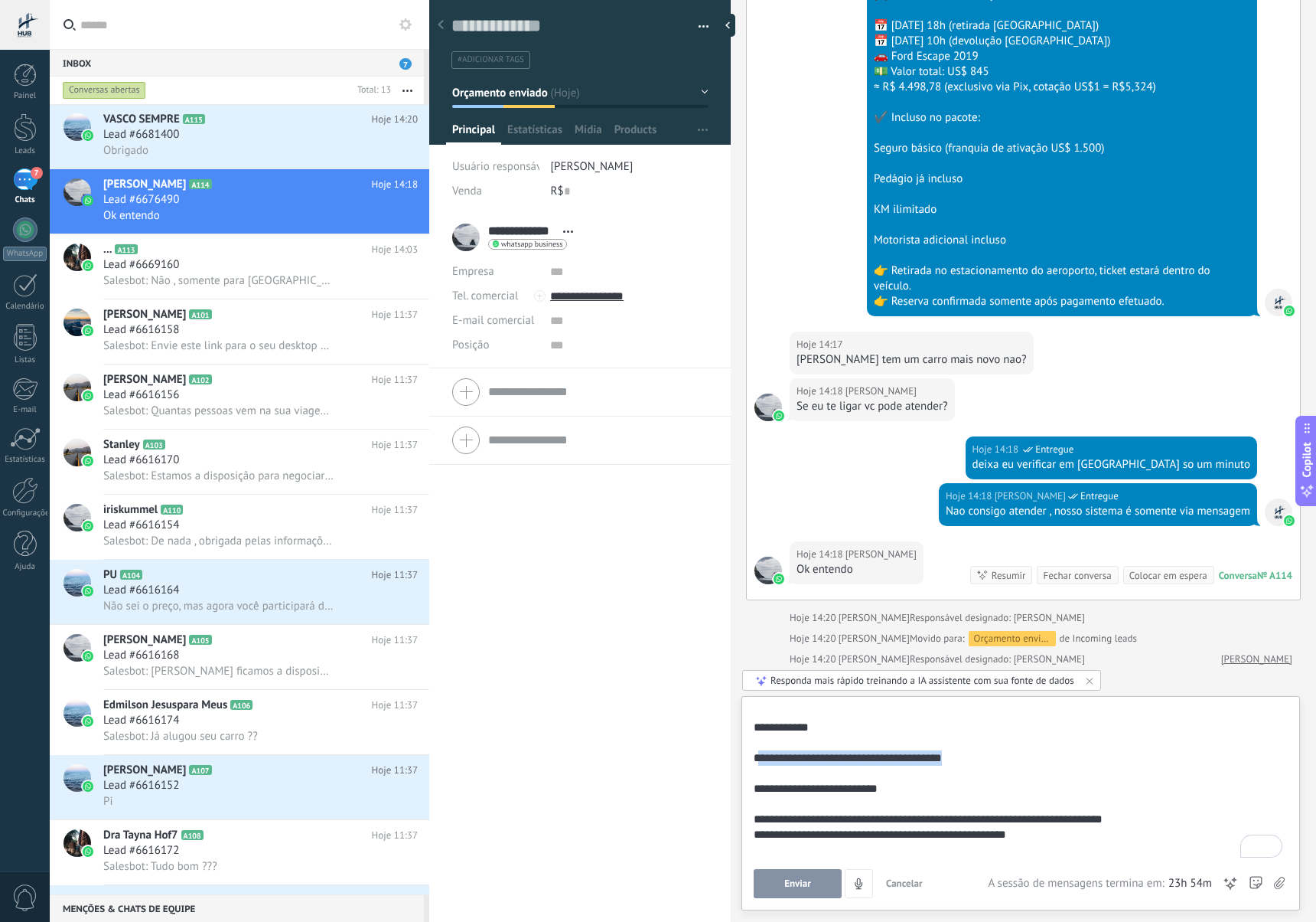
drag, startPoint x: 960, startPoint y: 761, endPoint x: 757, endPoint y: 753, distance: 203.2
click at [758, 753] on div "**********" at bounding box center [1019, 758] width 529 height 15
click at [754, 754] on div "To enrich screen reader interactions, please activate Accessibility in Grammarl…" at bounding box center [1019, 758] width 529 height 15
click at [762, 739] on div "To enrich screen reader interactions, please activate Accessibility in Grammarl…" at bounding box center [1019, 742] width 529 height 15
click at [767, 728] on div "To enrich screen reader interactions, please activate Accessibility in Grammarl…" at bounding box center [1019, 727] width 529 height 15
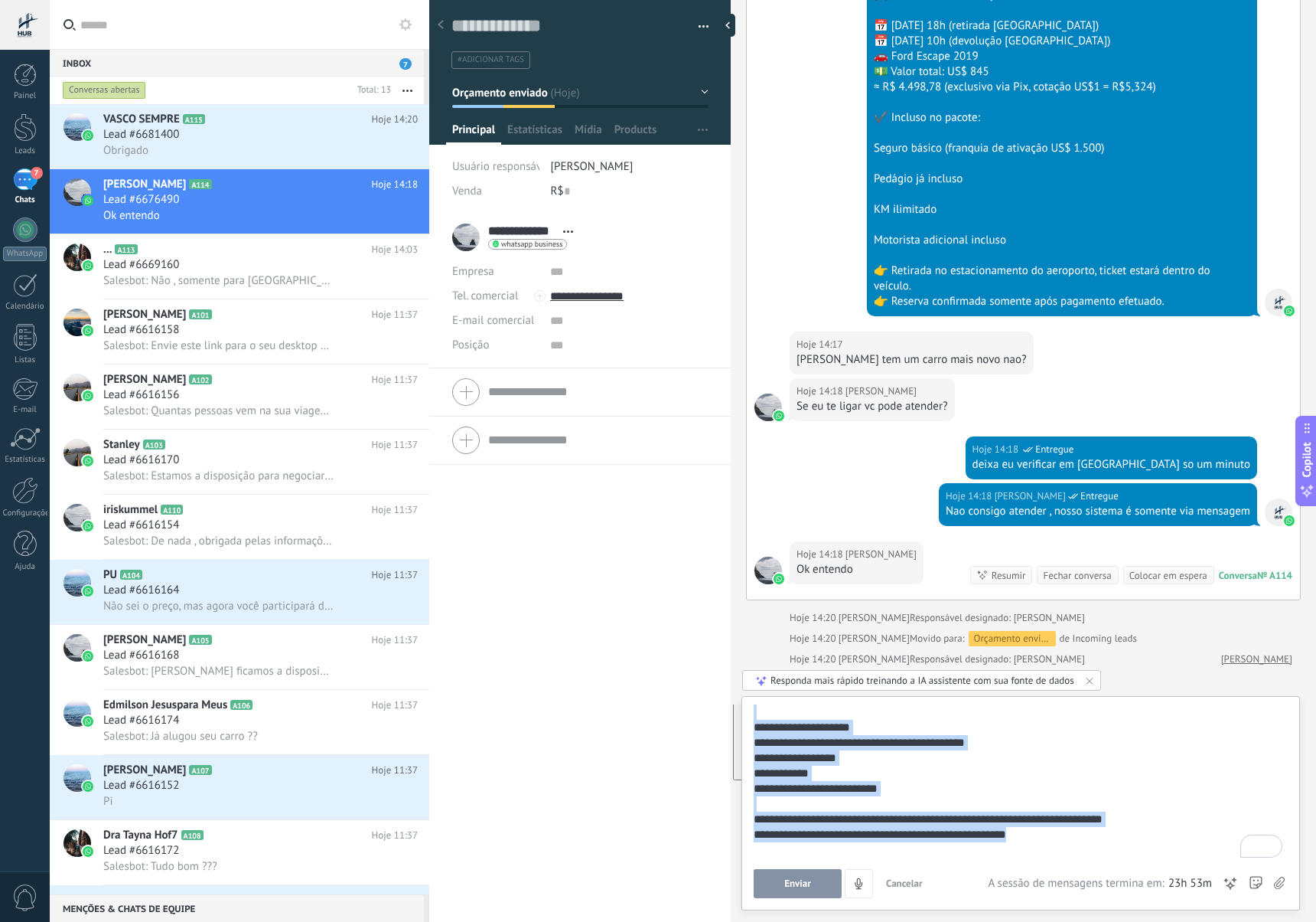
drag, startPoint x: 754, startPoint y: 768, endPoint x: 1048, endPoint y: 864, distance: 309.3
click at [1048, 864] on div "**********" at bounding box center [1020, 801] width 534 height 194
copy div "**********"
click at [1061, 841] on div "**********" at bounding box center [1019, 842] width 529 height 31
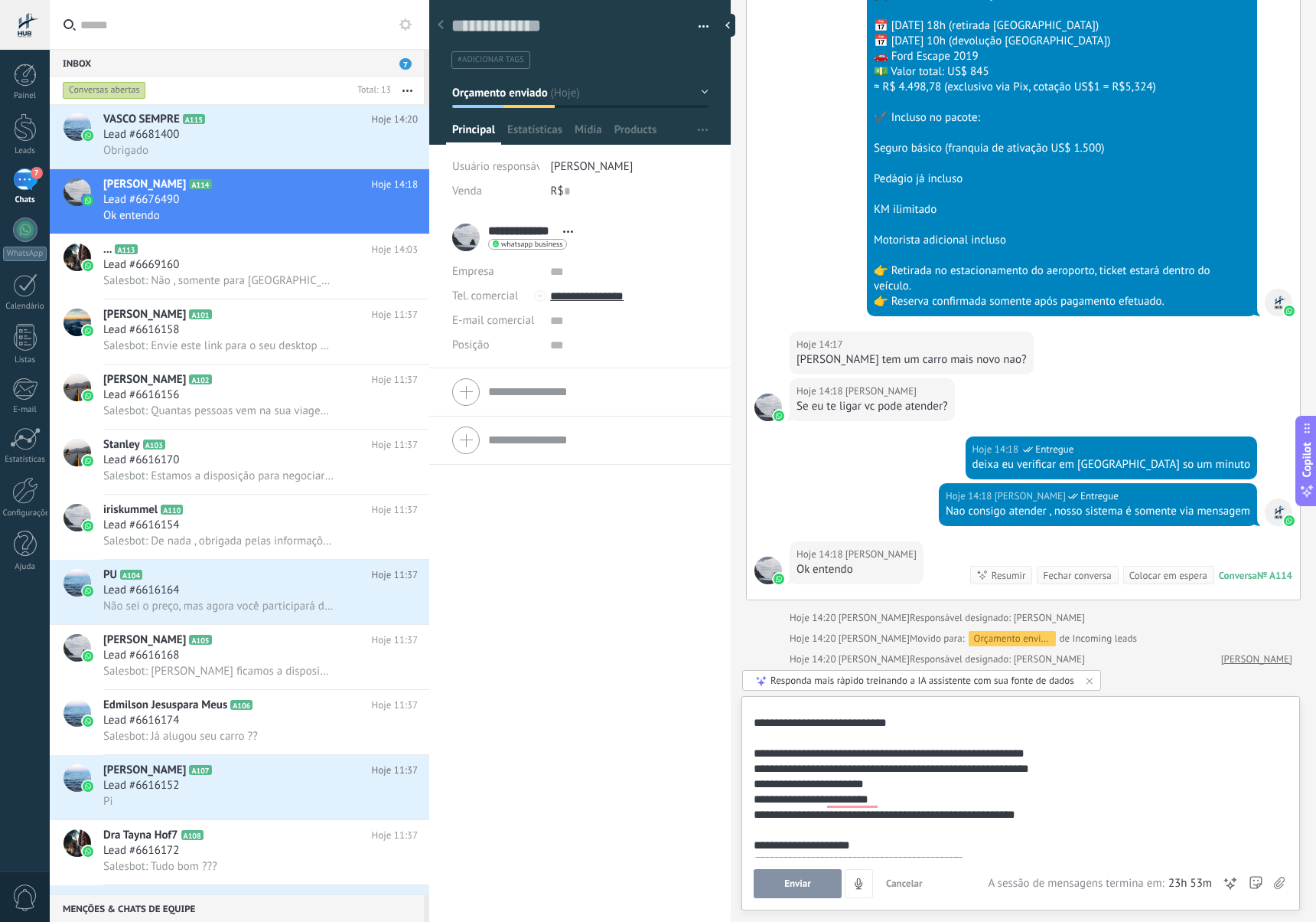
click at [835, 780] on div "**********" at bounding box center [1019, 784] width 529 height 15
click at [821, 882] on button "Enviar" at bounding box center [797, 883] width 88 height 29
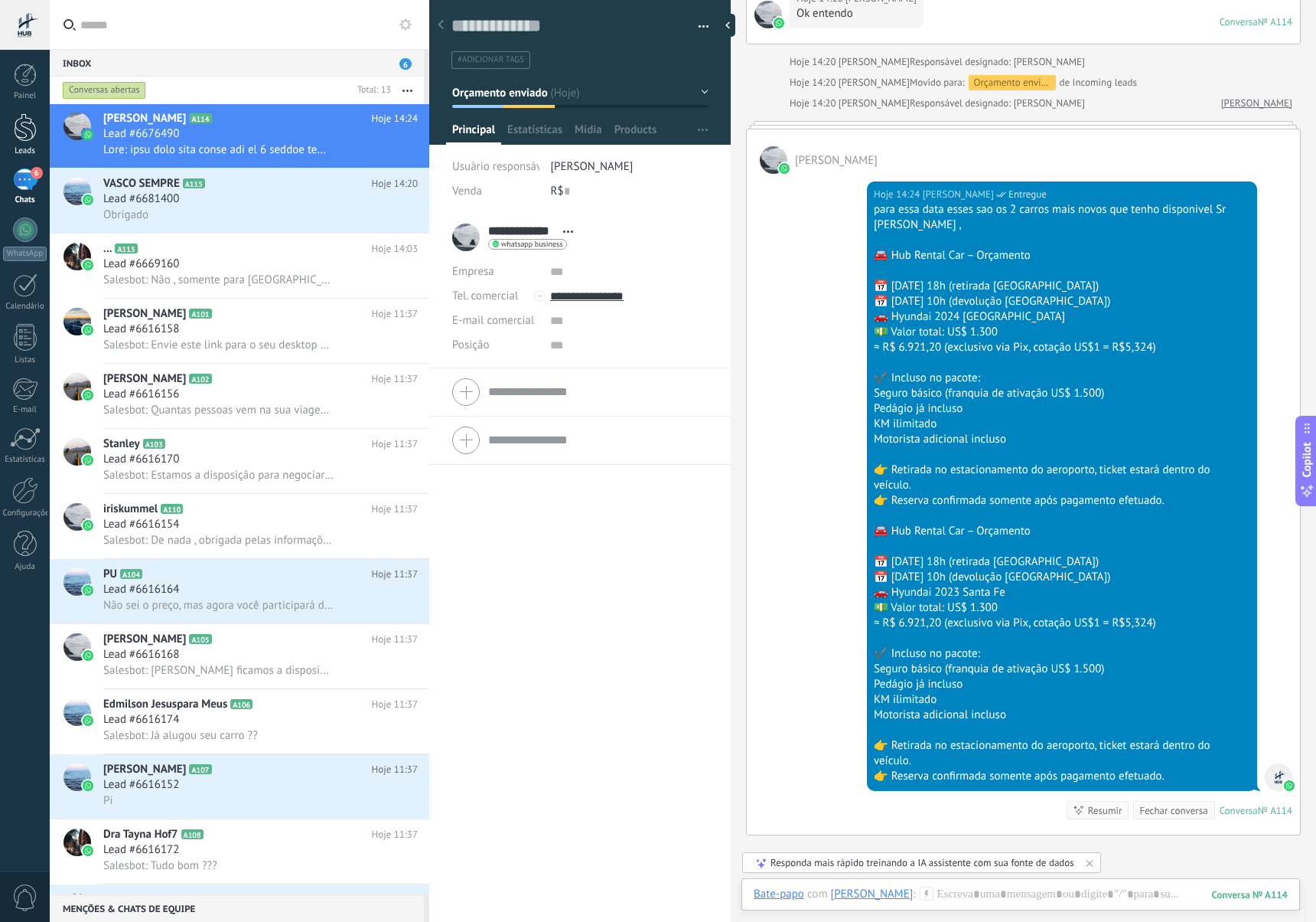
scroll to position [0, 0]
click at [28, 24] on div at bounding box center [24, 24] width 50 height 50
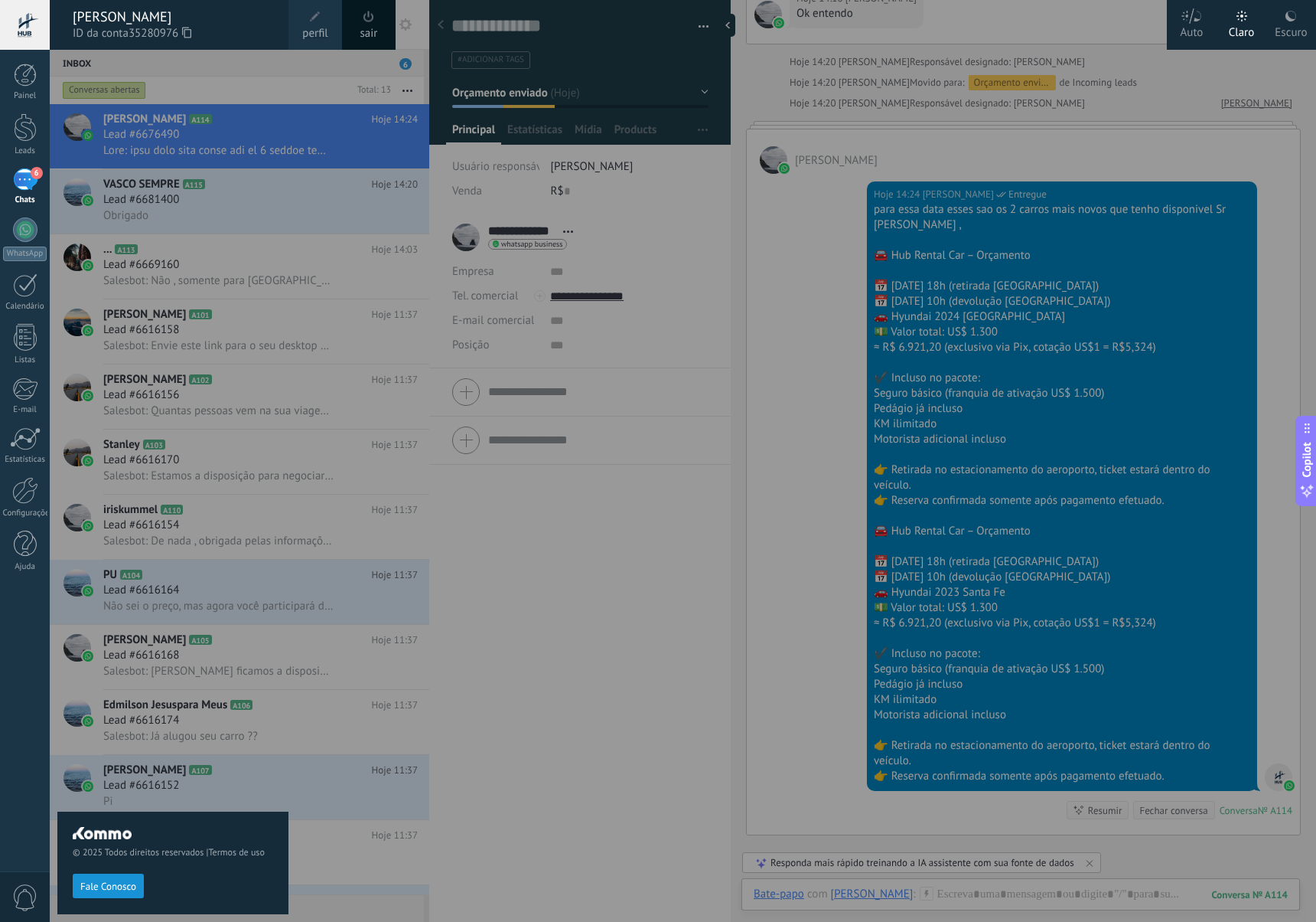
click at [309, 16] on span at bounding box center [315, 17] width 17 height 17
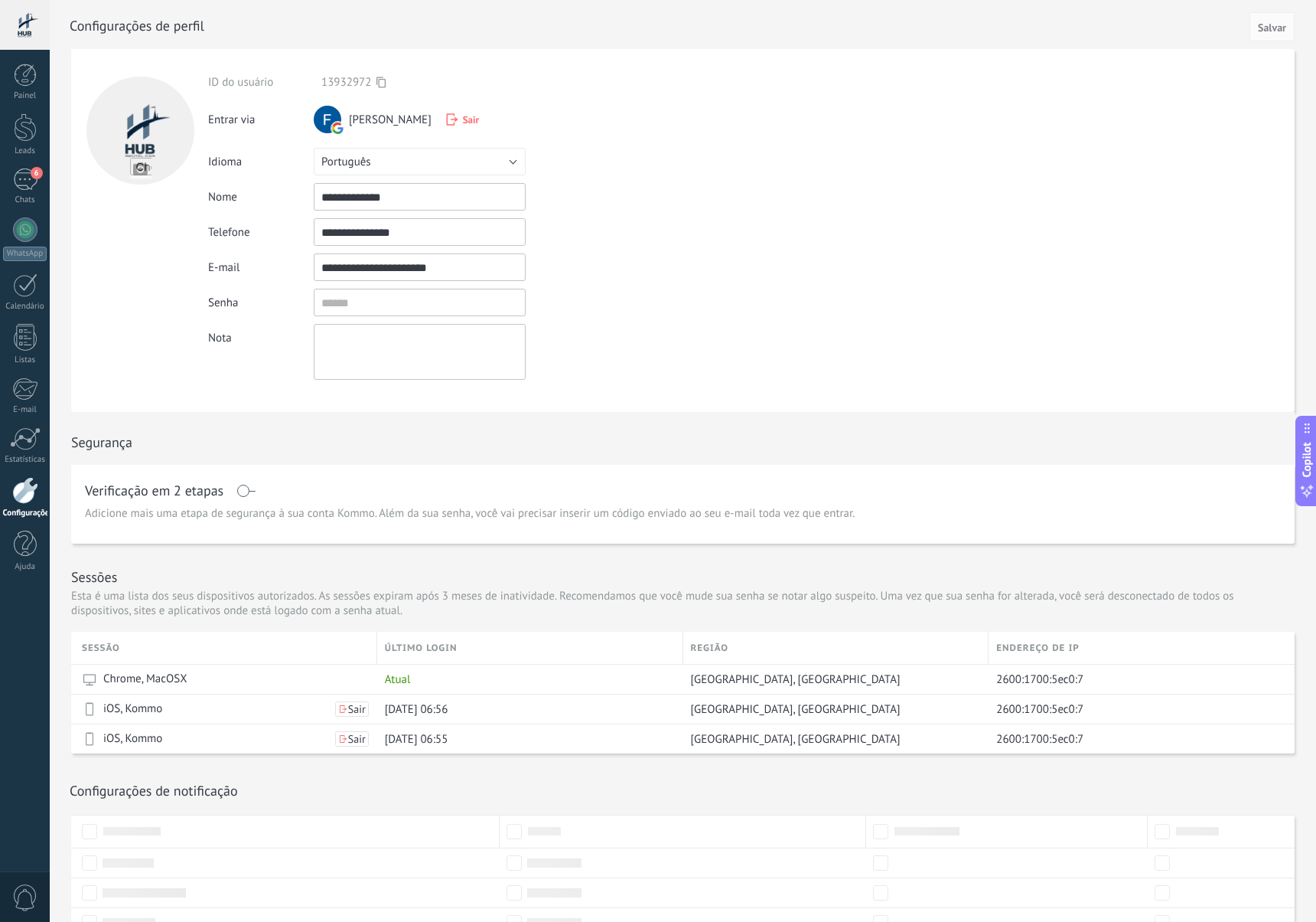
click at [162, 256] on div at bounding box center [140, 230] width 137 height 363
click at [28, 219] on div at bounding box center [25, 230] width 24 height 24
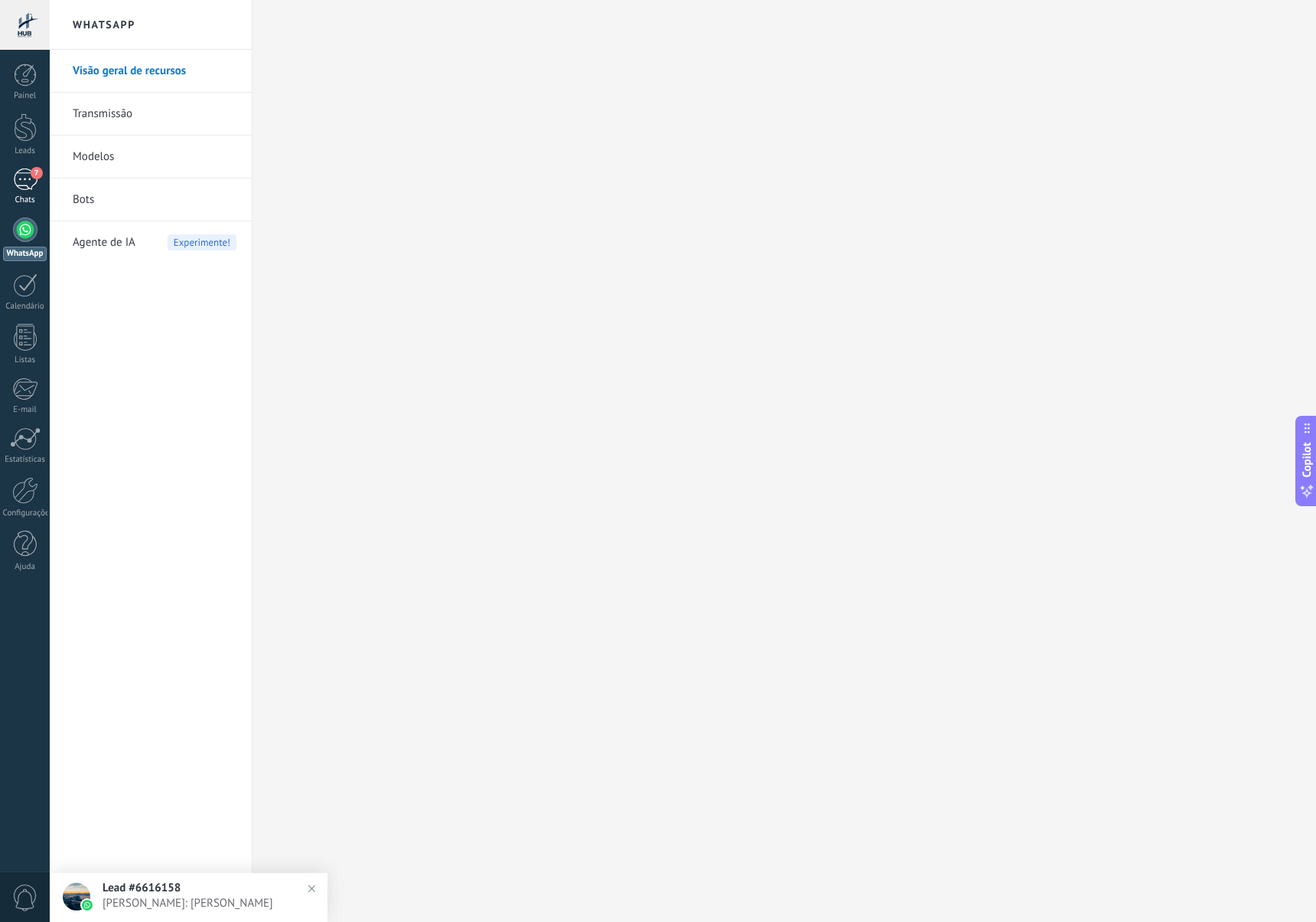
click at [23, 188] on div "7" at bounding box center [25, 180] width 24 height 23
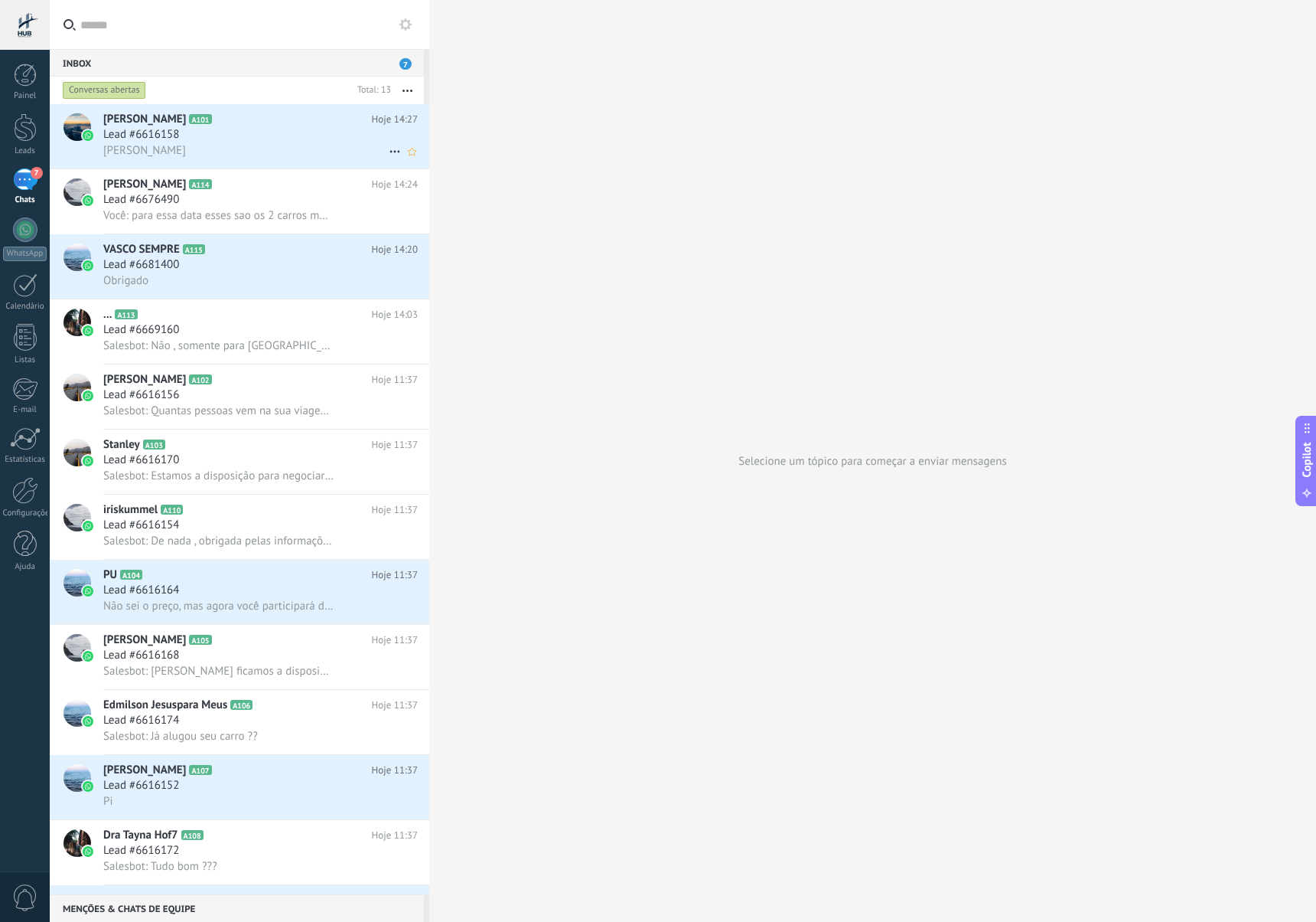
click at [150, 135] on span "Lead #6616158" at bounding box center [141, 135] width 75 height 15
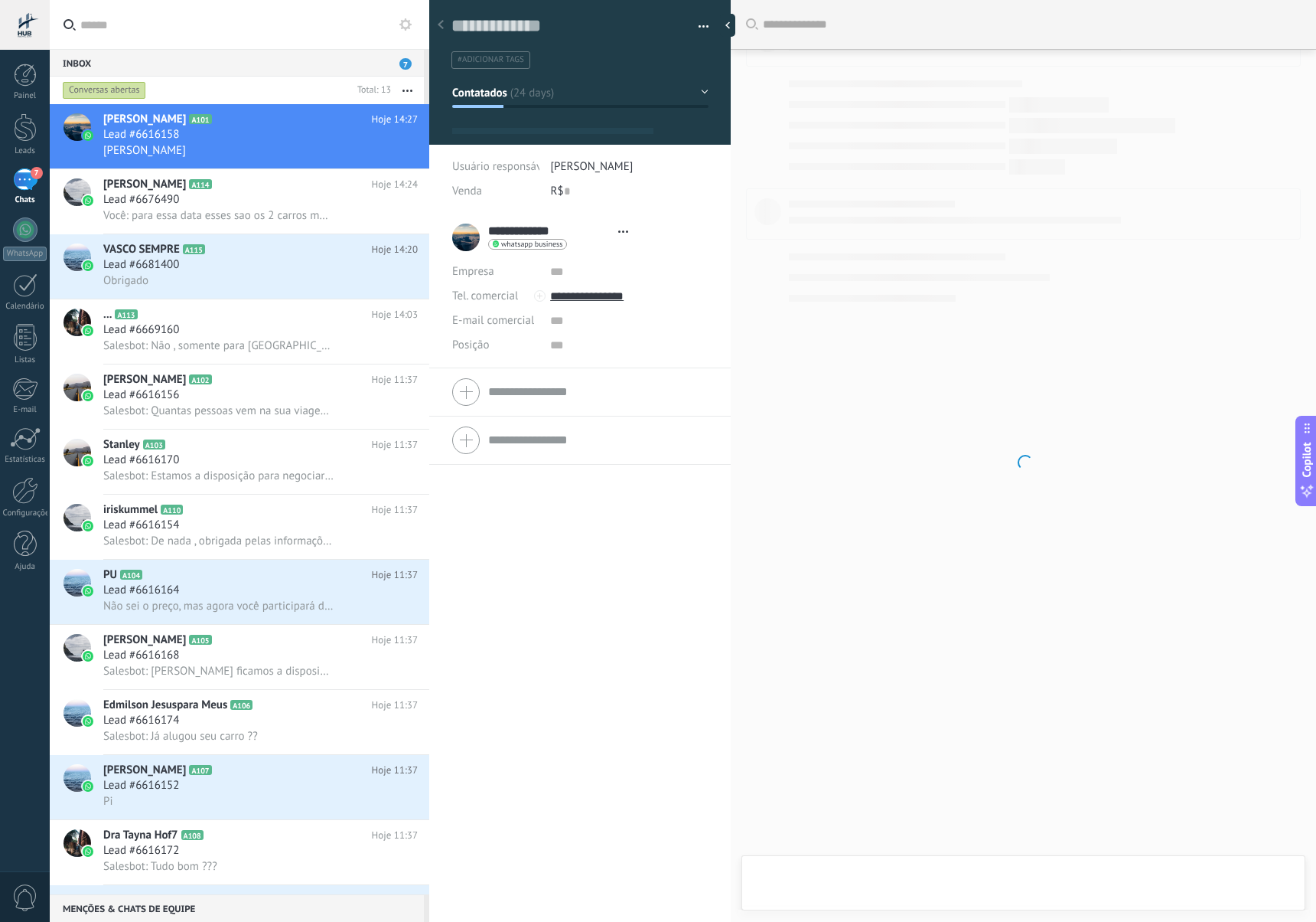
type textarea "**********"
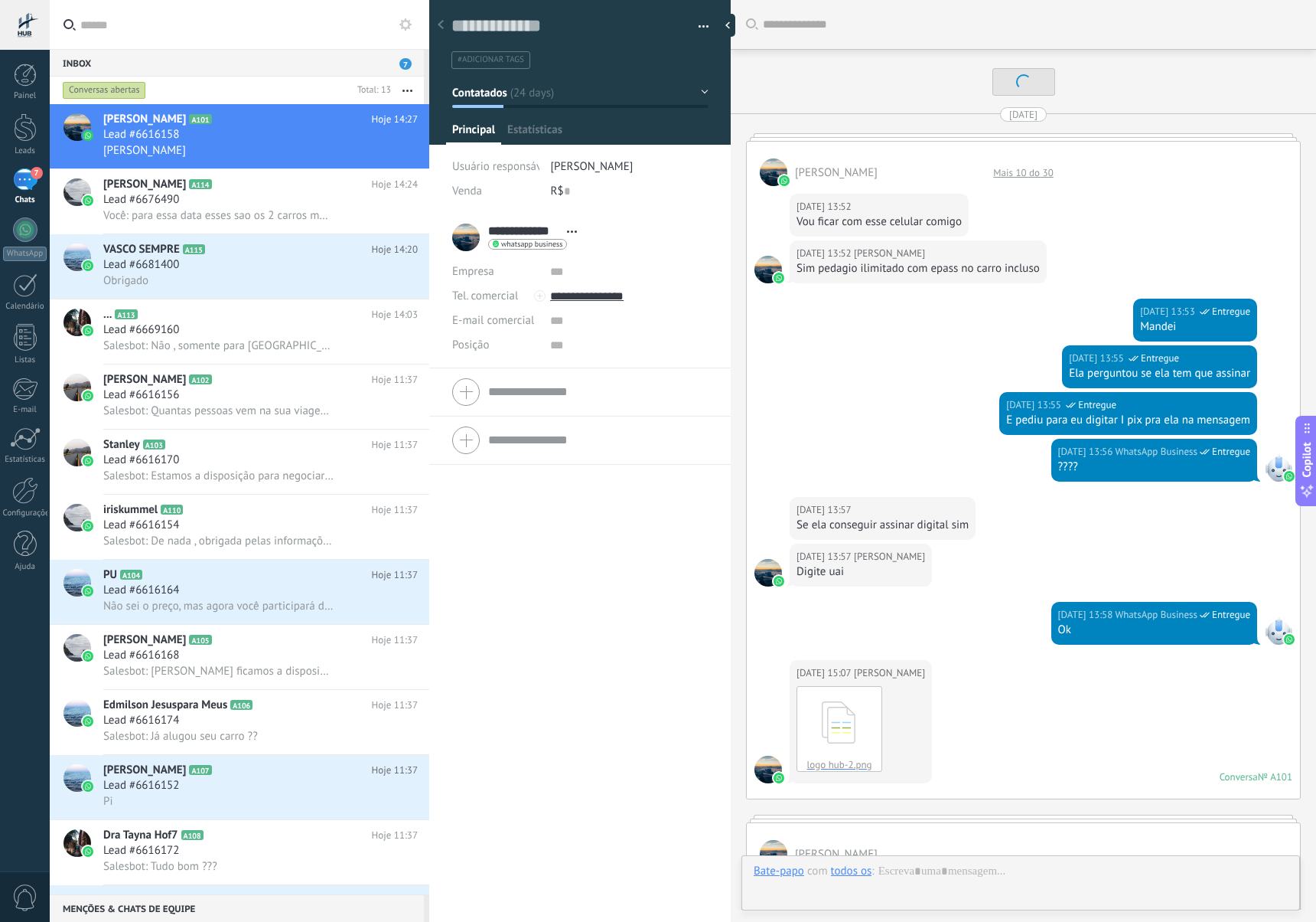
scroll to position [23, 0]
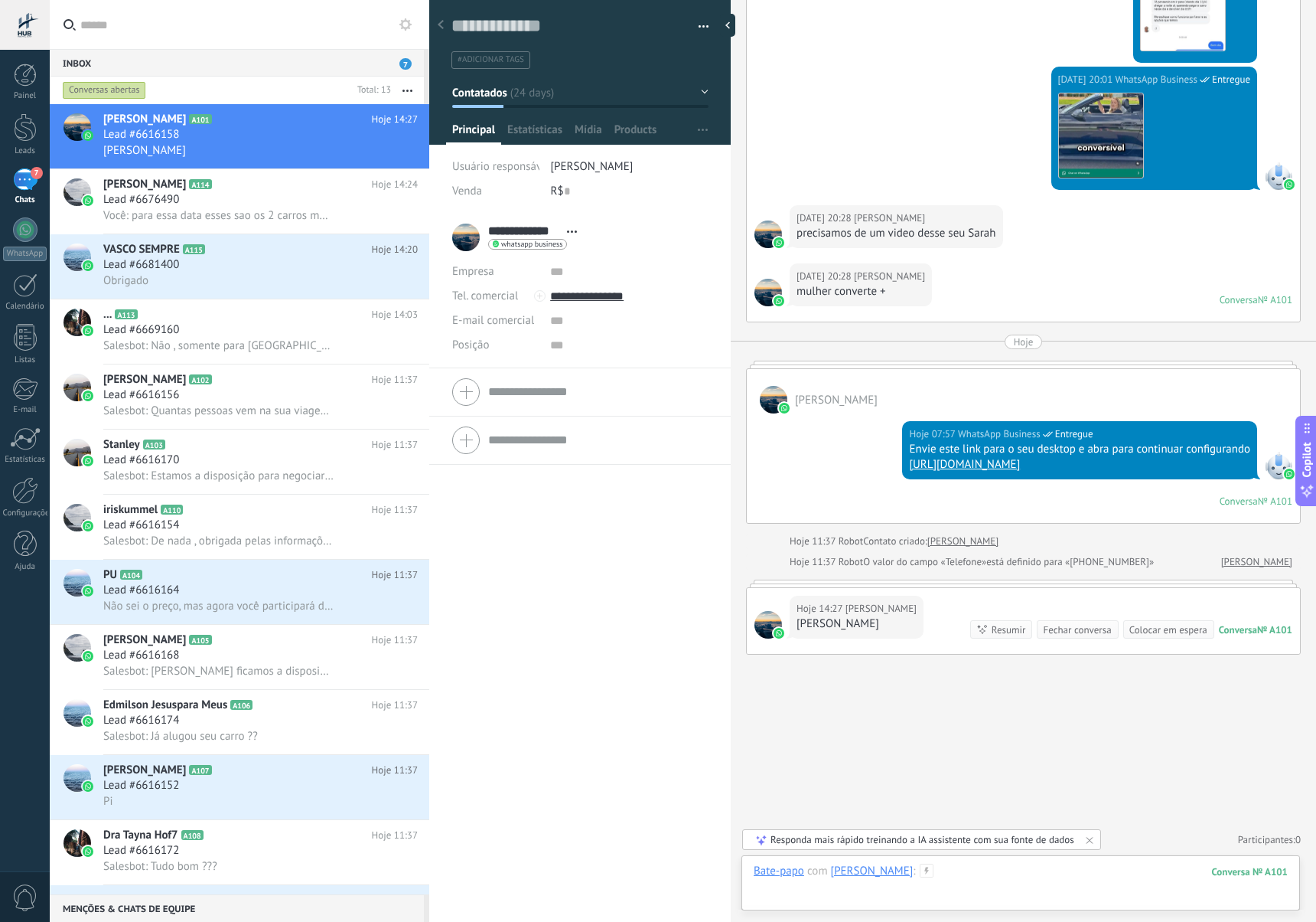
click at [1128, 866] on div at bounding box center [1020, 886] width 534 height 46
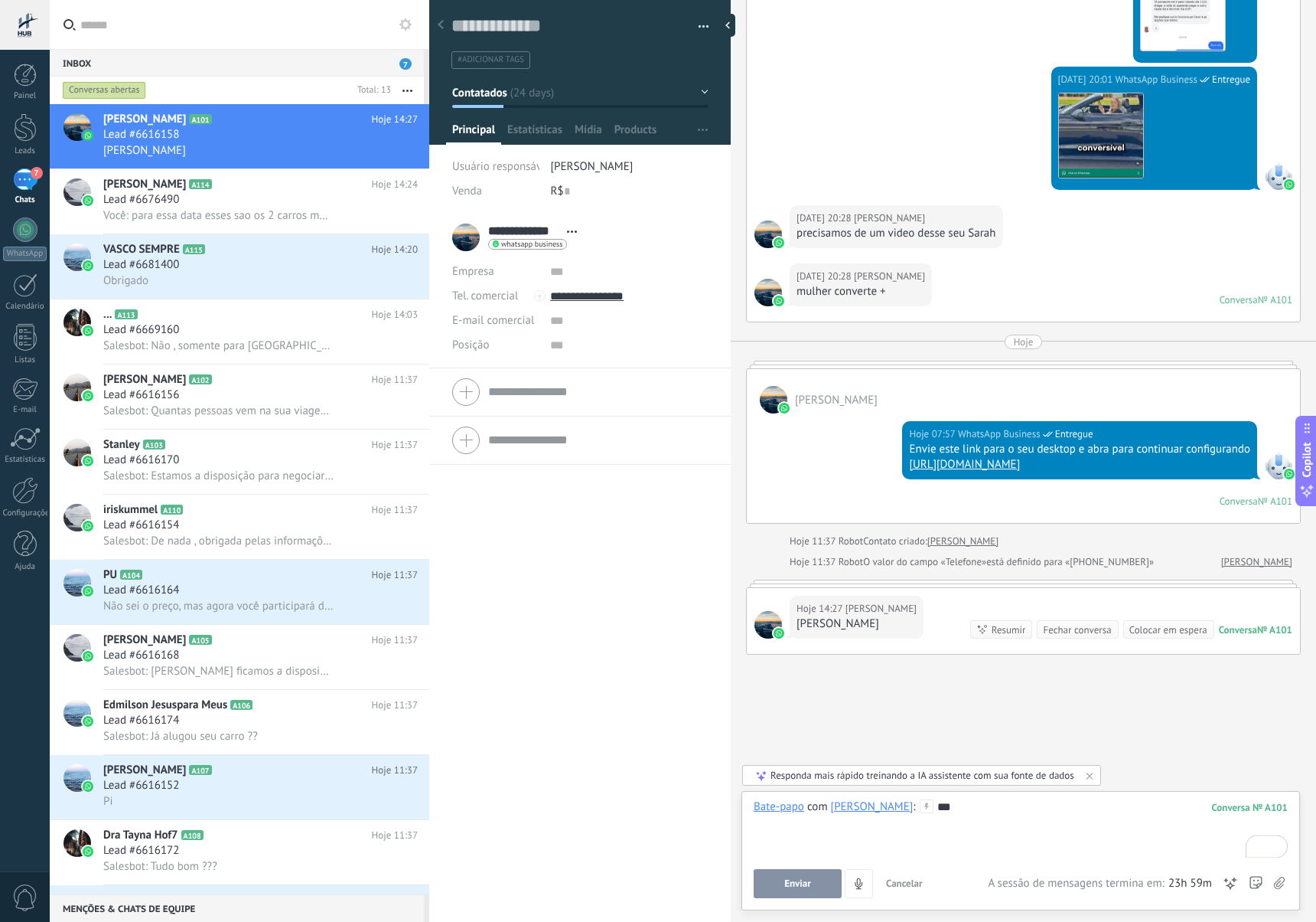
click at [836, 883] on button "Enviar" at bounding box center [797, 883] width 88 height 29
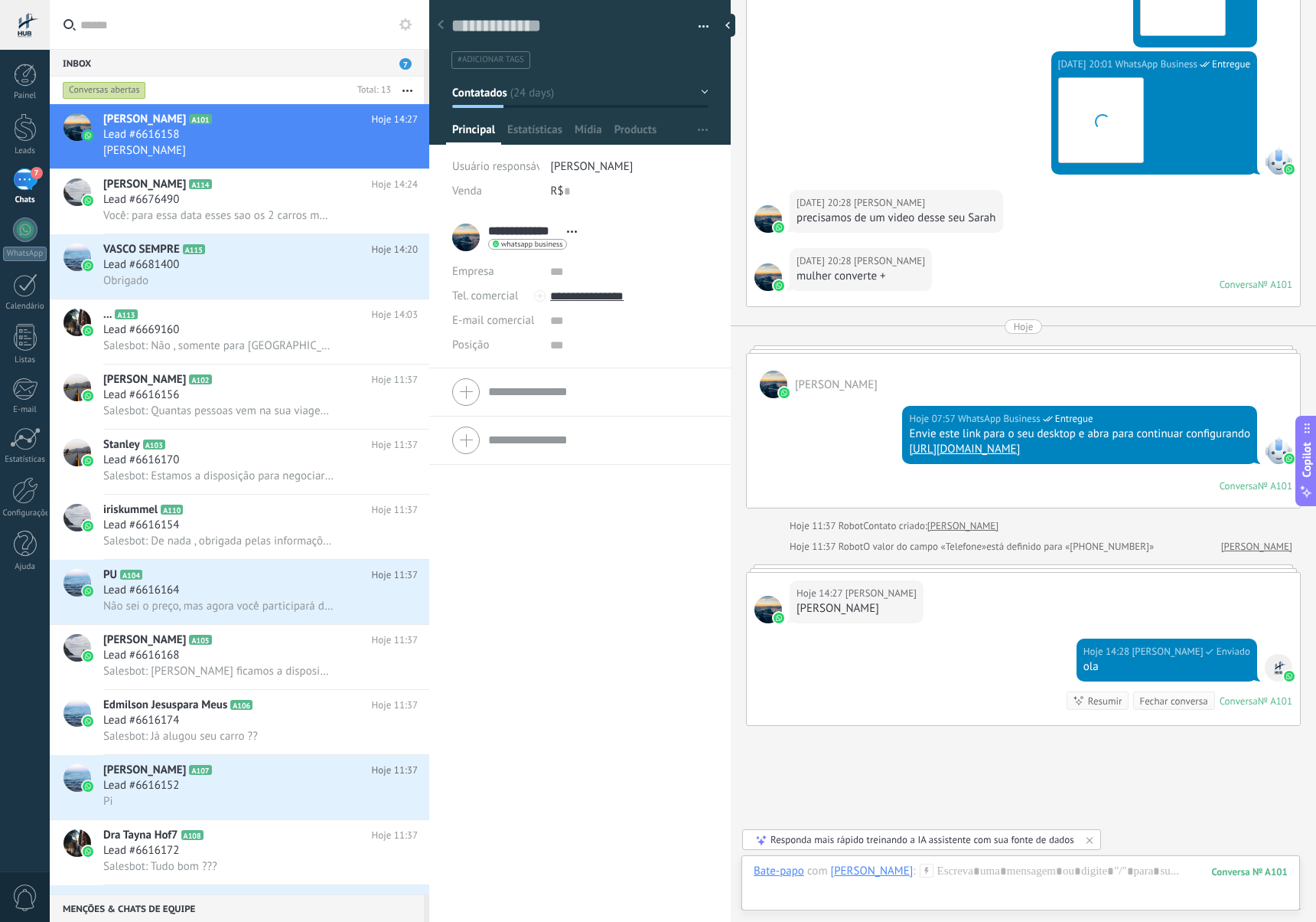
scroll to position [1254, 0]
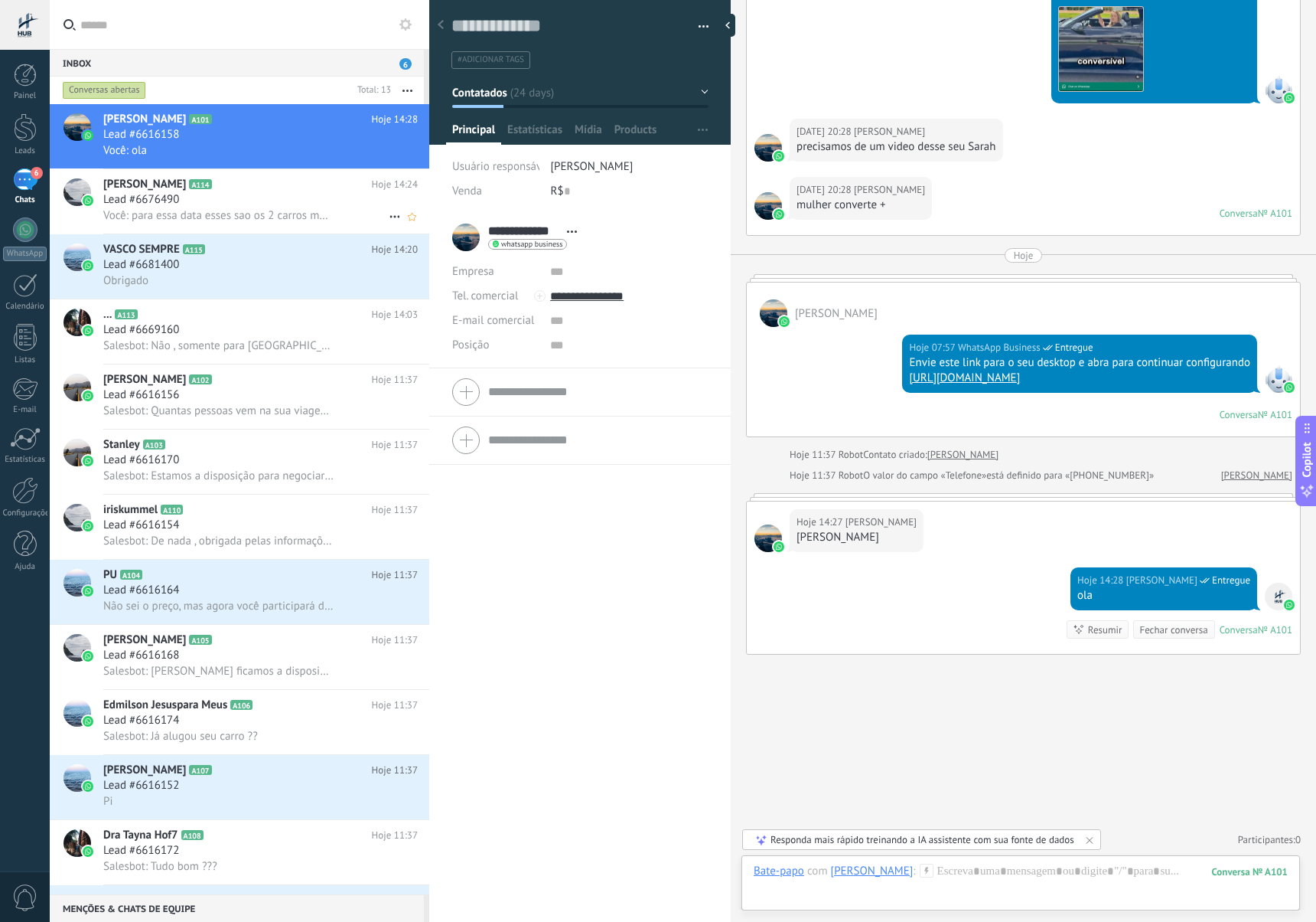
click at [234, 215] on span "Você: para essa data esses sao os 2 carros mais novos que tenho disponivel Sr […" at bounding box center [218, 215] width 231 height 14
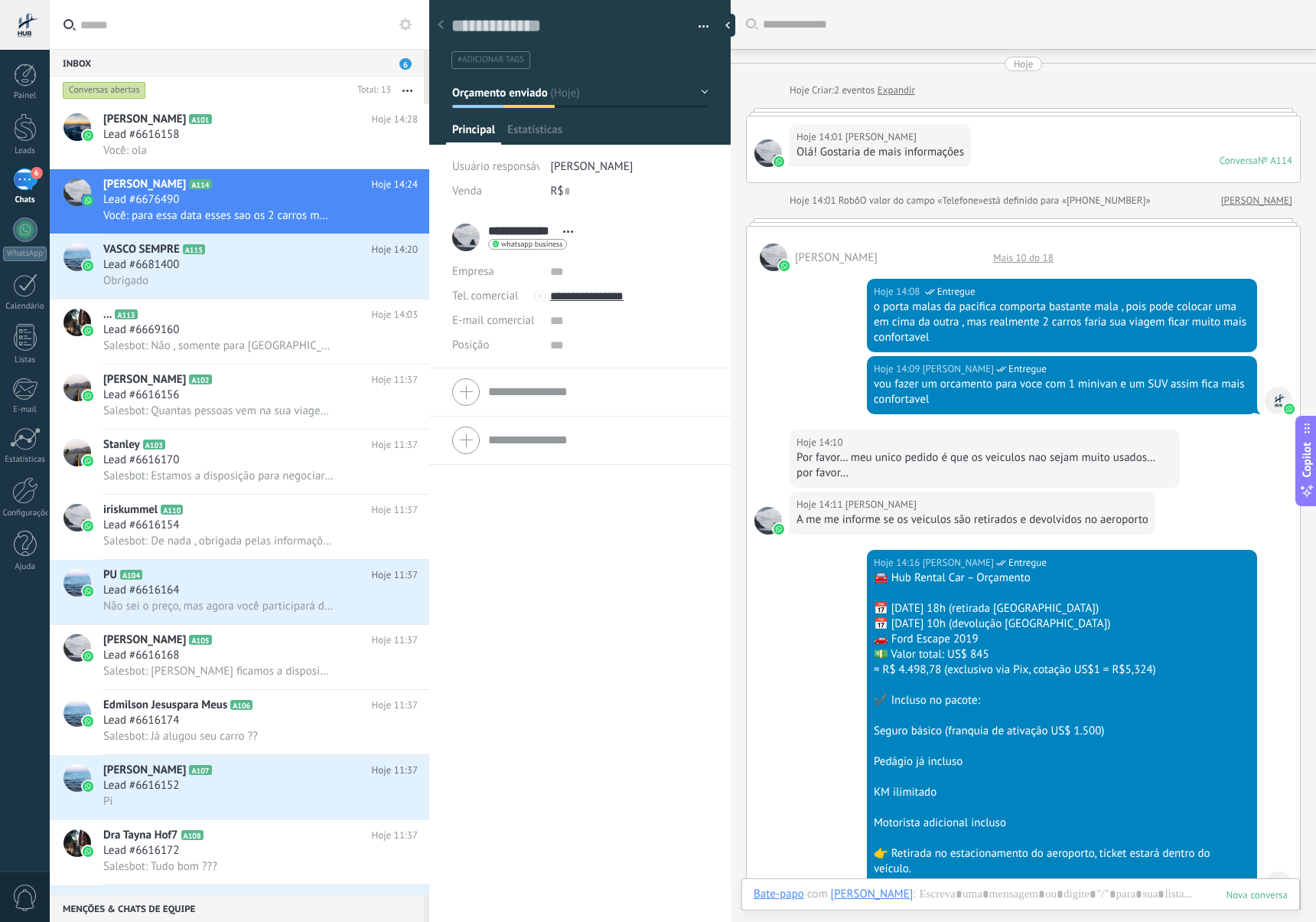
scroll to position [1156, 0]
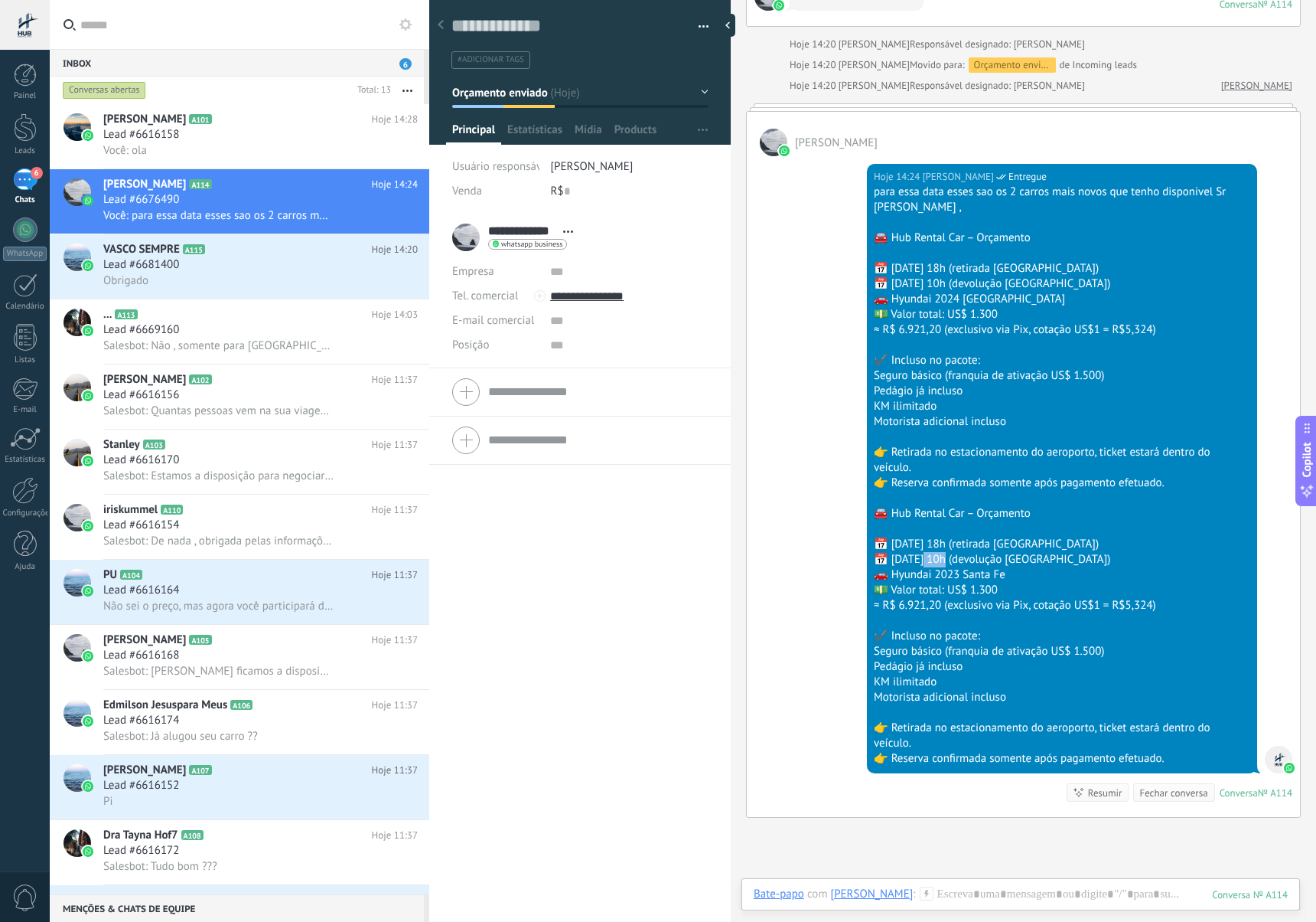
copy div "025"
click at [195, 149] on div "Você: ola" at bounding box center [261, 150] width 314 height 16
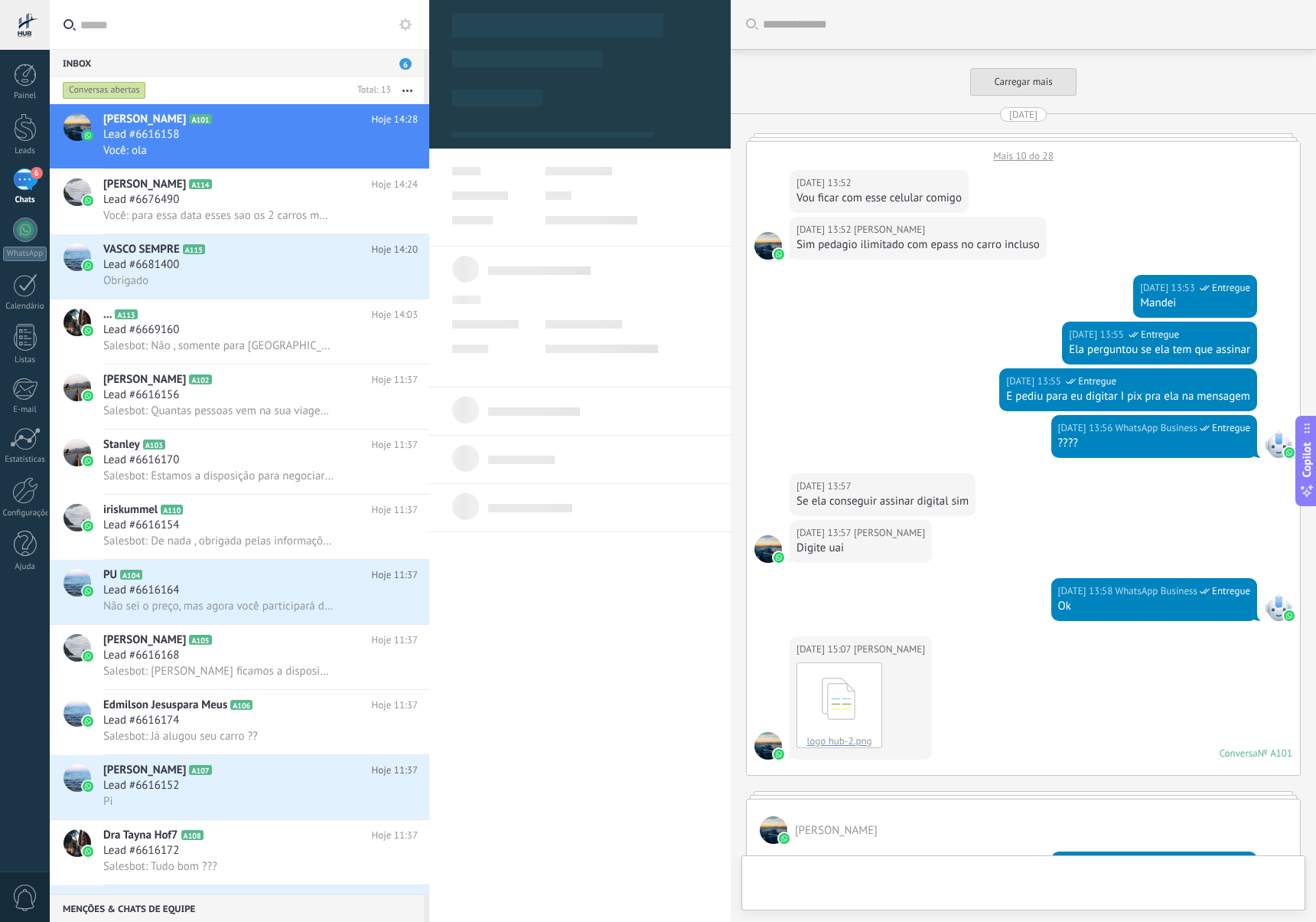
type textarea "**********"
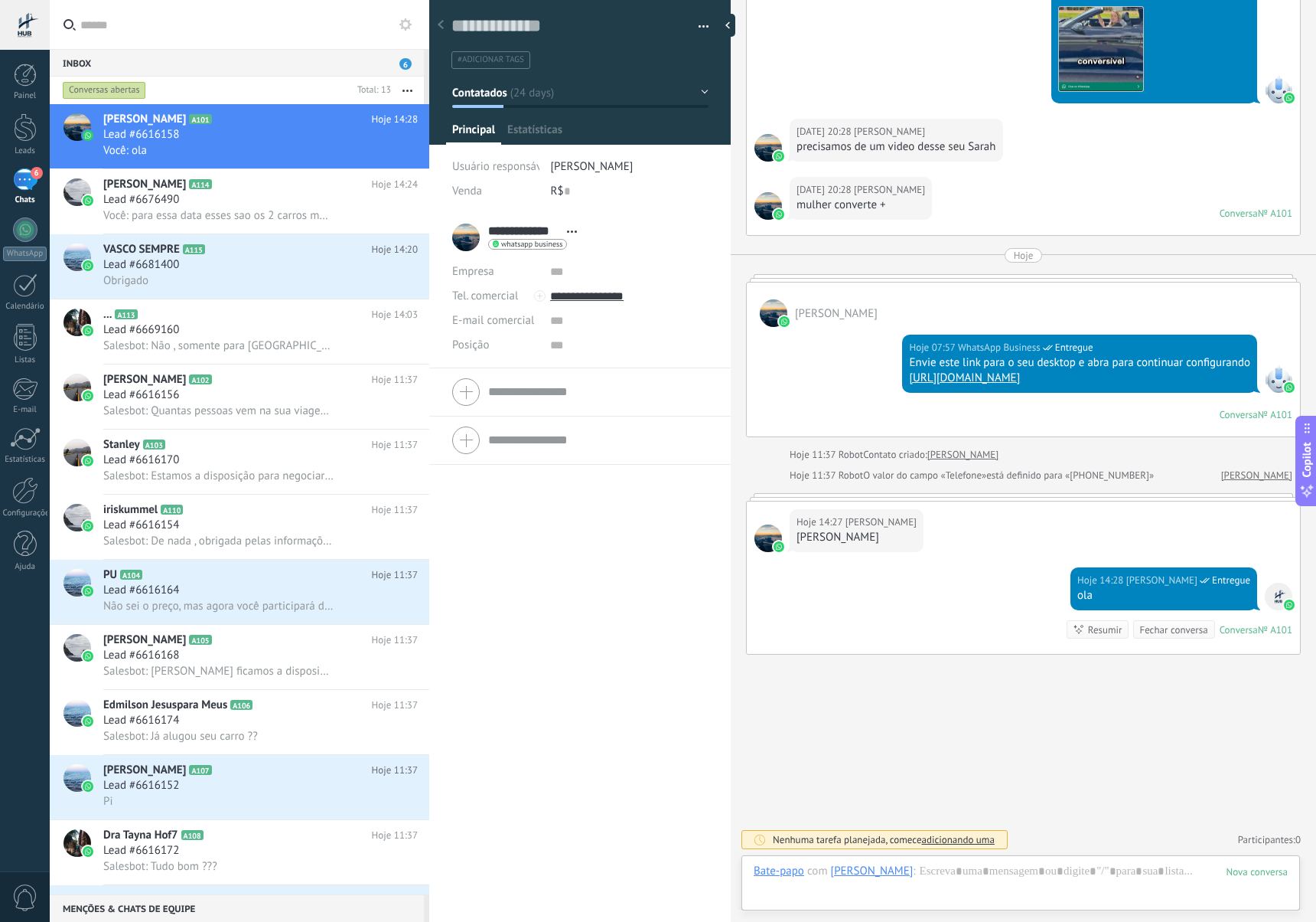
click at [833, 874] on div "[PERSON_NAME]" at bounding box center [873, 870] width 83 height 14
click at [836, 889] on div at bounding box center [1020, 886] width 534 height 46
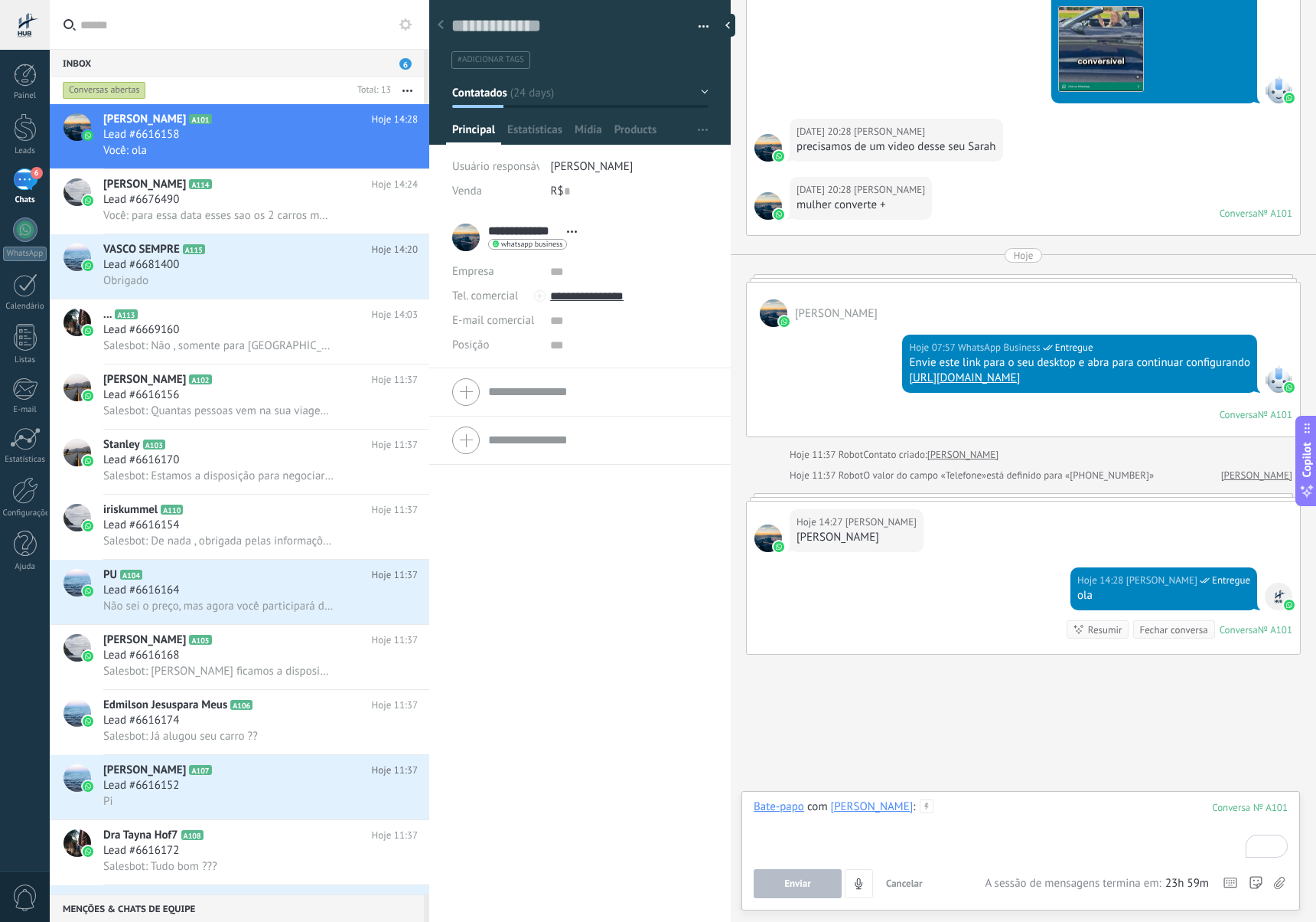
paste div "To enrich screen reader interactions, please activate Accessibility in Grammarl…"
click at [209, 260] on div "Lead #6681400" at bounding box center [261, 265] width 314 height 15
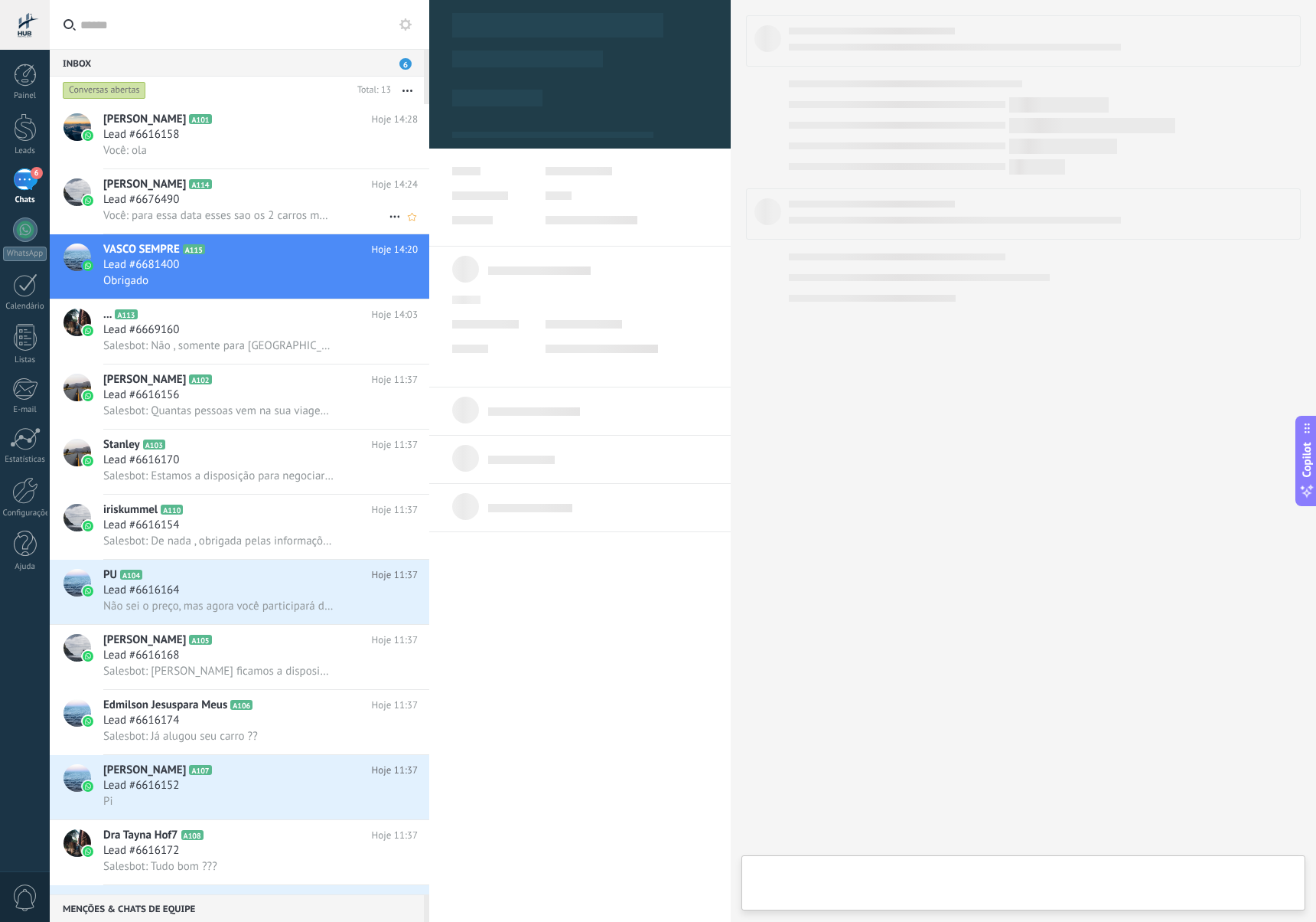
click at [220, 218] on span "Você: para essa data esses sao os 2 carros mais novos que tenho disponivel Sr […" at bounding box center [218, 215] width 231 height 14
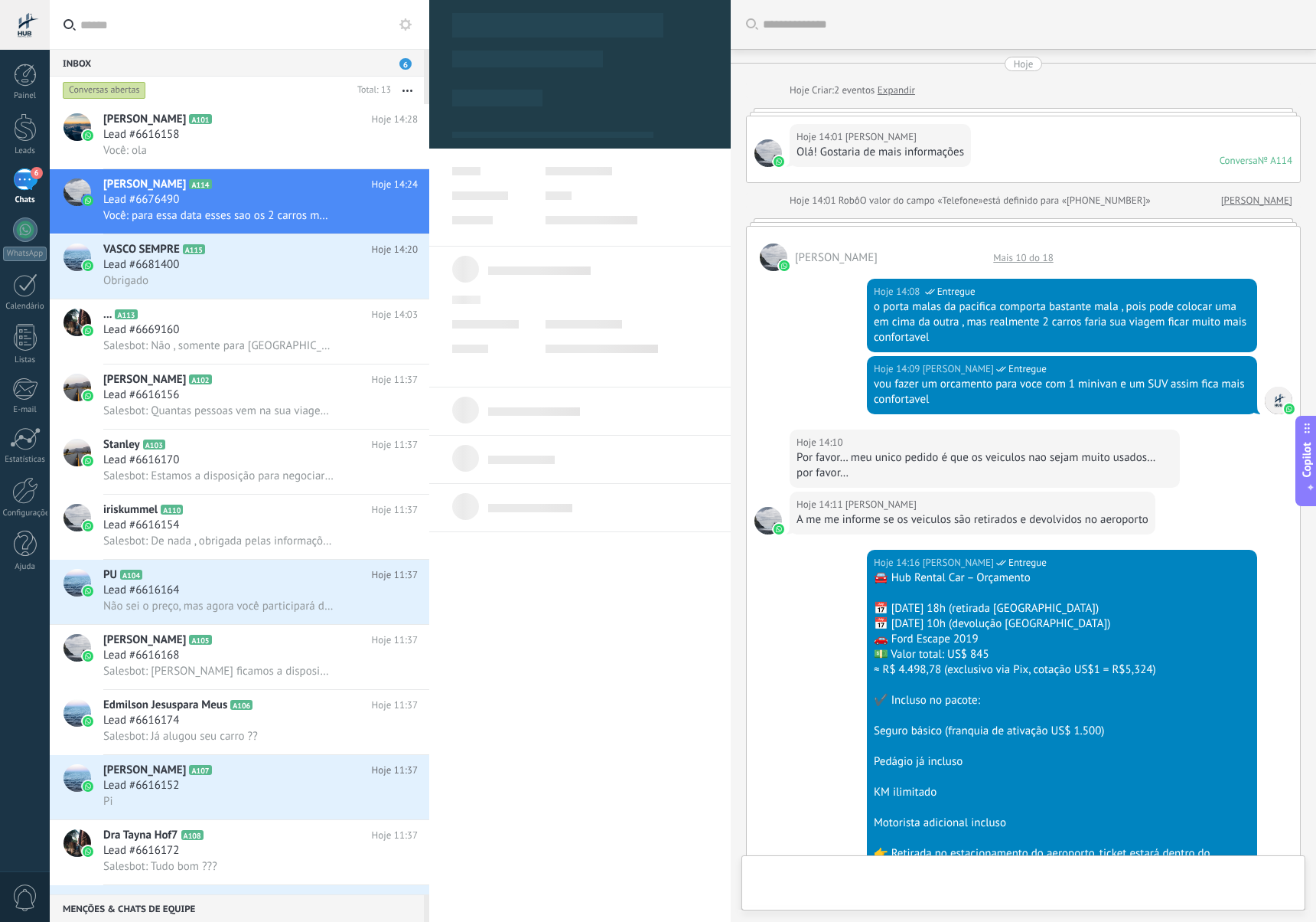
scroll to position [1156, 0]
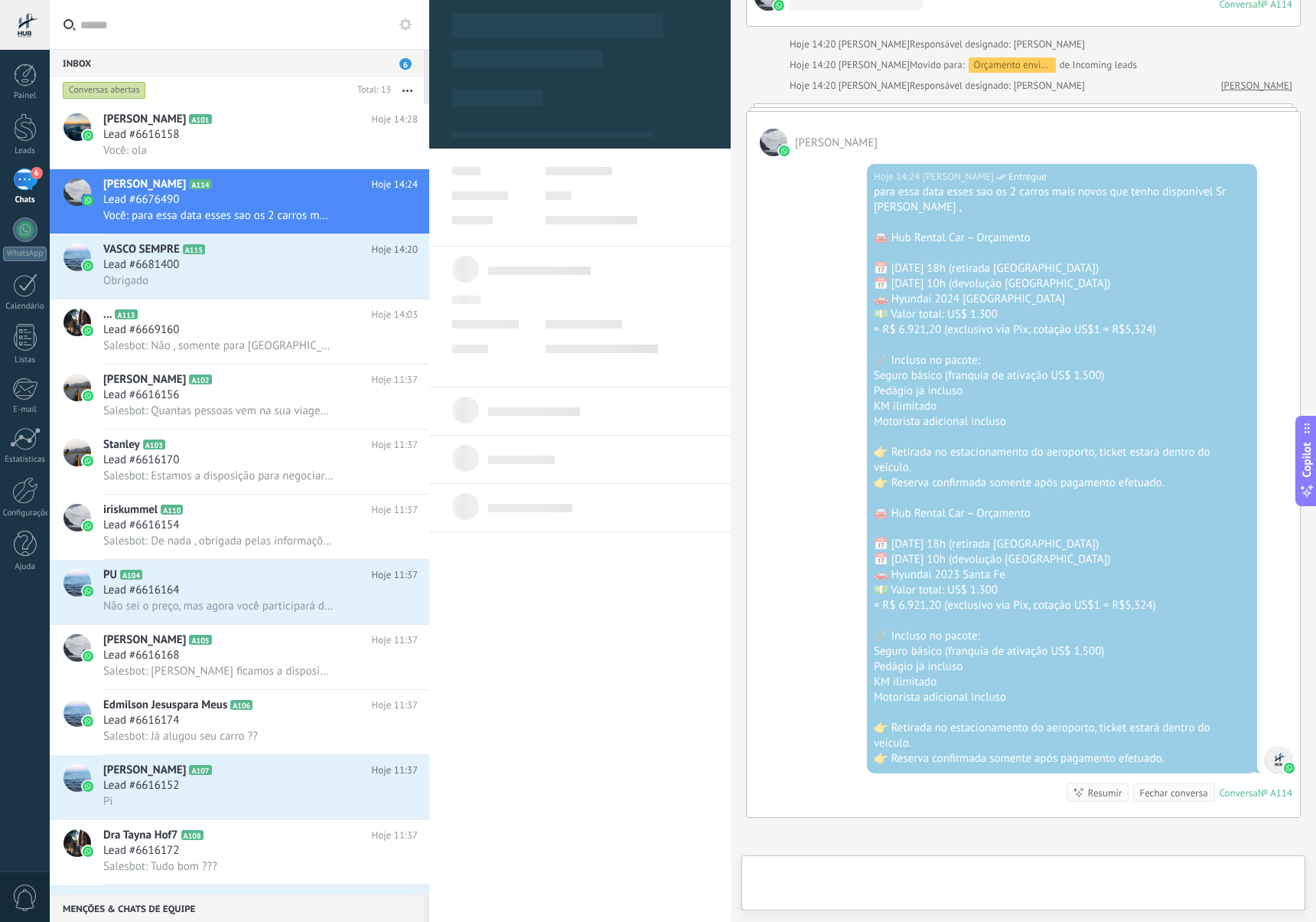
type textarea "**********"
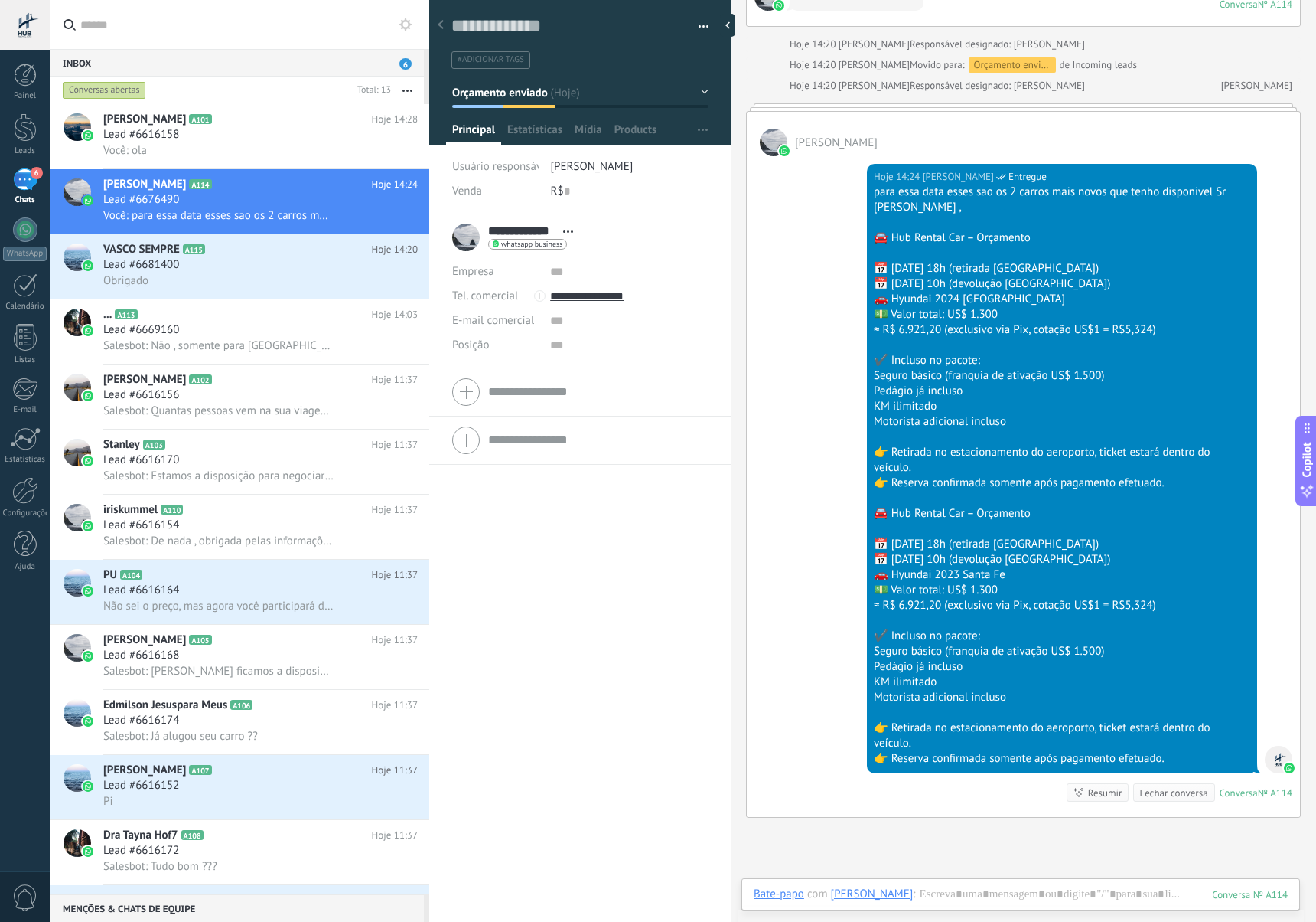
click at [932, 530] on div at bounding box center [1062, 529] width 377 height 15
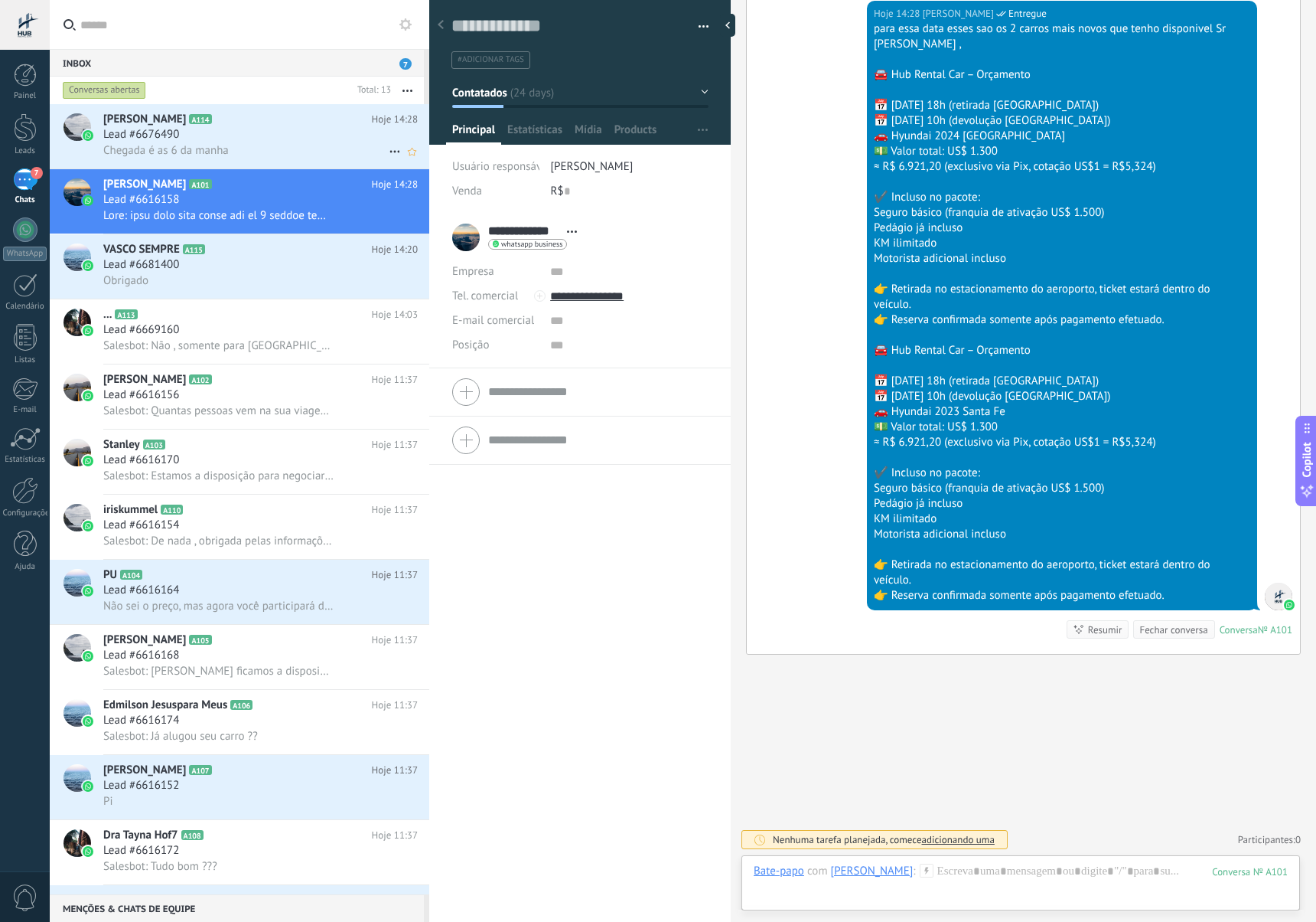
click at [255, 150] on div "Chegada é as 6 da manha" at bounding box center [261, 150] width 314 height 16
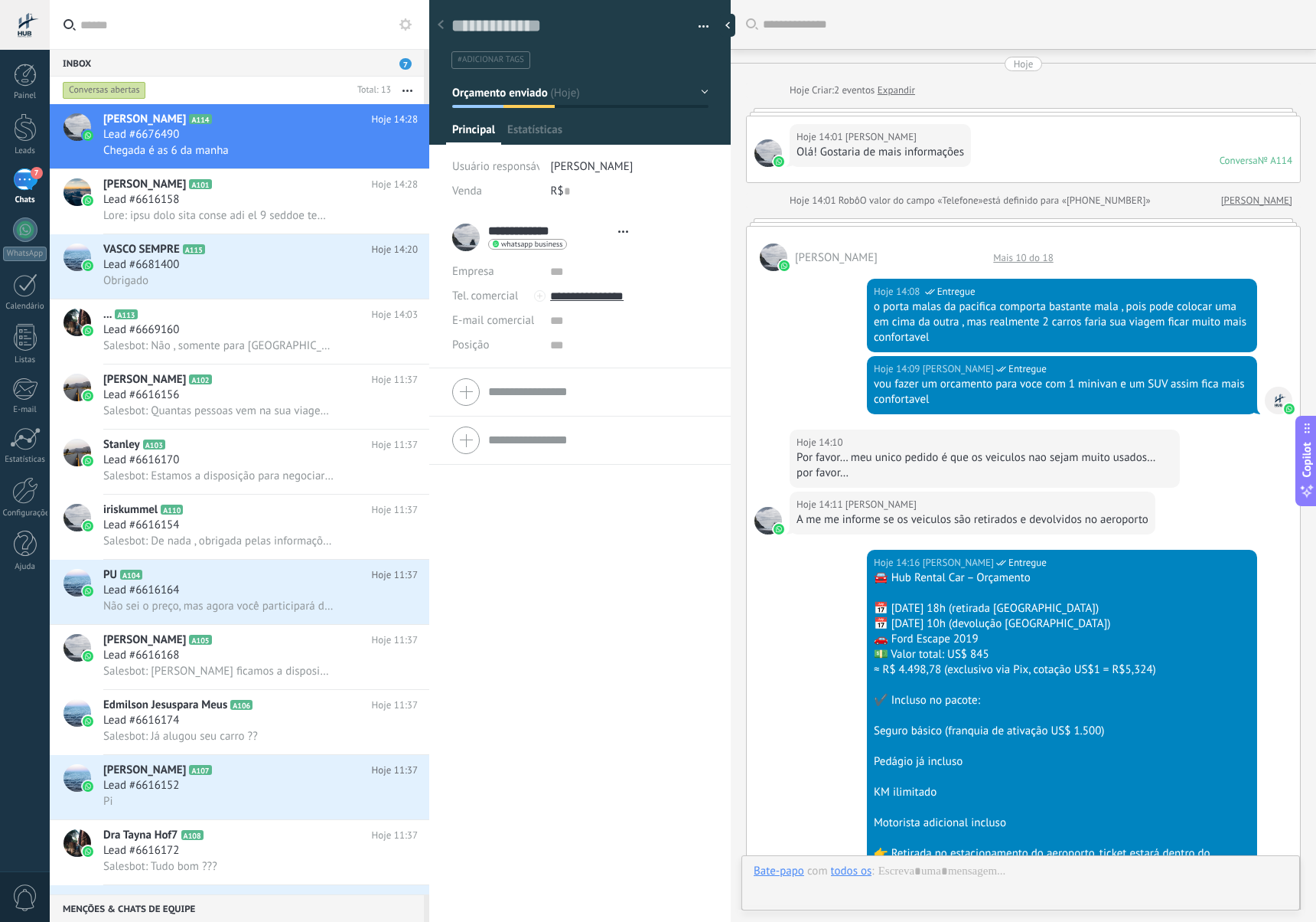
type textarea "**********"
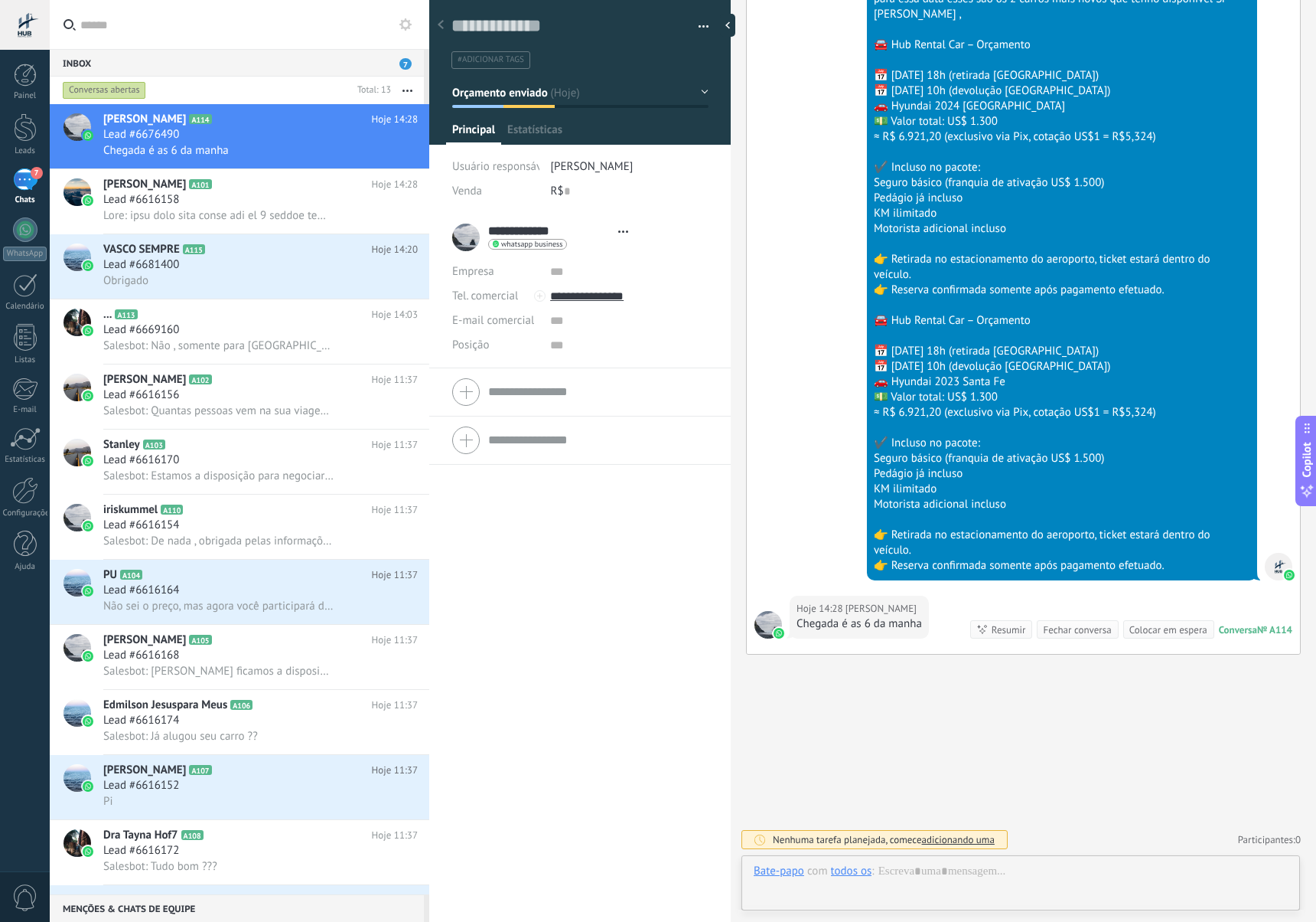
scroll to position [23, 0]
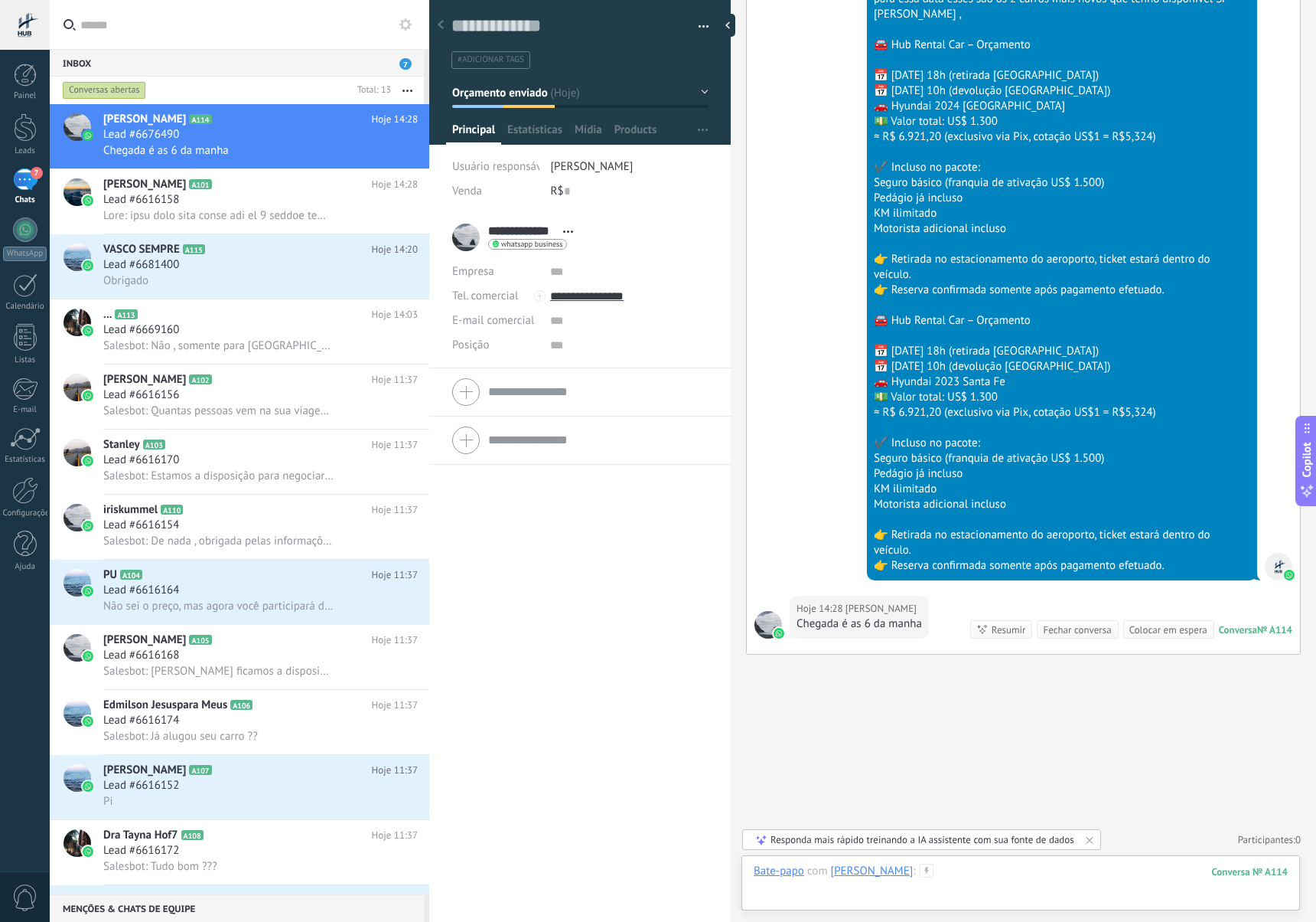
click at [991, 881] on div at bounding box center [1020, 886] width 534 height 46
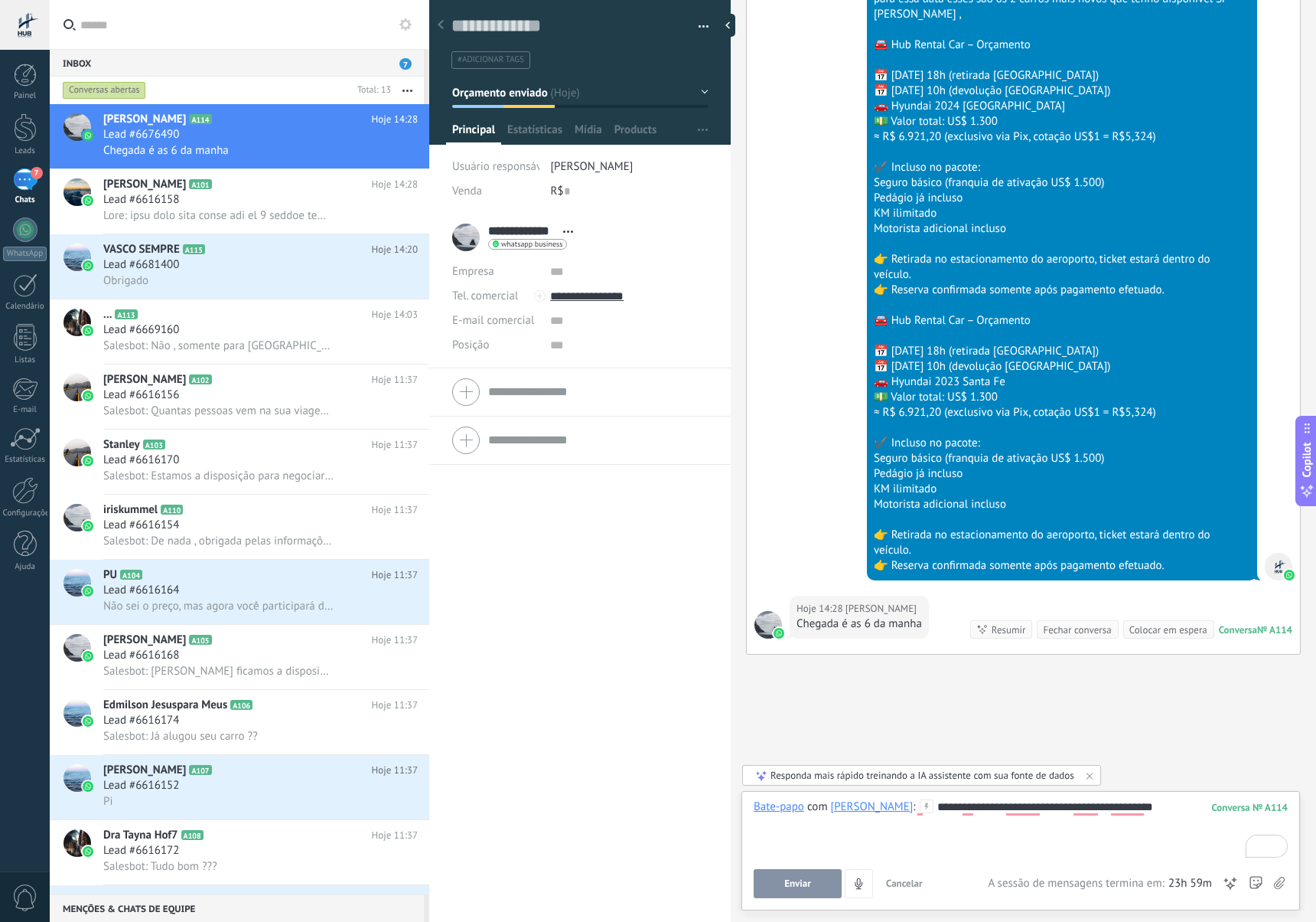
click at [787, 884] on span "Enviar" at bounding box center [797, 882] width 26 height 10
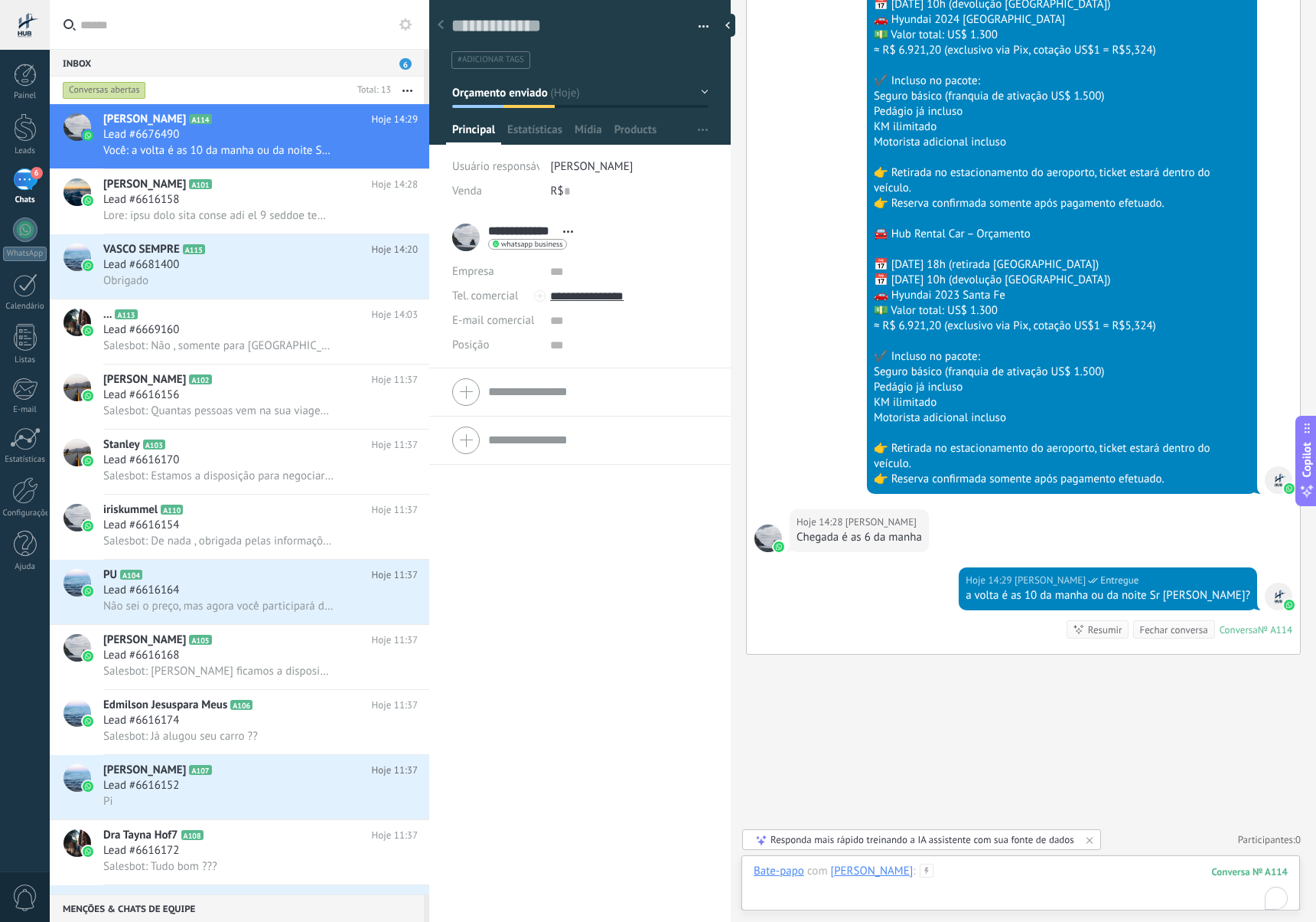
click at [971, 891] on div "To enrich screen reader interactions, please activate Accessibility in Grammarl…" at bounding box center [1020, 886] width 534 height 46
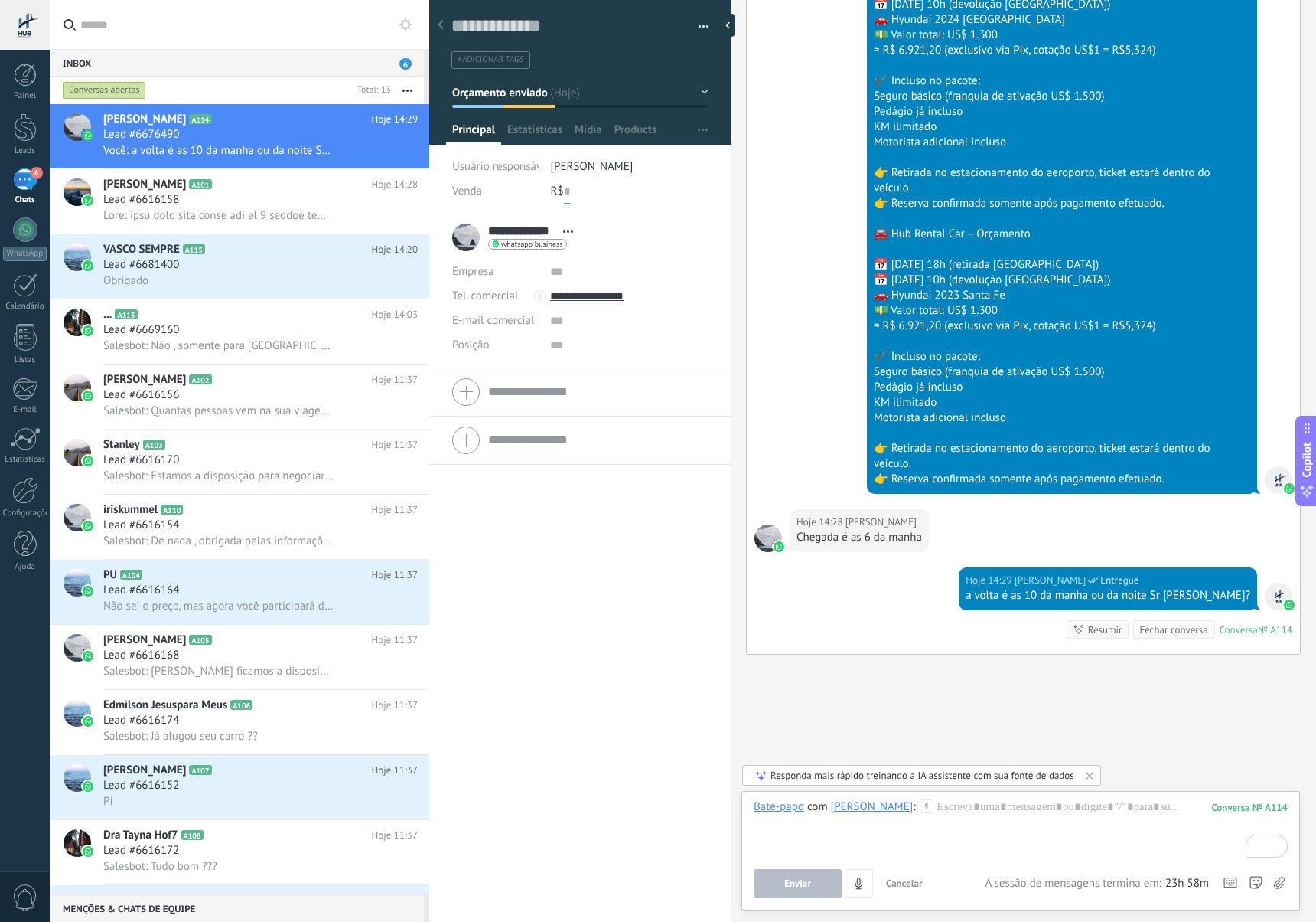
click at [566, 191] on input "text" at bounding box center [567, 191] width 7 height 24
click at [575, 162] on span "[PERSON_NAME]" at bounding box center [592, 166] width 83 height 14
click at [636, 562] on div "**********" at bounding box center [580, 568] width 301 height 709
click at [637, 133] on span "Products" at bounding box center [636, 134] width 43 height 23
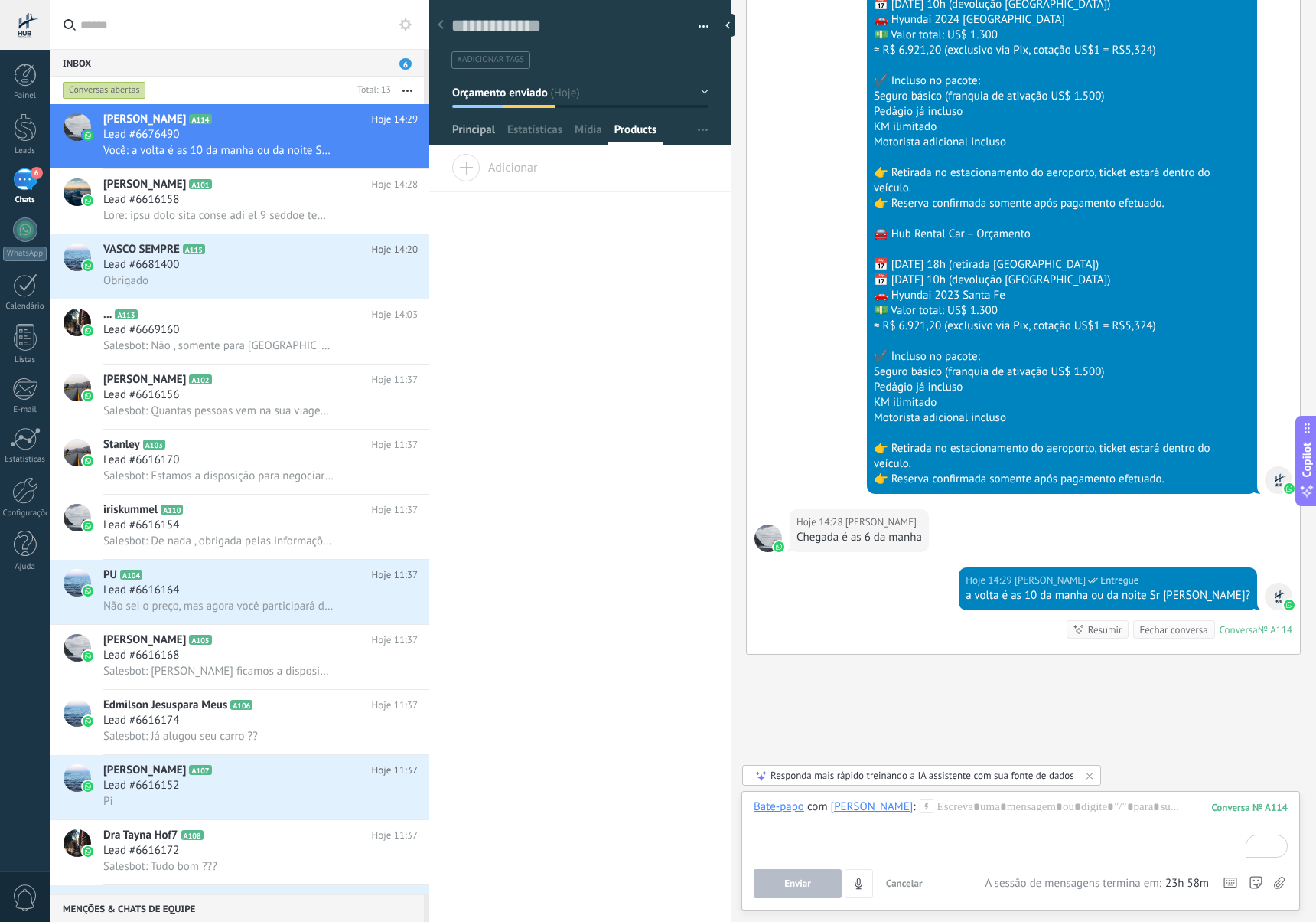
click at [467, 126] on span "Principal" at bounding box center [473, 134] width 43 height 23
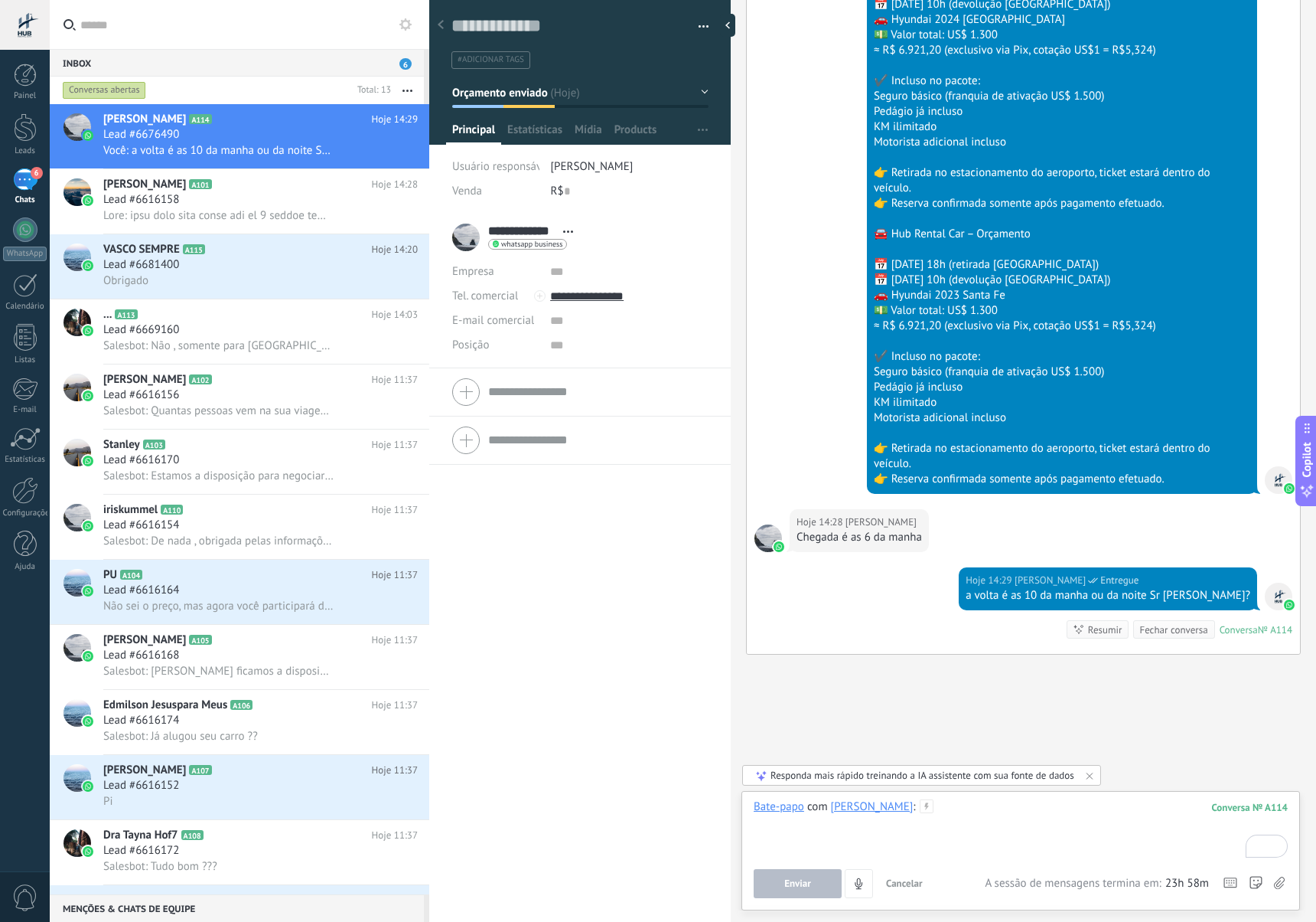
click at [958, 808] on div "To enrich screen reader interactions, please activate Accessibility in Grammarl…" at bounding box center [1020, 829] width 534 height 58
click at [802, 879] on span "Enviar" at bounding box center [797, 882] width 26 height 10
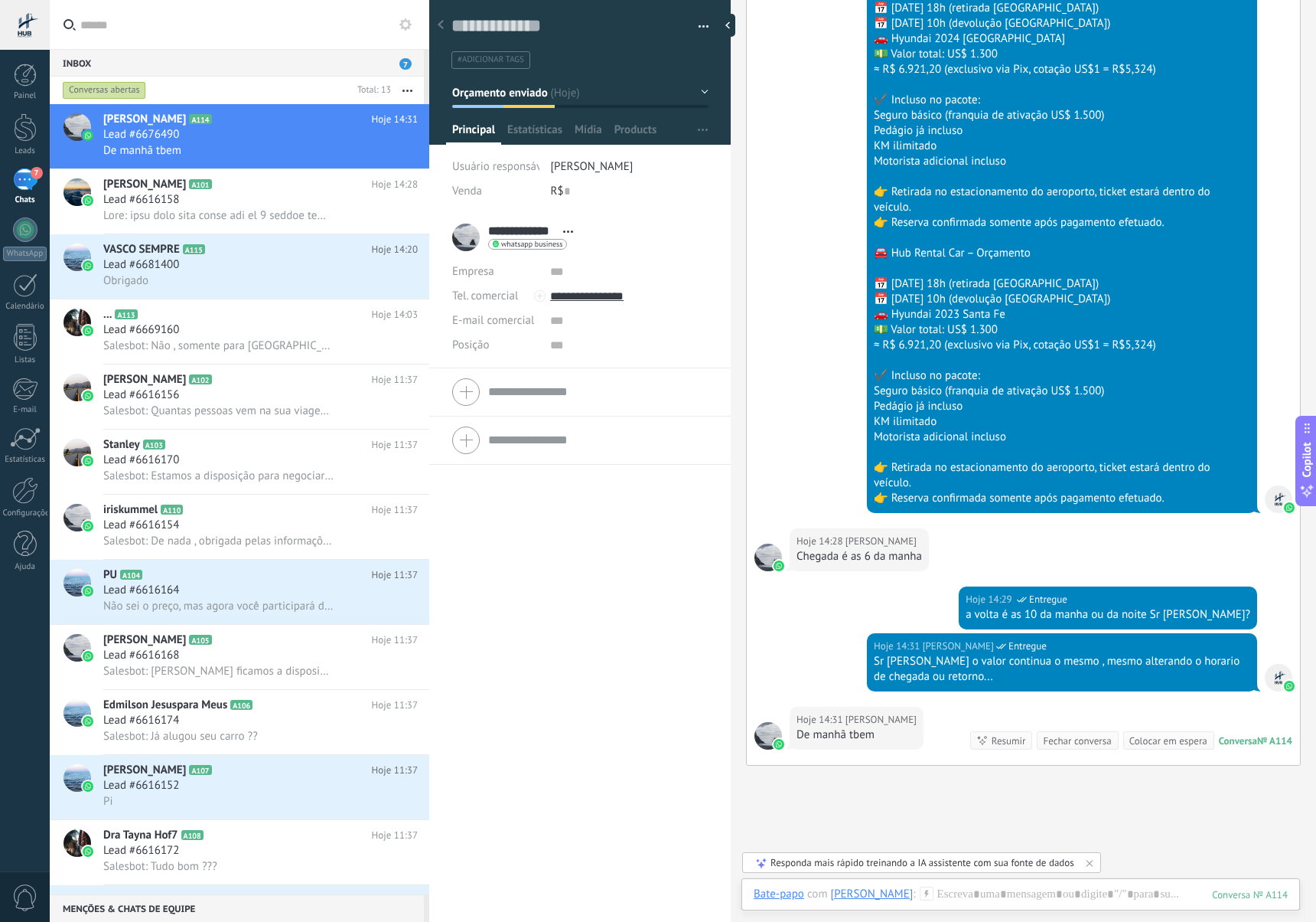
scroll to position [1408, 0]
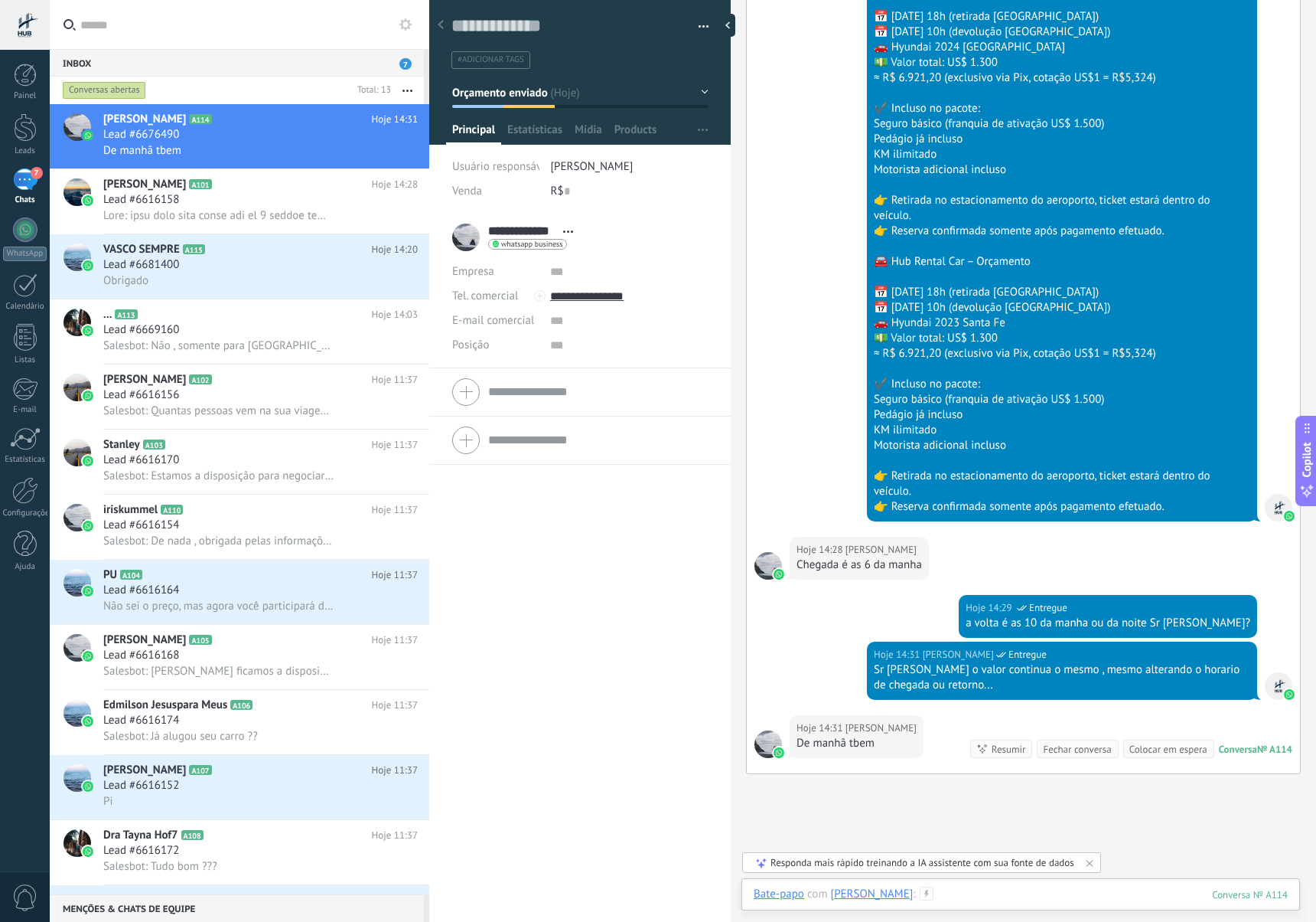
click at [1082, 895] on div at bounding box center [1020, 909] width 534 height 46
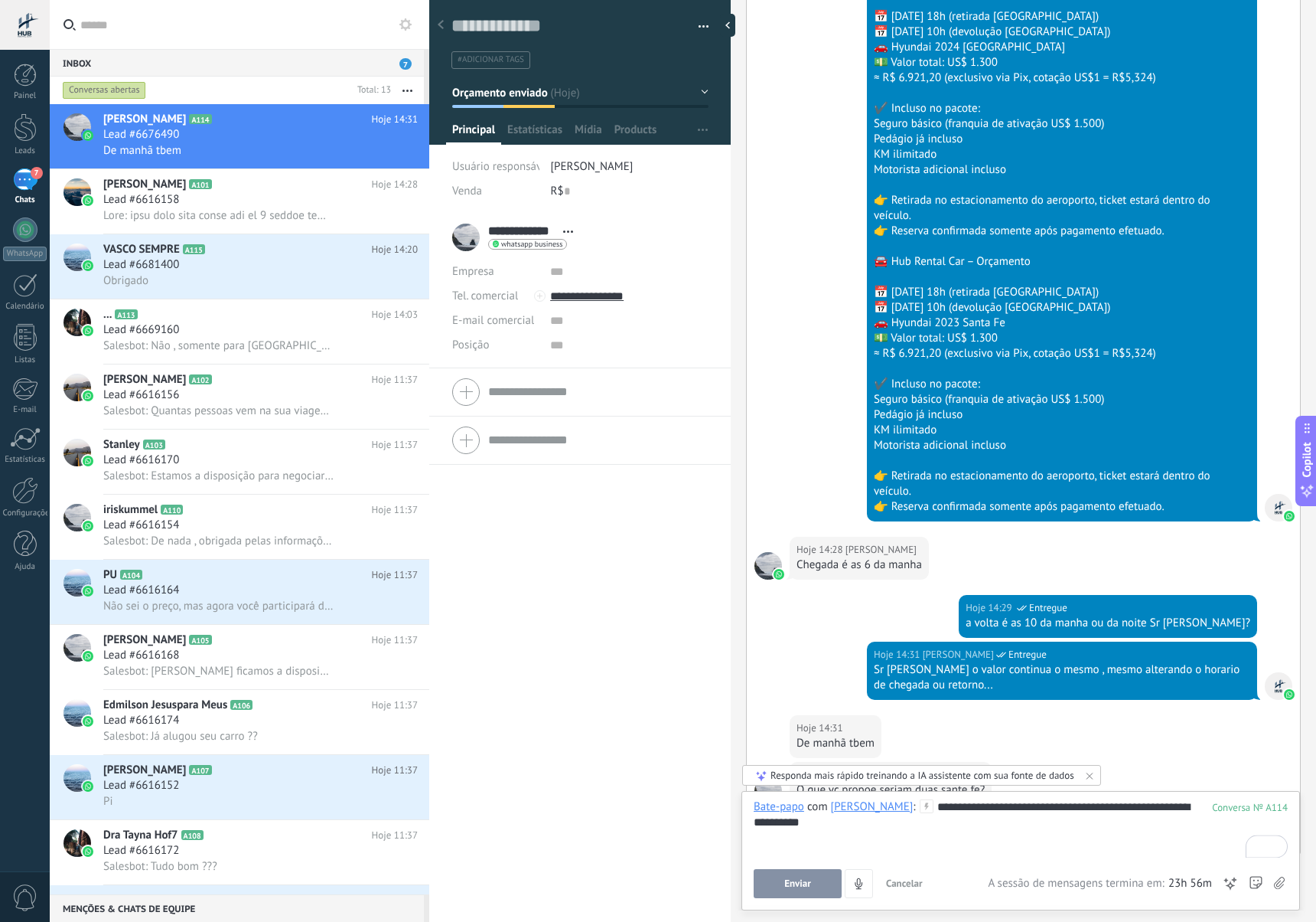
scroll to position [1491, 0]
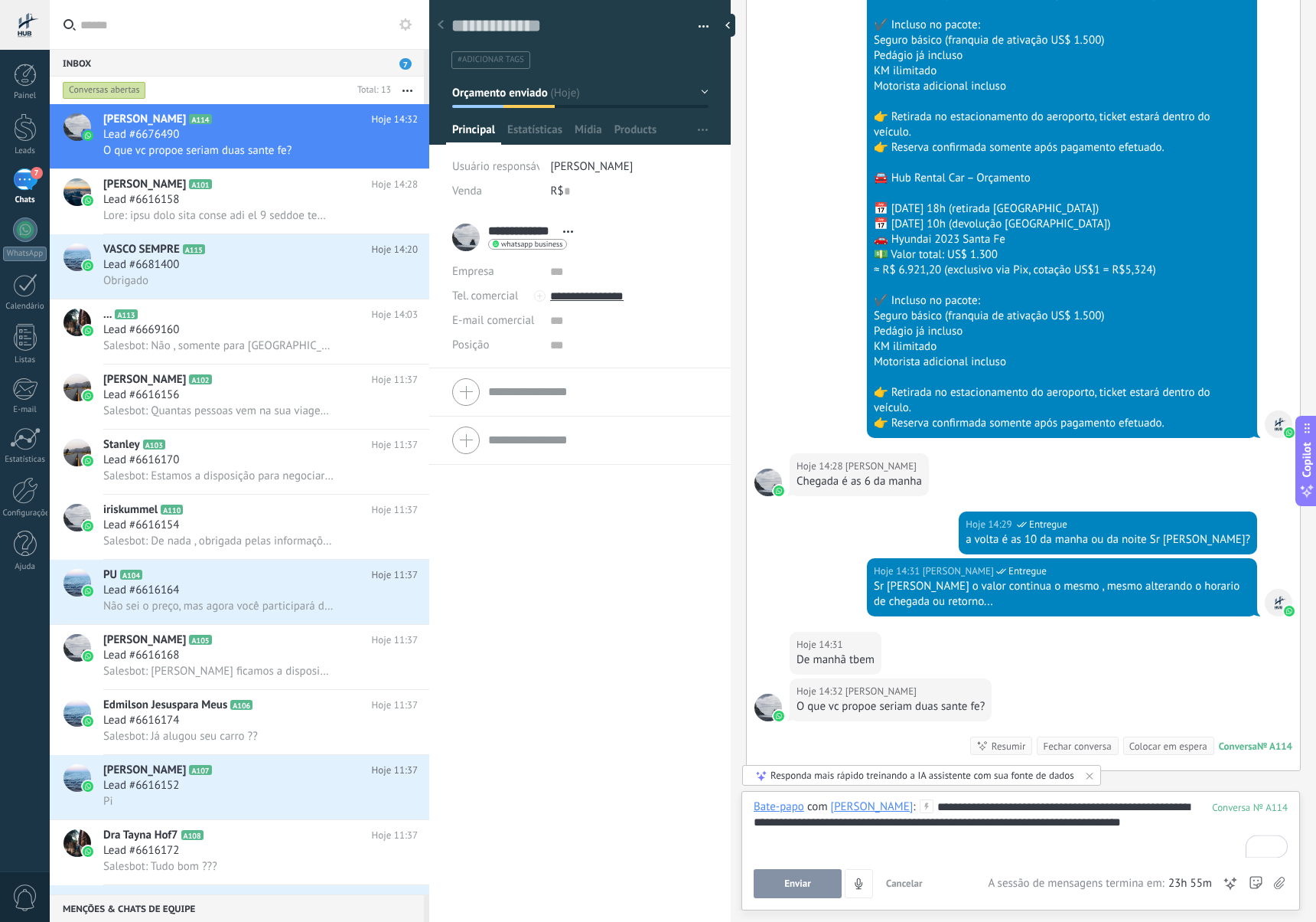
click at [811, 877] on button "Enviar" at bounding box center [797, 883] width 88 height 29
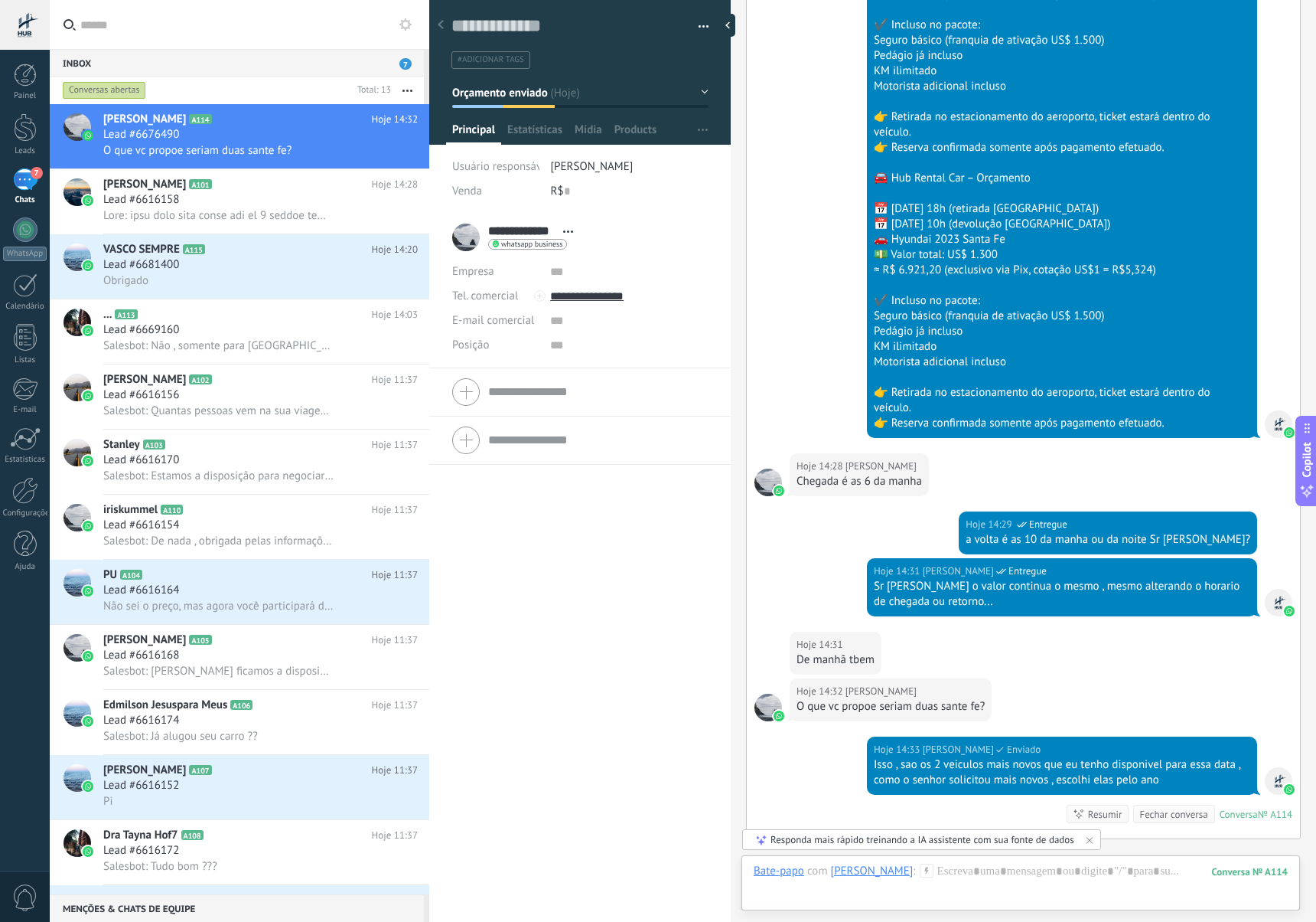
scroll to position [1675, 0]
